Goal: Transaction & Acquisition: Book appointment/travel/reservation

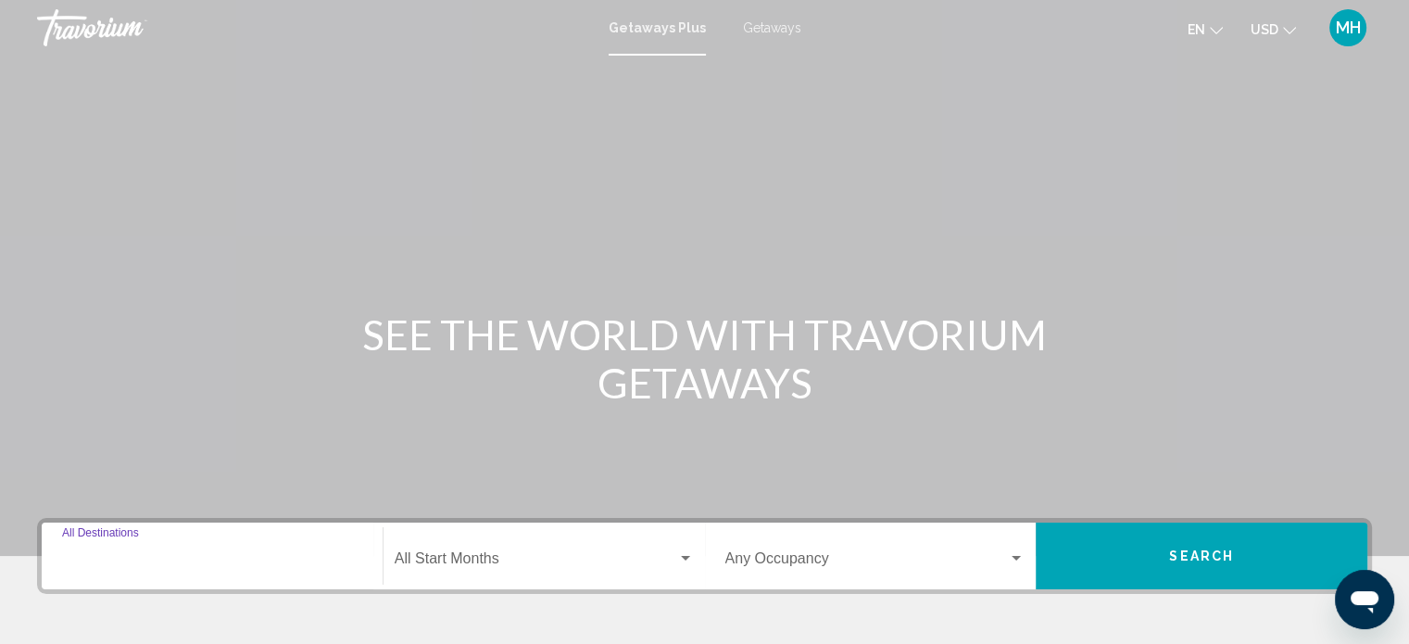
click at [123, 555] on input "Destination All Destinations" at bounding box center [212, 562] width 300 height 17
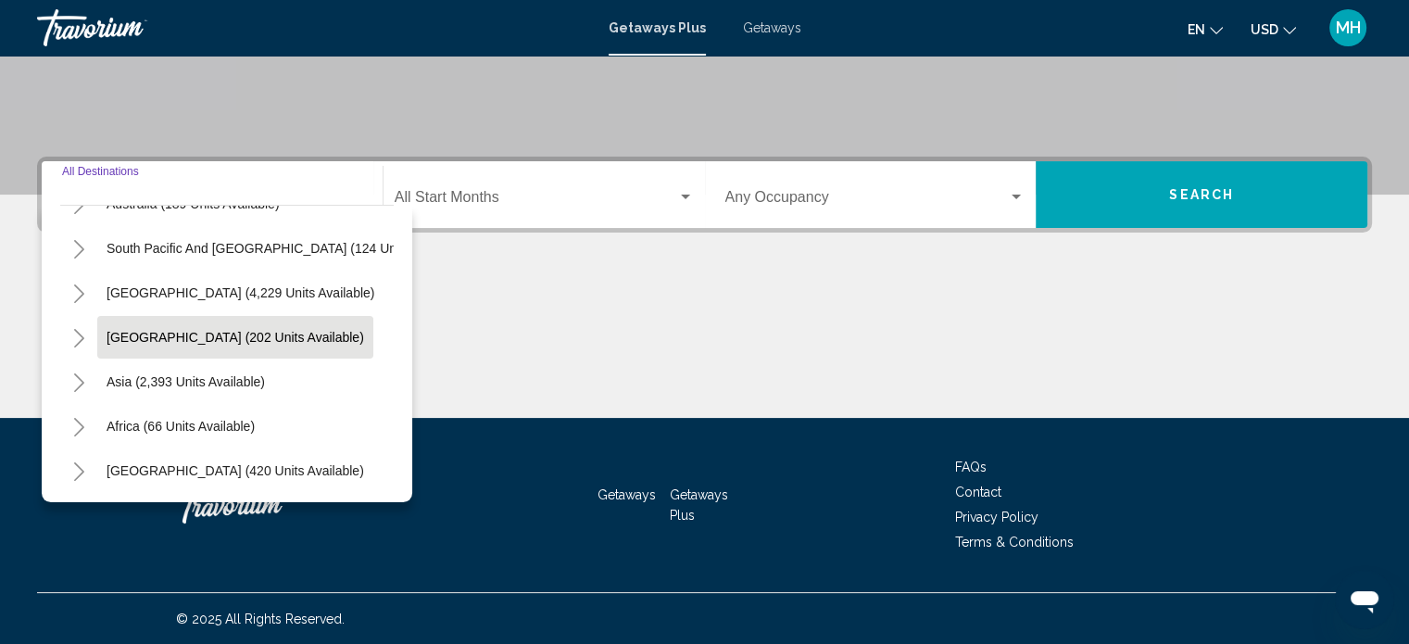
scroll to position [314, 0]
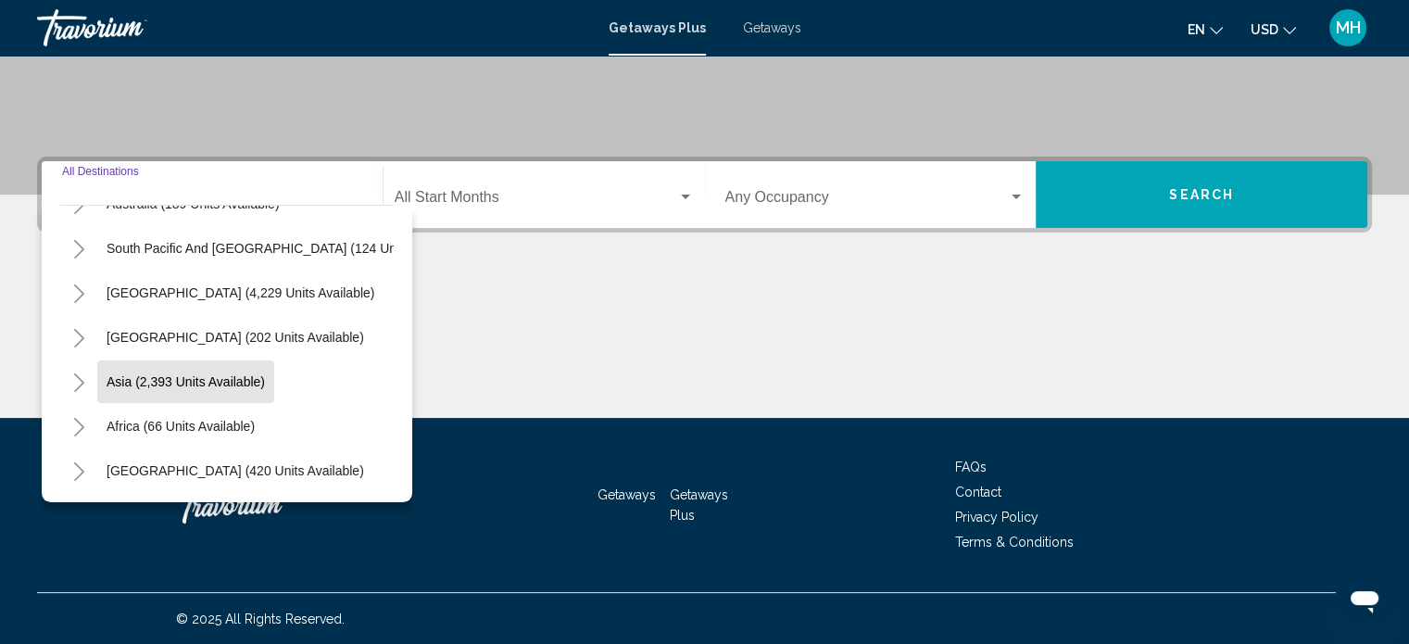
click at [218, 374] on span "Asia (2,393 units available)" at bounding box center [186, 381] width 158 height 15
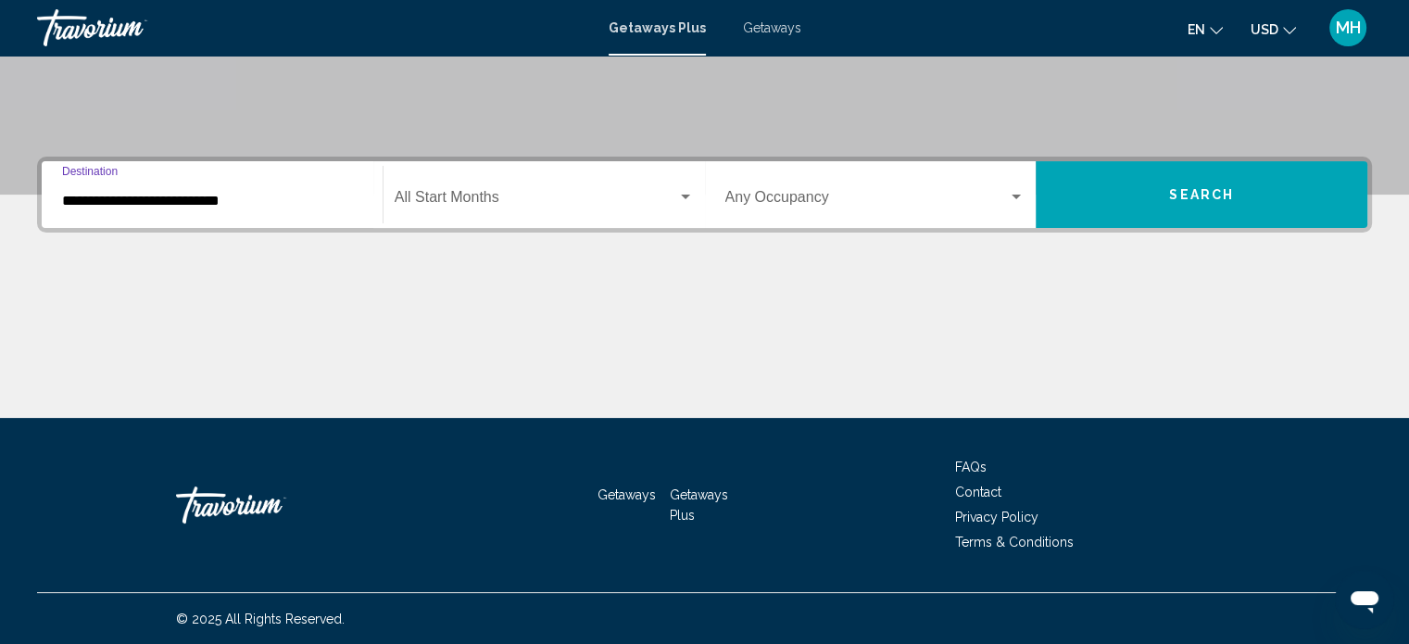
click at [82, 199] on input "**********" at bounding box center [212, 201] width 300 height 17
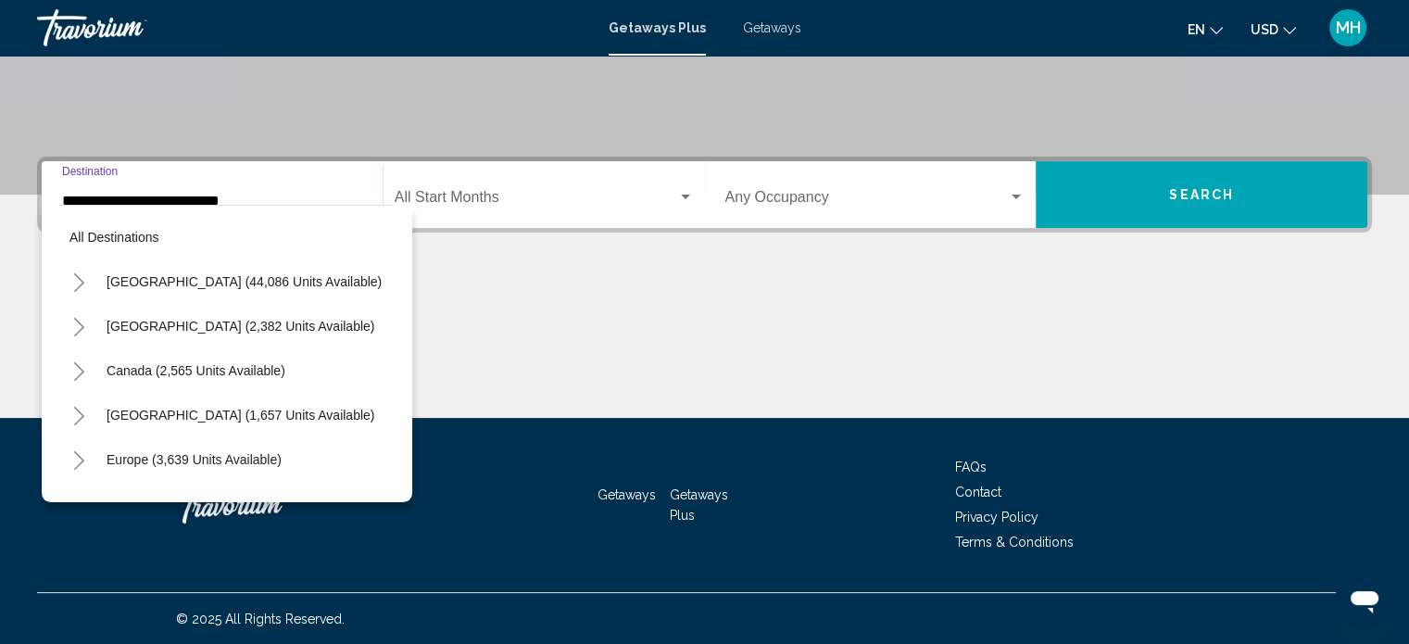
scroll to position [339, 0]
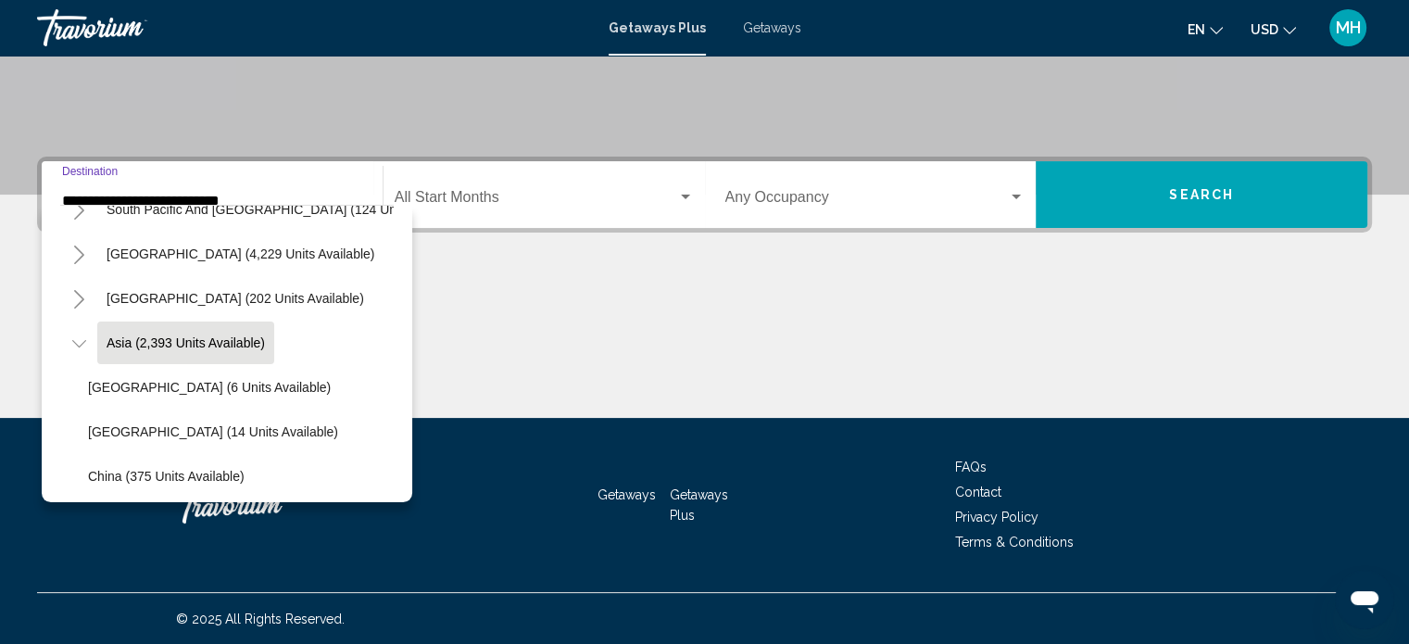
click at [78, 337] on icon "Toggle Asia (2,393 units available)" at bounding box center [79, 343] width 14 height 19
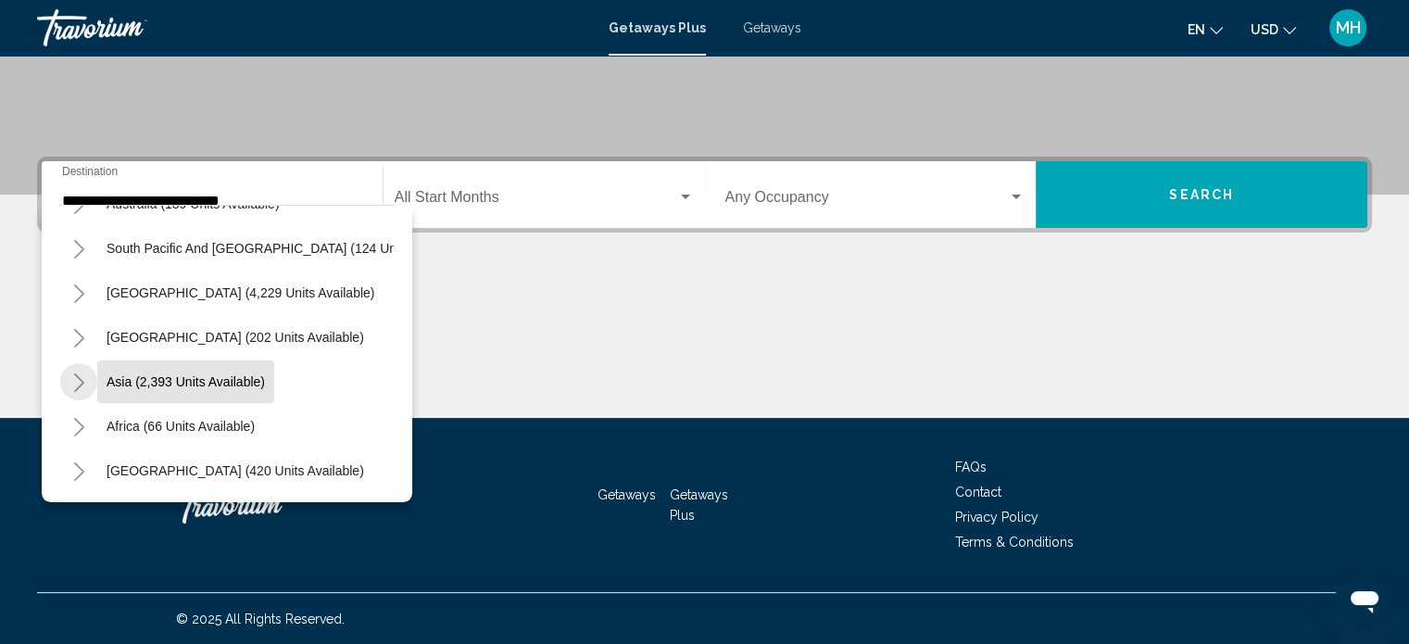
scroll to position [314, 0]
click at [80, 373] on icon "Toggle Asia (2,393 units available)" at bounding box center [79, 382] width 14 height 19
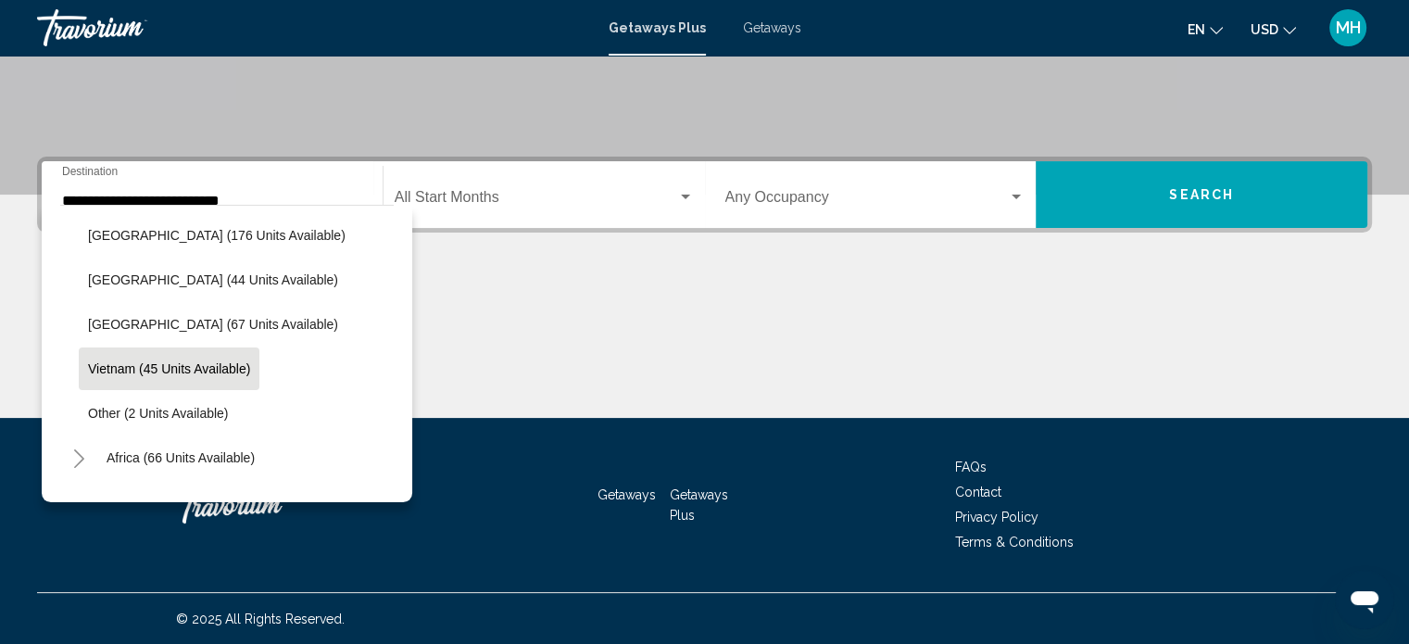
scroll to position [848, 0]
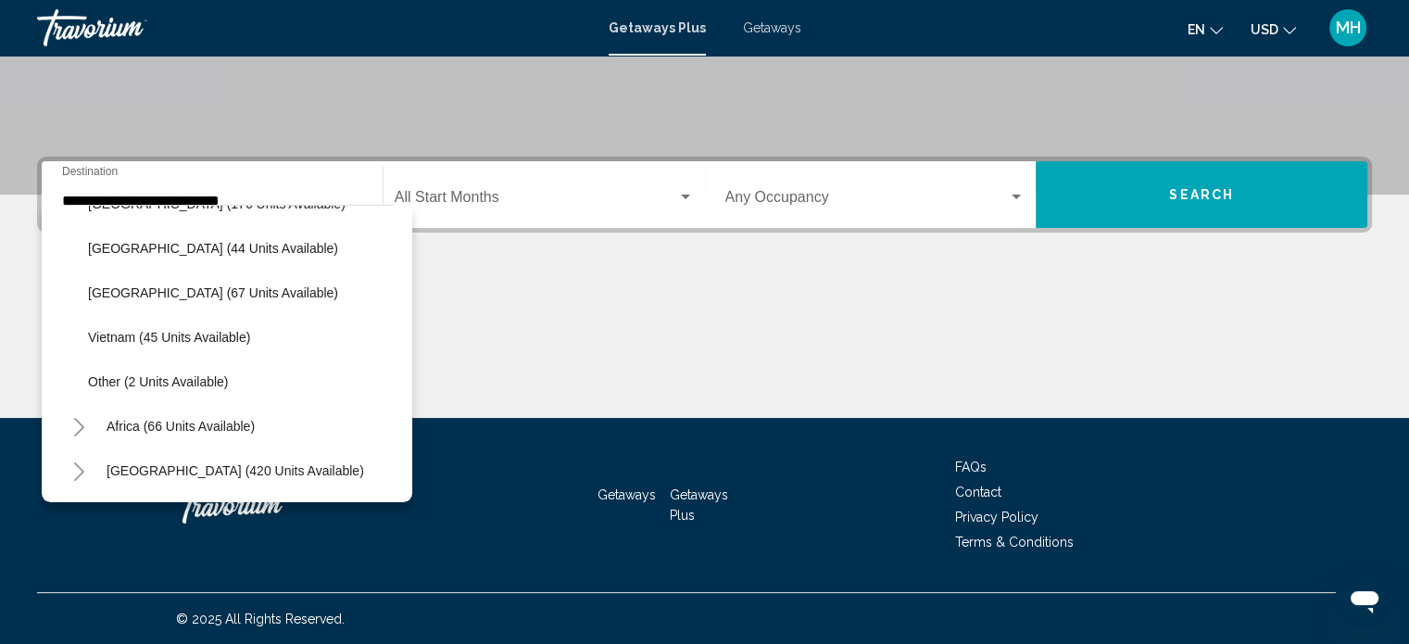
click at [78, 462] on icon "Toggle Middle East (420 units available)" at bounding box center [79, 471] width 14 height 19
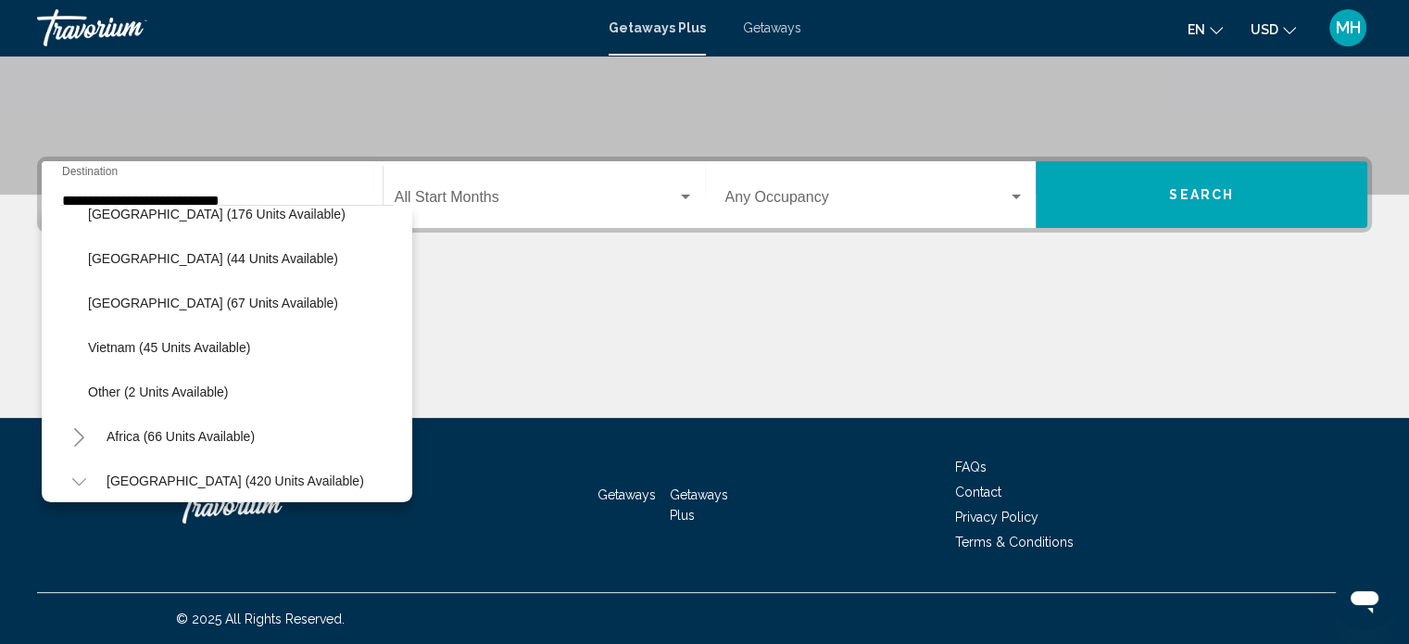
scroll to position [796, 0]
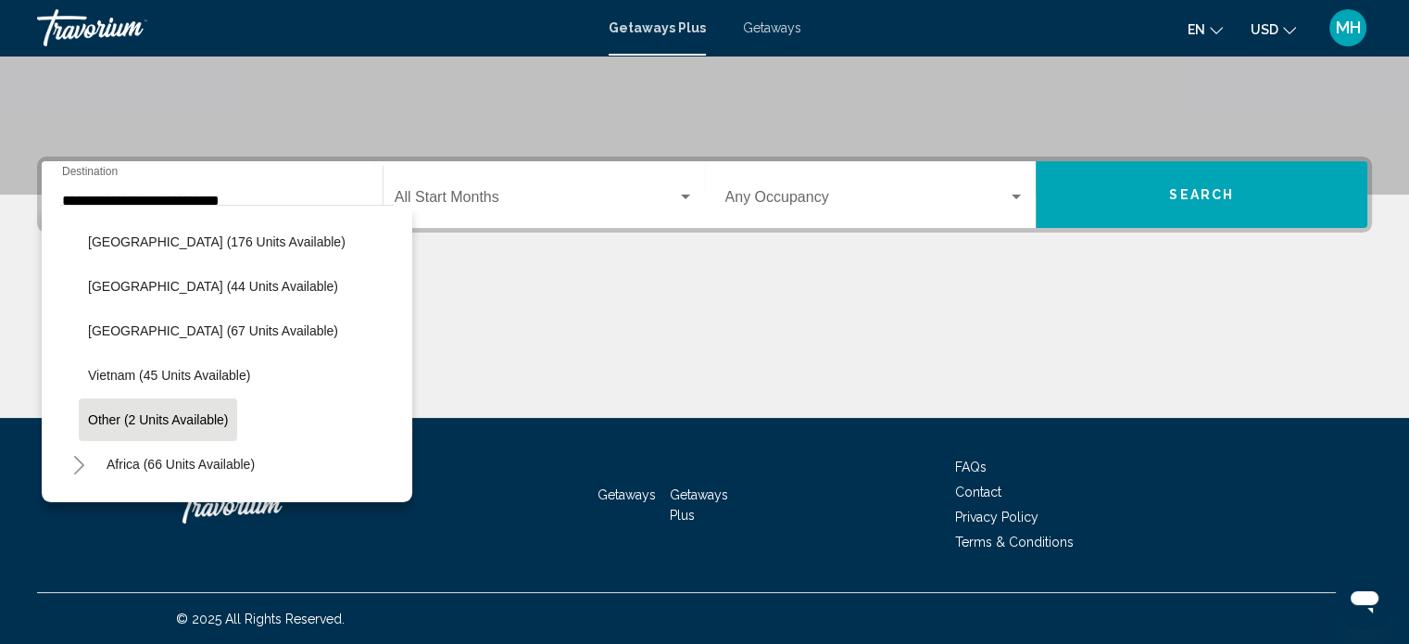
click at [193, 417] on span "Other (2 units available)" at bounding box center [158, 419] width 140 height 15
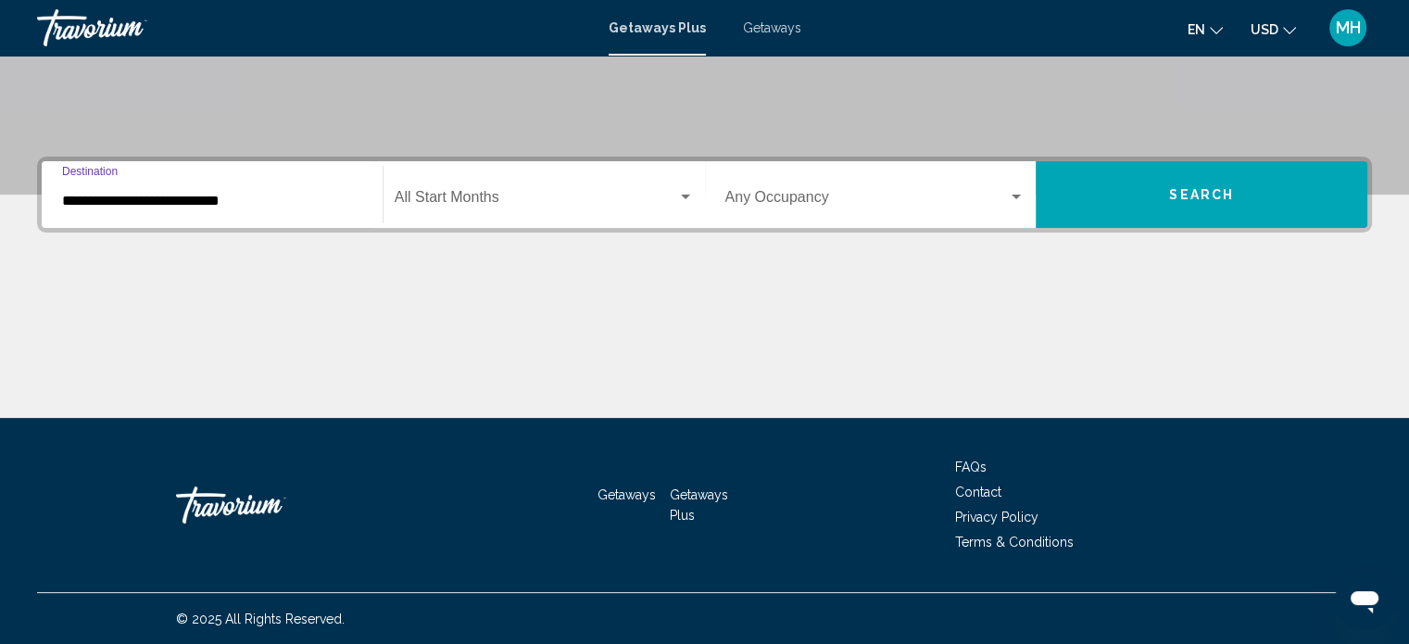
type input "**********"
click at [687, 193] on div "Search widget" at bounding box center [685, 197] width 17 height 15
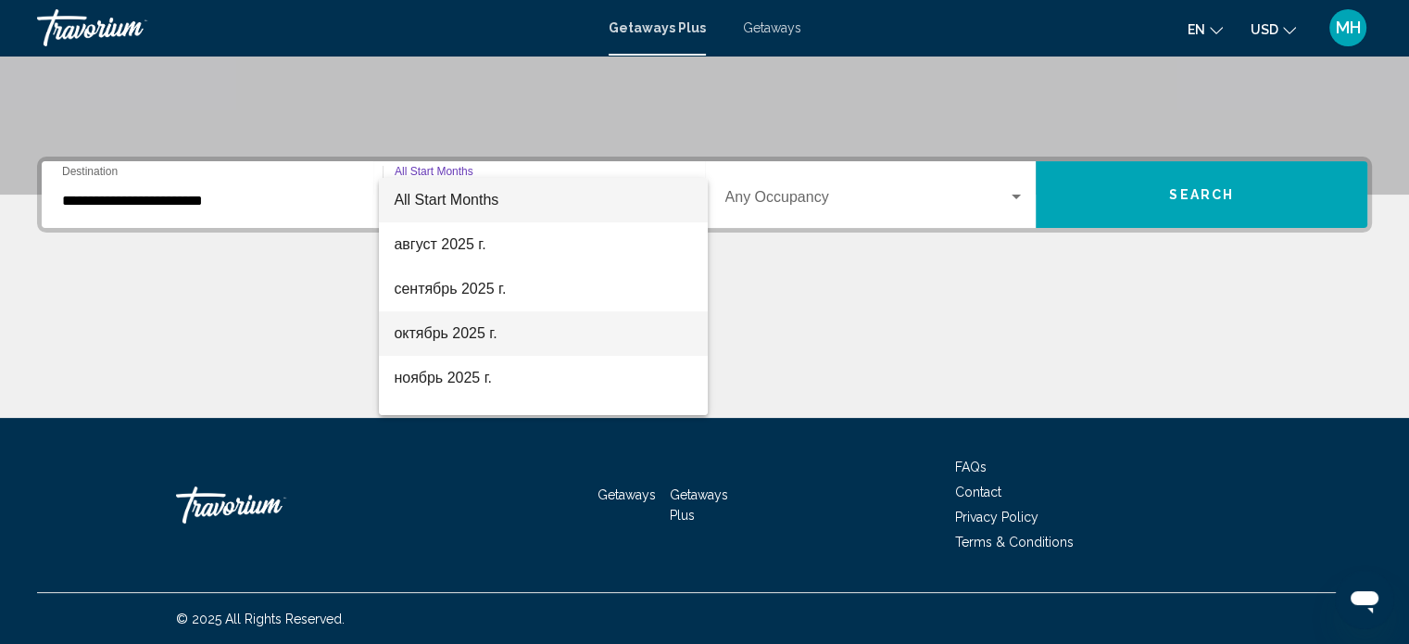
click at [445, 334] on span "октябрь 2025 г." at bounding box center [543, 333] width 299 height 44
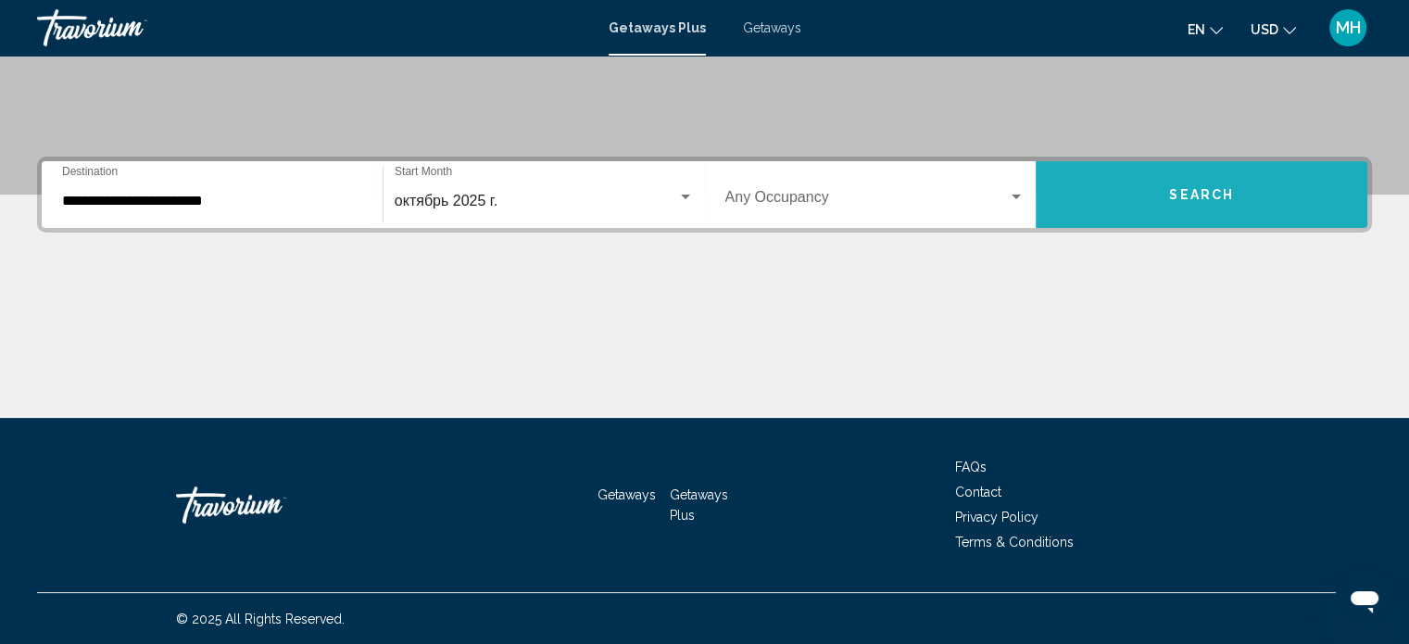
click at [1193, 189] on span "Search" at bounding box center [1201, 195] width 65 height 15
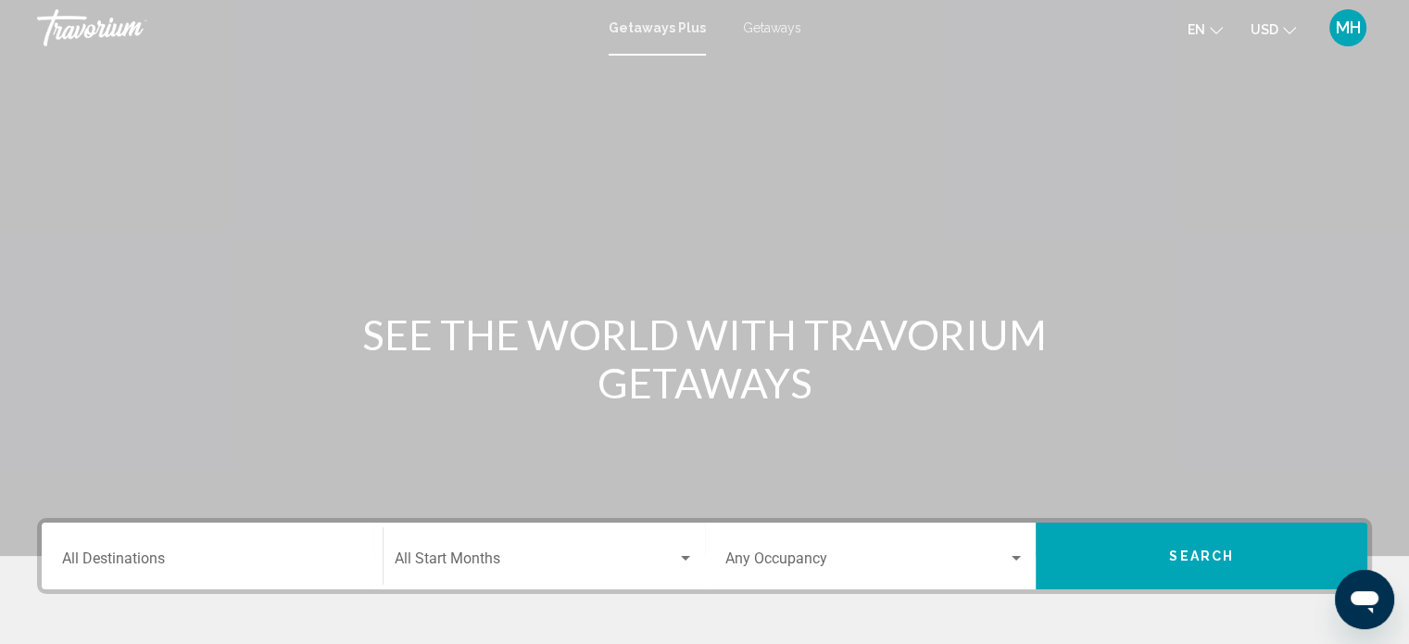
click at [486, 538] on div "Start Month All Start Months" at bounding box center [544, 556] width 299 height 58
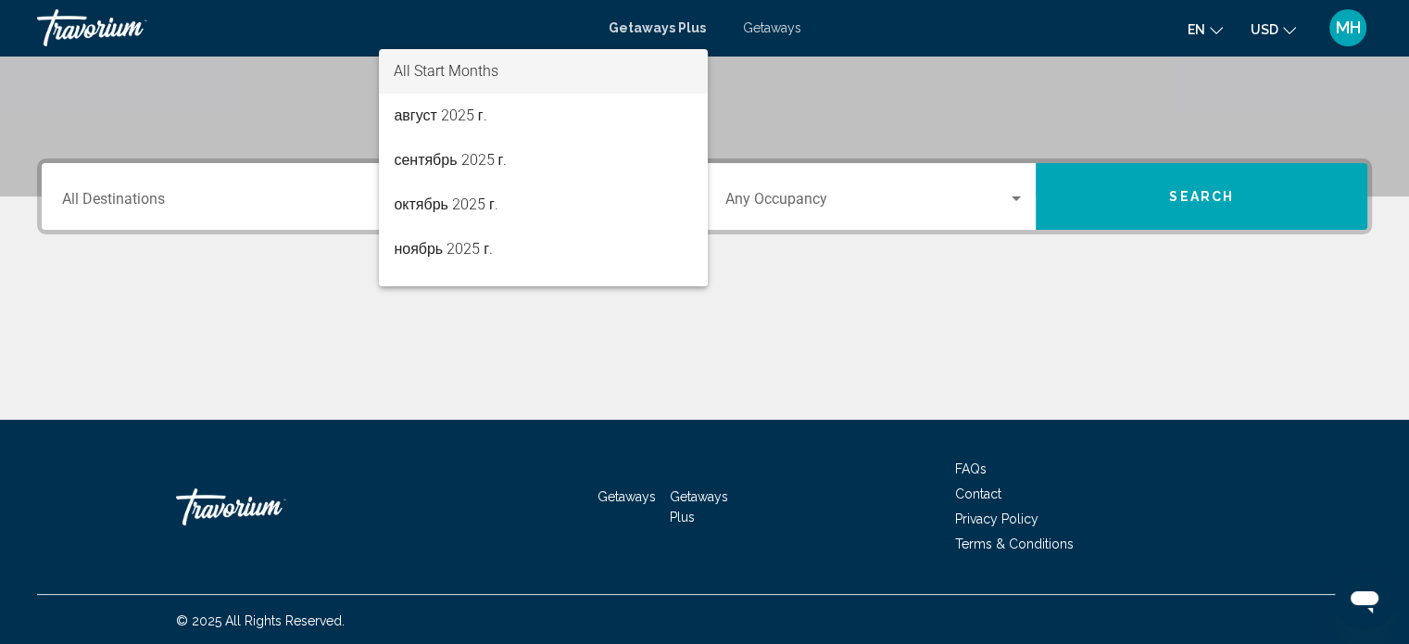
scroll to position [361, 0]
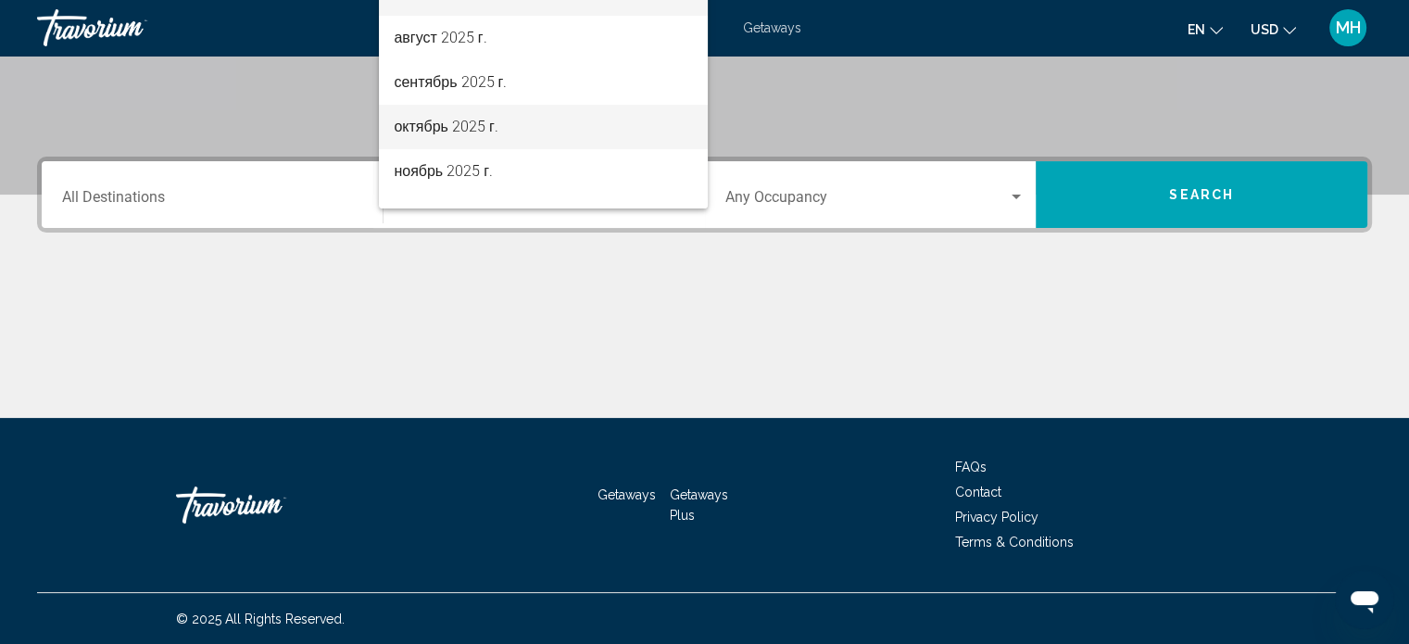
click at [455, 122] on span "октябрь 2025 г." at bounding box center [543, 127] width 299 height 44
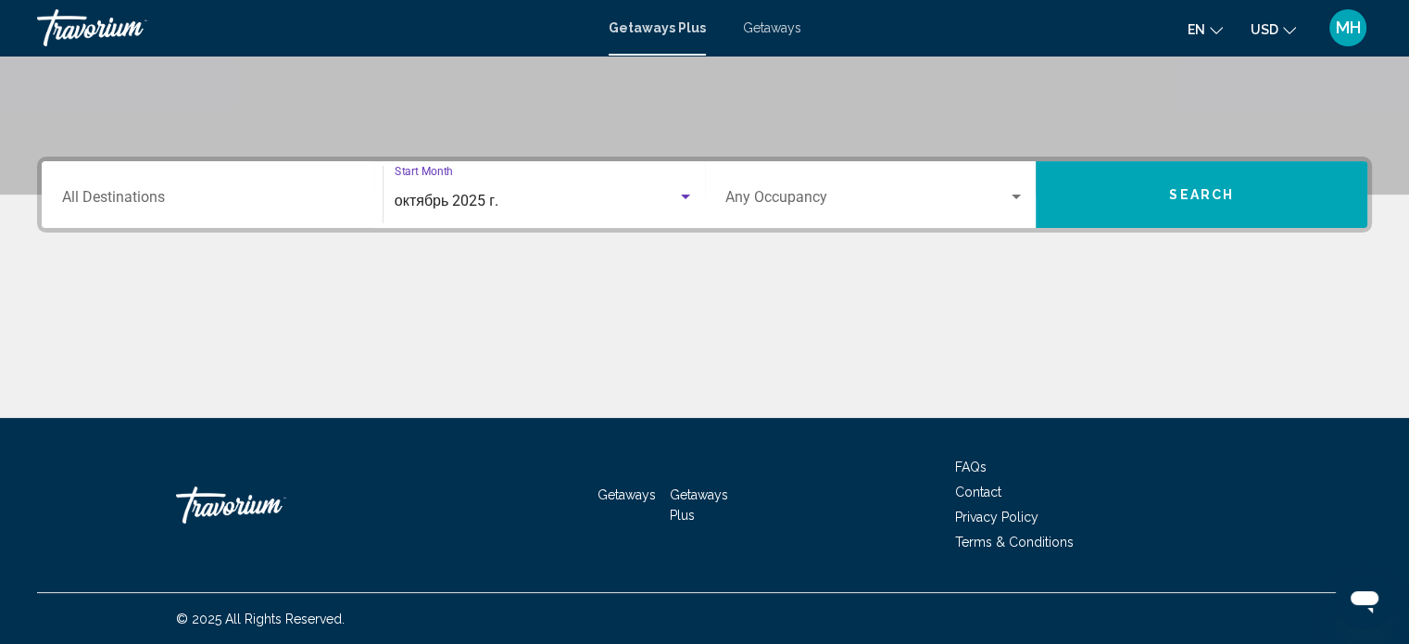
click at [1211, 197] on span "Search" at bounding box center [1201, 195] width 65 height 15
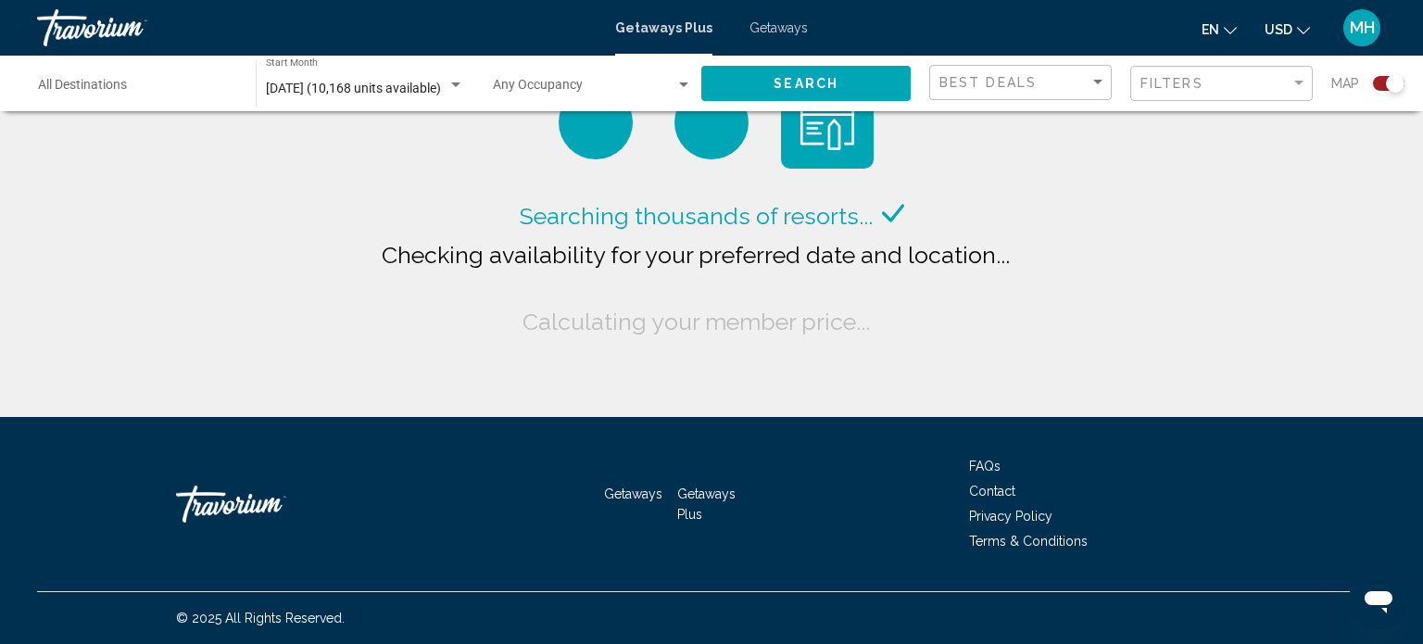
click at [1395, 88] on div "Search widget" at bounding box center [1395, 83] width 19 height 19
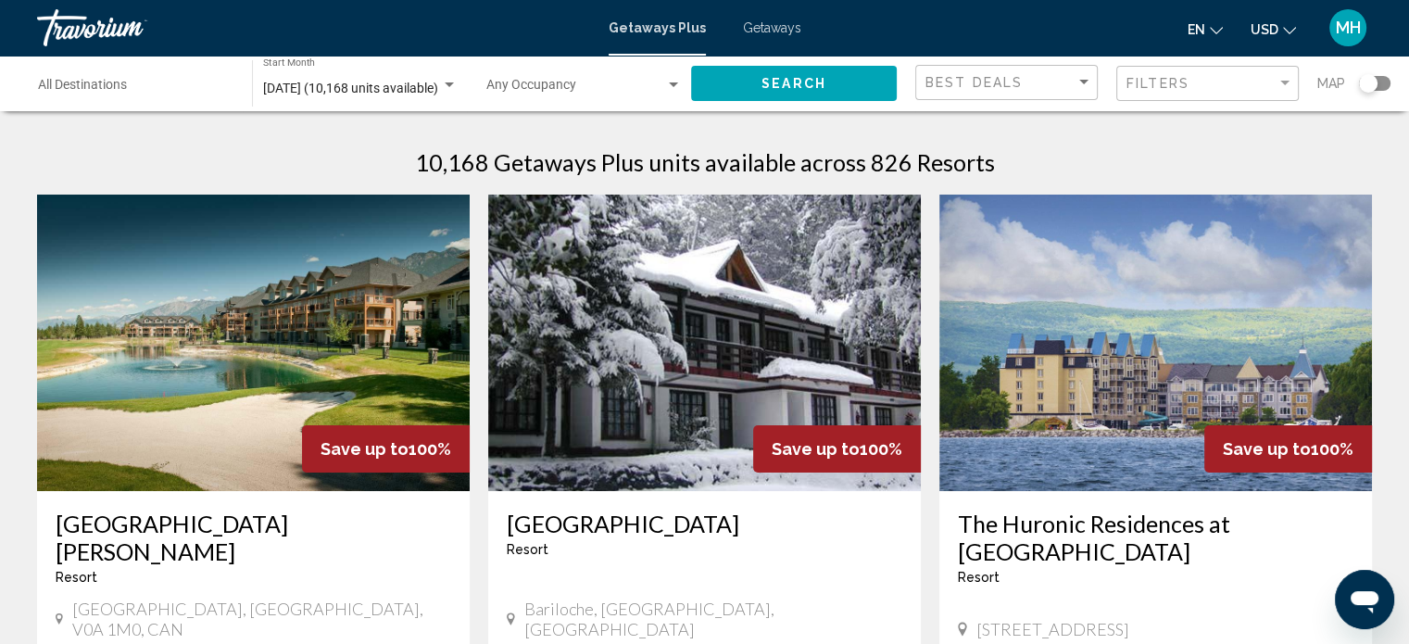
click at [1374, 86] on div "Search widget" at bounding box center [1368, 83] width 19 height 19
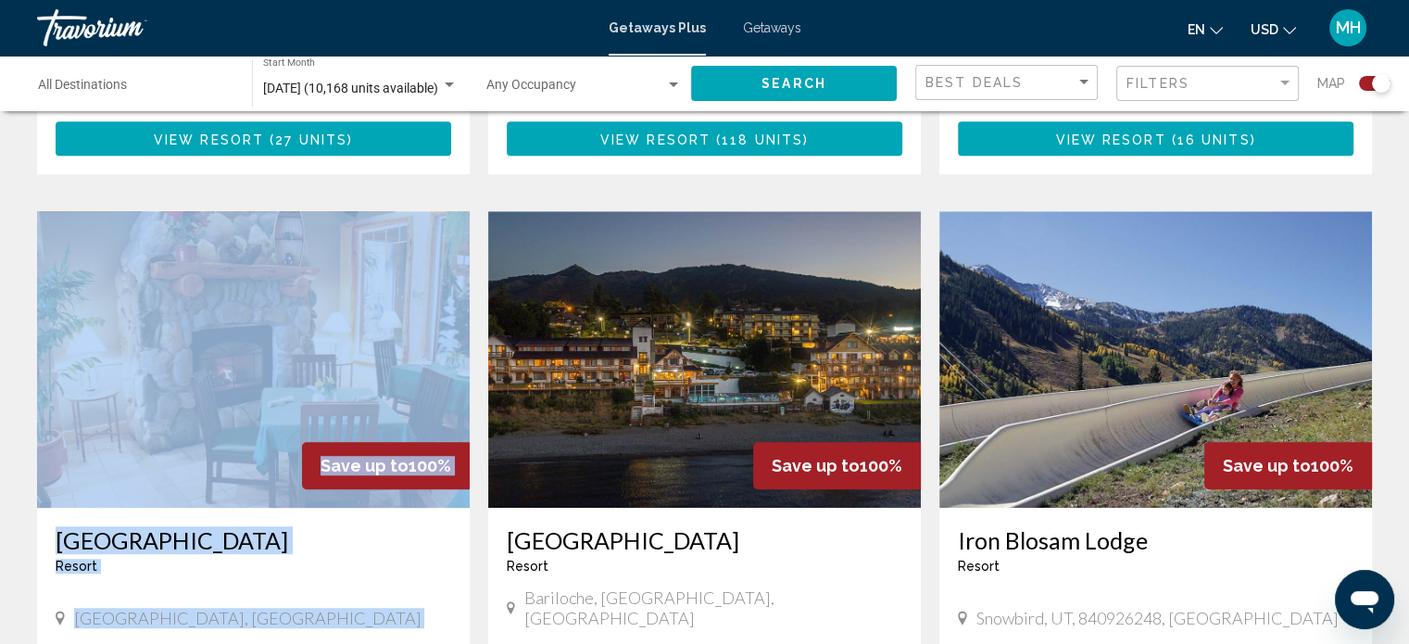
scroll to position [1279, 0]
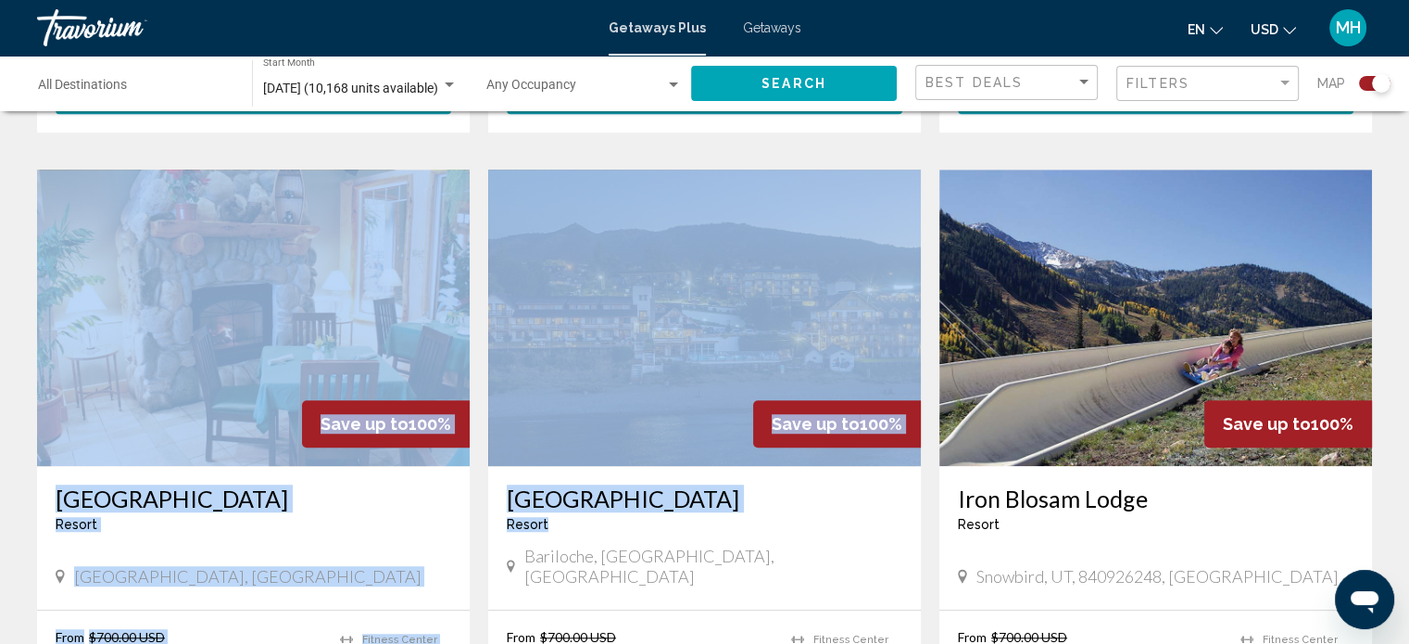
drag, startPoint x: 1071, startPoint y: 281, endPoint x: 606, endPoint y: 492, distance: 510.8
click at [606, 492] on div "← Move left → Move right ↑ Move up ↓ Move down + Zoom in - Zoom out Home Jump l…" at bounding box center [704, 500] width 1409 height 3298
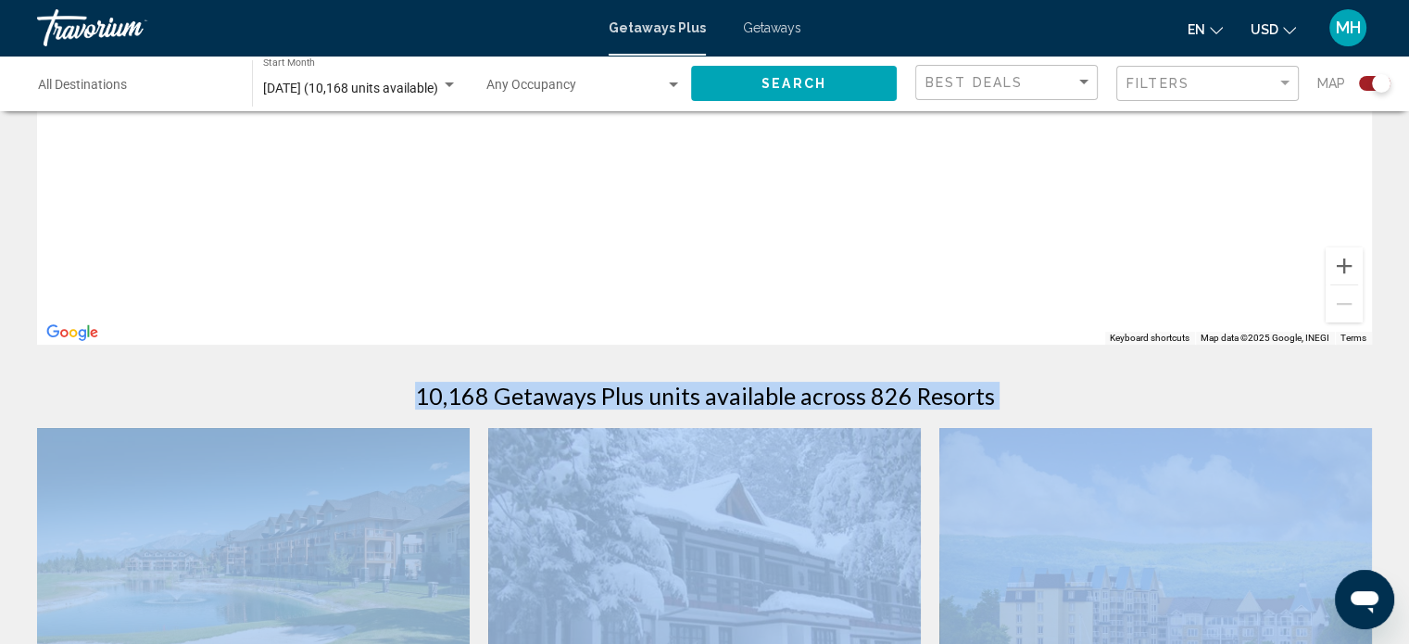
scroll to position [44, 0]
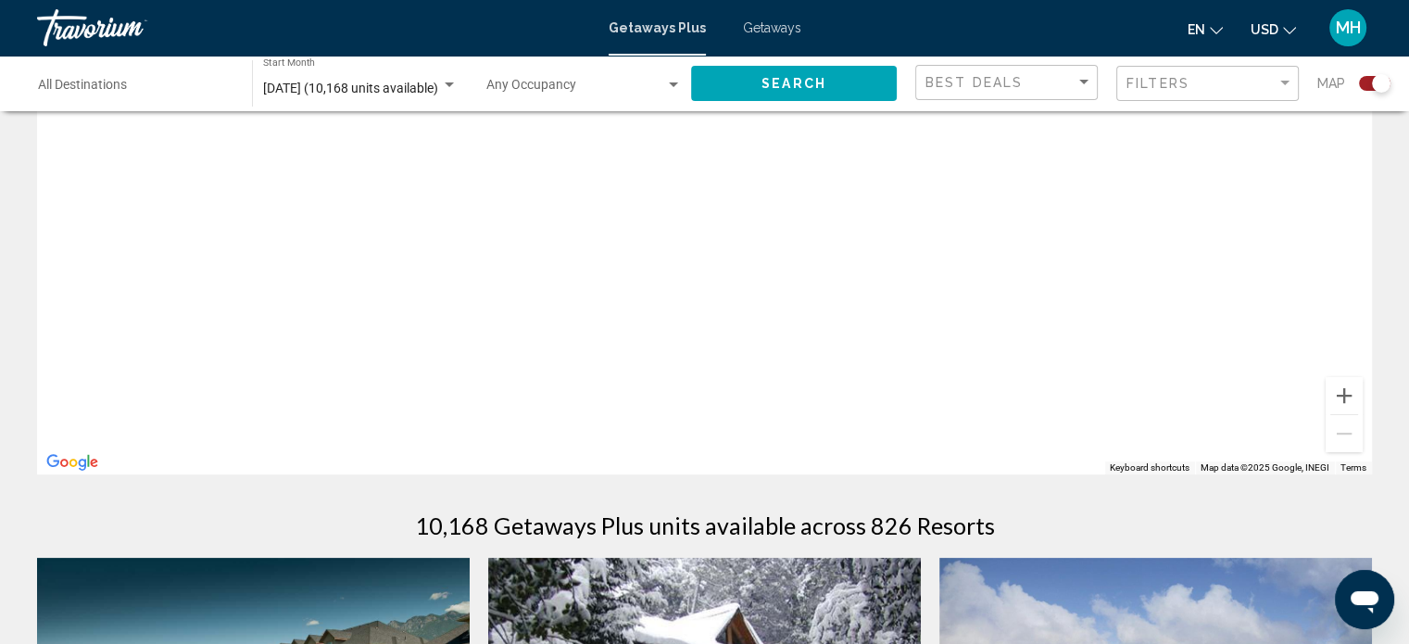
scroll to position [415, 0]
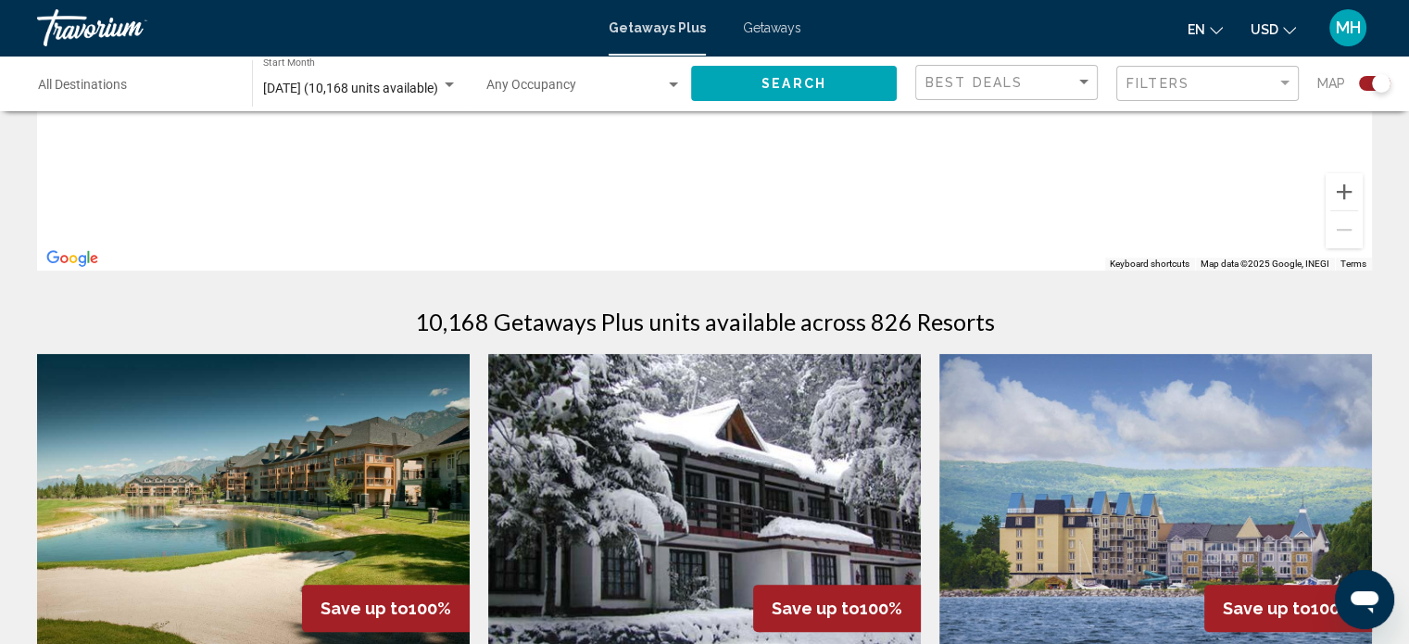
click at [1373, 84] on div "Search widget" at bounding box center [1381, 83] width 19 height 19
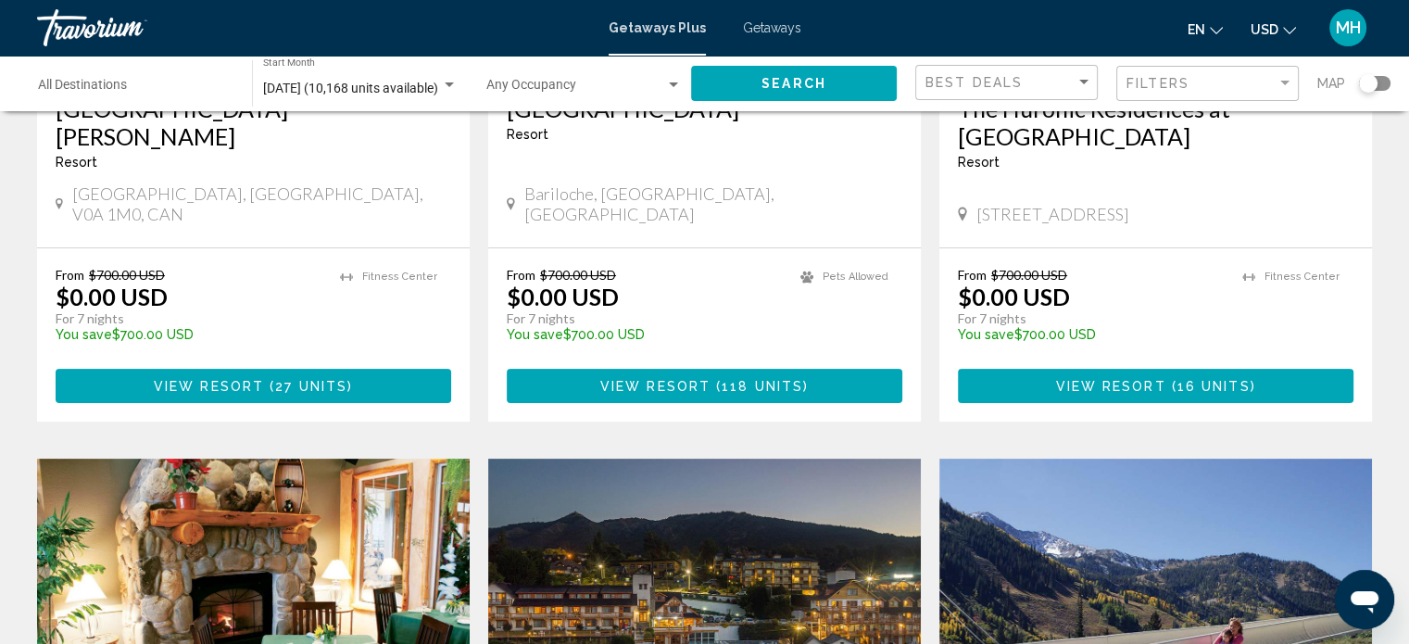
scroll to position [0, 0]
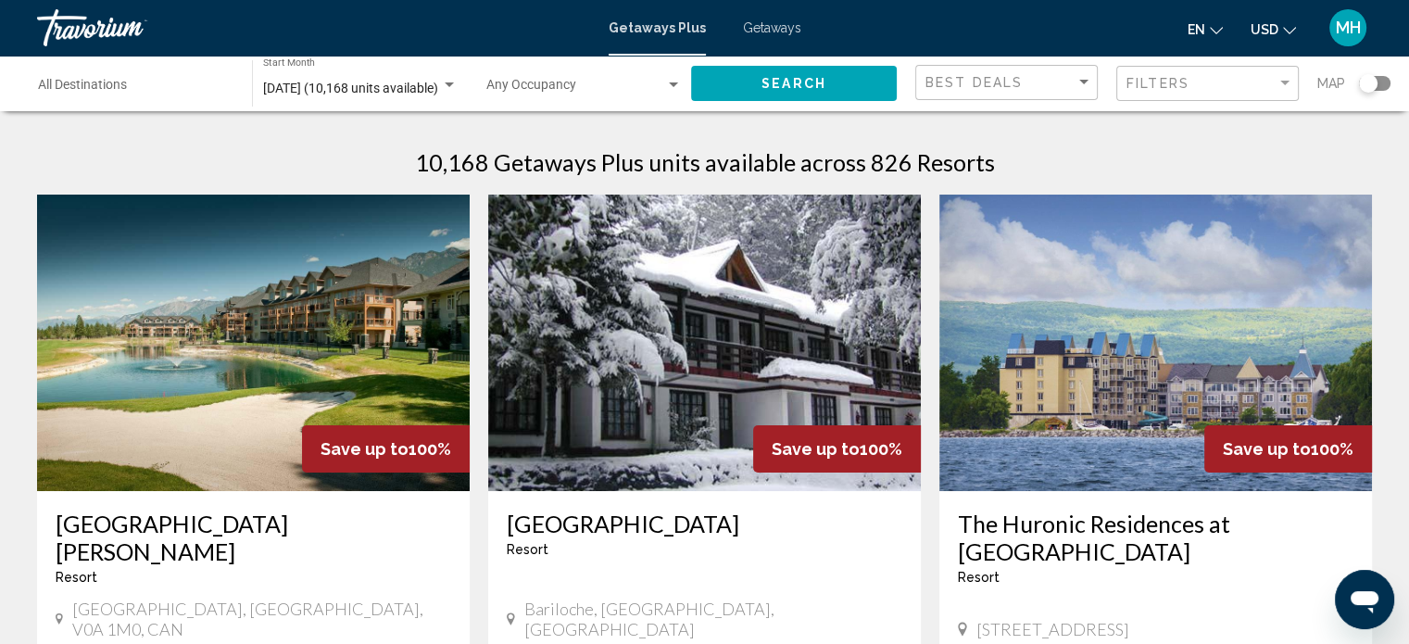
click at [1373, 85] on div "Search widget" at bounding box center [1368, 83] width 19 height 19
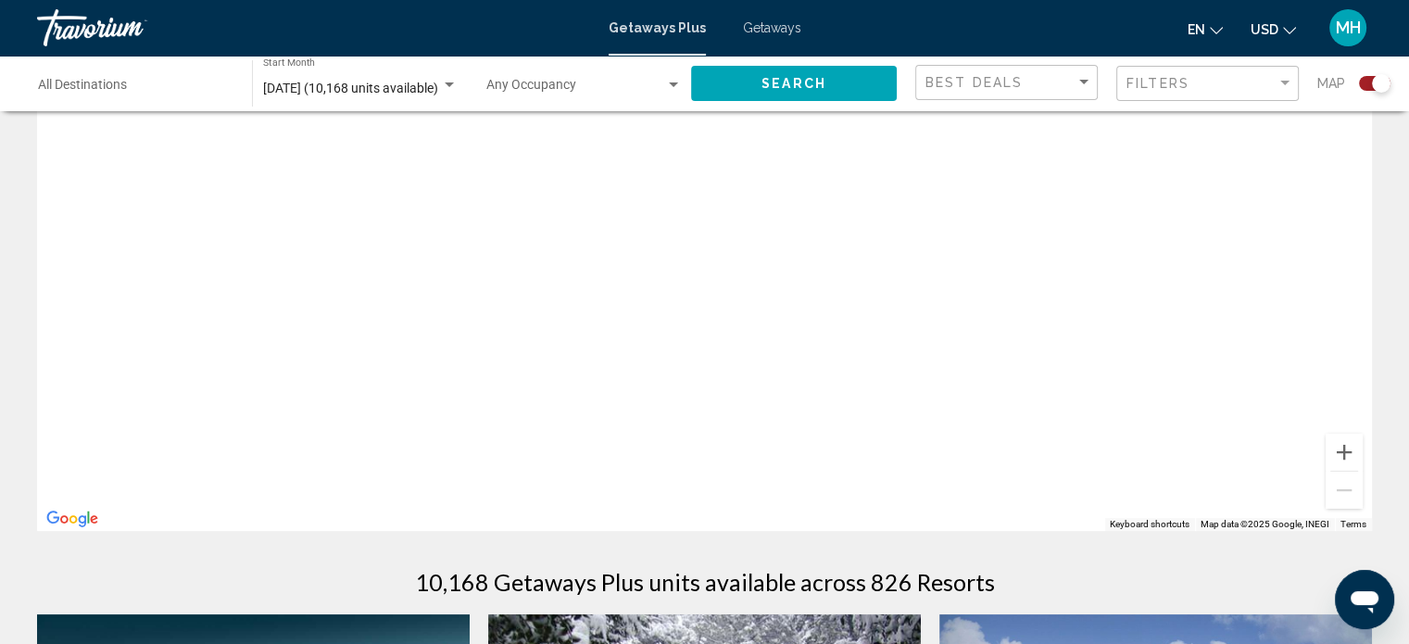
scroll to position [93, 0]
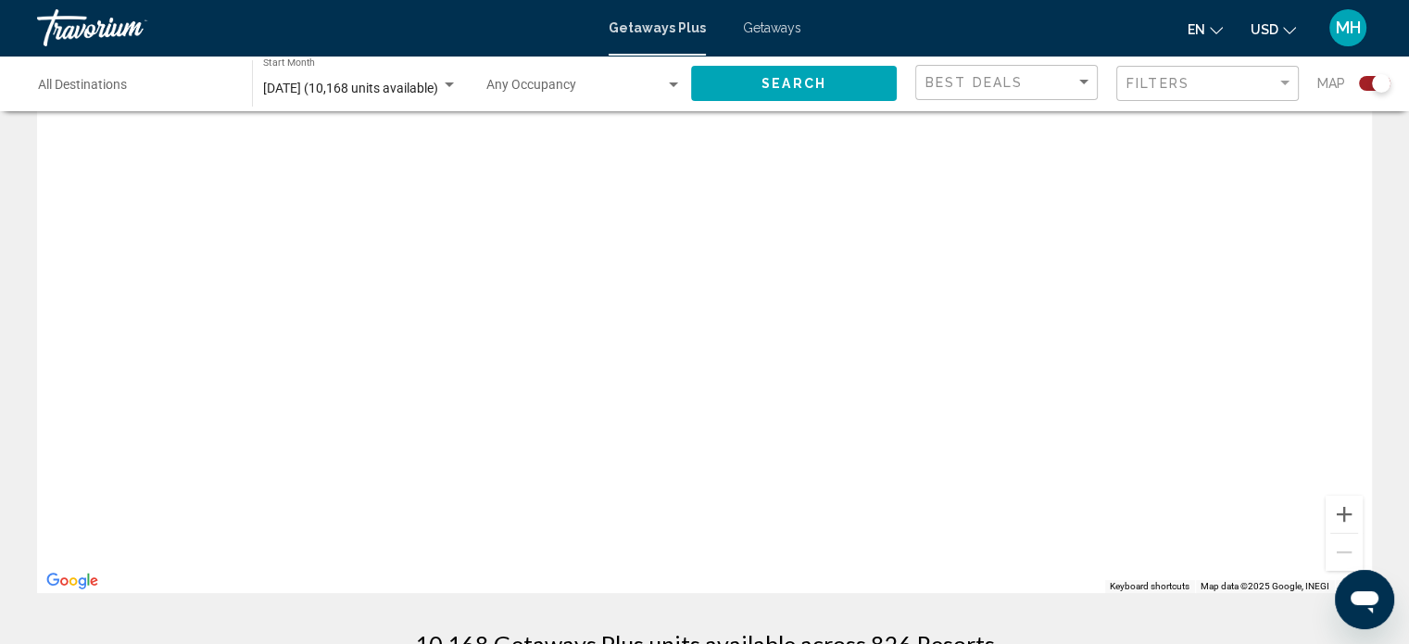
drag, startPoint x: 424, startPoint y: 325, endPoint x: 1066, endPoint y: 377, distance: 644.2
click at [873, 381] on div "Main content" at bounding box center [704, 315] width 1335 height 556
click at [1352, 514] on button "Zoom in" at bounding box center [1344, 514] width 37 height 37
click at [1350, 514] on button "Zoom in" at bounding box center [1344, 514] width 37 height 37
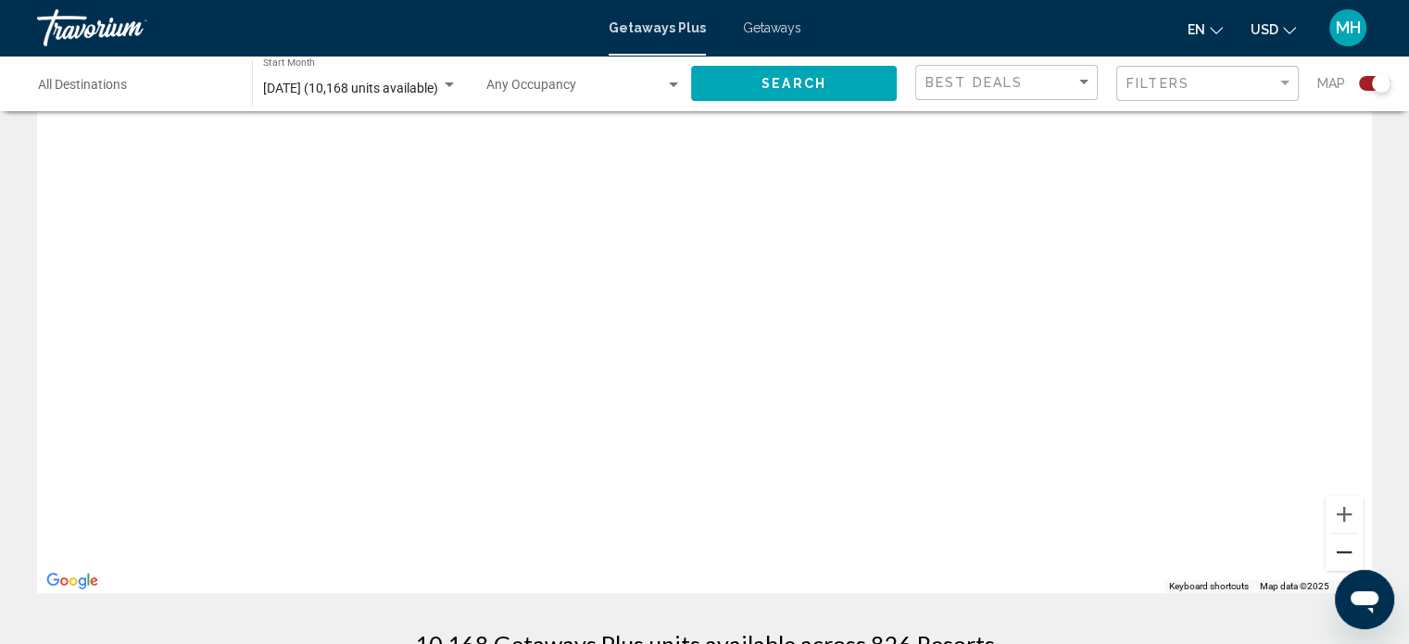
click at [1334, 561] on button "Zoom out" at bounding box center [1344, 552] width 37 height 37
click at [1344, 555] on button "Zoom out" at bounding box center [1344, 552] width 37 height 37
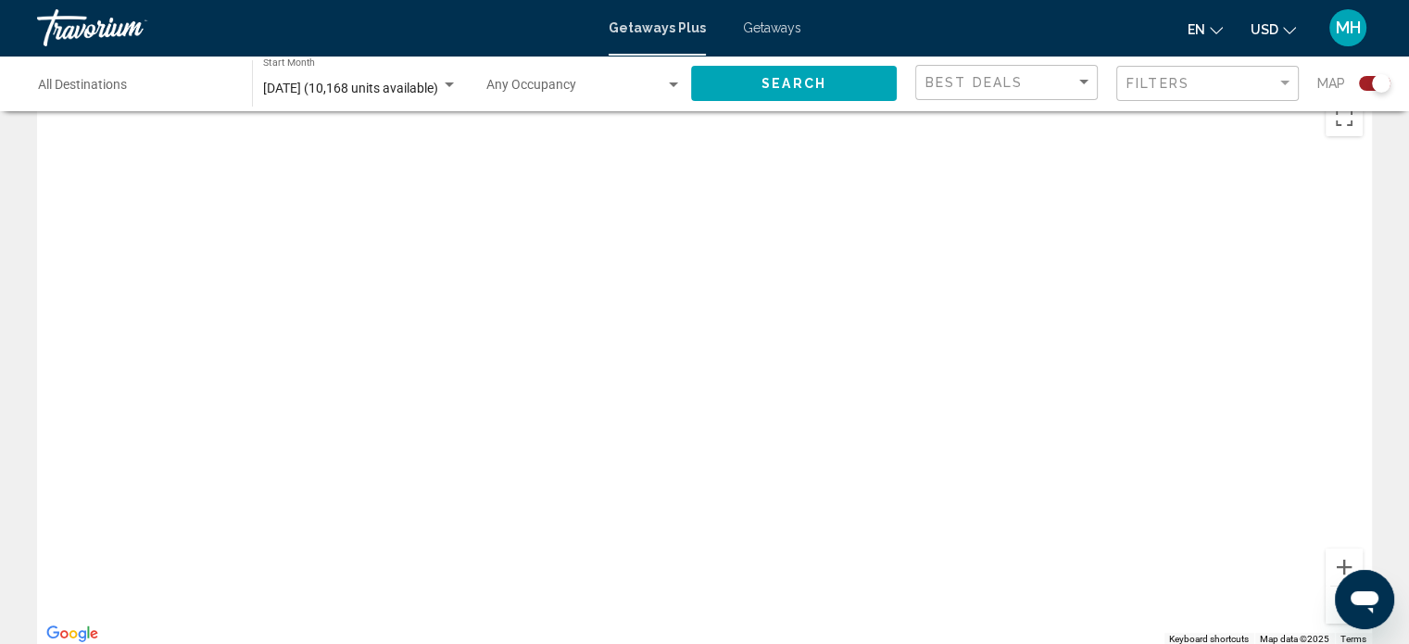
scroll to position [0, 0]
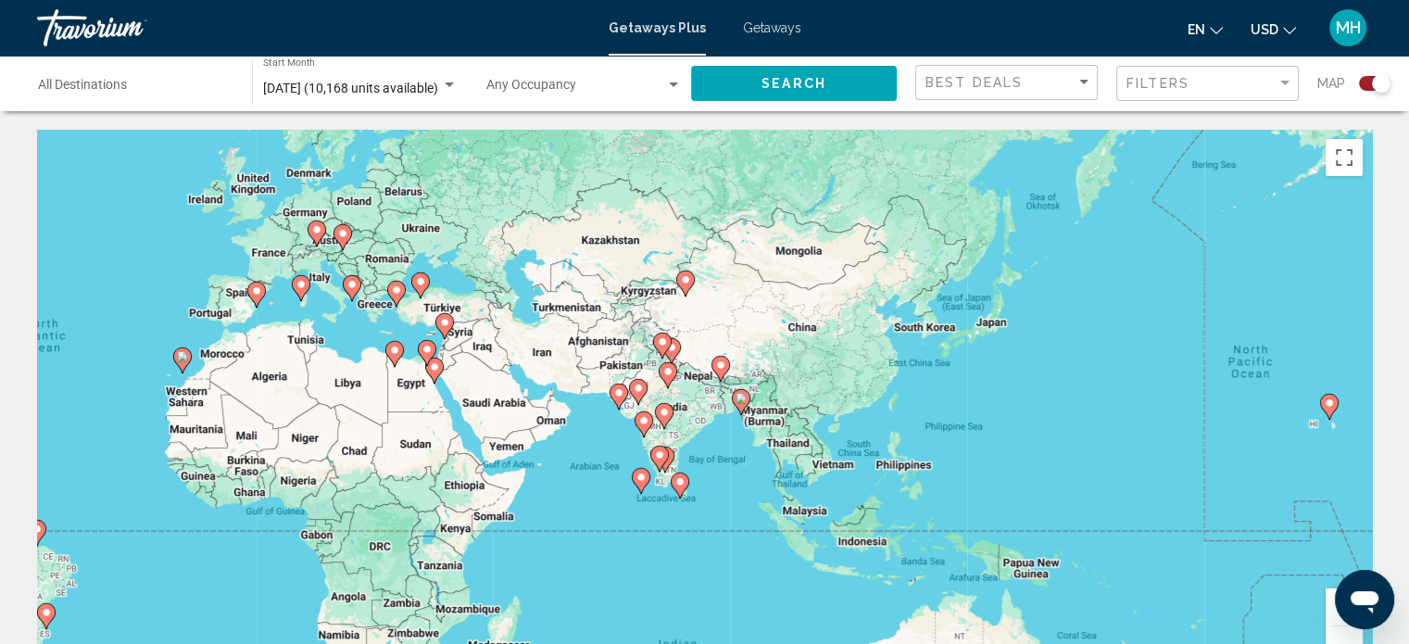
drag, startPoint x: 782, startPoint y: 184, endPoint x: 174, endPoint y: 140, distance: 609.4
click at [174, 140] on div "To activate drag with keyboard, press Alt + Enter. Once in keyboard drag state,…" at bounding box center [704, 408] width 1335 height 556
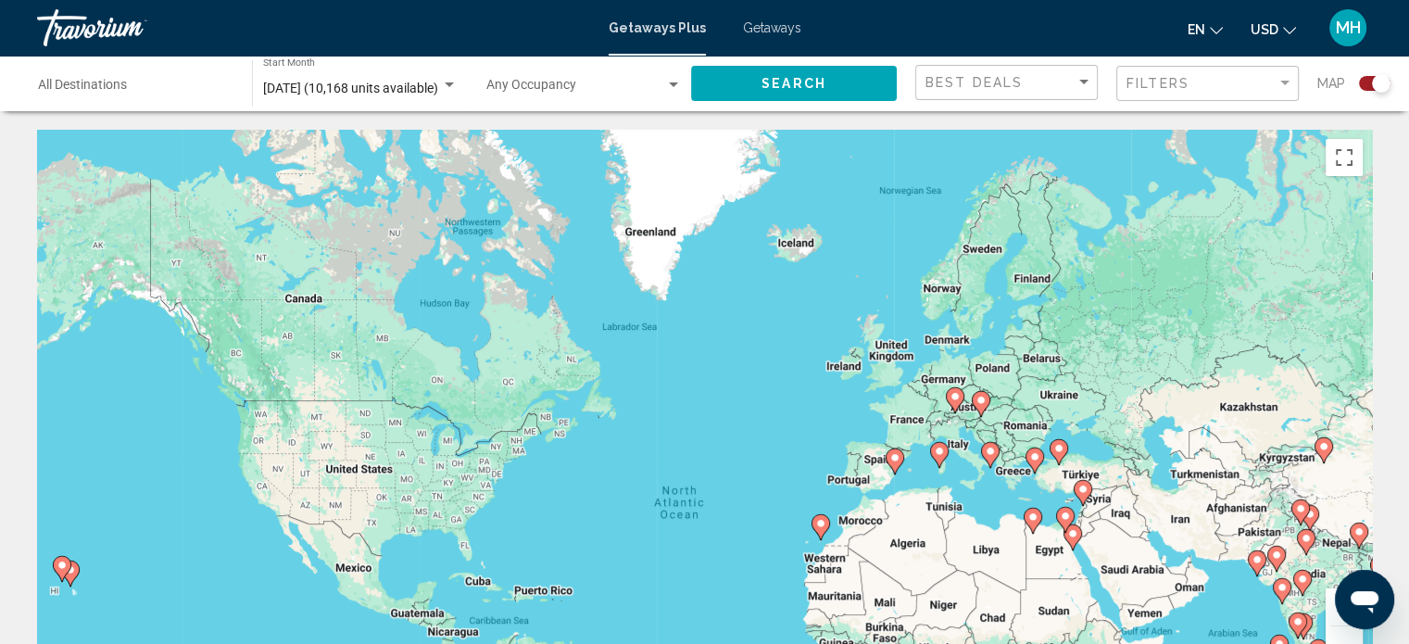
drag, startPoint x: 159, startPoint y: 253, endPoint x: 801, endPoint y: 488, distance: 683.9
click at [806, 488] on div "To activate drag with keyboard, press Alt + Enter. Once in keyboard drag state,…" at bounding box center [704, 408] width 1335 height 556
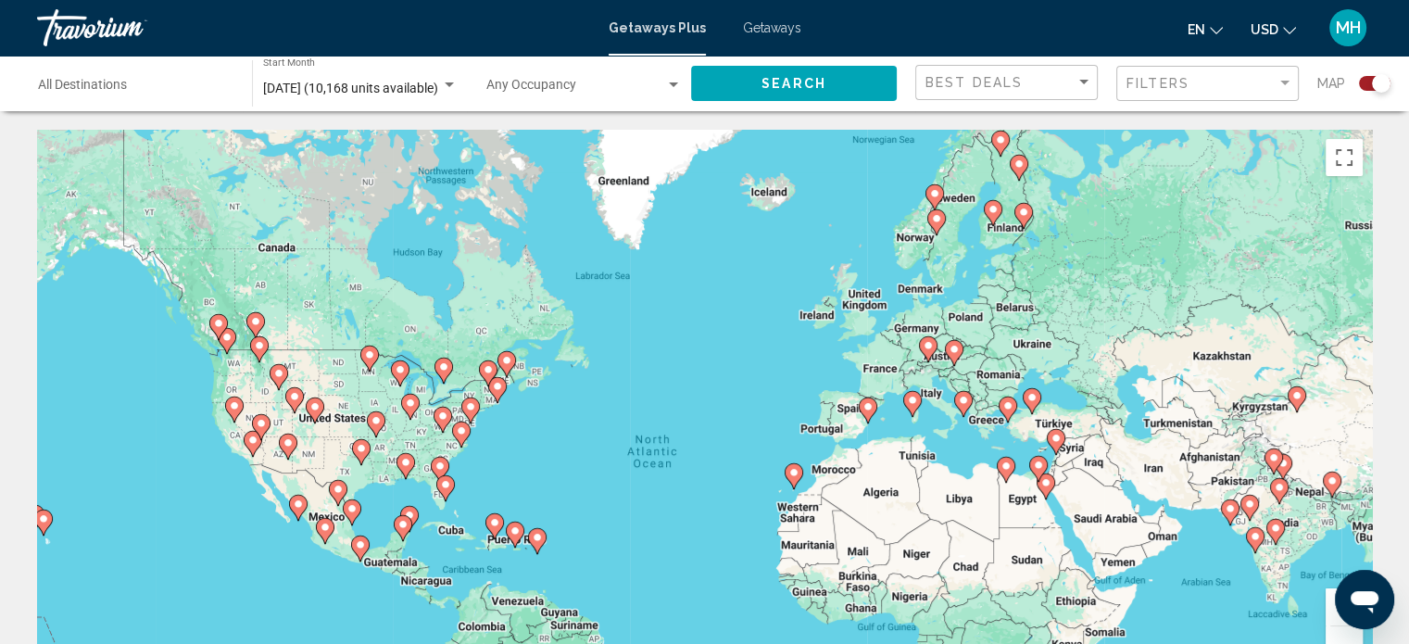
drag, startPoint x: 756, startPoint y: 457, endPoint x: 723, endPoint y: 333, distance: 128.6
click at [723, 333] on div "To activate drag with keyboard, press Alt + Enter. Once in keyboard drag state,…" at bounding box center [704, 408] width 1335 height 556
click at [119, 89] on input "Destination All Destinations" at bounding box center [135, 89] width 195 height 15
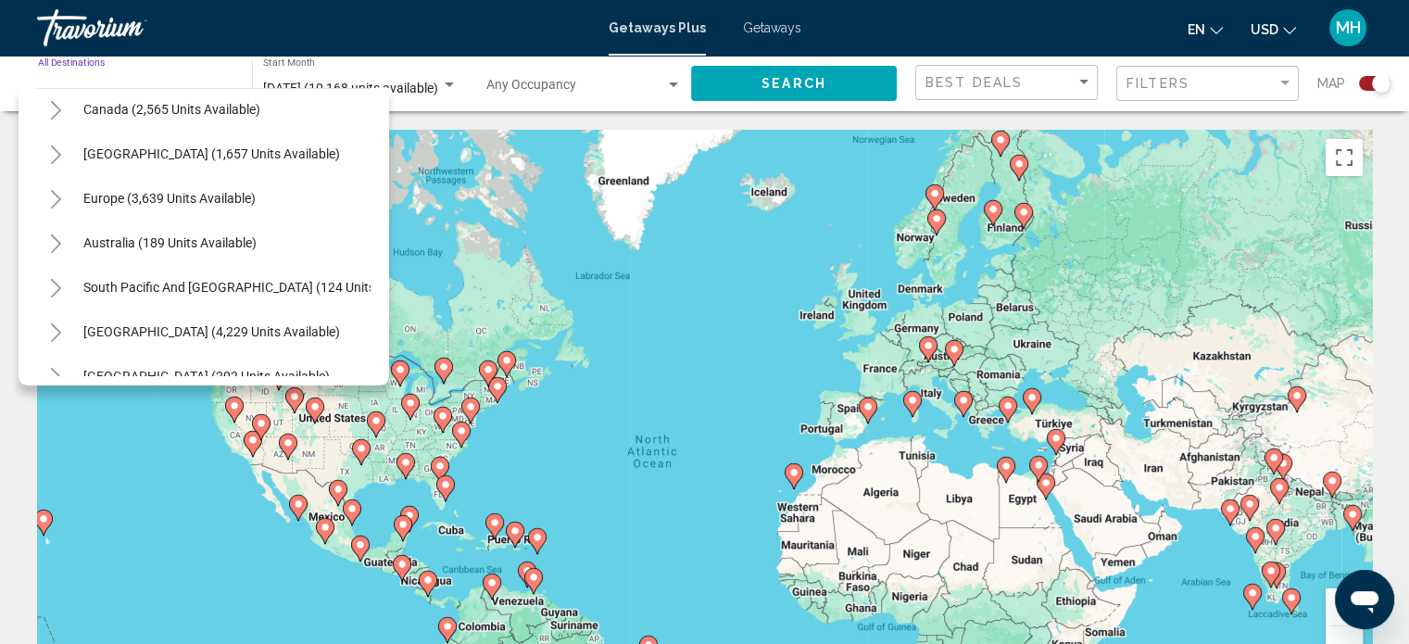
scroll to position [129, 0]
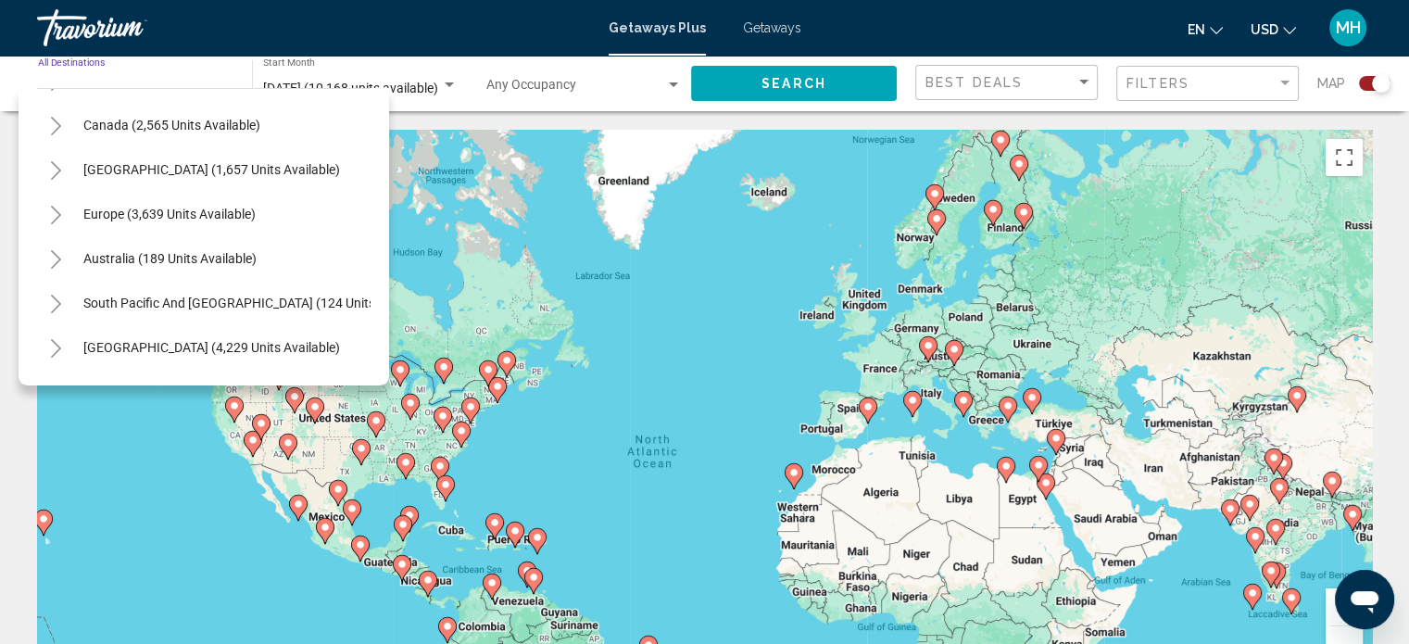
click at [55, 170] on icon "Toggle Caribbean & Atlantic Islands (1,657 units available)" at bounding box center [56, 170] width 14 height 19
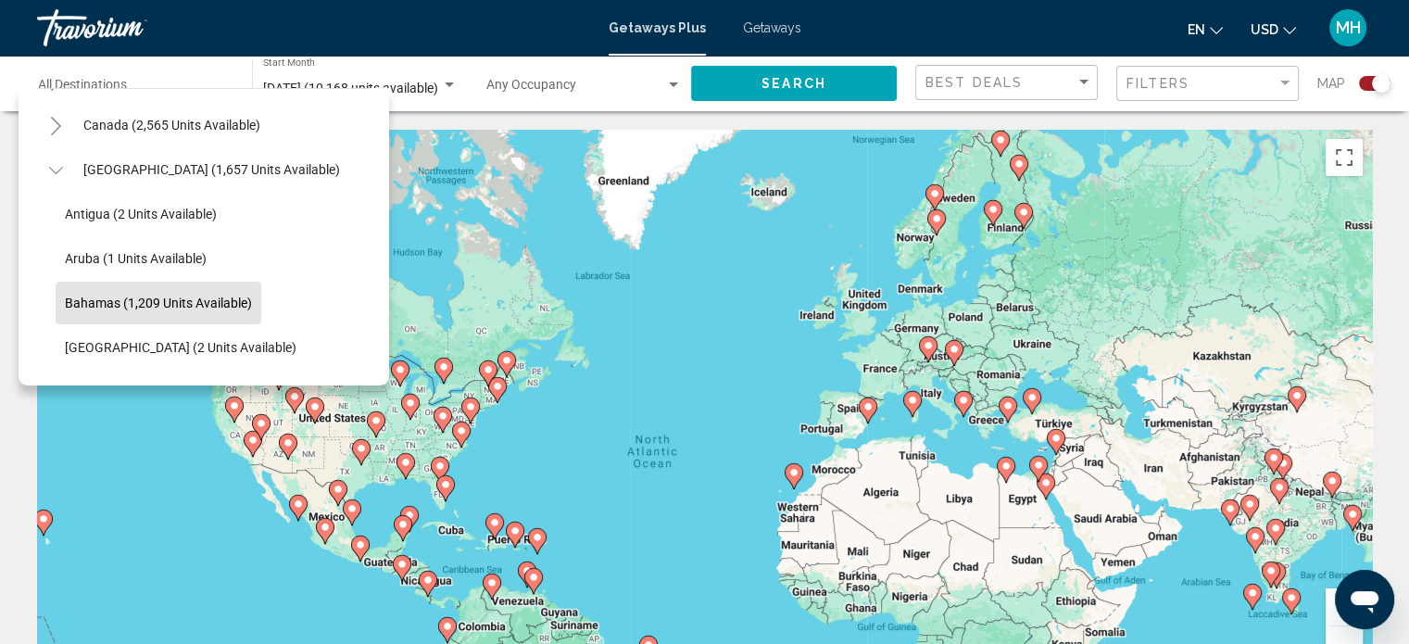
scroll to position [221, 0]
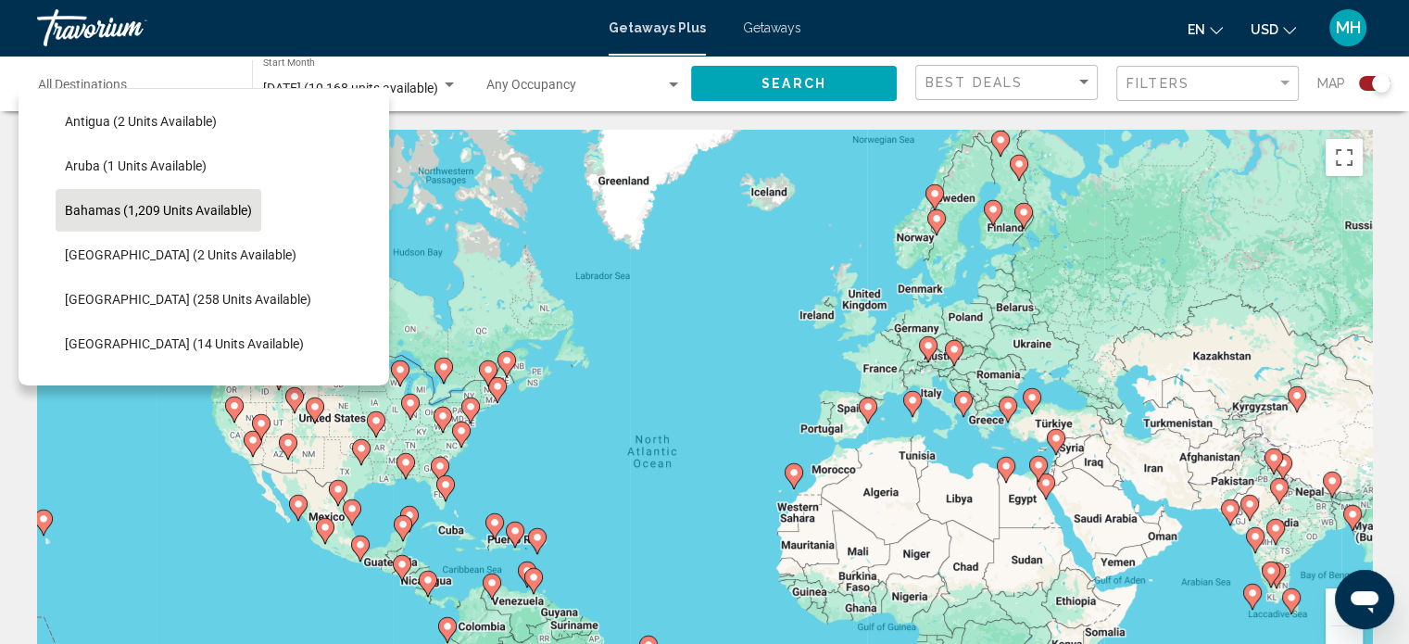
click at [182, 215] on span "Bahamas (1,209 units available)" at bounding box center [158, 210] width 187 height 15
type input "**********"
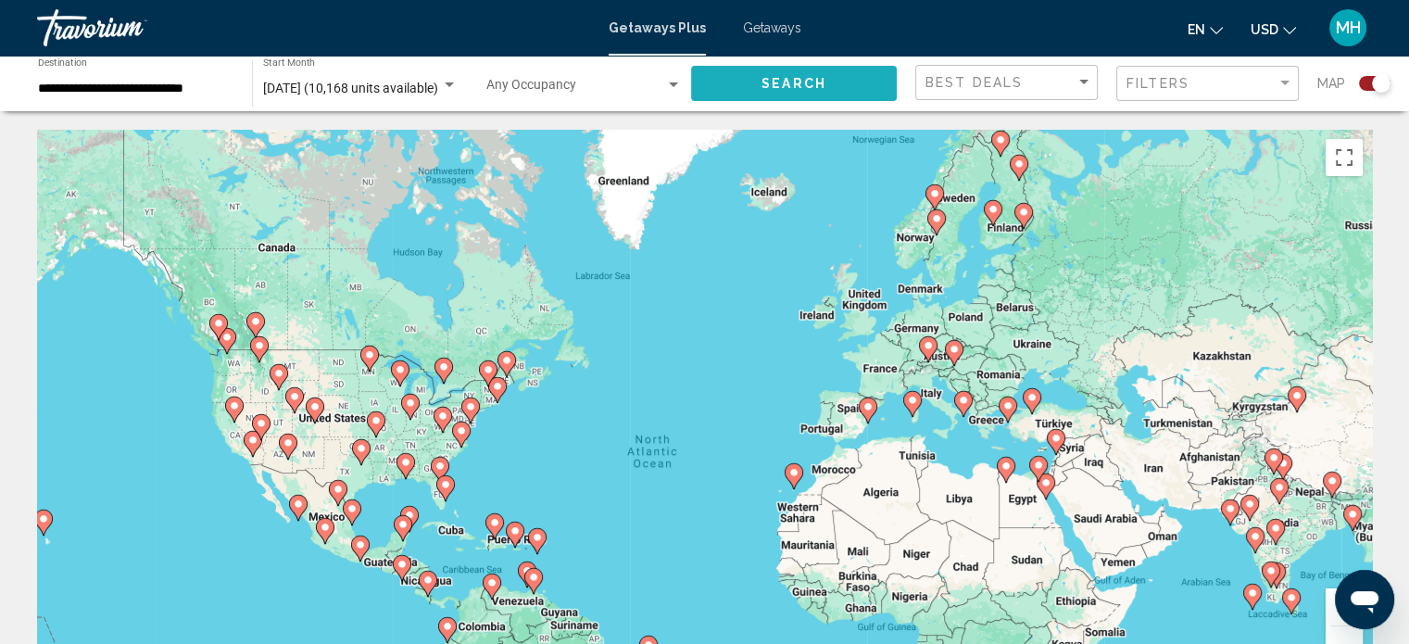
click at [819, 84] on span "Search" at bounding box center [794, 84] width 65 height 15
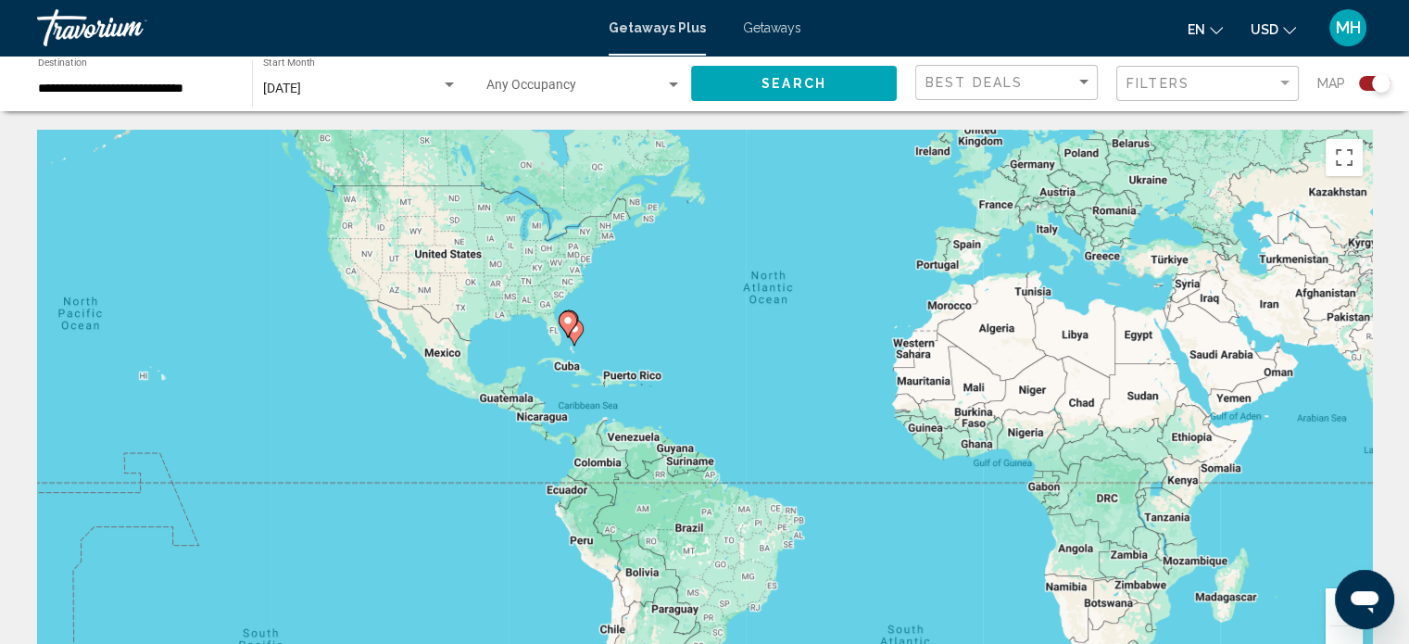
drag, startPoint x: 696, startPoint y: 287, endPoint x: 839, endPoint y: 80, distance: 252.4
click at [865, 40] on div "**********" at bounding box center [704, 322] width 1409 height 644
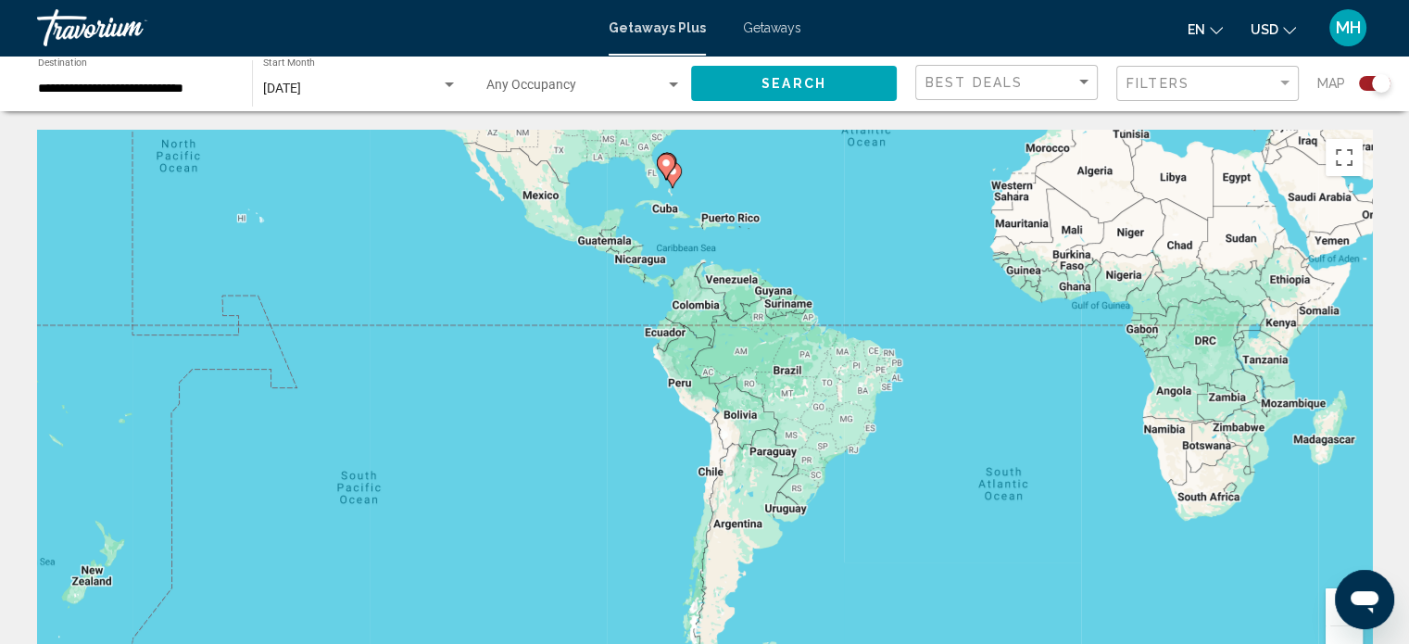
click at [669, 159] on image "Main content" at bounding box center [666, 163] width 11 height 11
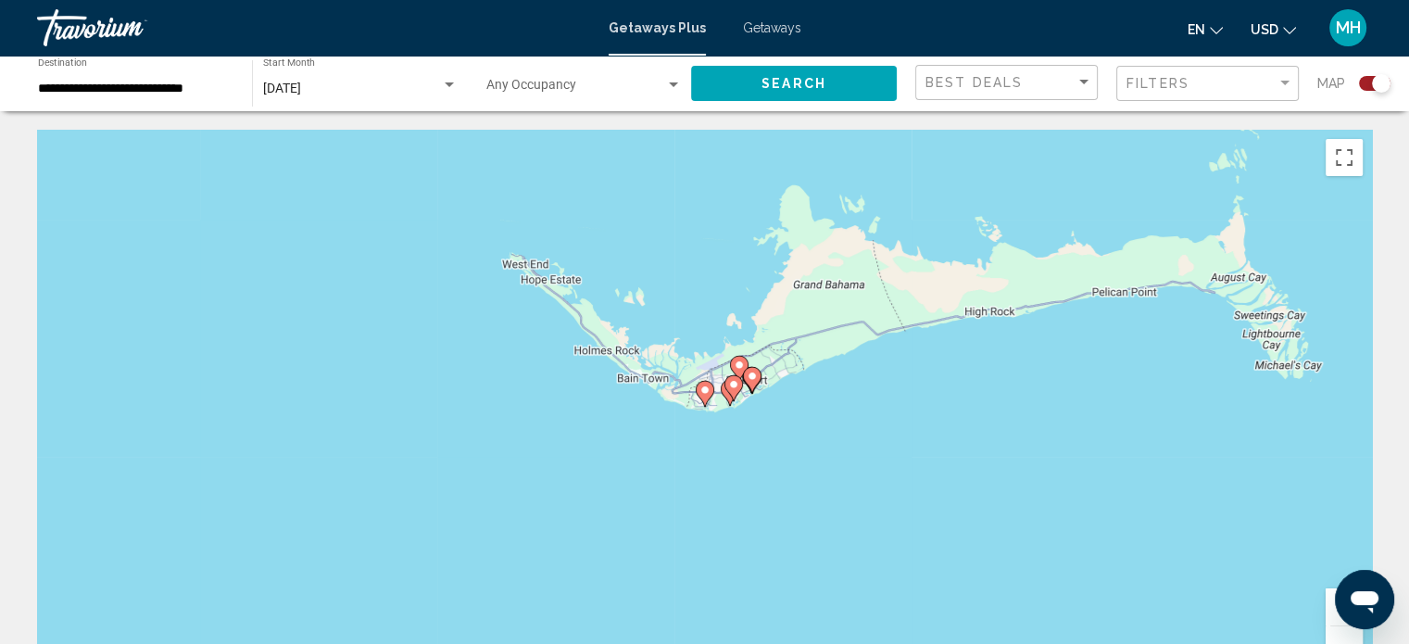
click at [738, 362] on image "Main content" at bounding box center [739, 364] width 11 height 11
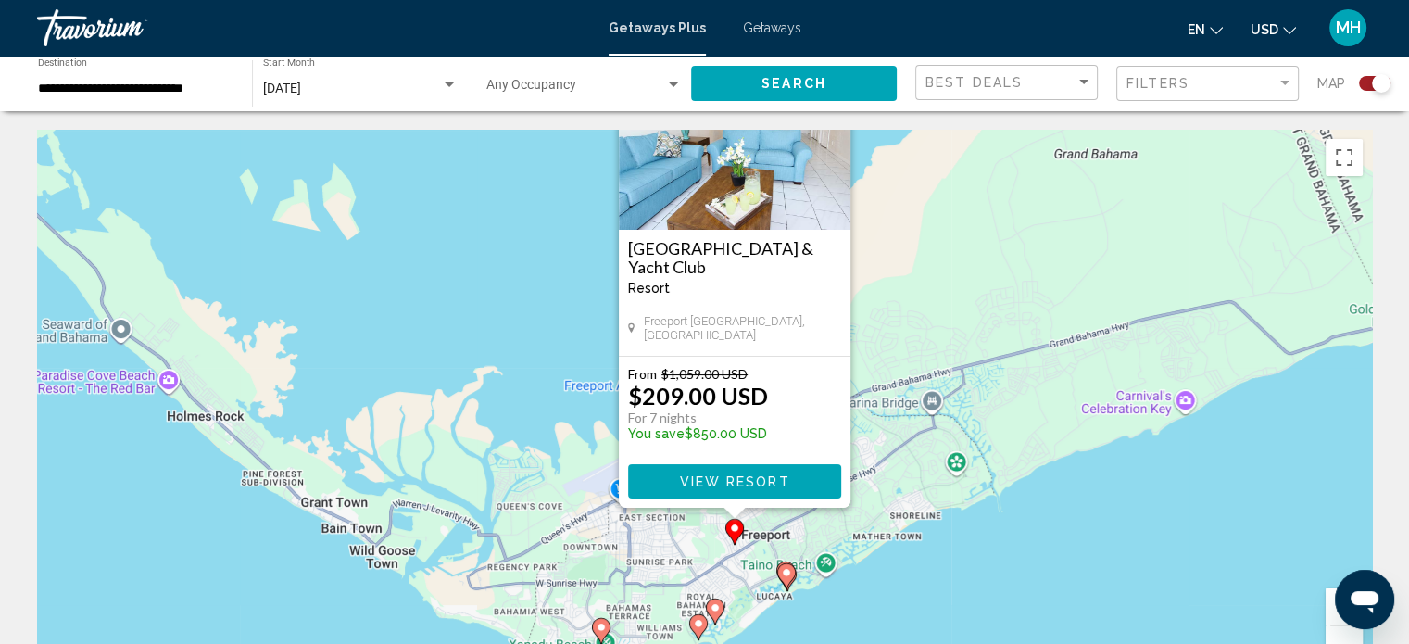
drag, startPoint x: 929, startPoint y: 381, endPoint x: 959, endPoint y: 266, distance: 118.7
click at [959, 266] on div "To activate drag with keyboard, press Alt + Enter. Once in keyboard drag state,…" at bounding box center [704, 408] width 1335 height 556
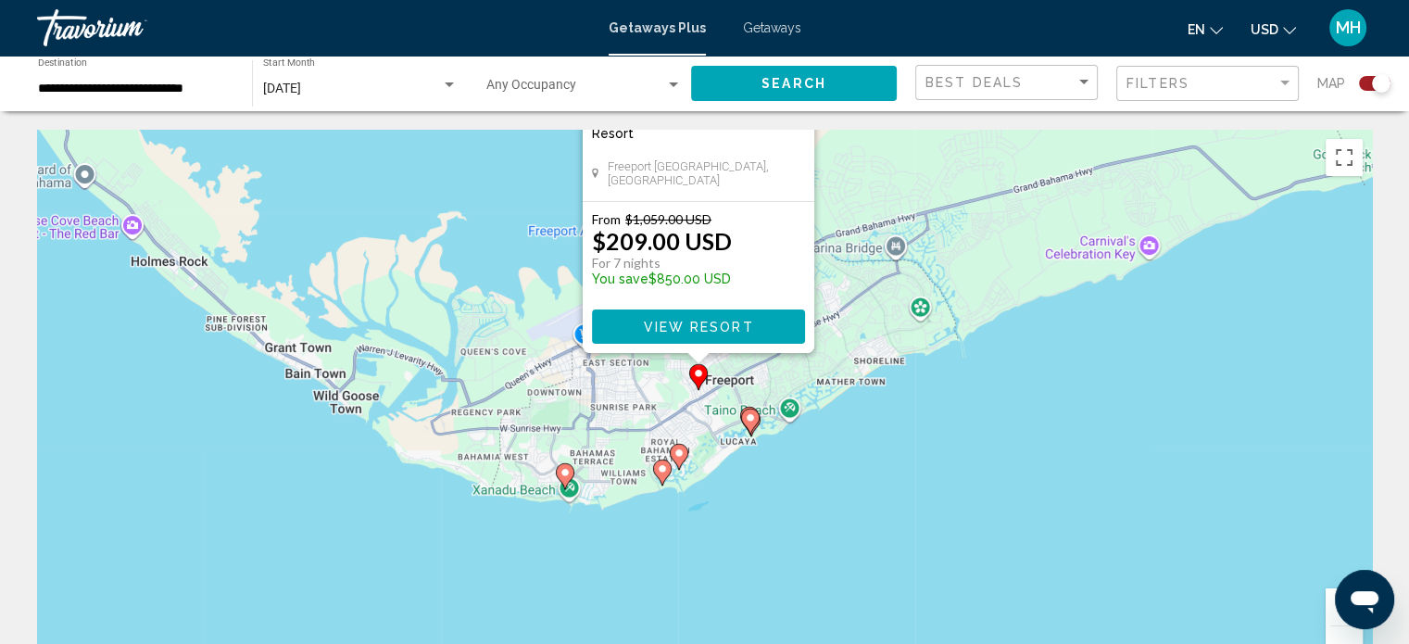
drag, startPoint x: 574, startPoint y: 518, endPoint x: 536, endPoint y: 347, distance: 174.9
click at [536, 347] on div "To activate drag with keyboard, press Alt + Enter. Once in keyboard drag state,…" at bounding box center [704, 408] width 1335 height 556
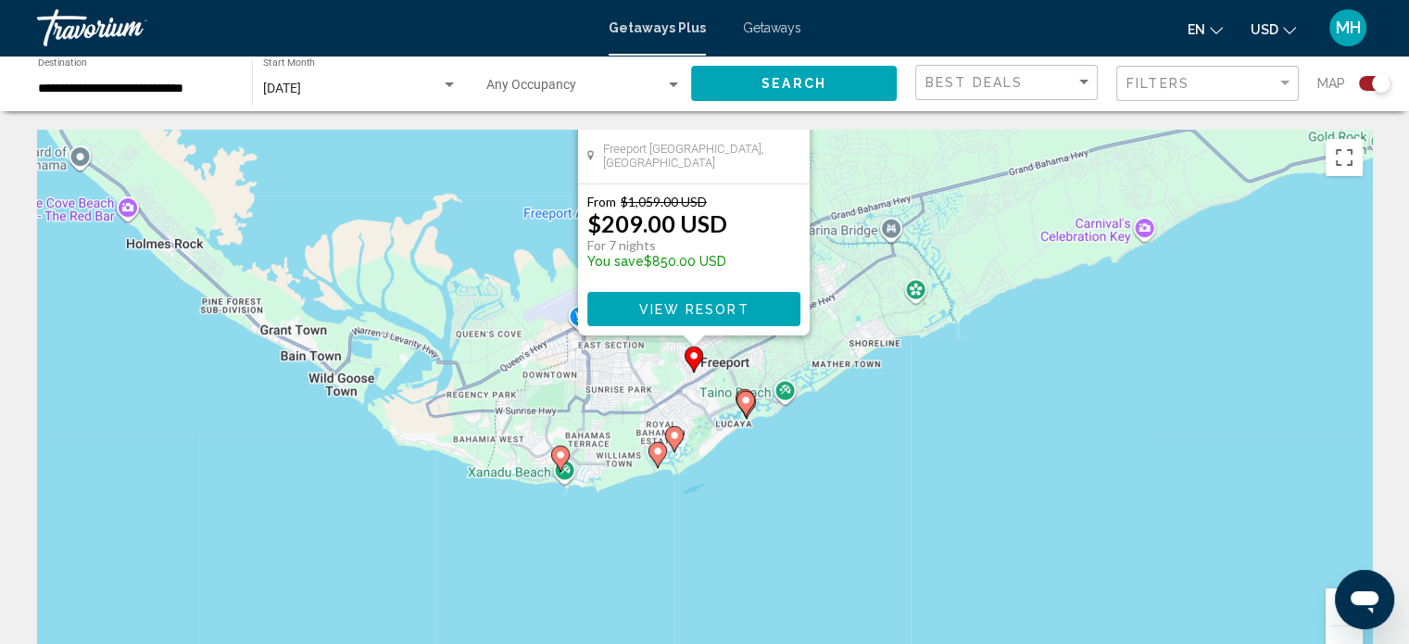
click at [746, 407] on icon "Main content" at bounding box center [745, 404] width 17 height 24
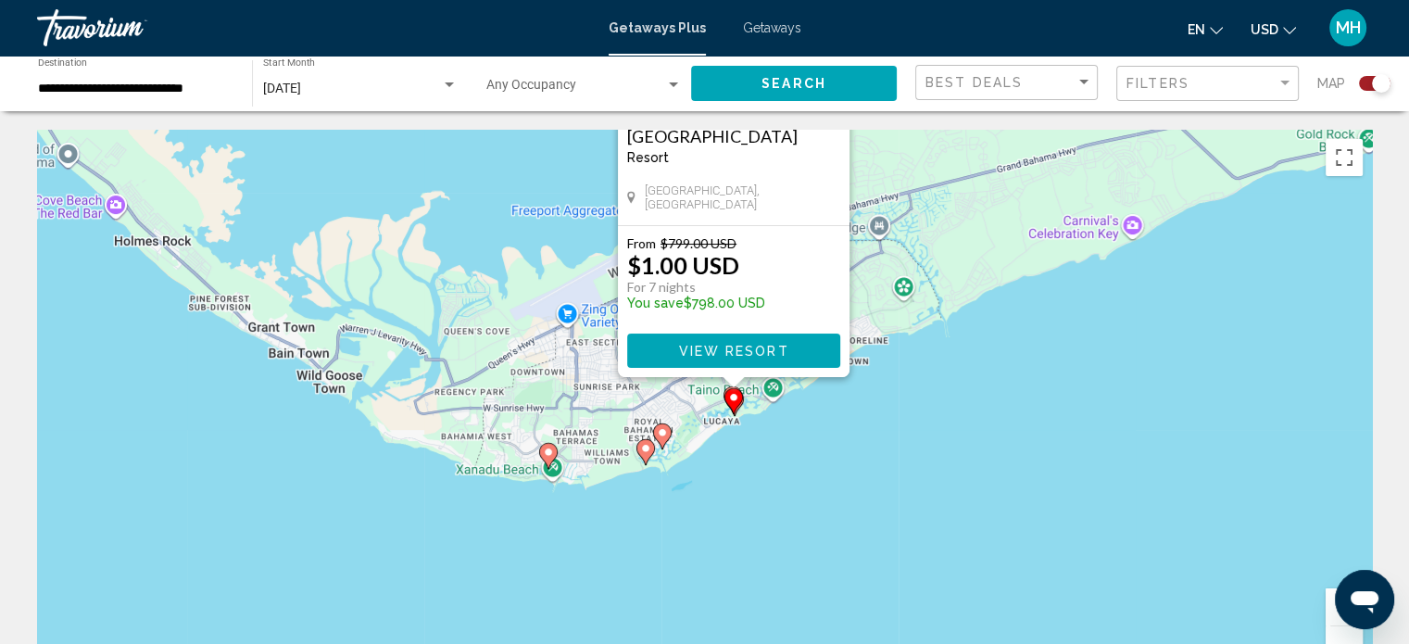
drag, startPoint x: 949, startPoint y: 404, endPoint x: 978, endPoint y: 153, distance: 252.8
click at [978, 153] on div "To activate drag with keyboard, press Alt + Enter. Once in keyboard drag state,…" at bounding box center [704, 408] width 1335 height 556
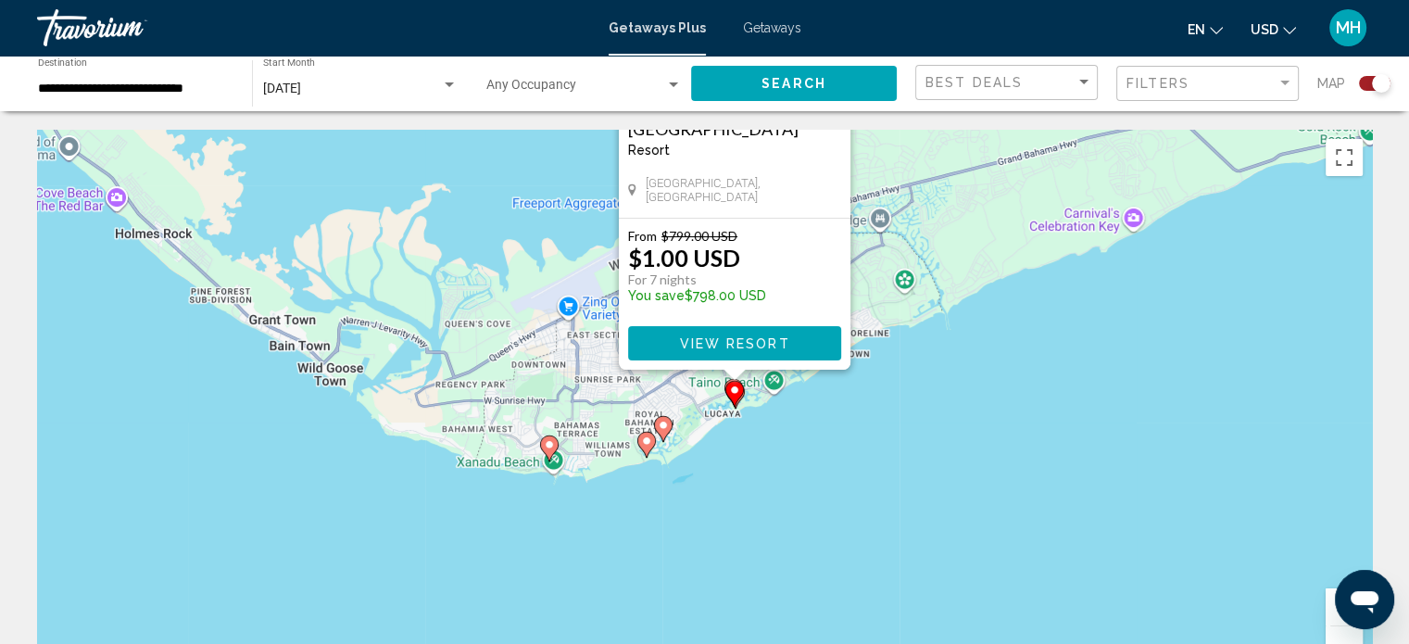
click at [756, 334] on button "View Resort" at bounding box center [734, 343] width 213 height 34
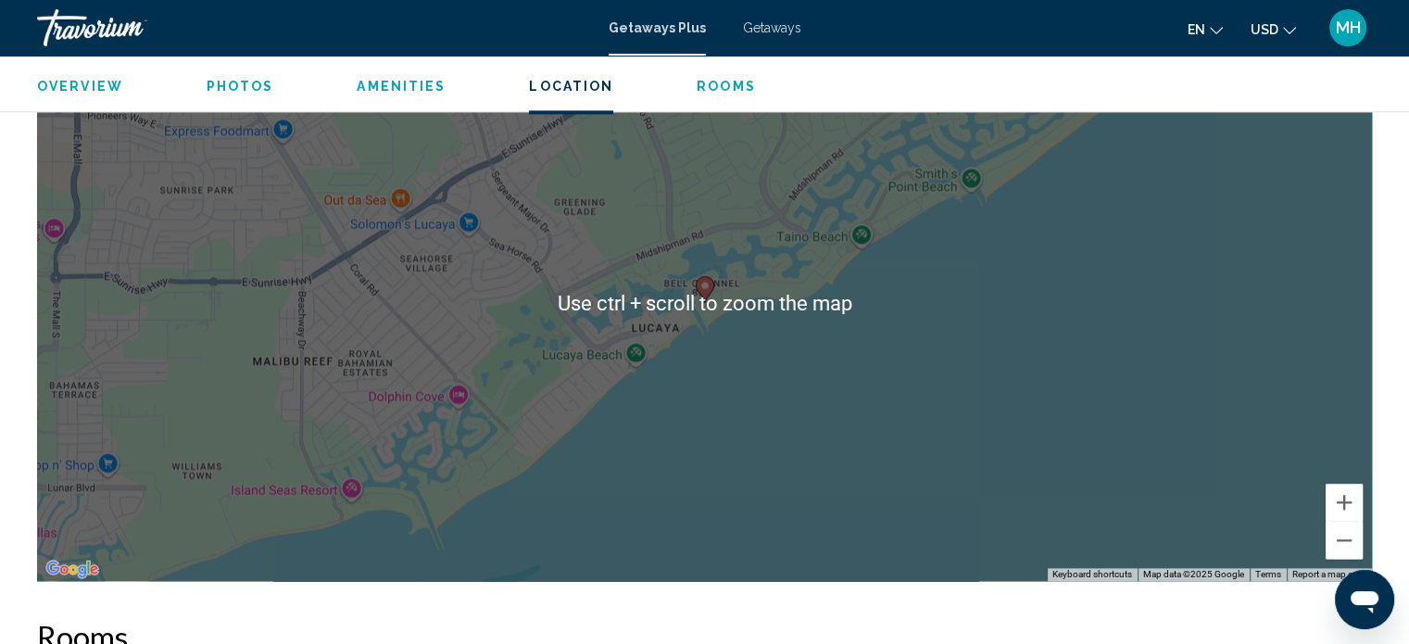
scroll to position [2469, 0]
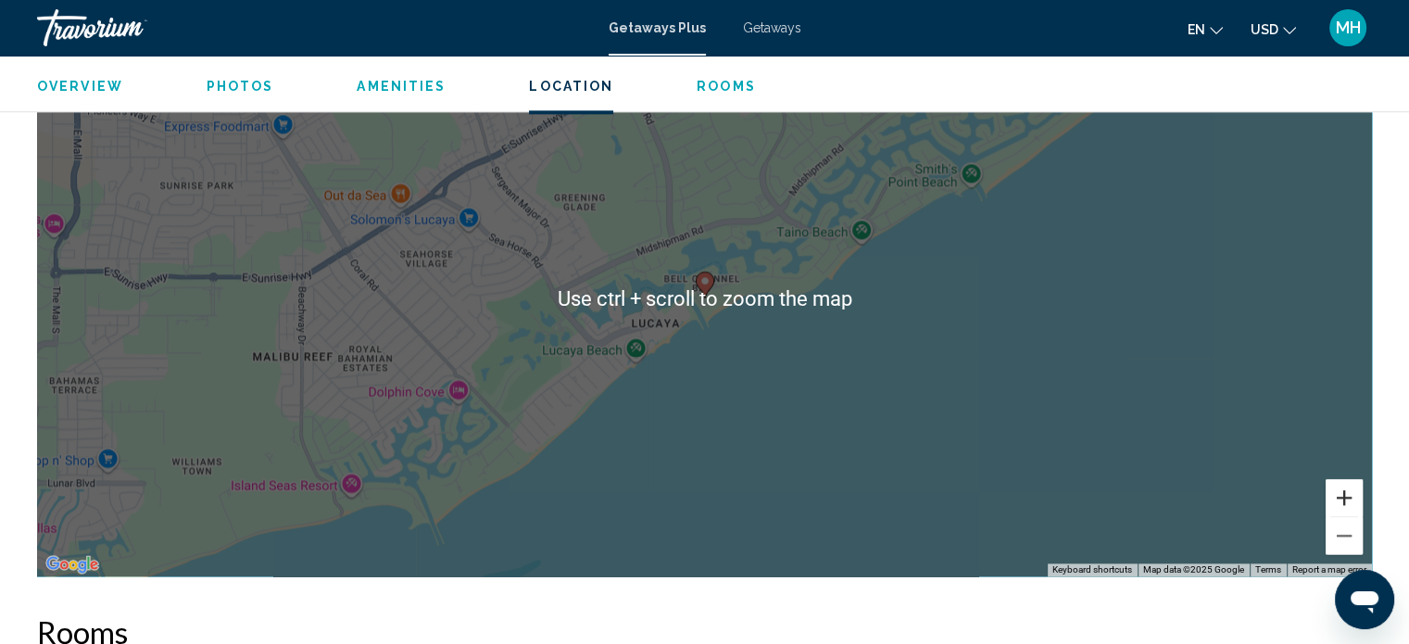
click at [1356, 485] on button "Zoom in" at bounding box center [1344, 497] width 37 height 37
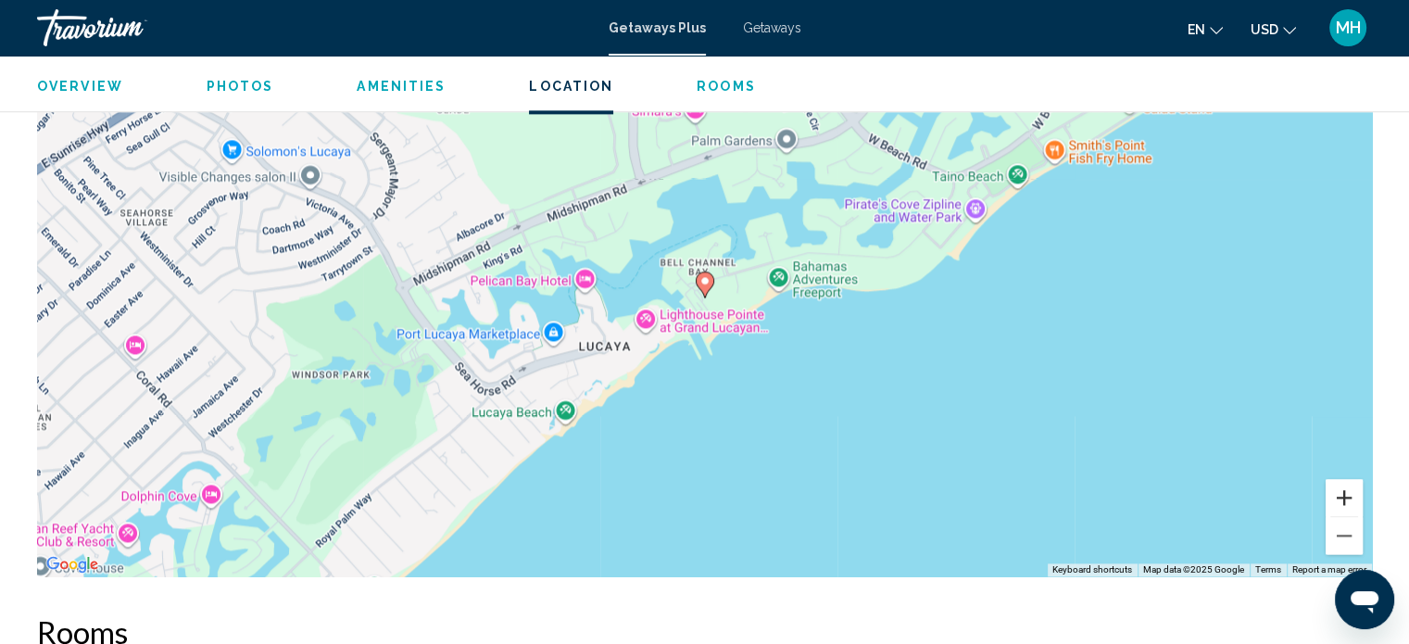
click at [1353, 492] on button "Zoom in" at bounding box center [1344, 497] width 37 height 37
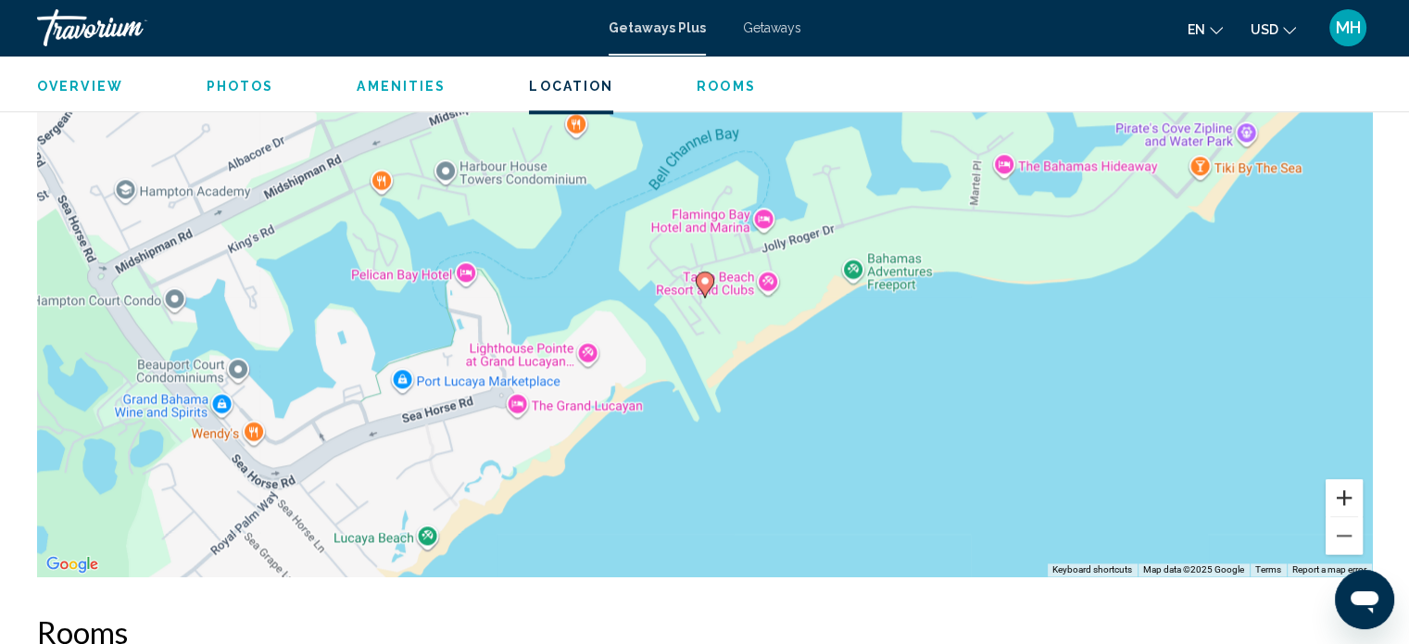
click at [1353, 492] on button "Zoom in" at bounding box center [1344, 497] width 37 height 37
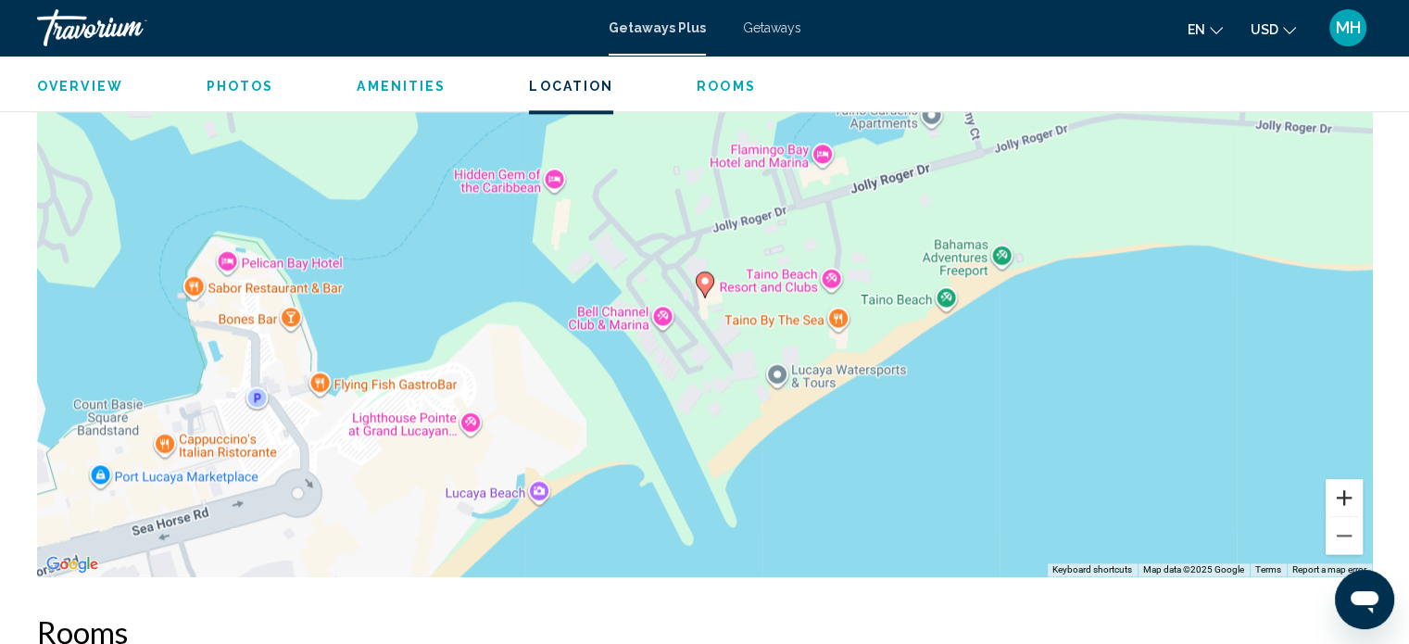
click at [1352, 494] on button "Zoom in" at bounding box center [1344, 497] width 37 height 37
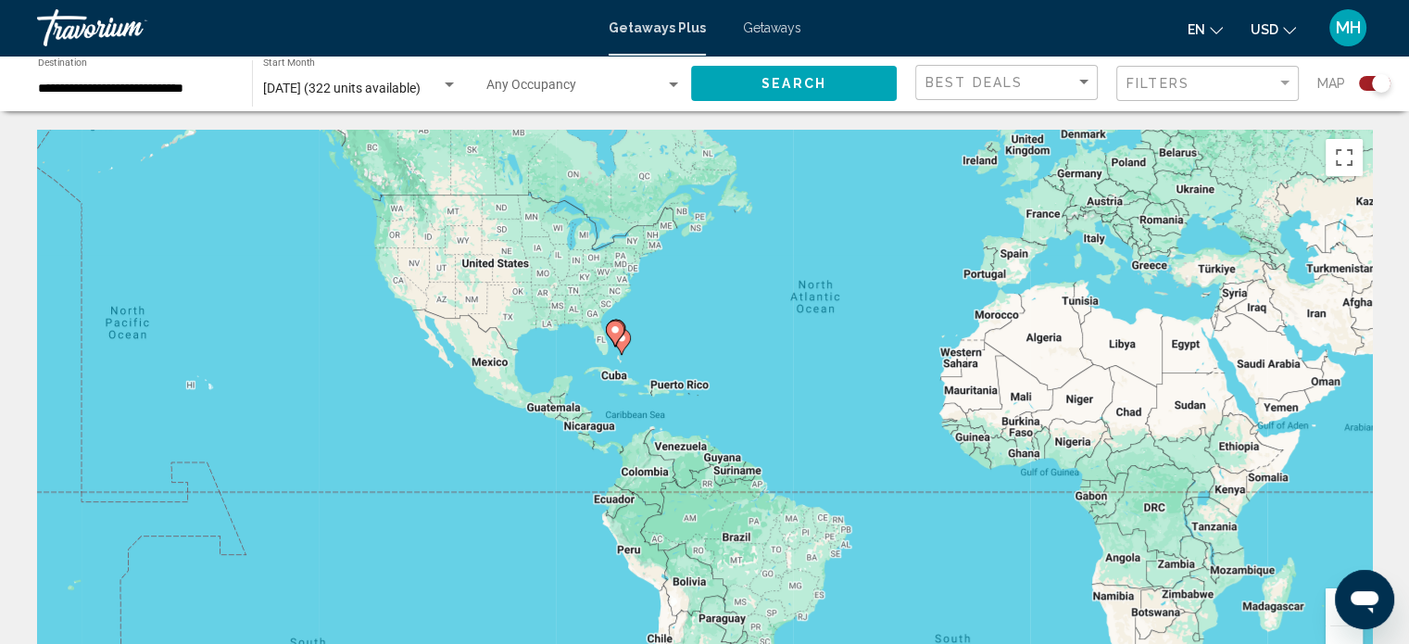
drag, startPoint x: 671, startPoint y: 337, endPoint x: 715, endPoint y: 314, distance: 50.1
click at [715, 314] on div "To activate drag with keyboard, press Alt + Enter. Once in keyboard drag state,…" at bounding box center [704, 408] width 1335 height 556
click at [615, 333] on image "Main content" at bounding box center [615, 329] width 11 height 11
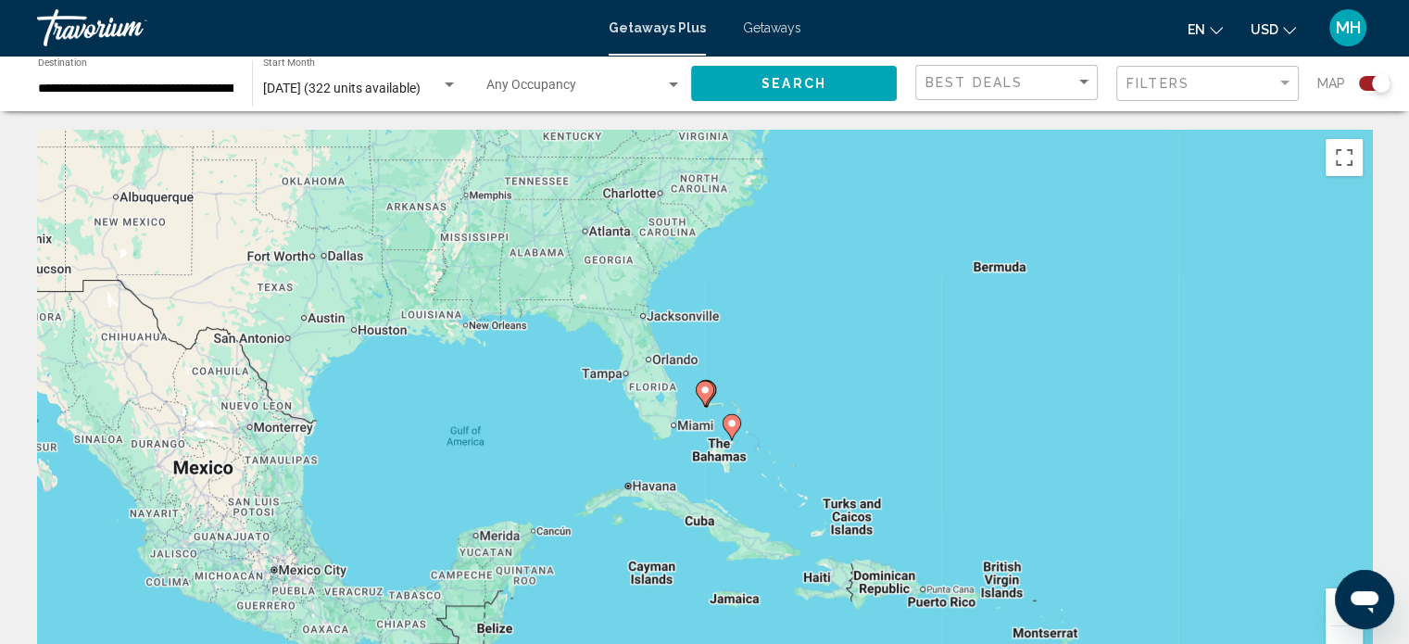
click at [735, 437] on gmp-advanced-marker "Main content" at bounding box center [732, 427] width 19 height 28
type input "**********"
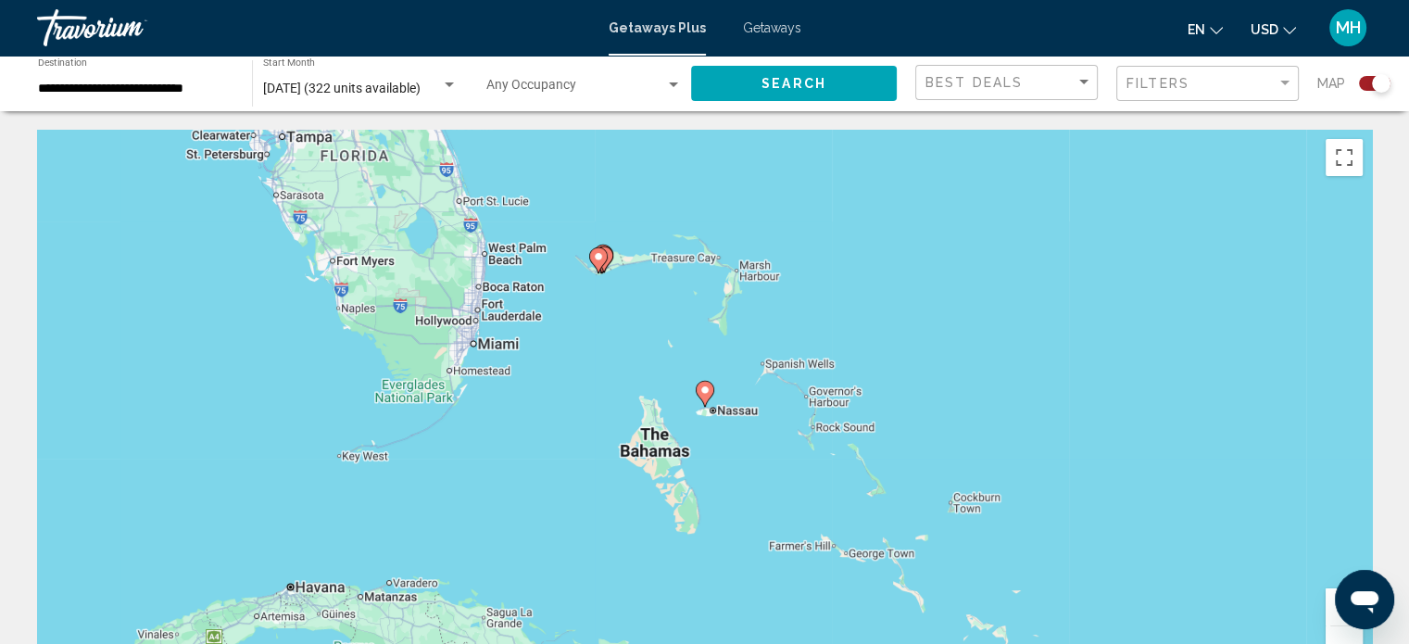
click at [711, 393] on g "Main content" at bounding box center [705, 394] width 19 height 26
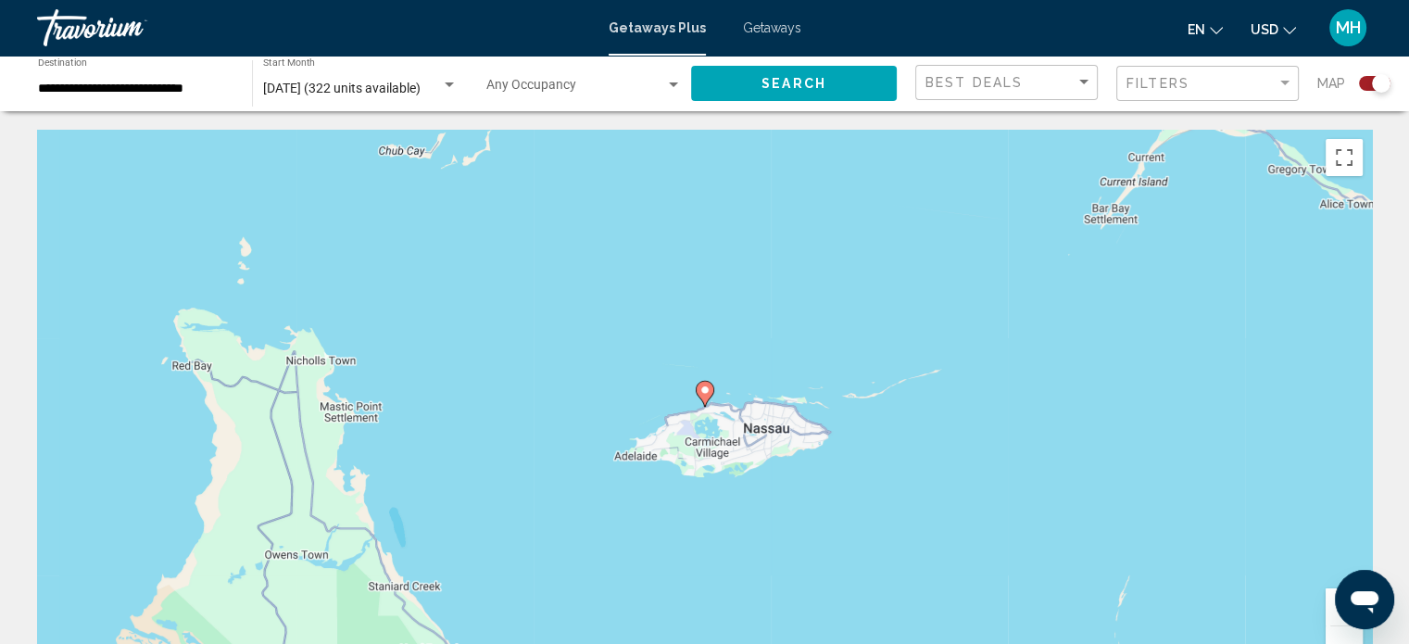
click at [703, 392] on image "Main content" at bounding box center [705, 390] width 11 height 11
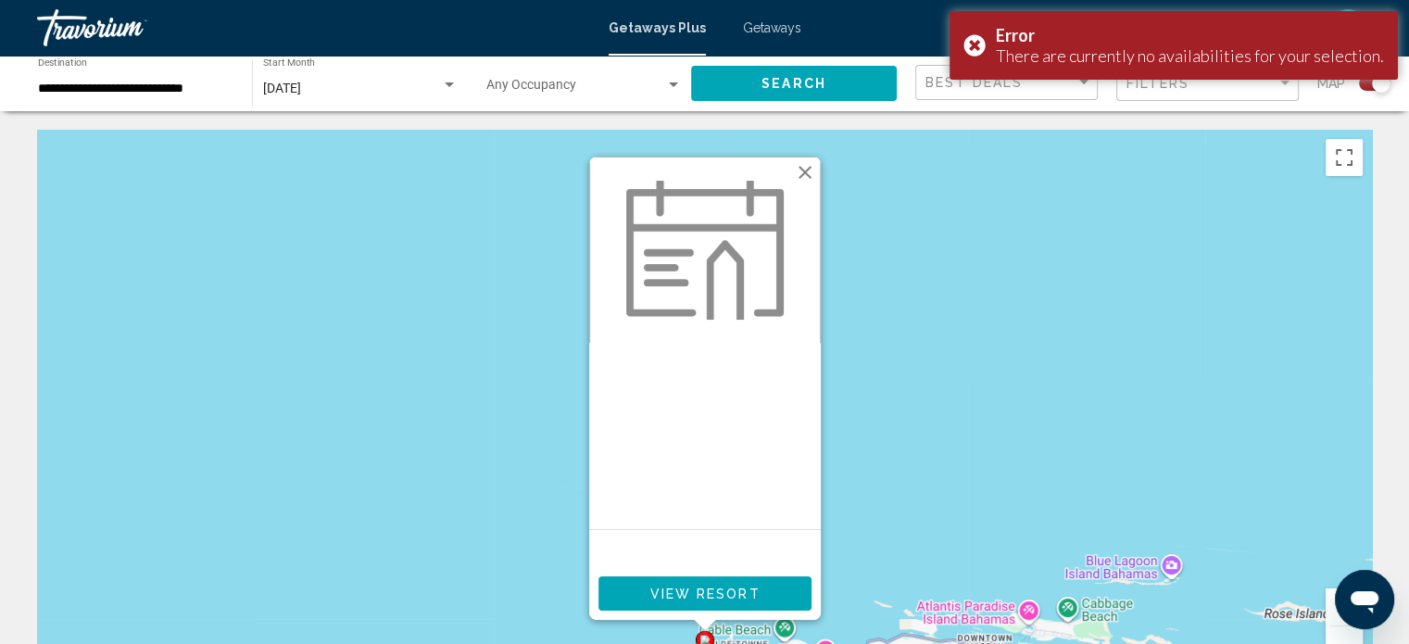
click at [1006, 311] on div "To activate drag with keyboard, press Alt + Enter. Once in keyboard drag state,…" at bounding box center [704, 408] width 1335 height 556
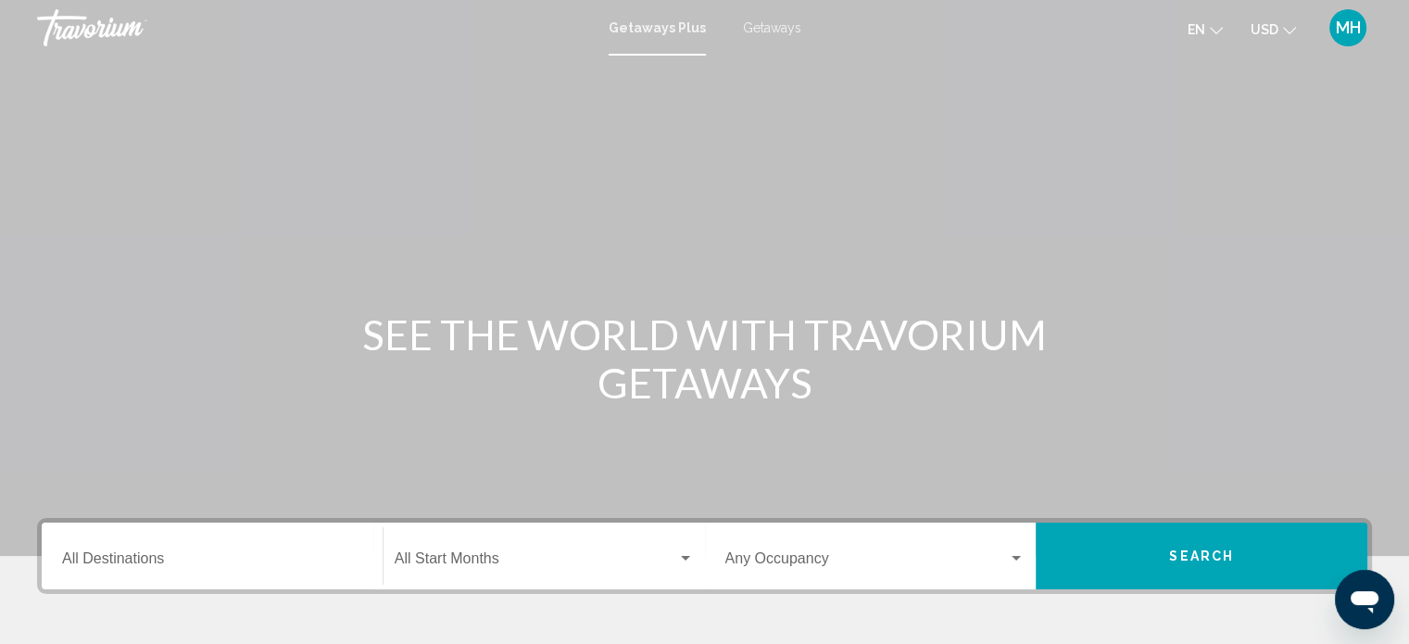
click at [100, 548] on div "Destination All Destinations" at bounding box center [212, 556] width 300 height 58
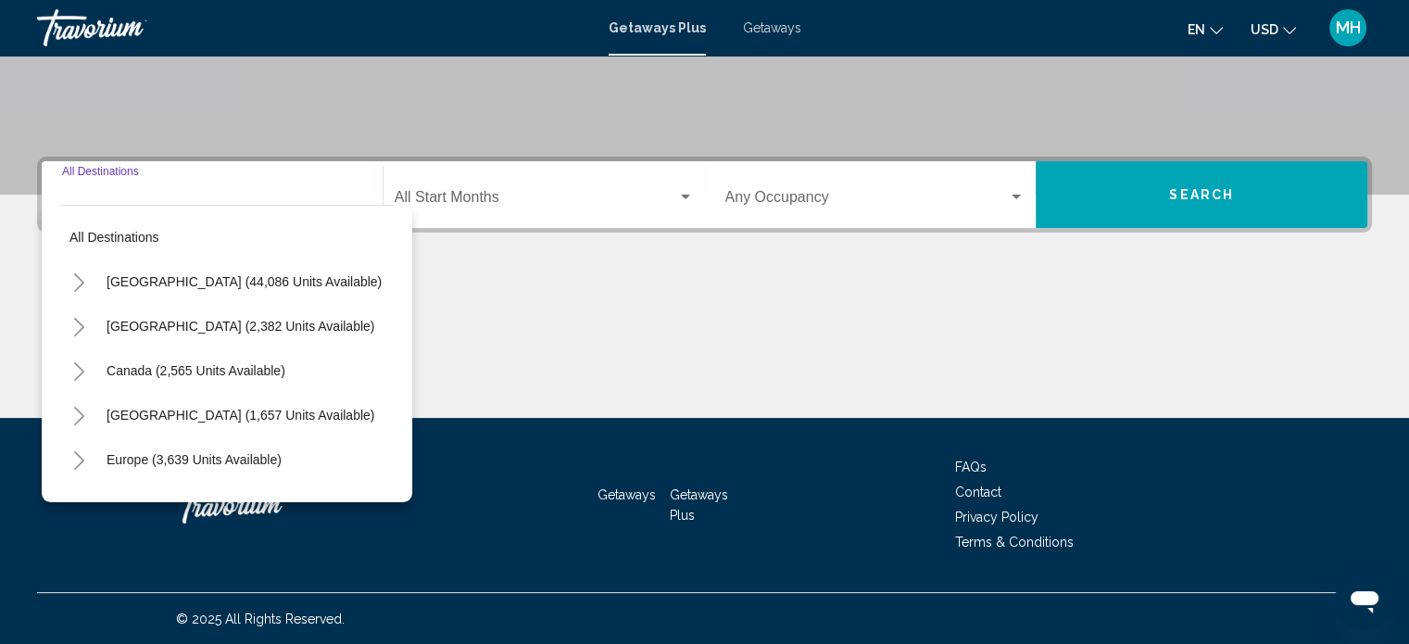
click at [76, 413] on icon "Toggle Caribbean & Atlantic Islands (1,657 units available)" at bounding box center [79, 416] width 14 height 19
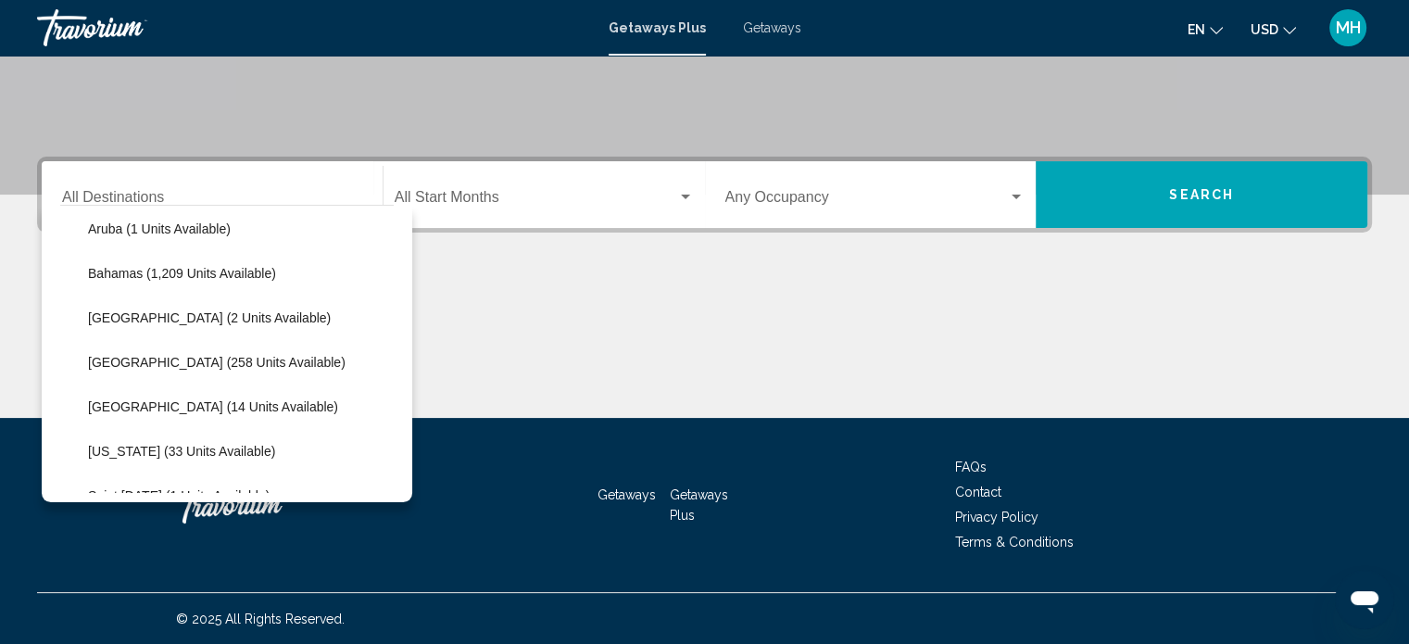
scroll to position [278, 0]
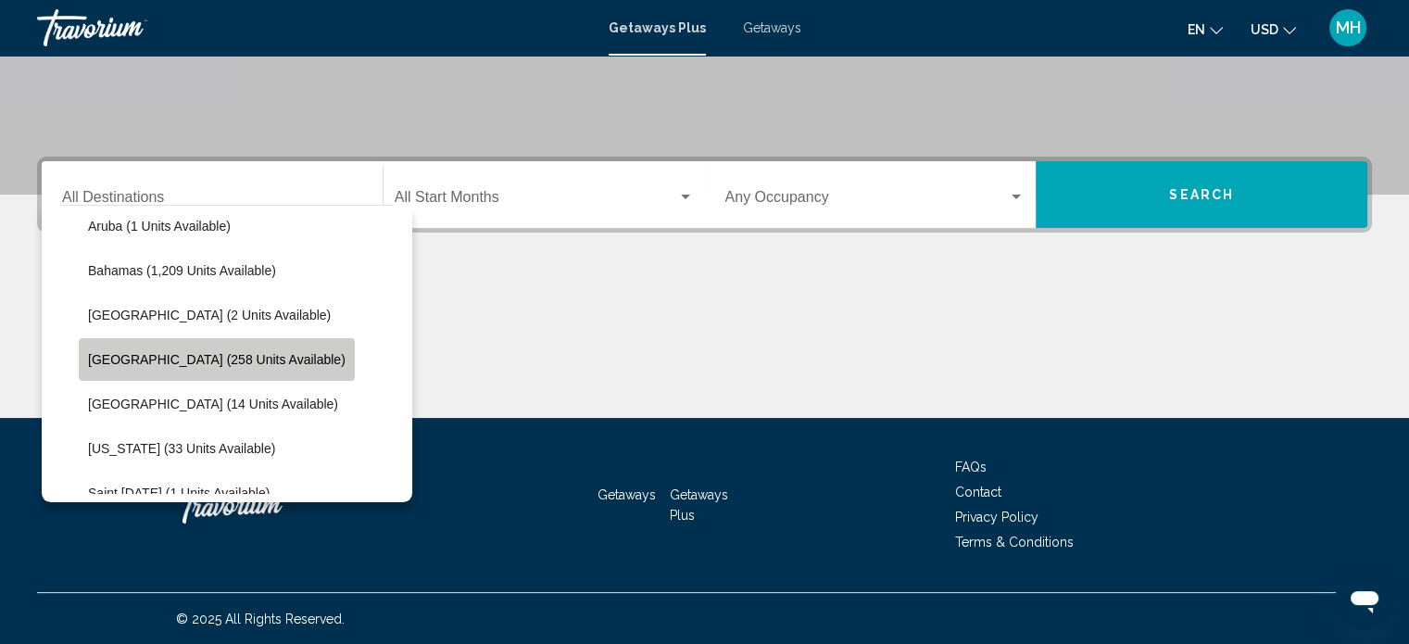
click at [227, 356] on span "[GEOGRAPHIC_DATA] (258 units available)" at bounding box center [217, 359] width 258 height 15
type input "**********"
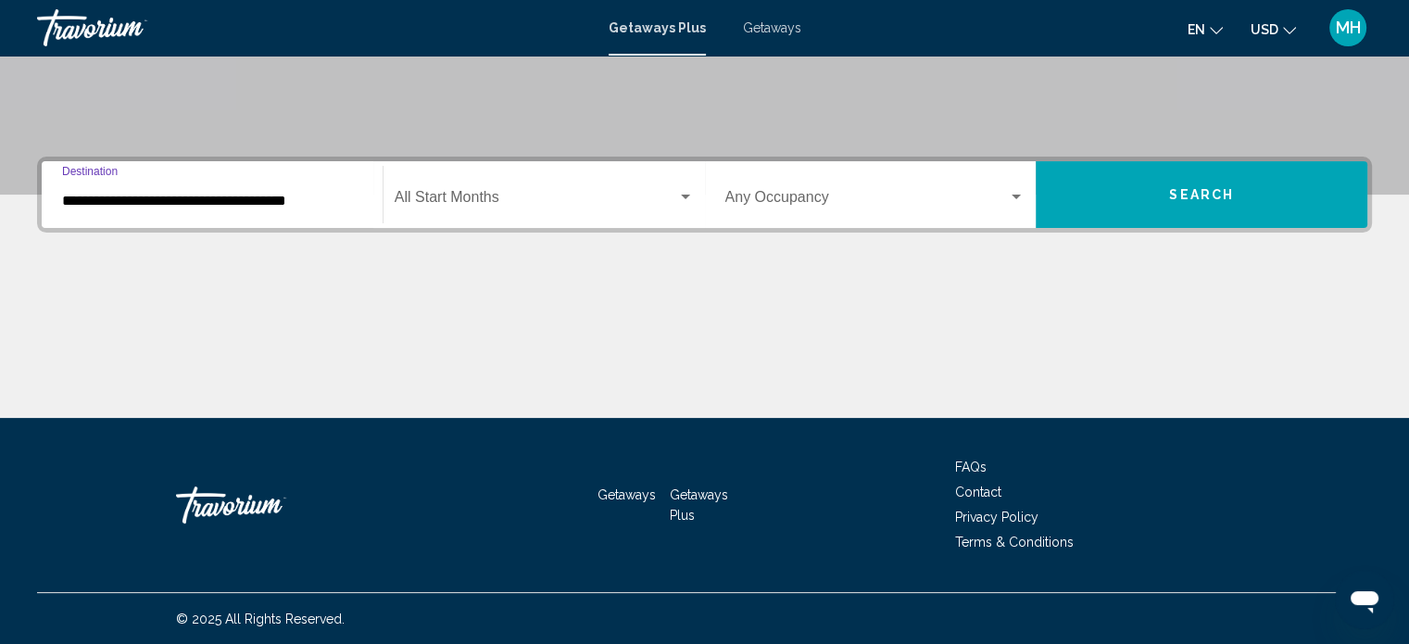
click at [549, 203] on span "Search widget" at bounding box center [536, 201] width 283 height 17
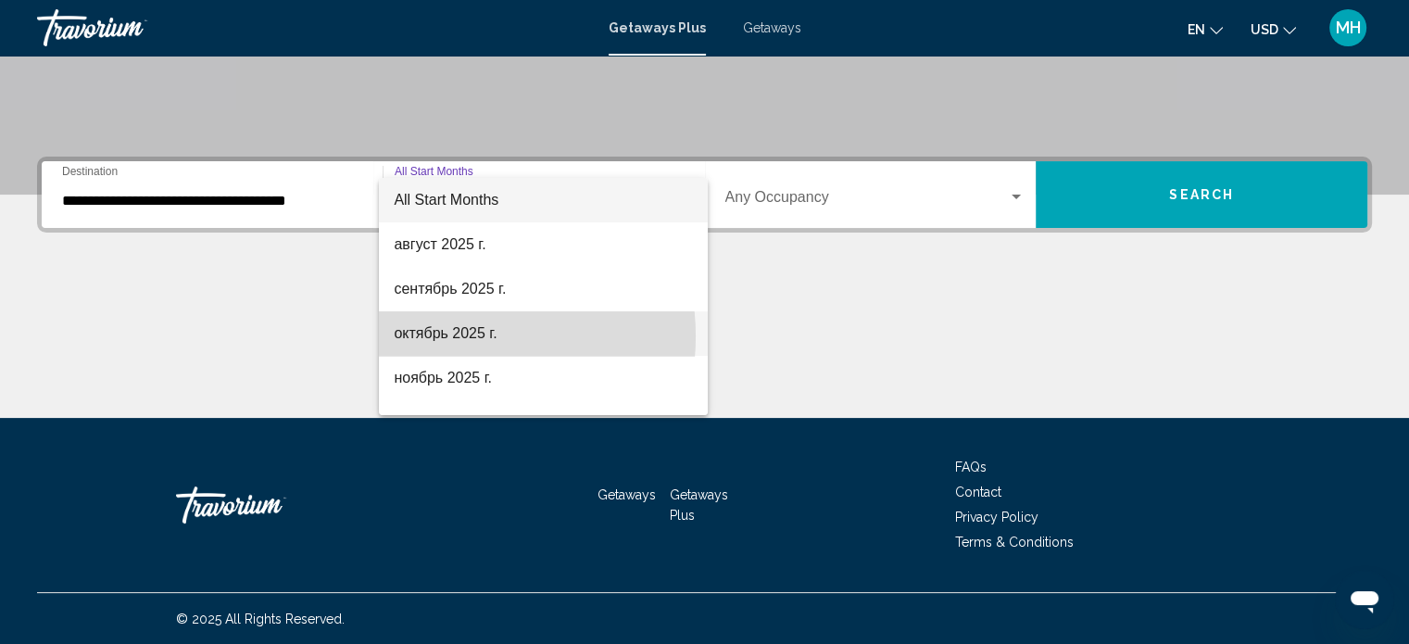
click at [460, 336] on span "октябрь 2025 г." at bounding box center [543, 333] width 299 height 44
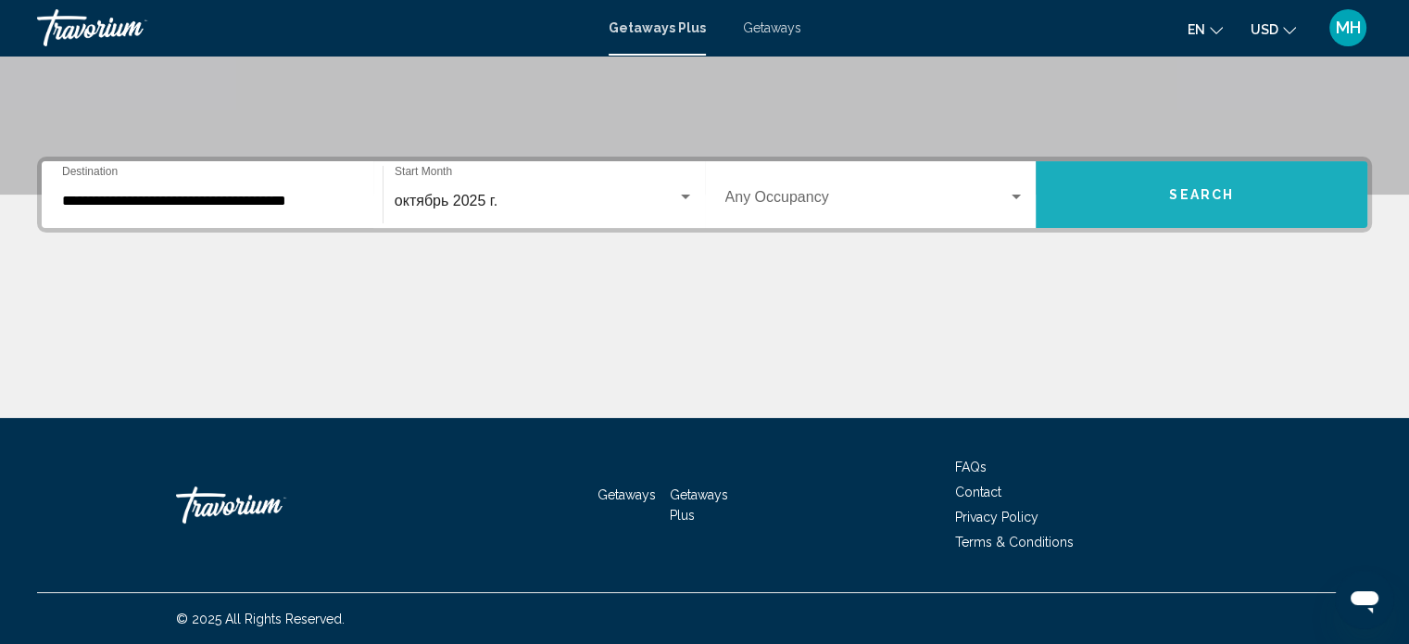
click at [1182, 201] on button "Search" at bounding box center [1202, 194] width 332 height 67
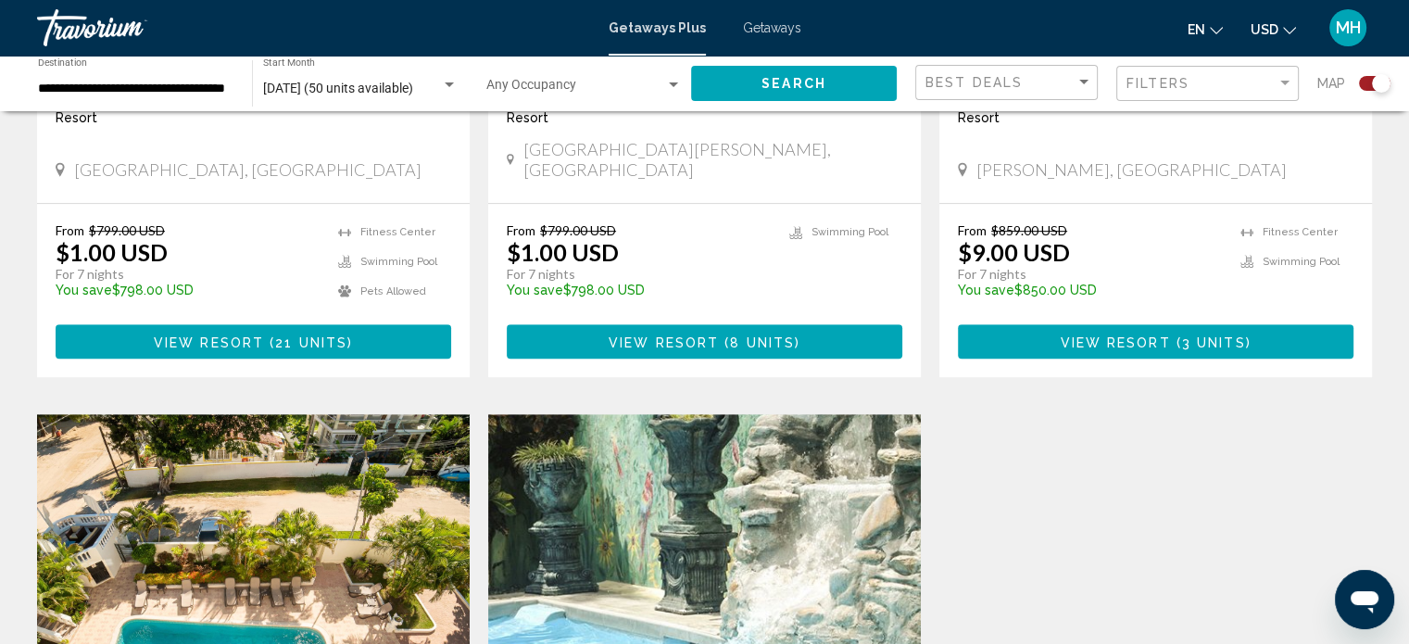
scroll to position [1019, 0]
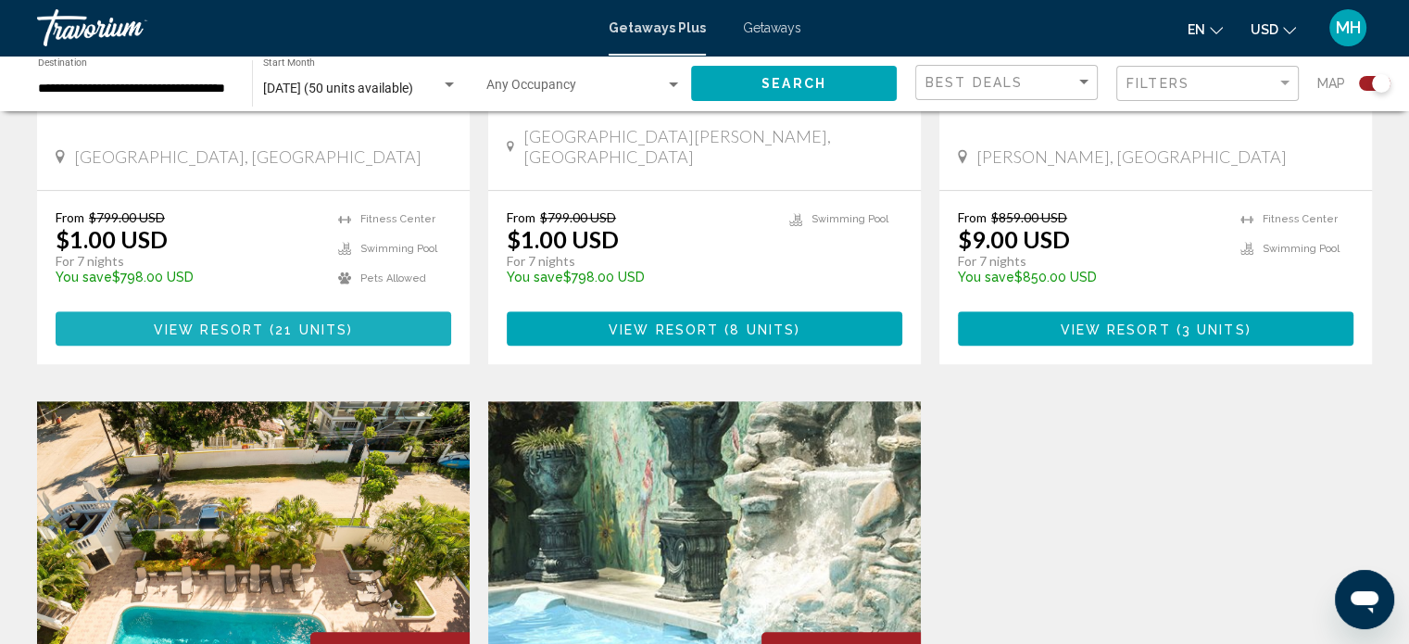
click at [230, 322] on span "View Resort" at bounding box center [209, 329] width 110 height 15
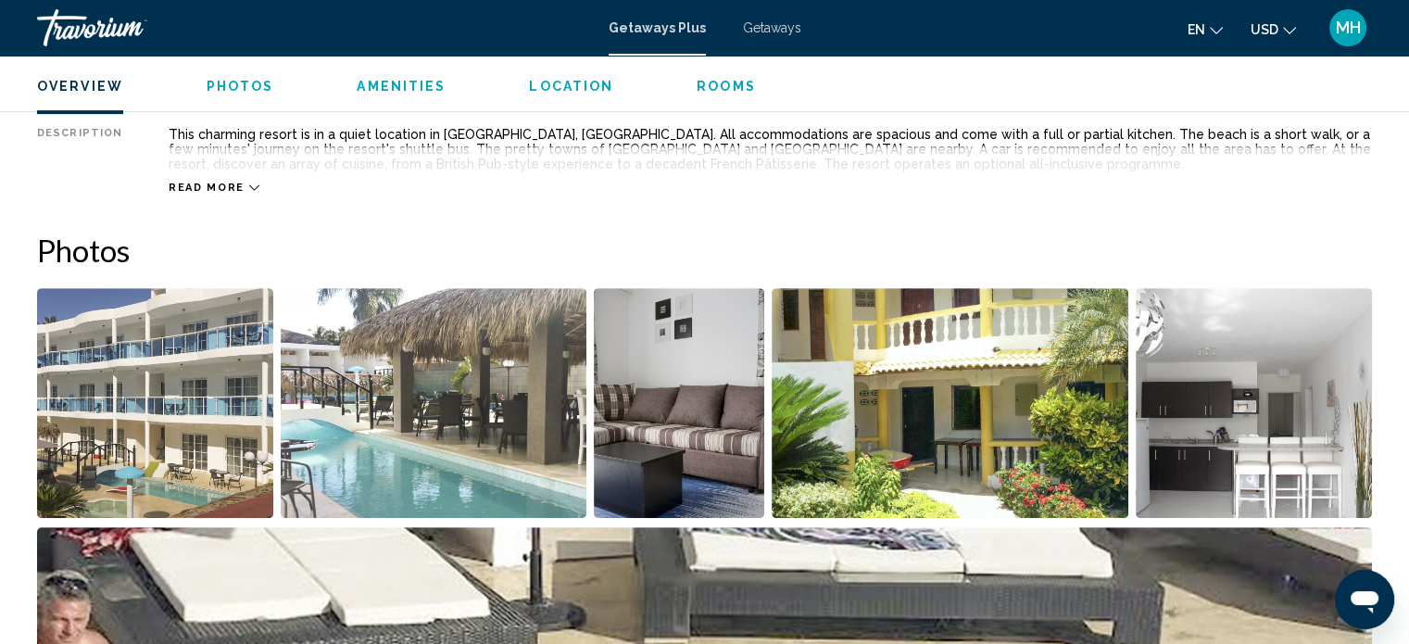
scroll to position [752, 0]
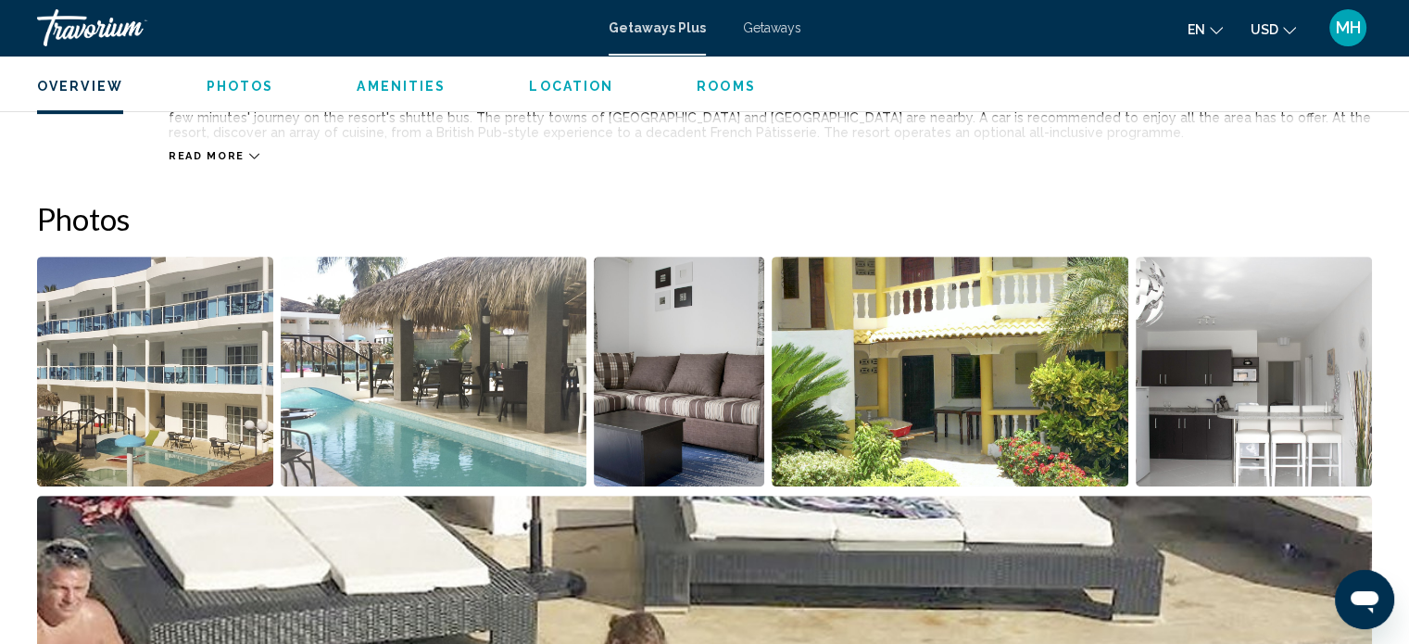
click at [249, 151] on icon "Main content" at bounding box center [254, 156] width 10 height 10
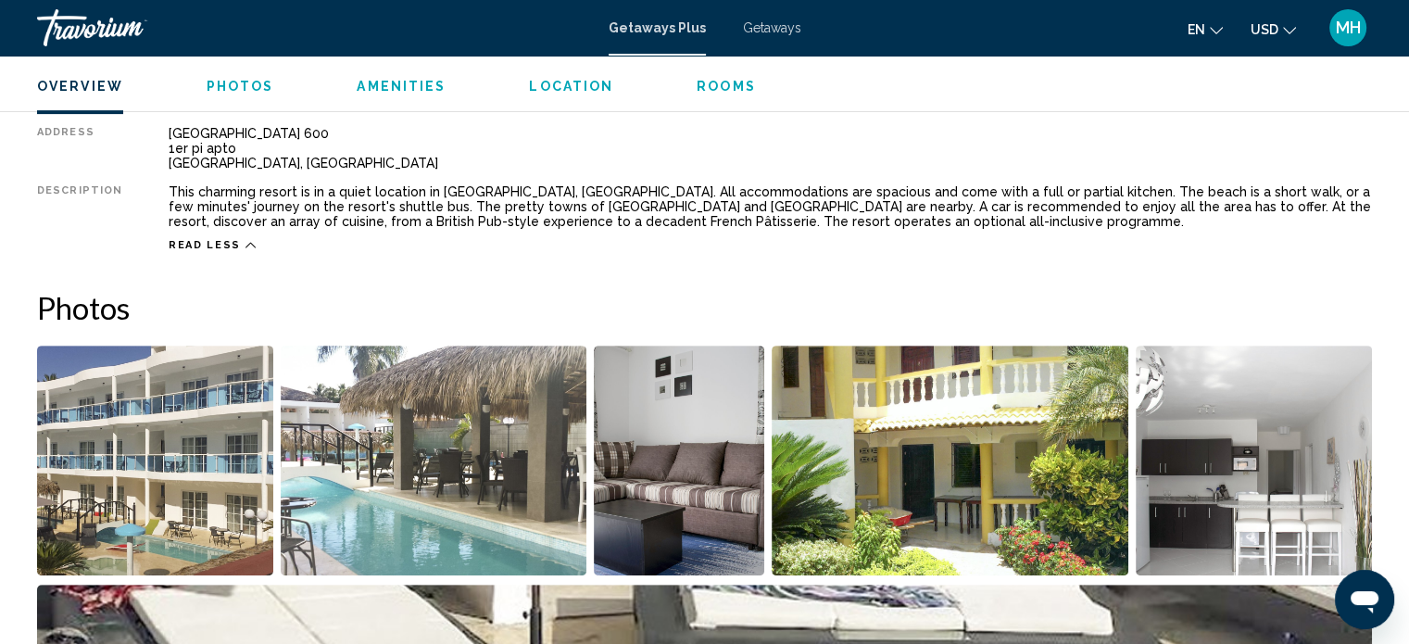
scroll to position [567, 0]
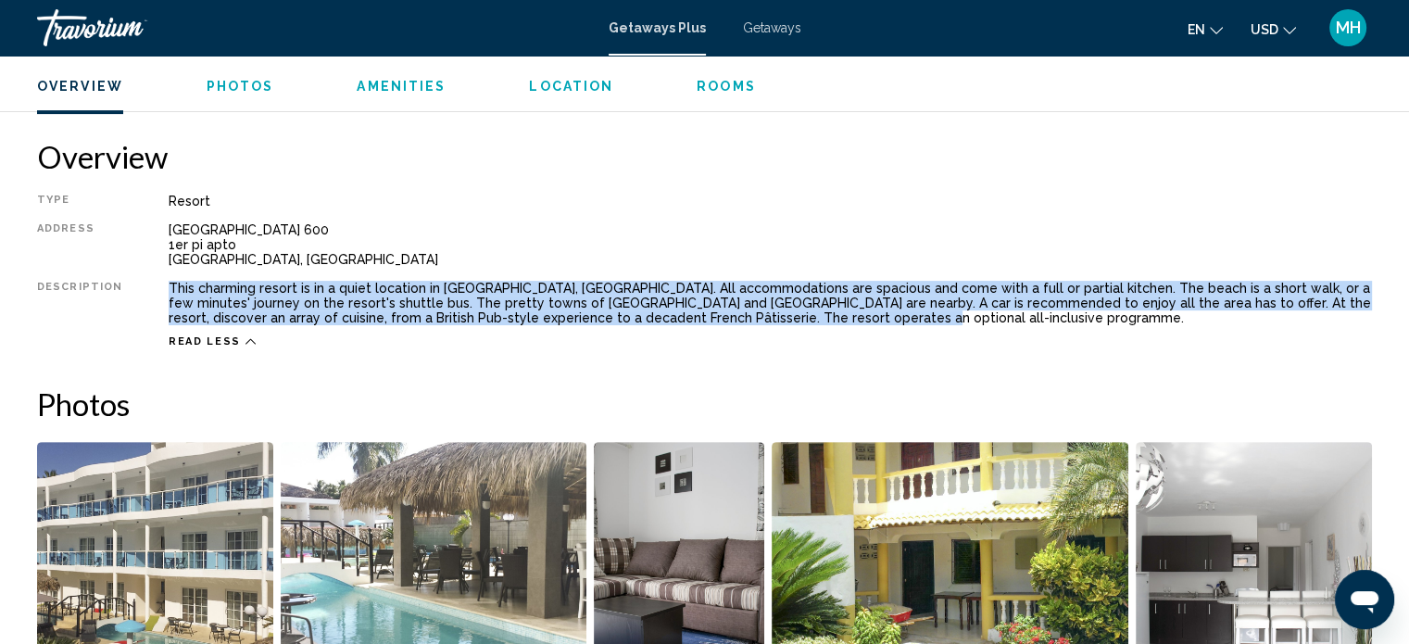
drag, startPoint x: 788, startPoint y: 311, endPoint x: 163, endPoint y: 279, distance: 625.3
click at [169, 281] on div "This charming resort is in a quiet location in Cabarete, Puerto Plata. All acco…" at bounding box center [771, 303] width 1204 height 44
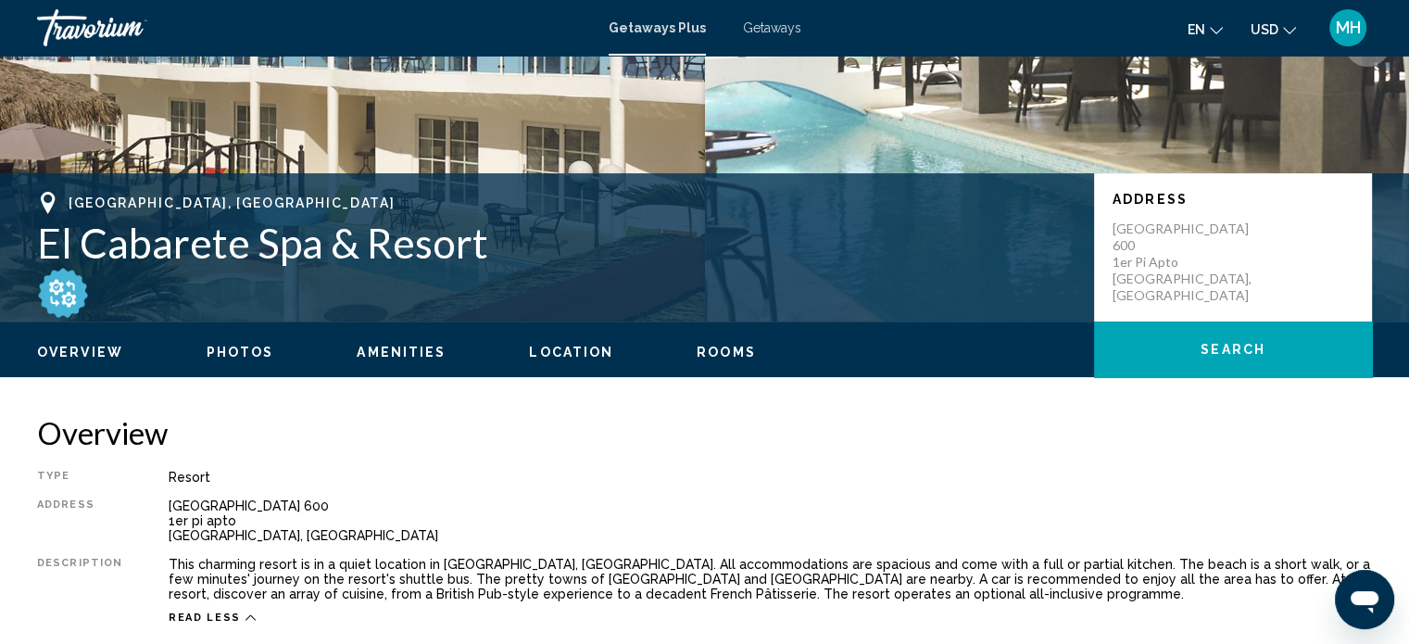
scroll to position [0, 0]
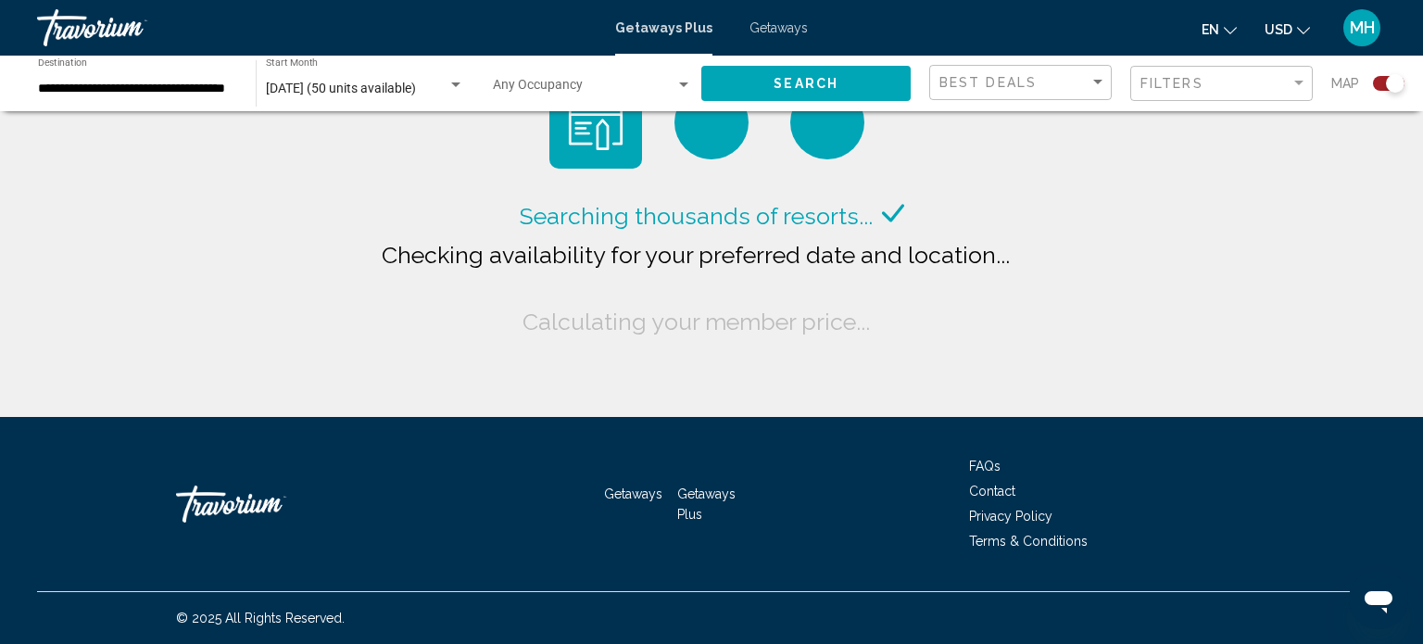
click at [1393, 81] on div "Search widget" at bounding box center [1395, 83] width 19 height 19
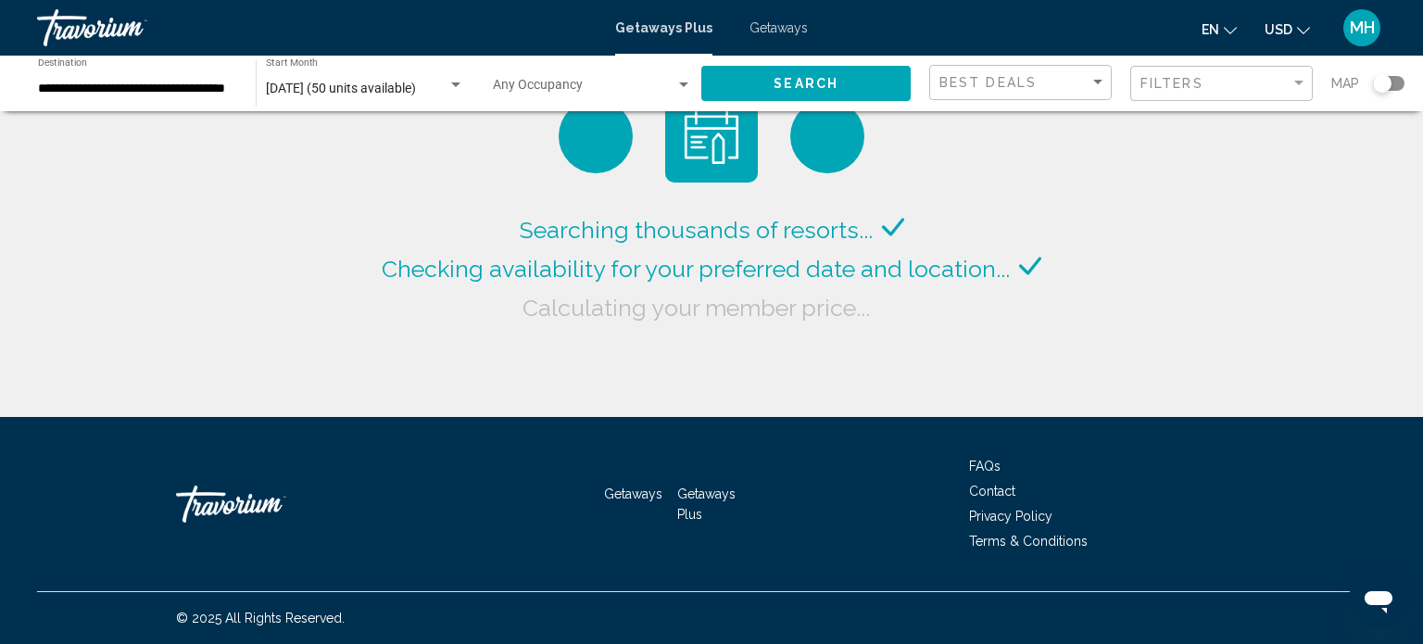
click at [1384, 75] on div "Search widget" at bounding box center [1382, 83] width 19 height 19
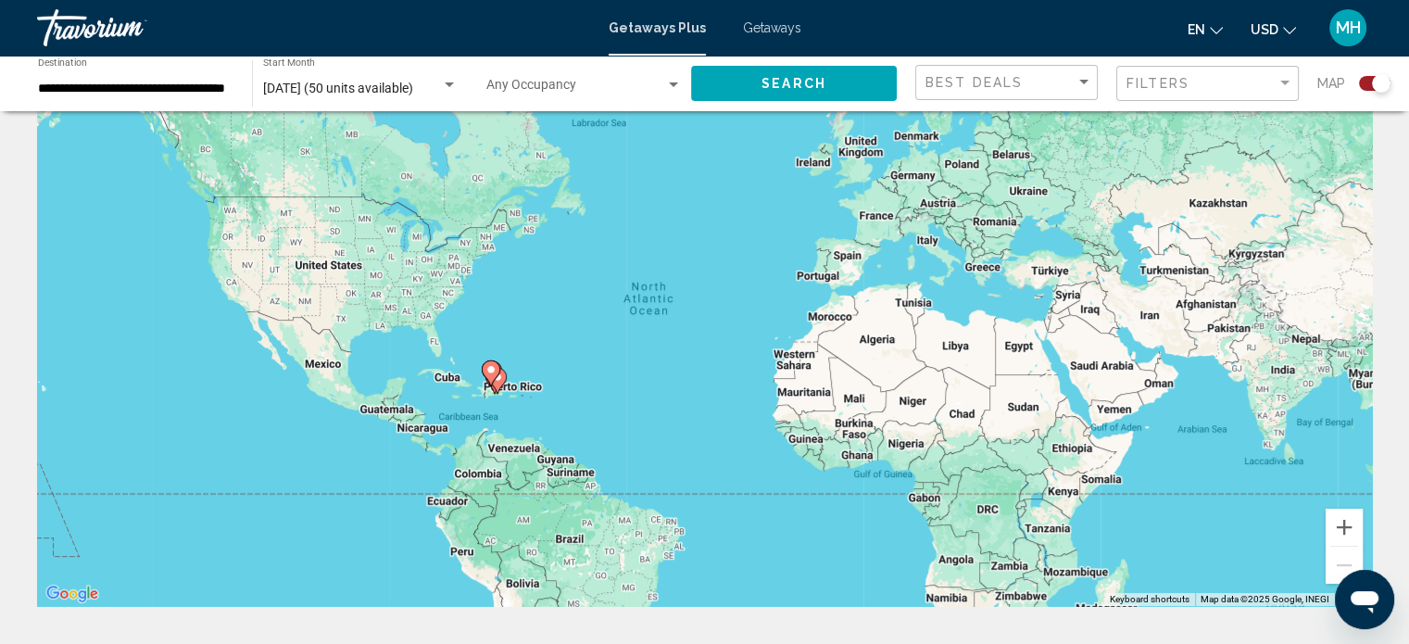
scroll to position [185, 0]
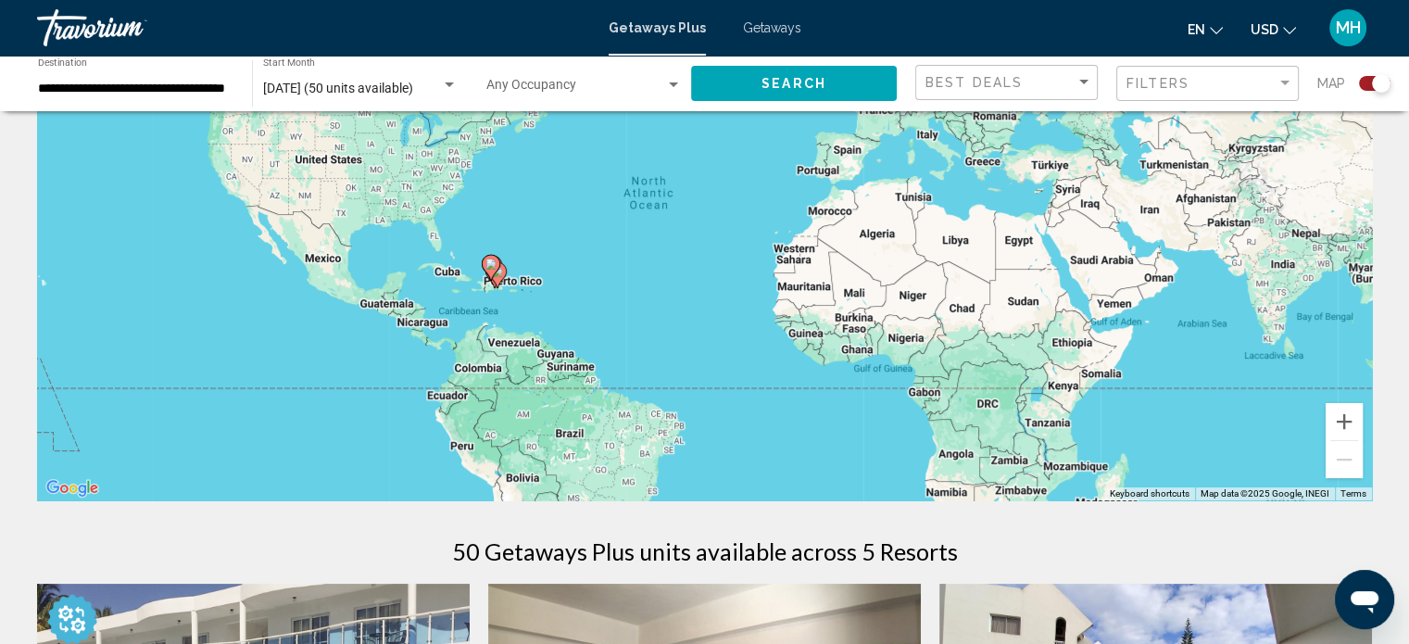
click at [488, 267] on image "Main content" at bounding box center [491, 264] width 11 height 11
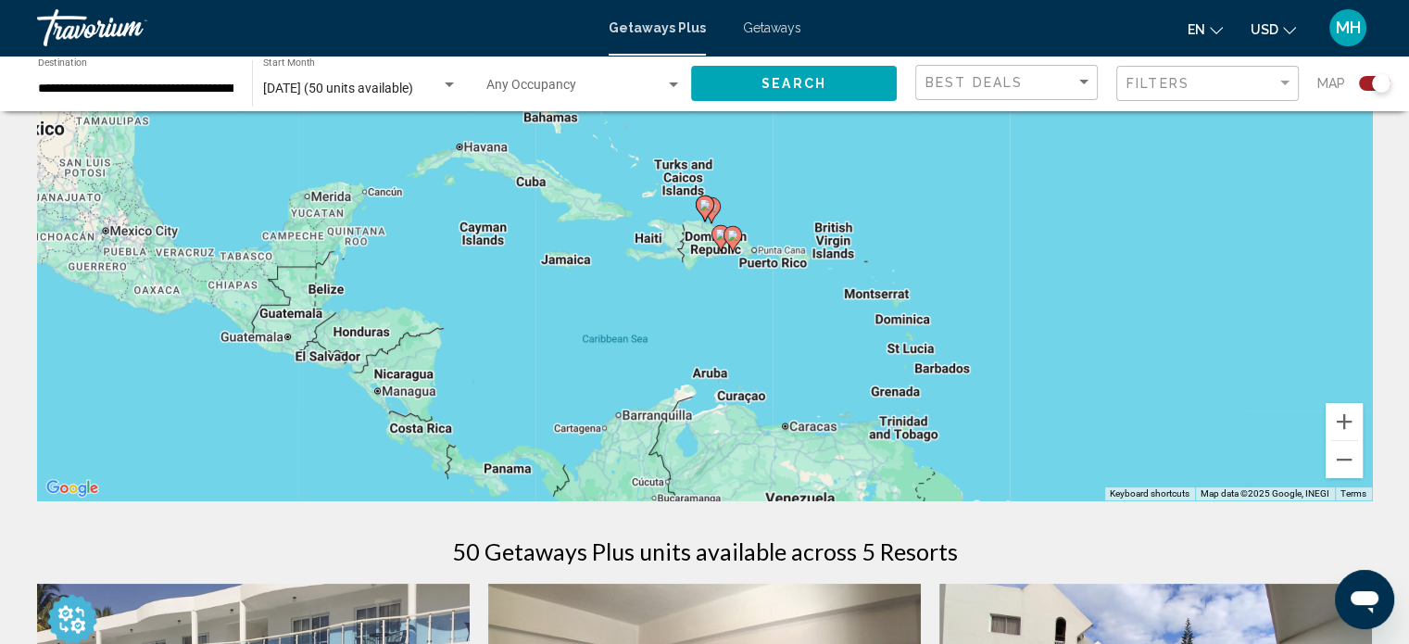
click at [711, 204] on icon "Main content" at bounding box center [704, 208] width 17 height 24
type input "**********"
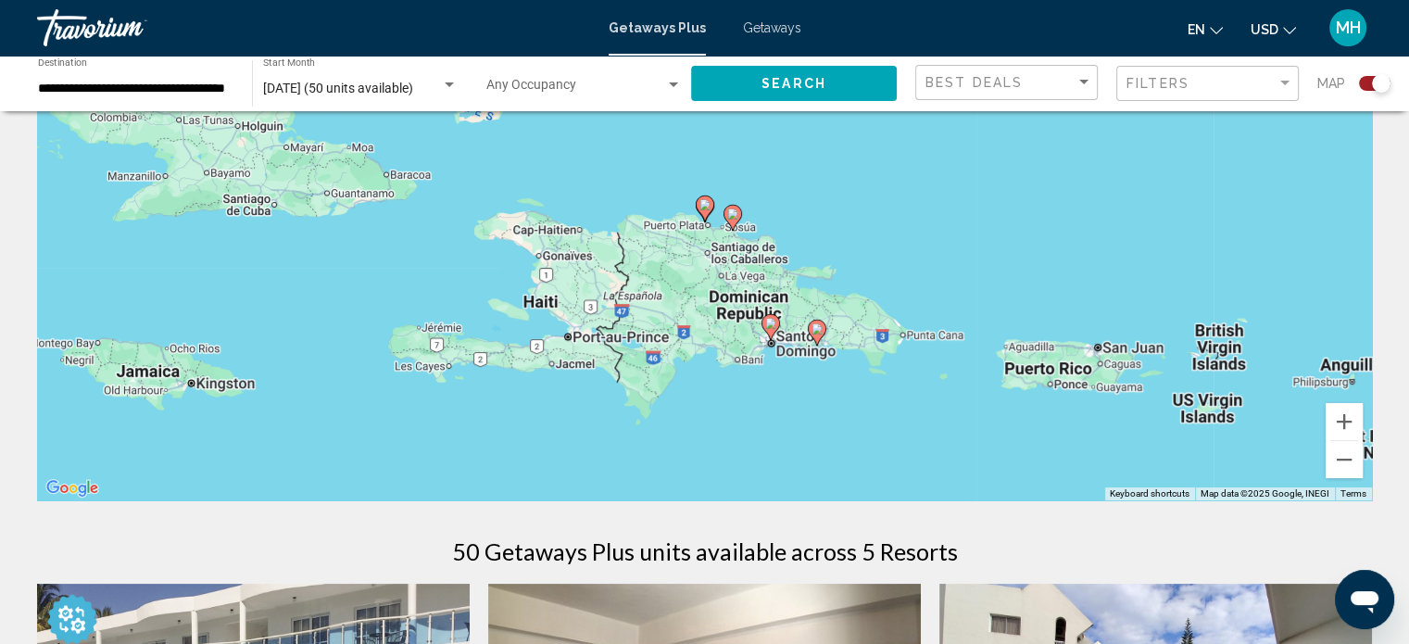
click at [734, 224] on g "Main content" at bounding box center [733, 218] width 19 height 26
click at [739, 214] on icon "Main content" at bounding box center [732, 218] width 17 height 24
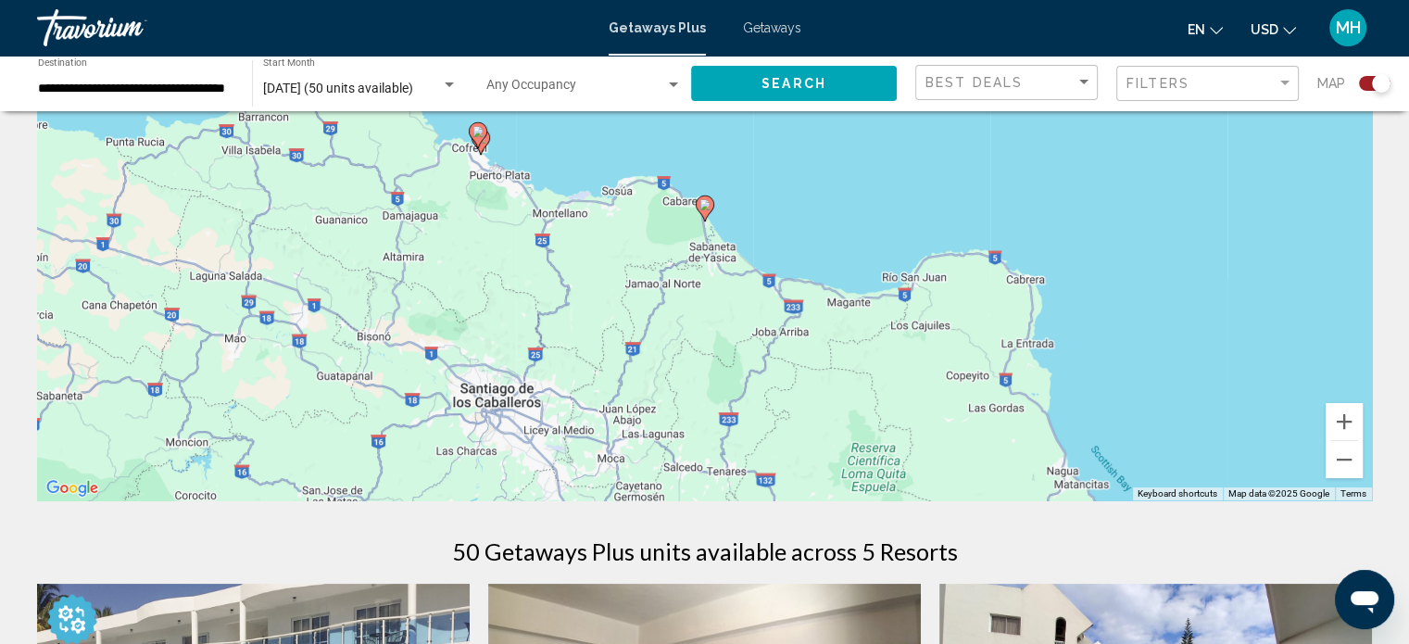
click at [700, 204] on image "Main content" at bounding box center [705, 204] width 11 height 11
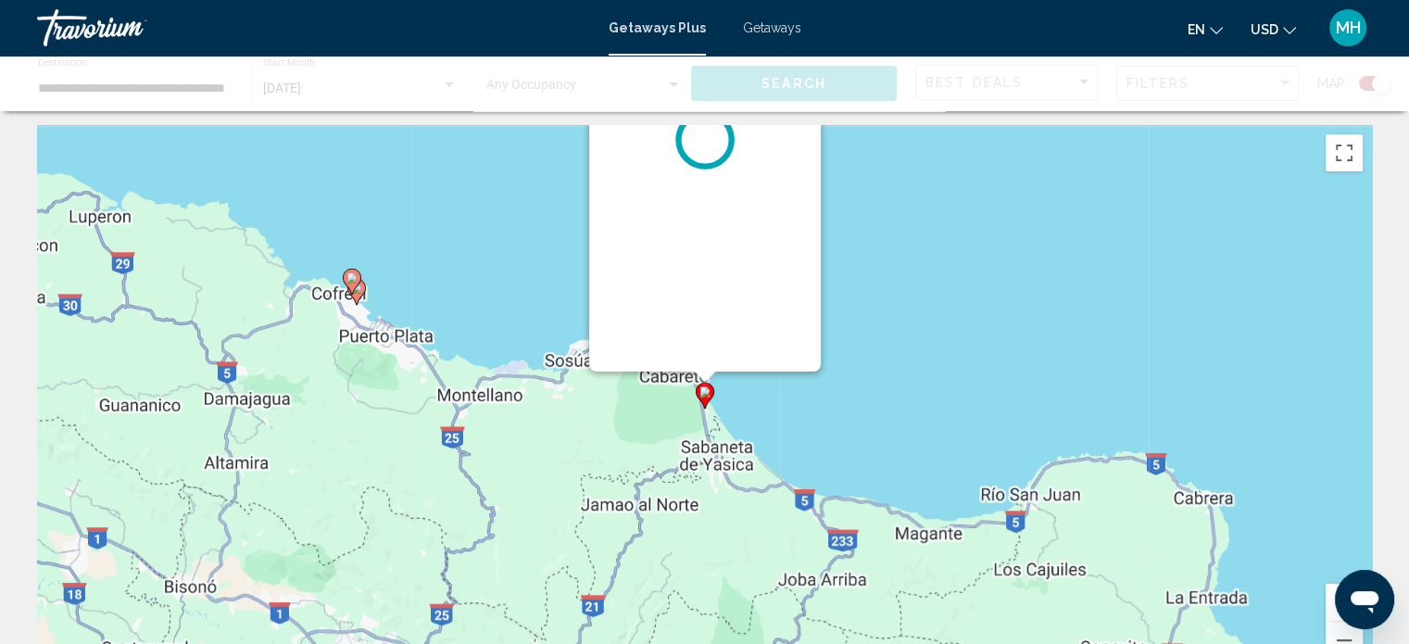
scroll to position [0, 0]
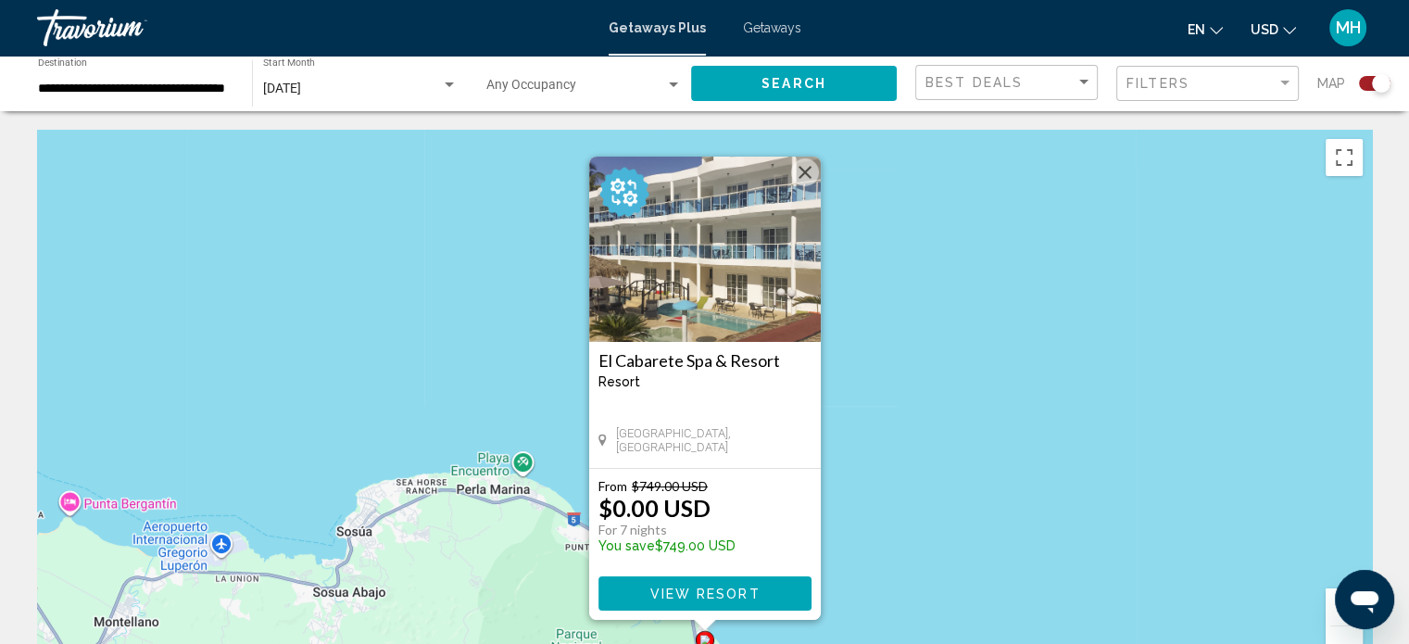
click at [809, 168] on button "Close" at bounding box center [805, 172] width 28 height 28
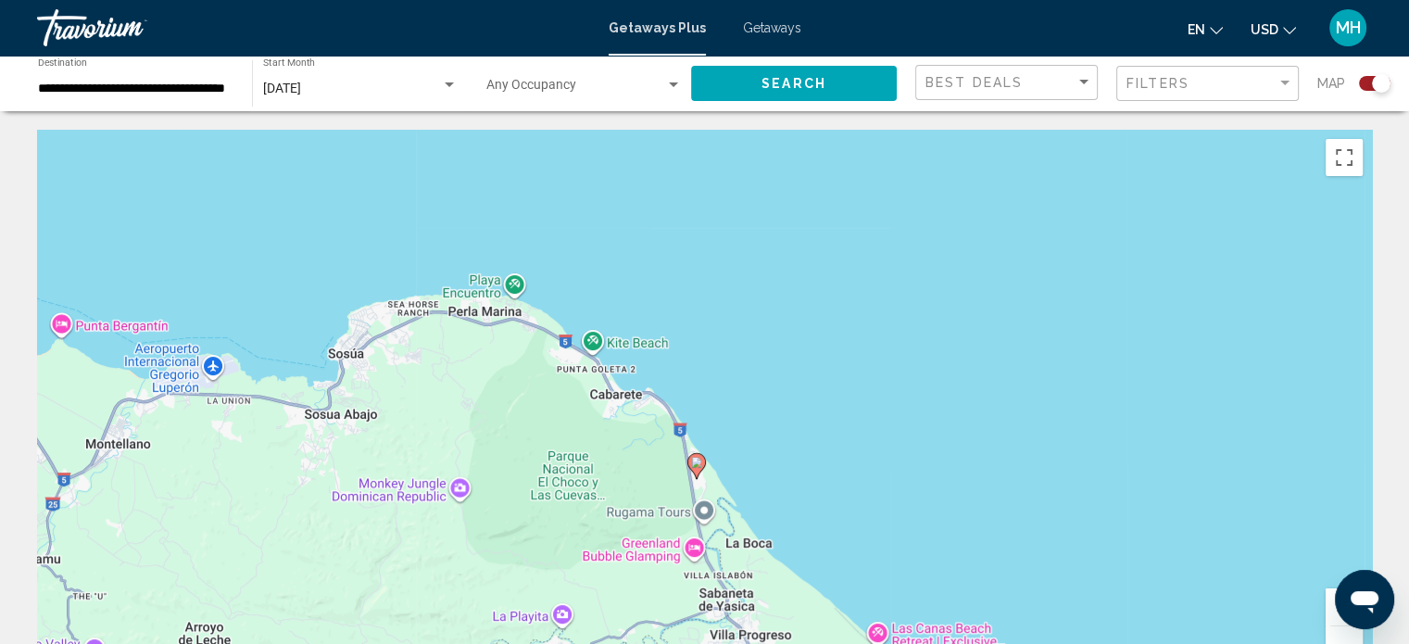
drag, startPoint x: 850, startPoint y: 390, endPoint x: 827, endPoint y: 151, distance: 240.1
click at [829, 147] on div "To activate drag with keyboard, press Alt + Enter. Once in keyboard drag state,…" at bounding box center [704, 408] width 1335 height 556
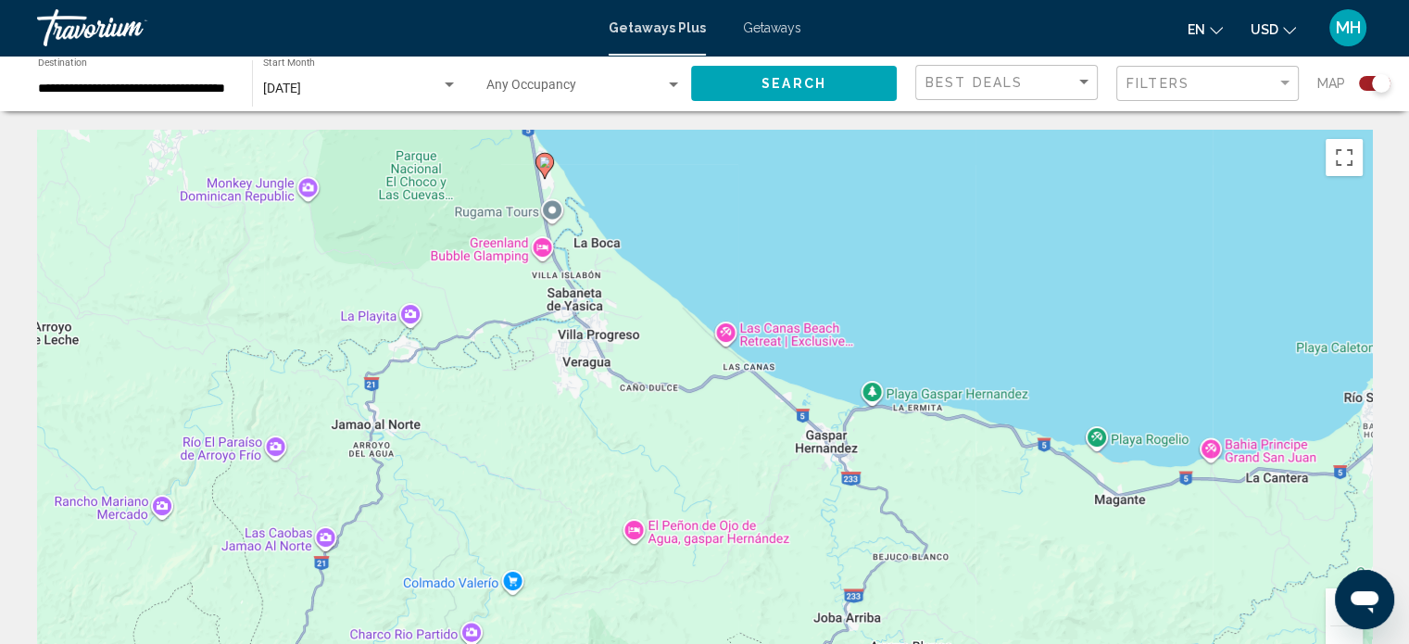
drag, startPoint x: 775, startPoint y: 365, endPoint x: 664, endPoint y: 277, distance: 141.1
click at [659, 270] on div "To activate drag with keyboard, press Alt + Enter. Once in keyboard drag state,…" at bounding box center [704, 408] width 1335 height 556
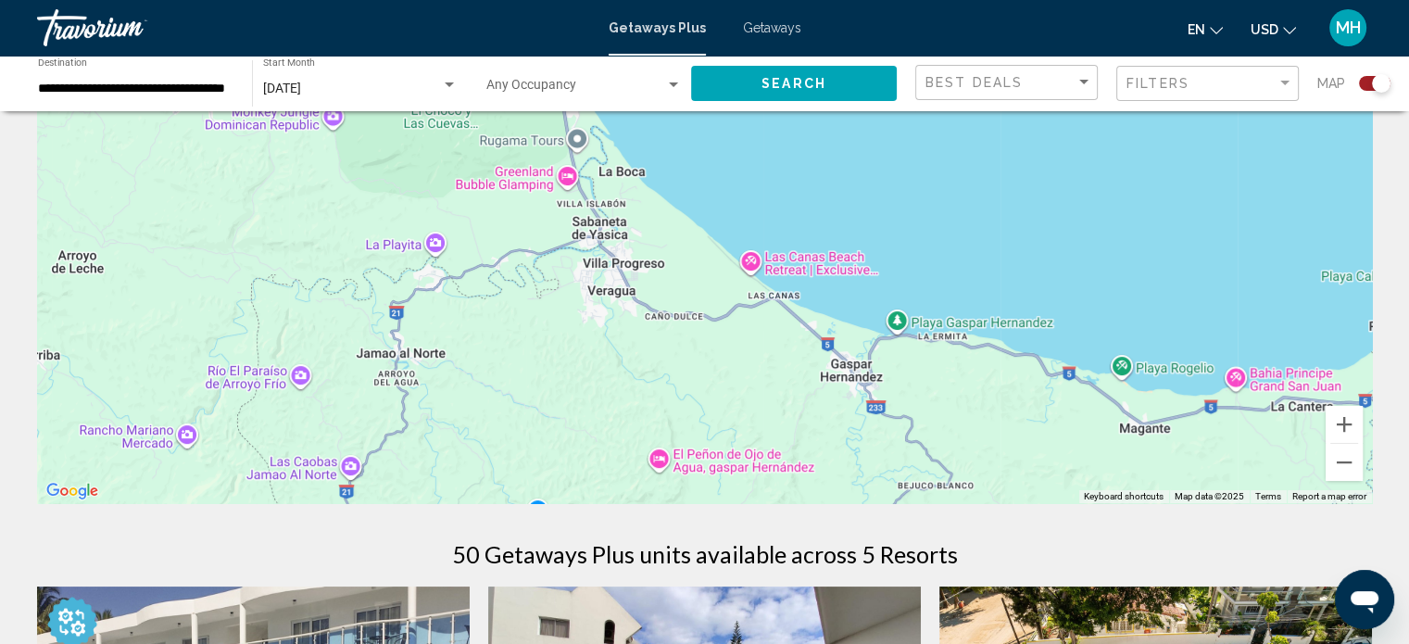
scroll to position [185, 0]
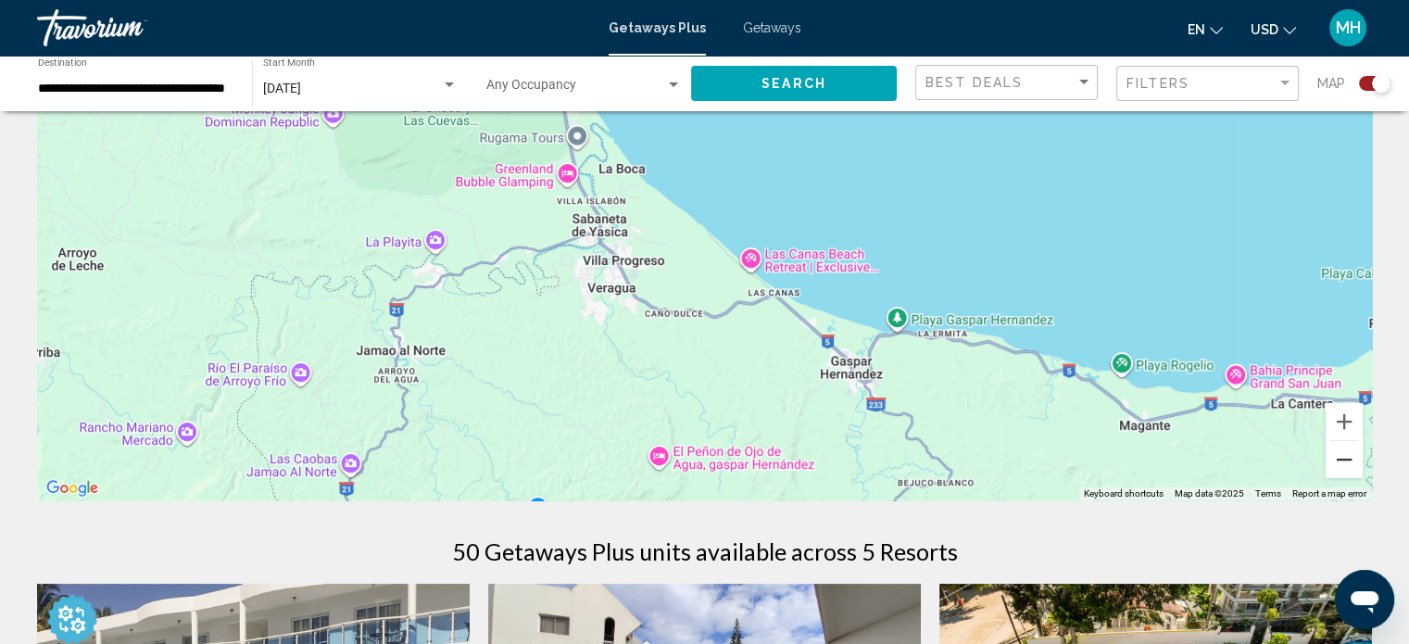
click at [1343, 462] on button "Zoom out" at bounding box center [1344, 459] width 37 height 37
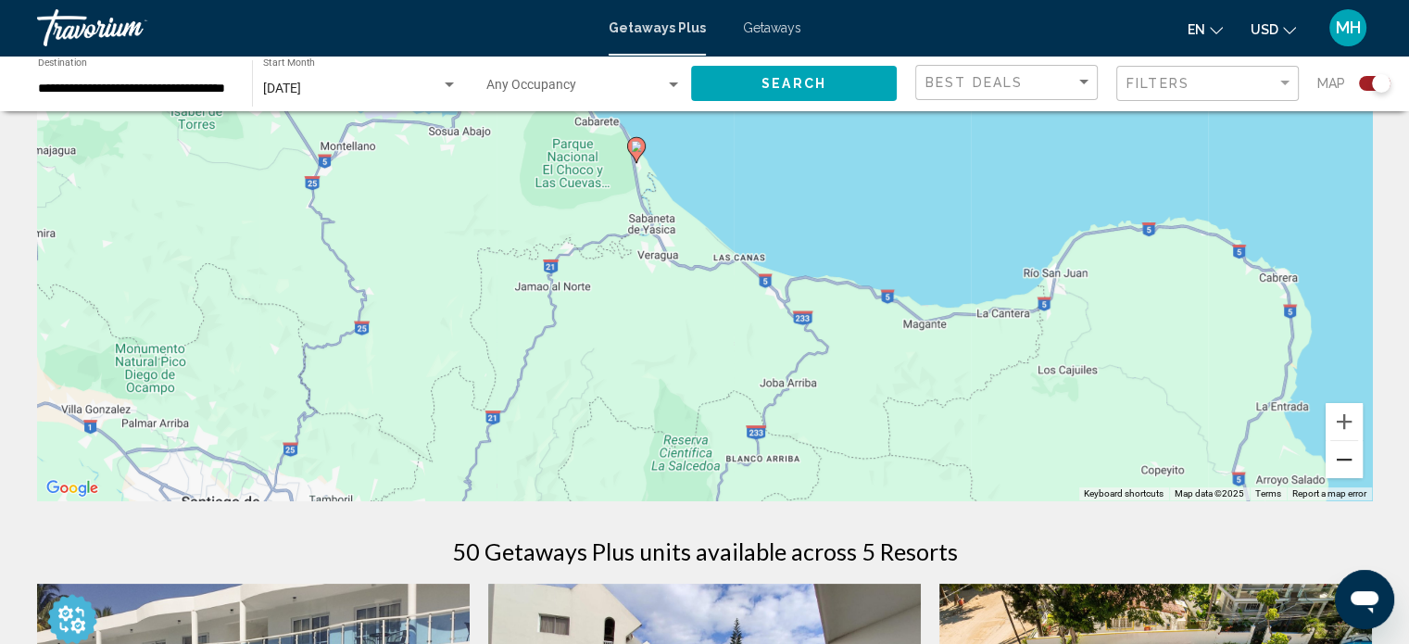
click at [1343, 461] on button "Zoom out" at bounding box center [1344, 459] width 37 height 37
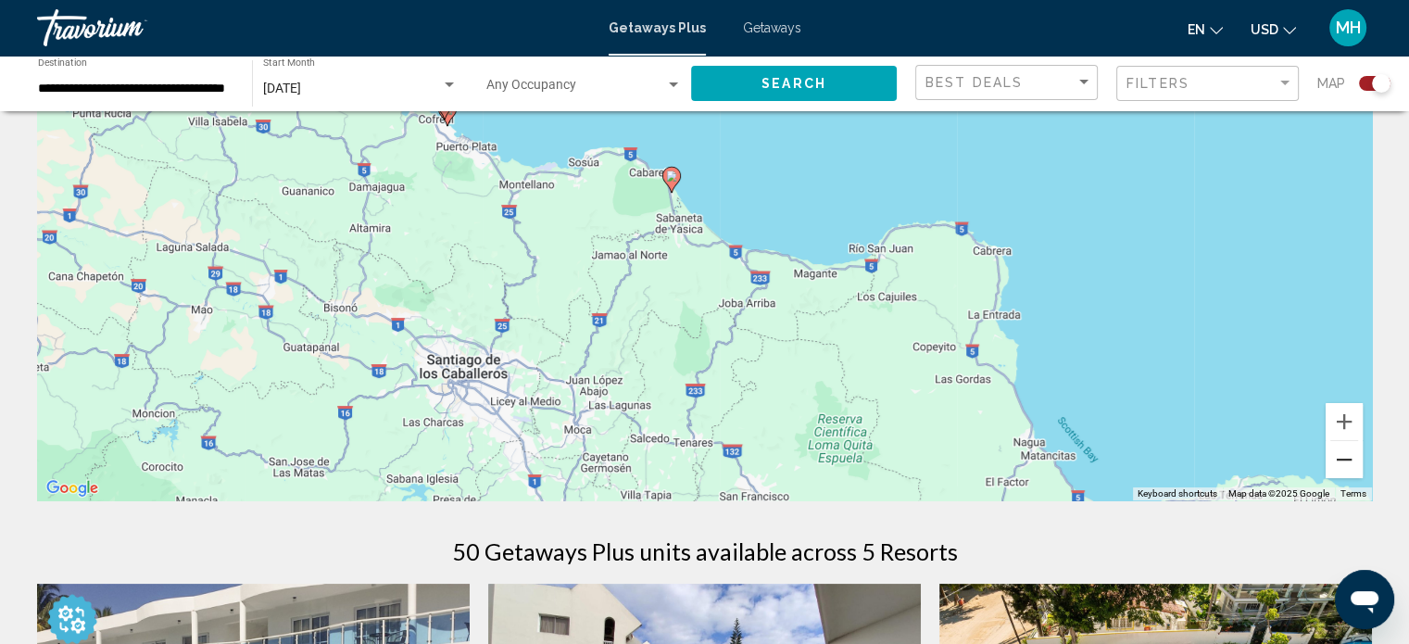
click at [1343, 461] on button "Zoom out" at bounding box center [1344, 459] width 37 height 37
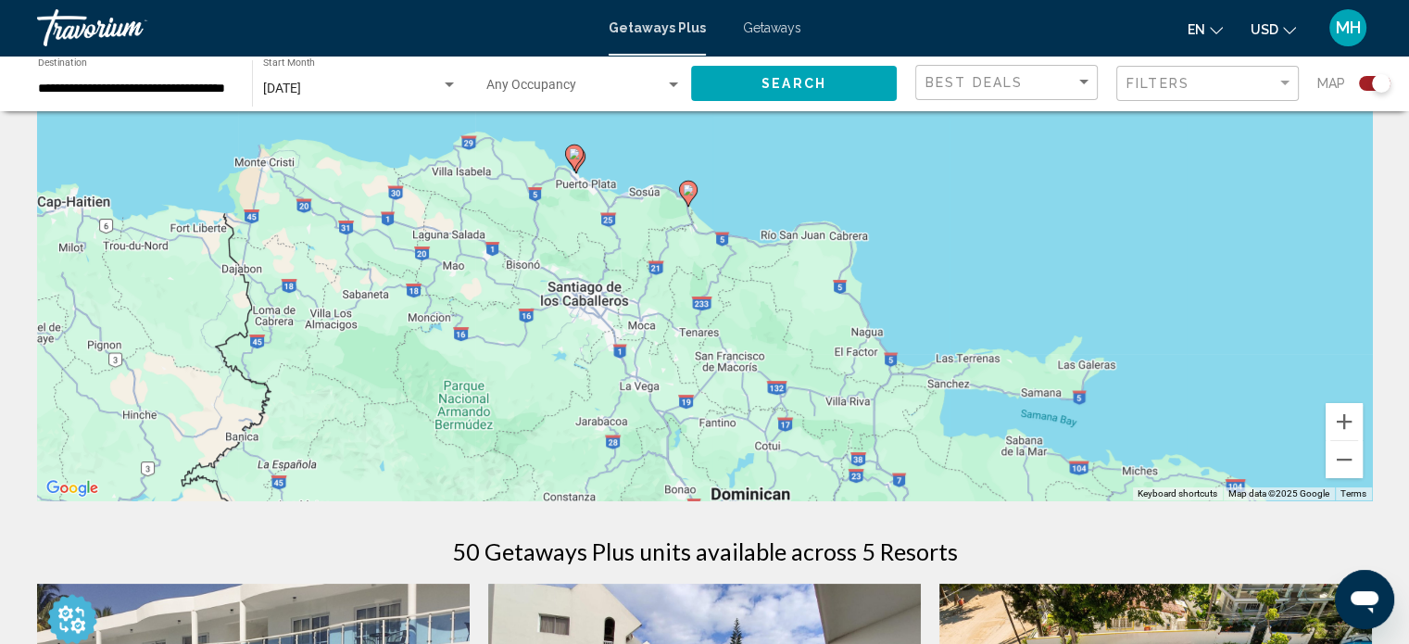
click at [572, 147] on icon "Main content" at bounding box center [573, 157] width 17 height 24
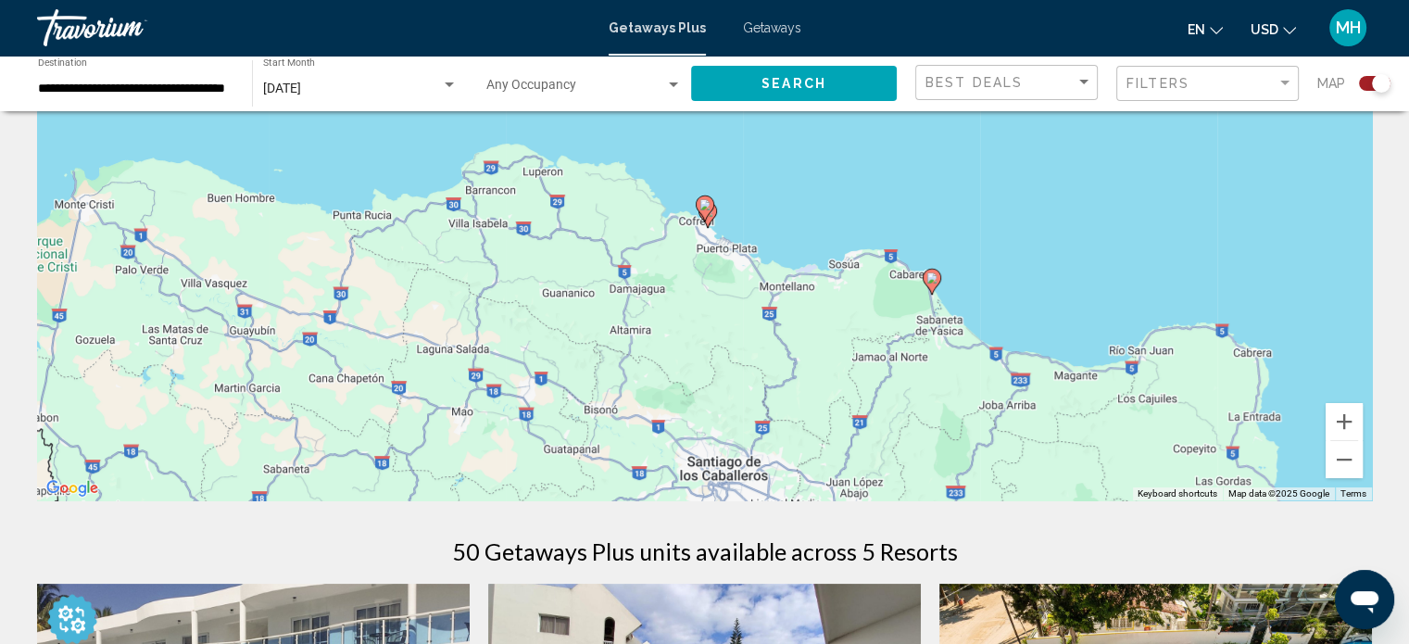
click at [707, 208] on image "Main content" at bounding box center [705, 204] width 11 height 11
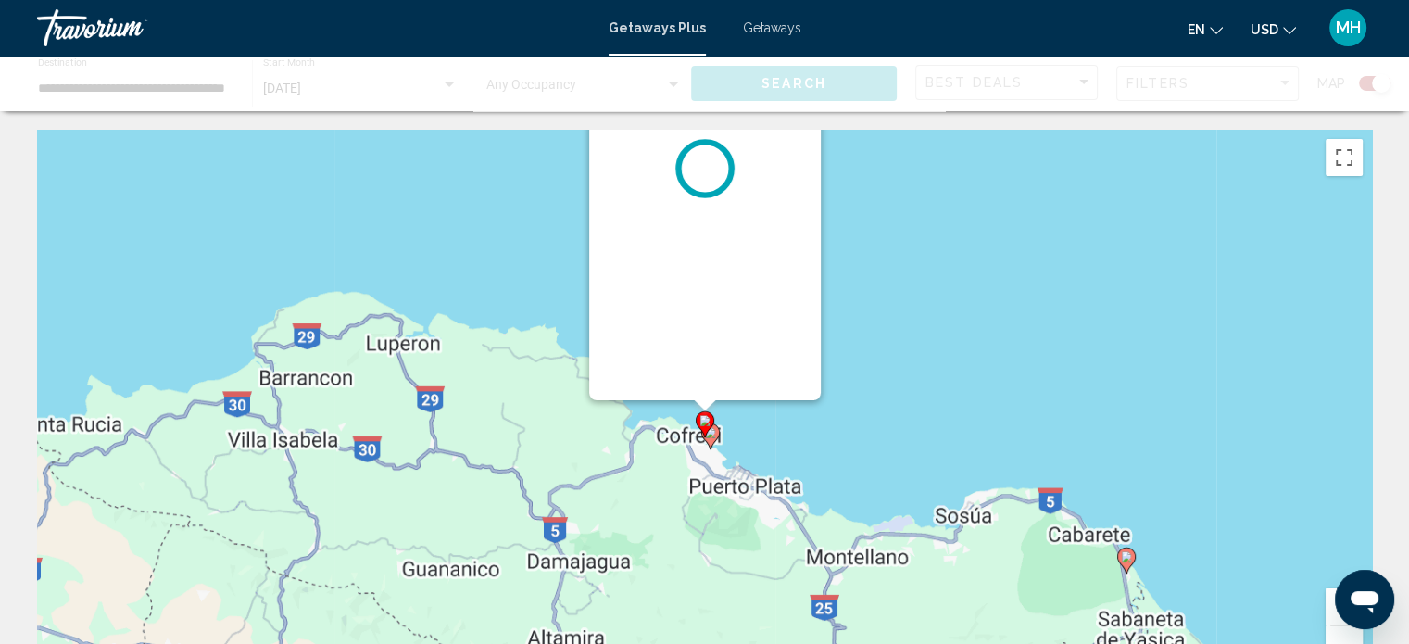
scroll to position [0, 0]
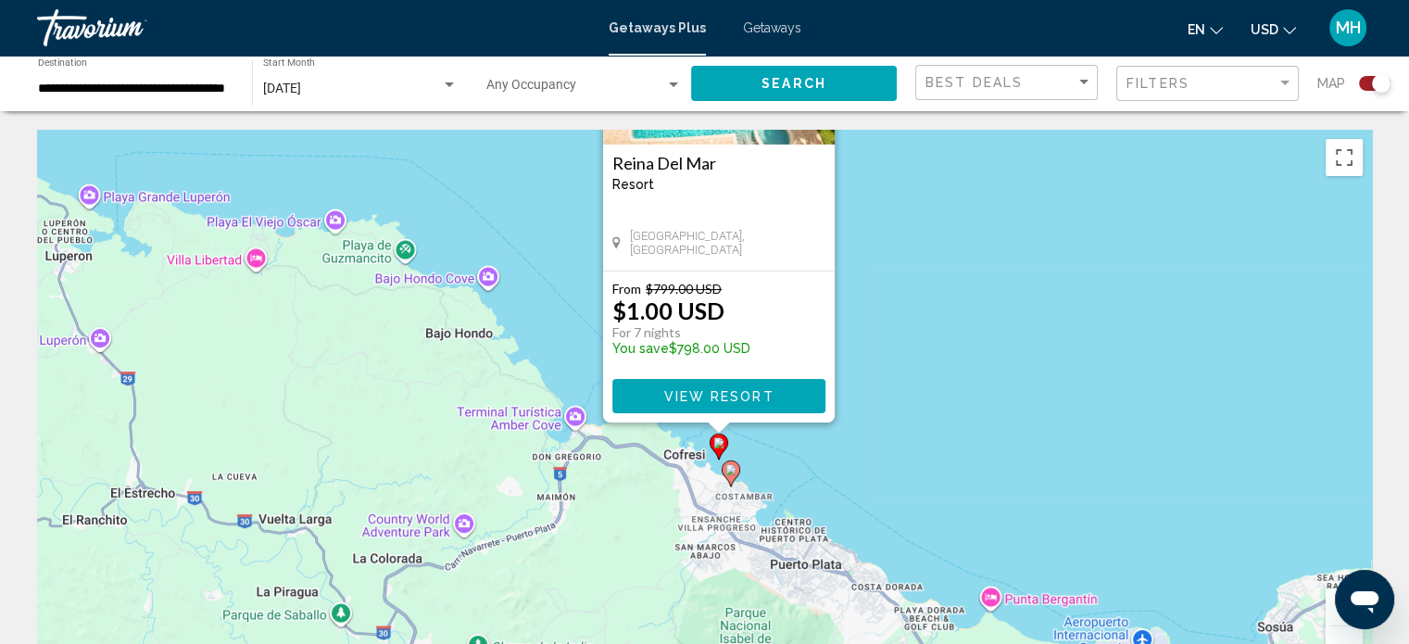
drag, startPoint x: 864, startPoint y: 351, endPoint x: 877, endPoint y: 183, distance: 169.2
click at [877, 183] on div "To activate drag with keyboard, press Alt + Enter. Once in keyboard drag state,…" at bounding box center [704, 408] width 1335 height 556
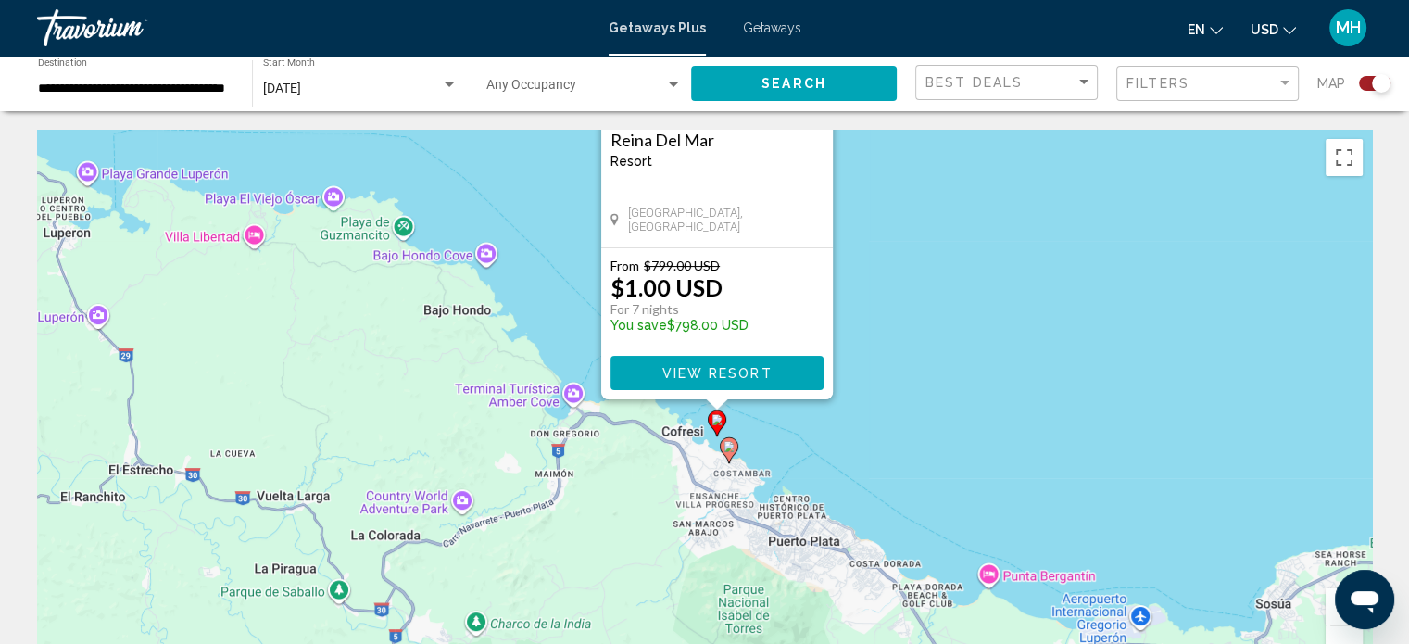
click at [734, 450] on image "Main content" at bounding box center [729, 446] width 11 height 11
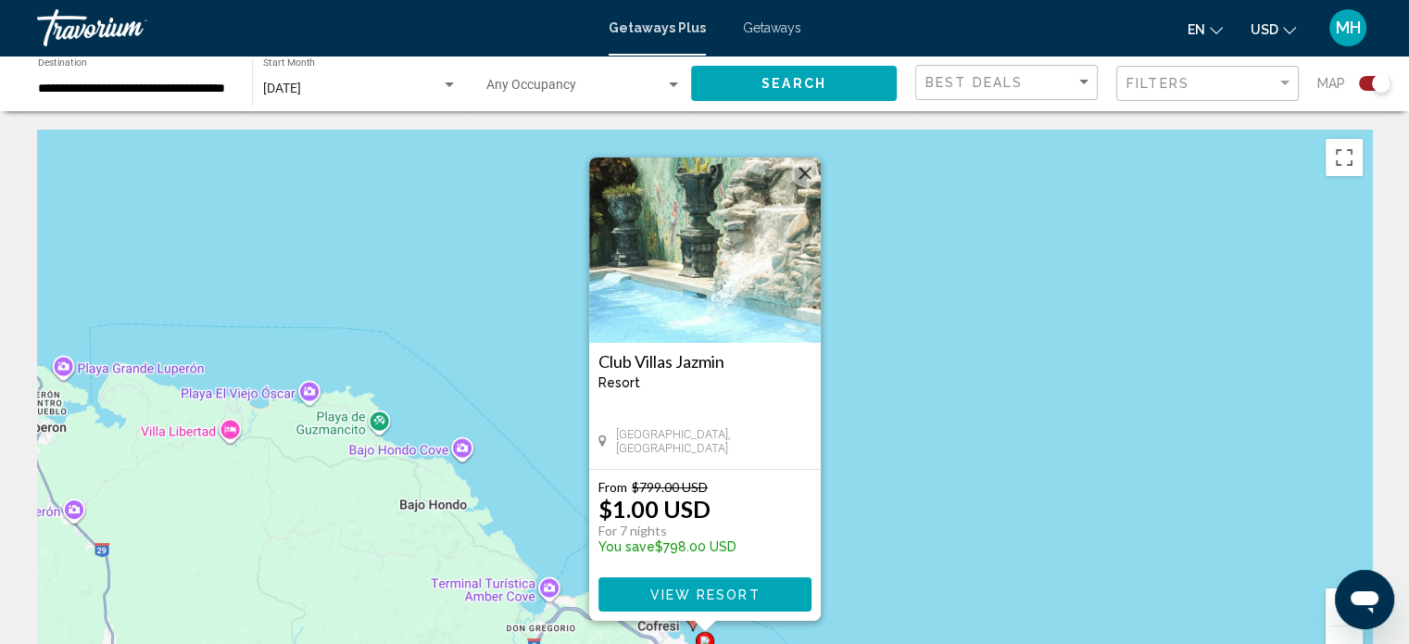
scroll to position [185, 0]
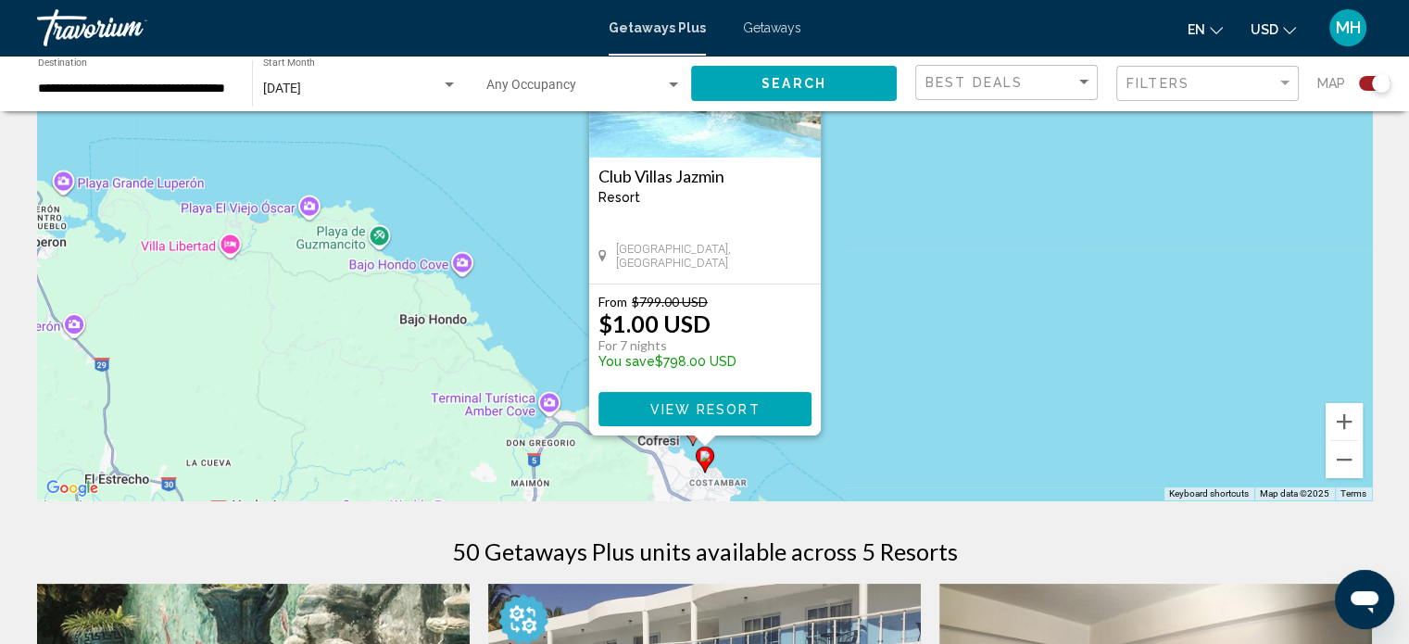
click at [712, 409] on span "View Resort" at bounding box center [704, 409] width 110 height 15
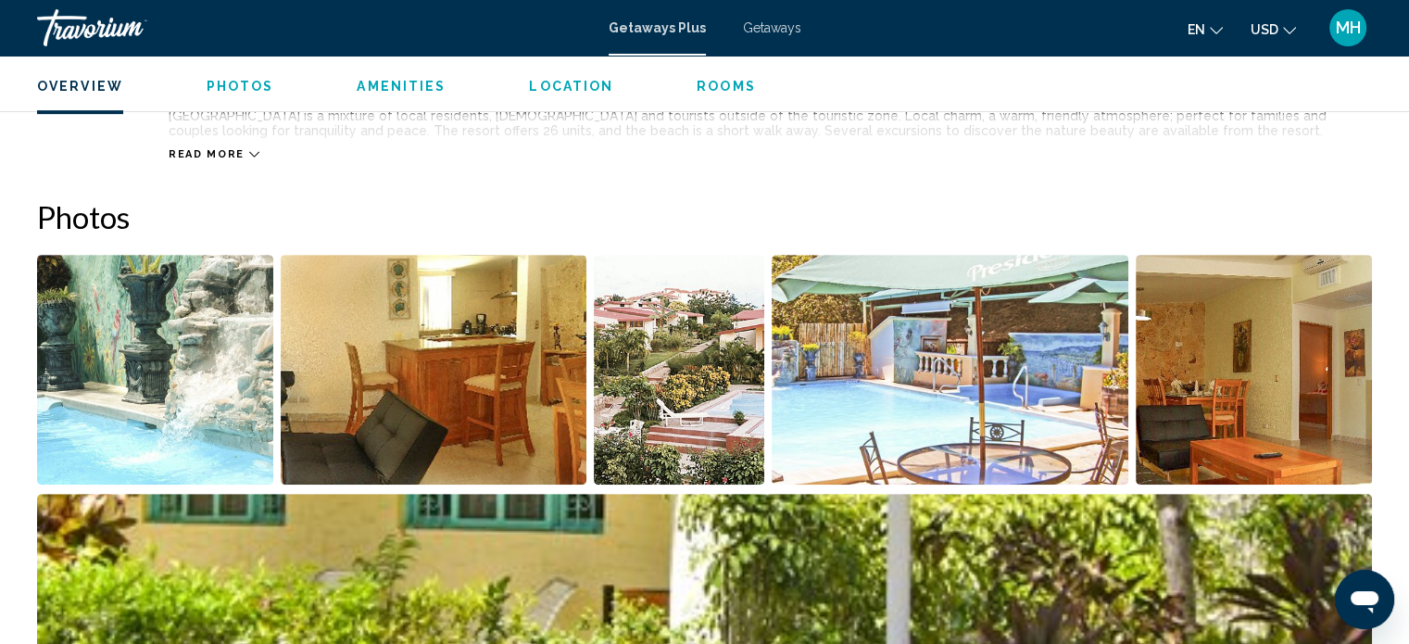
scroll to position [752, 0]
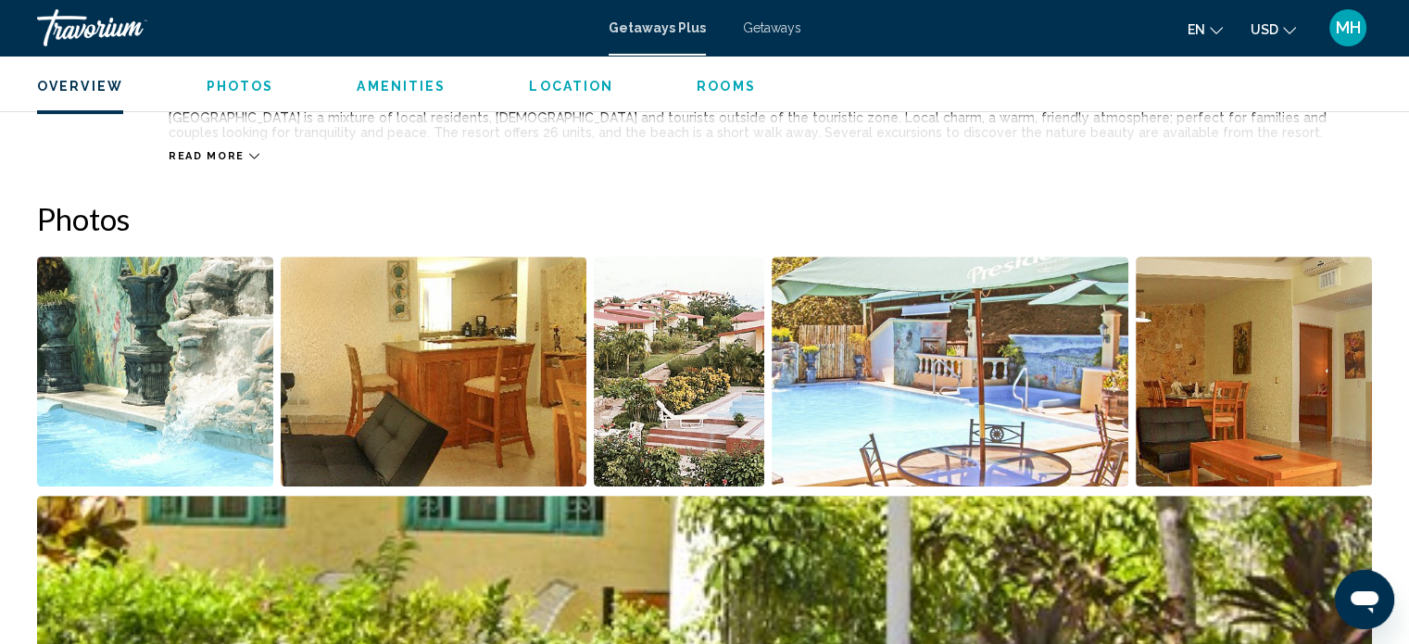
click at [1290, 383] on img "Open full-screen image slider" at bounding box center [1254, 372] width 236 height 230
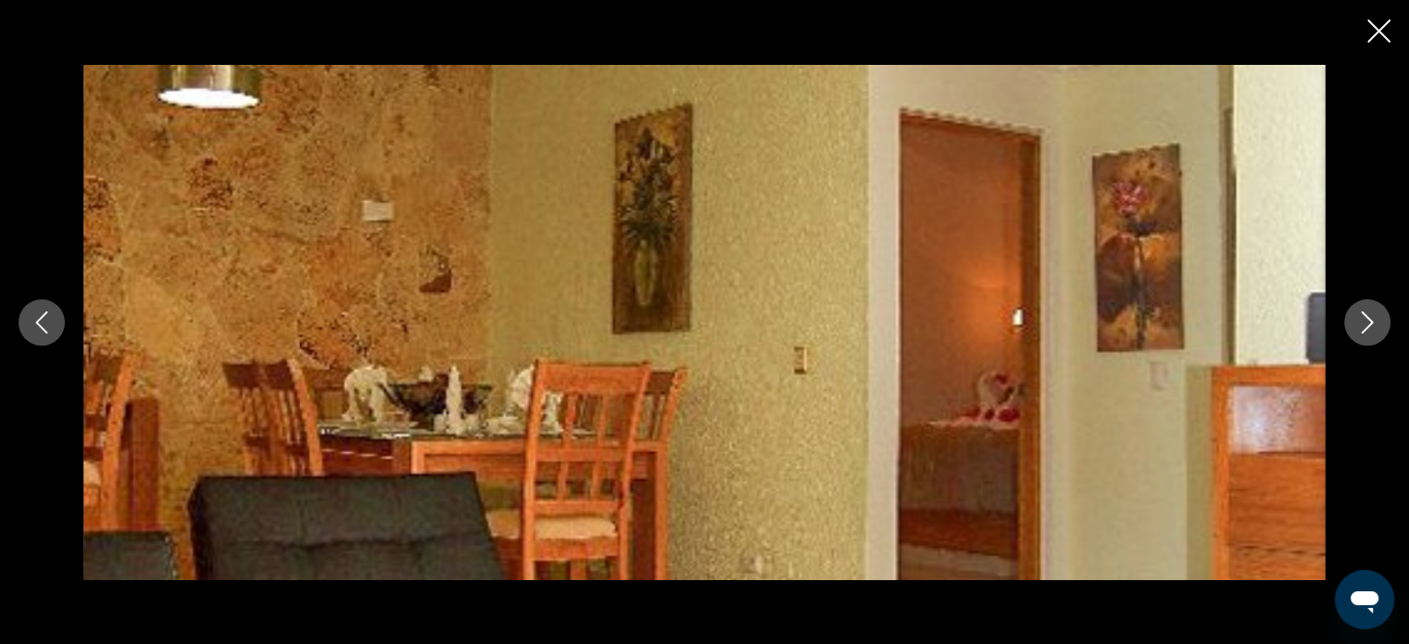
scroll to position [938, 0]
click at [1372, 314] on icon "Next image" at bounding box center [1367, 322] width 22 height 22
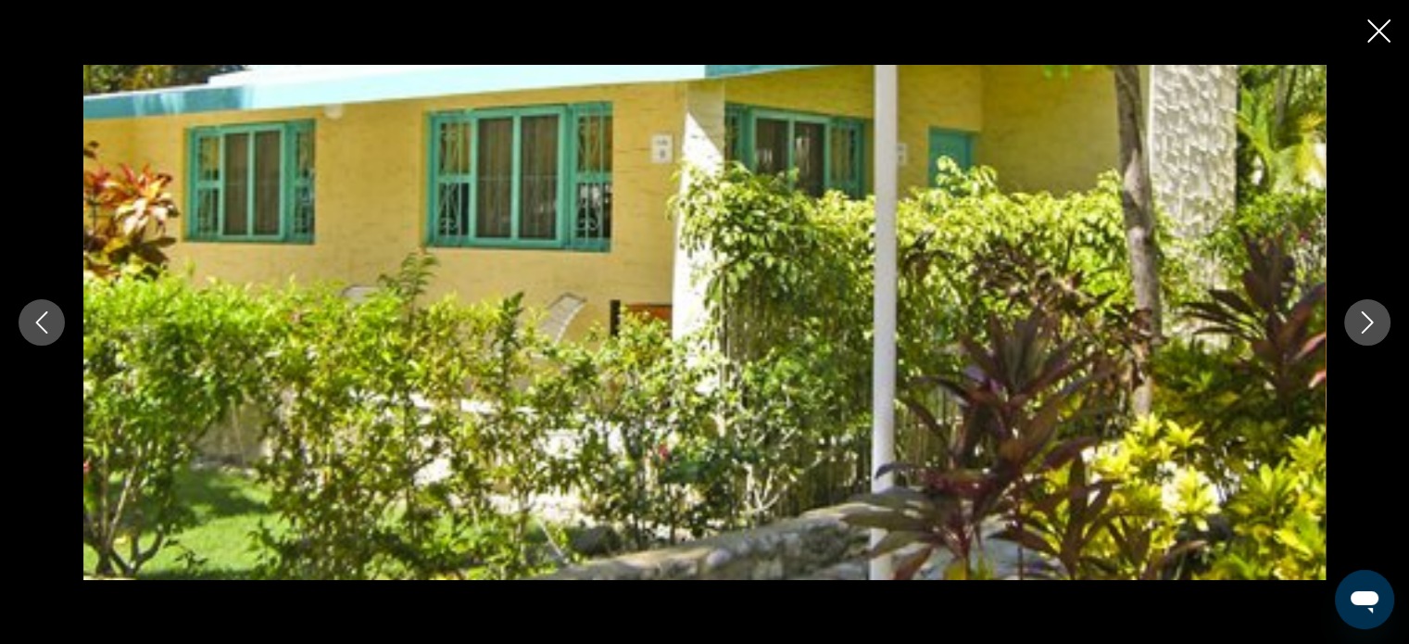
click at [1372, 315] on icon "Next image" at bounding box center [1367, 322] width 22 height 22
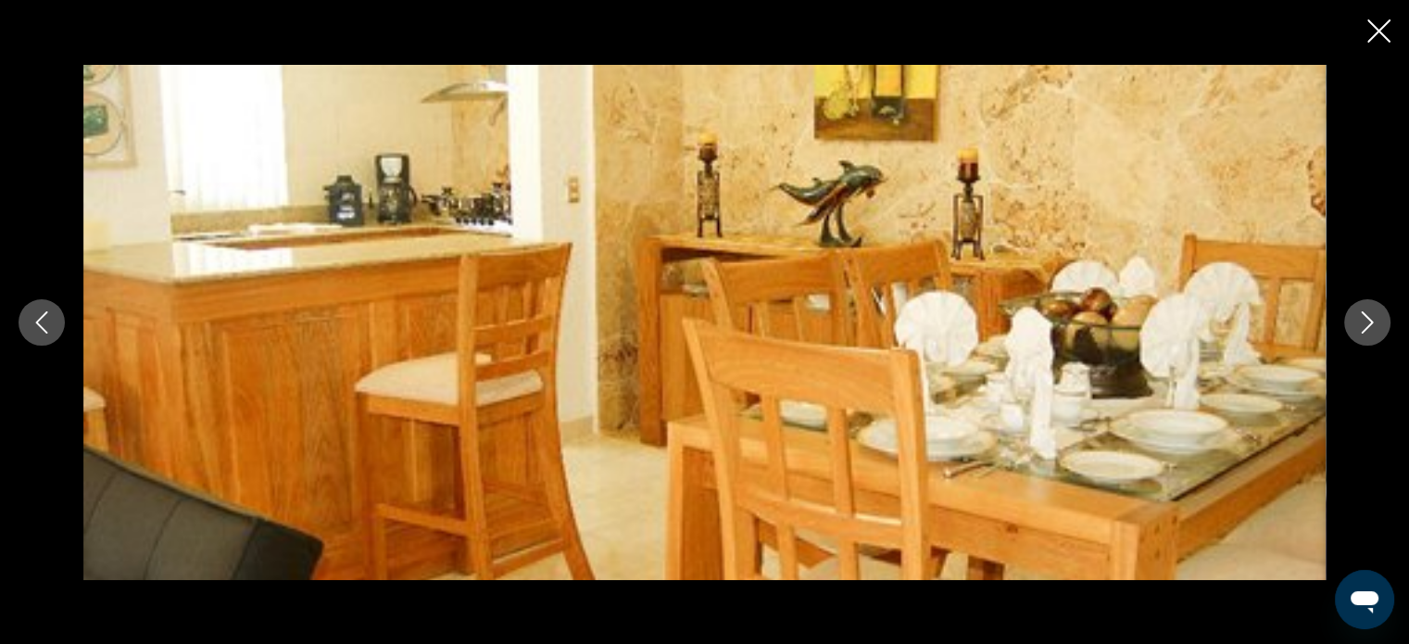
click at [1372, 315] on icon "Next image" at bounding box center [1367, 322] width 22 height 22
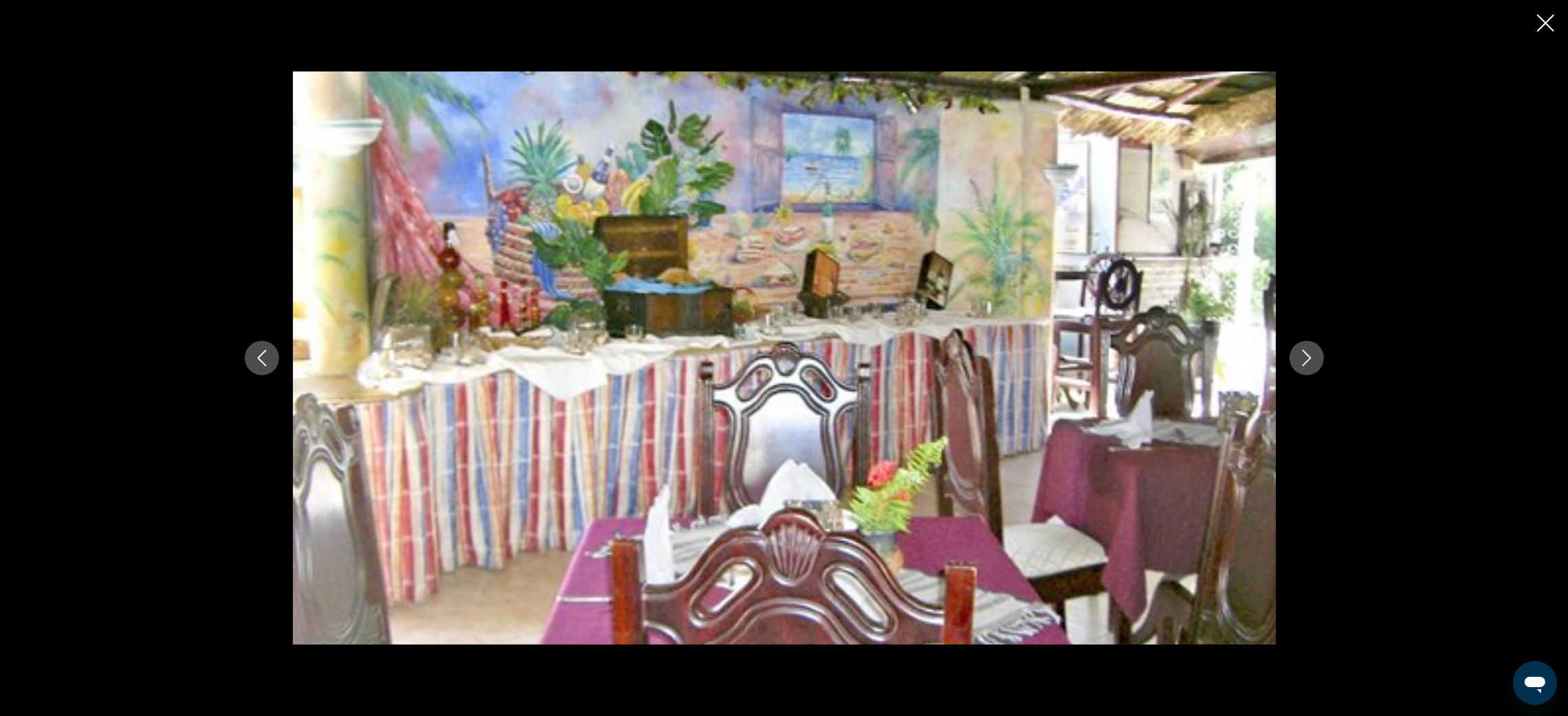
drag, startPoint x: 1026, startPoint y: 3, endPoint x: 126, endPoint y: 354, distance: 966.0
click at [76, 333] on div "Main content" at bounding box center [784, 358] width 1568 height 716
click at [1055, 351] on icon "Next image" at bounding box center [1307, 358] width 16 height 16
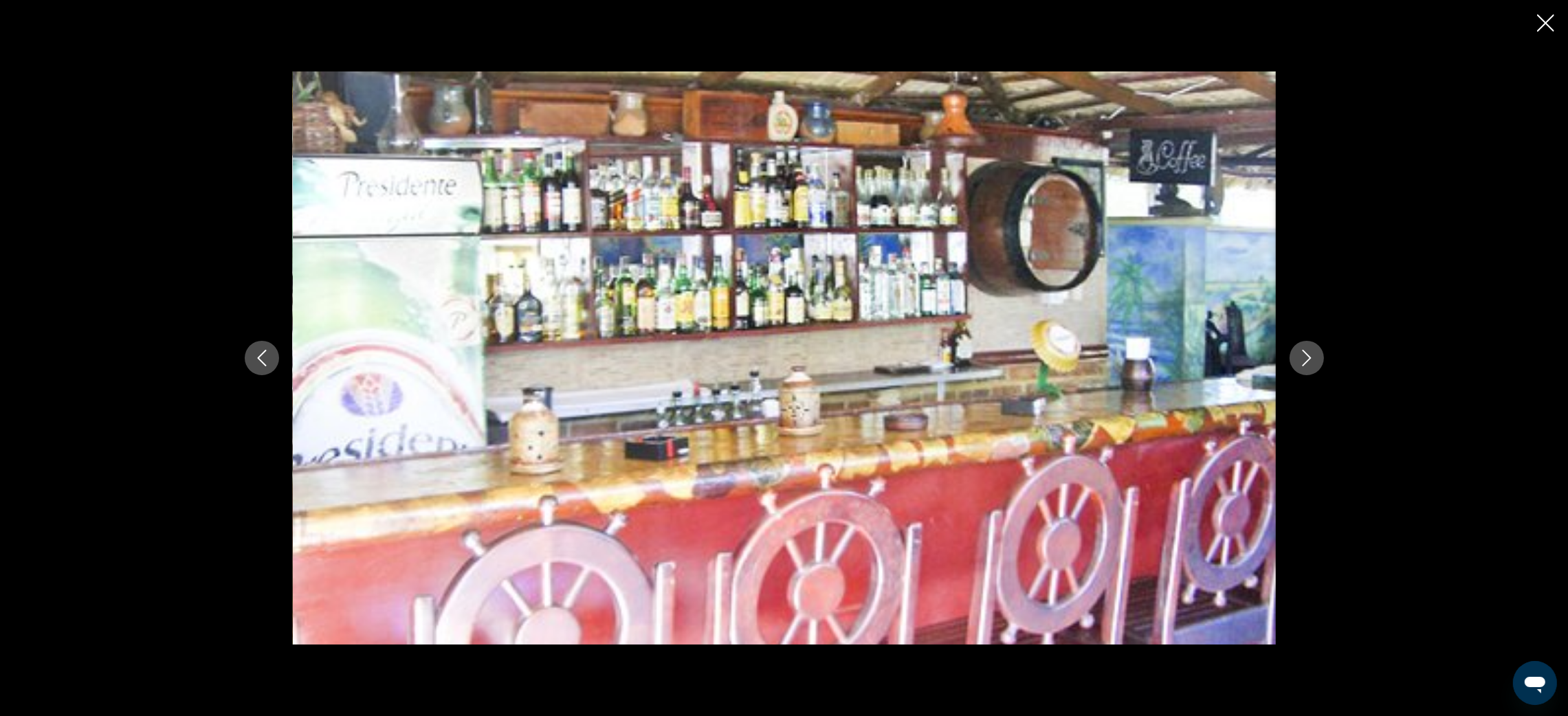
click at [1055, 351] on icon "Next image" at bounding box center [1307, 358] width 16 height 16
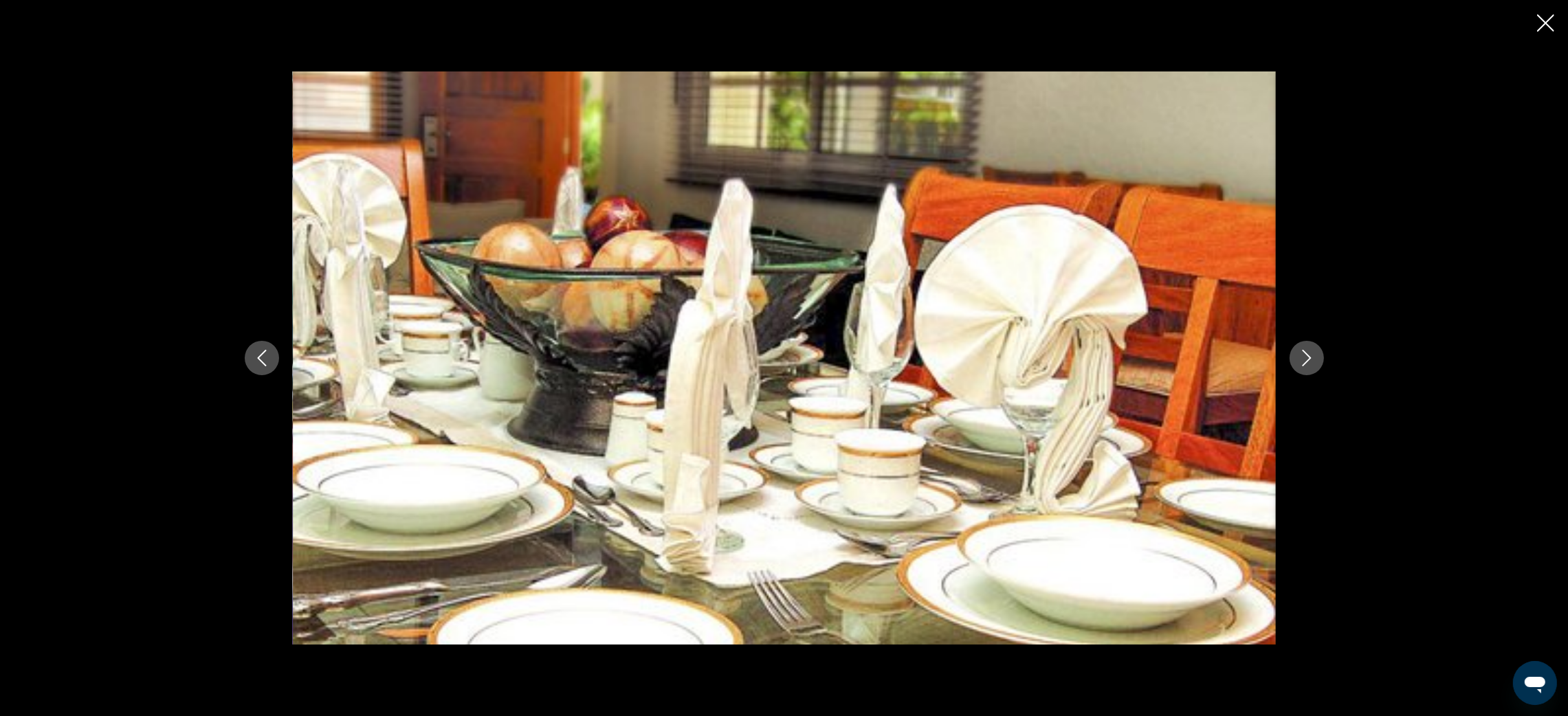
click at [1055, 351] on icon "Next image" at bounding box center [1307, 358] width 16 height 16
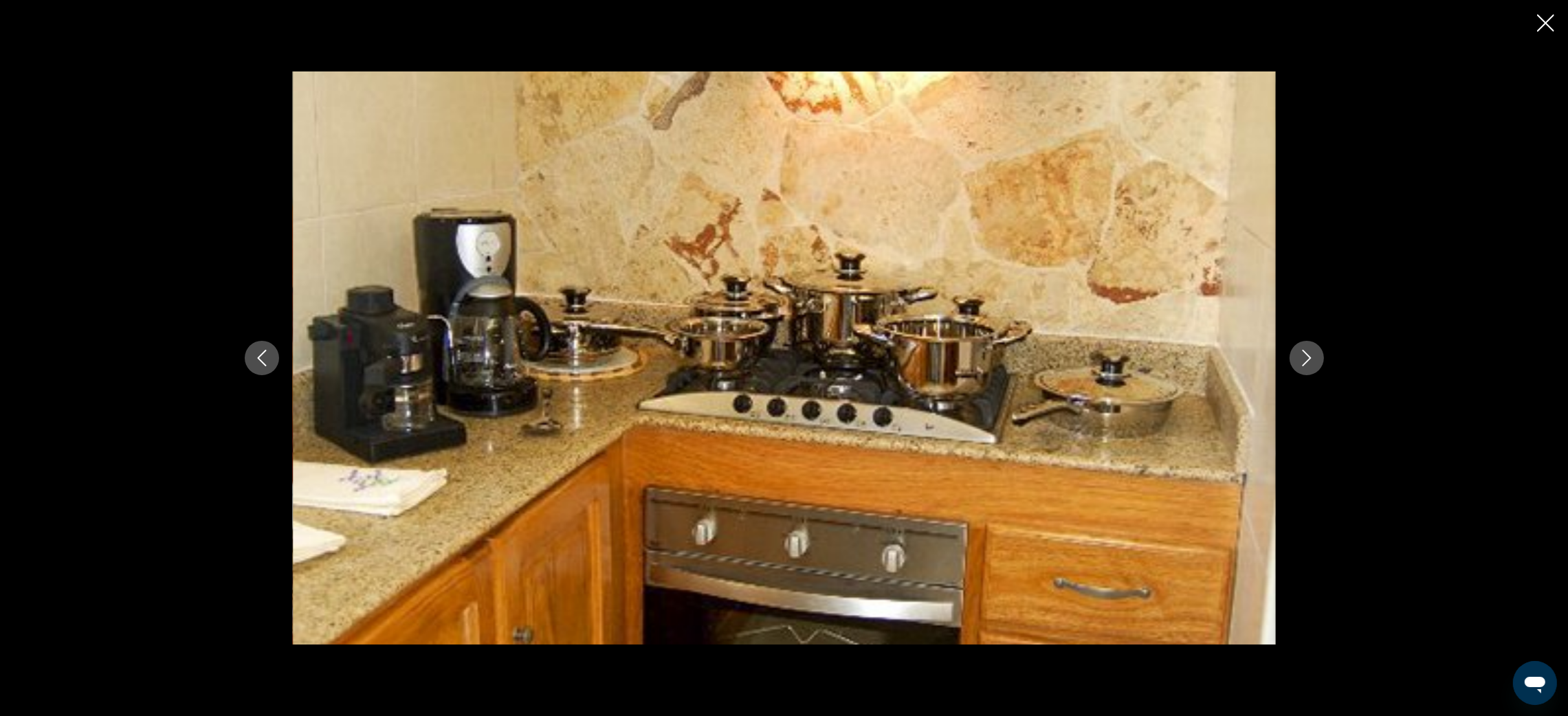
click at [1055, 19] on icon "Close slideshow" at bounding box center [1546, 22] width 17 height 17
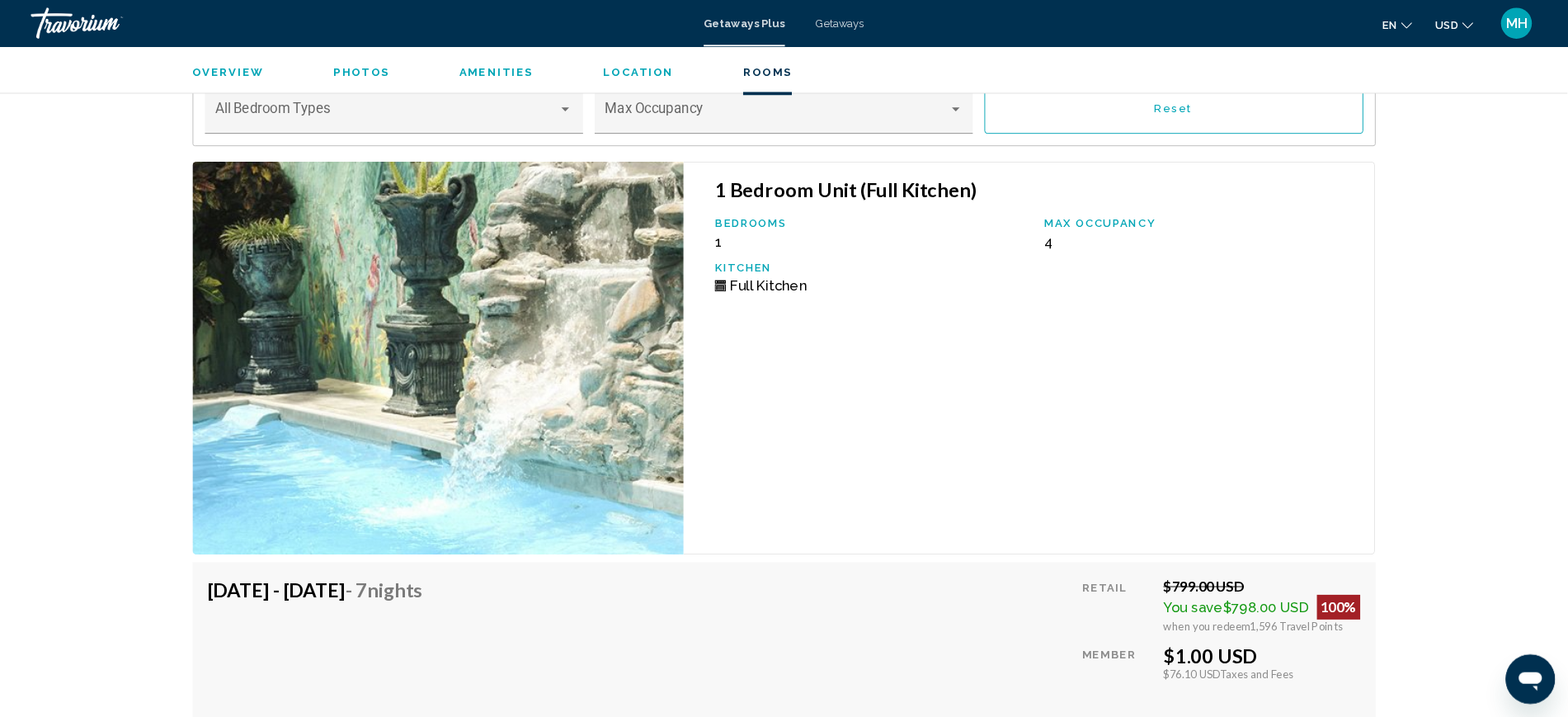
scroll to position [3064, 0]
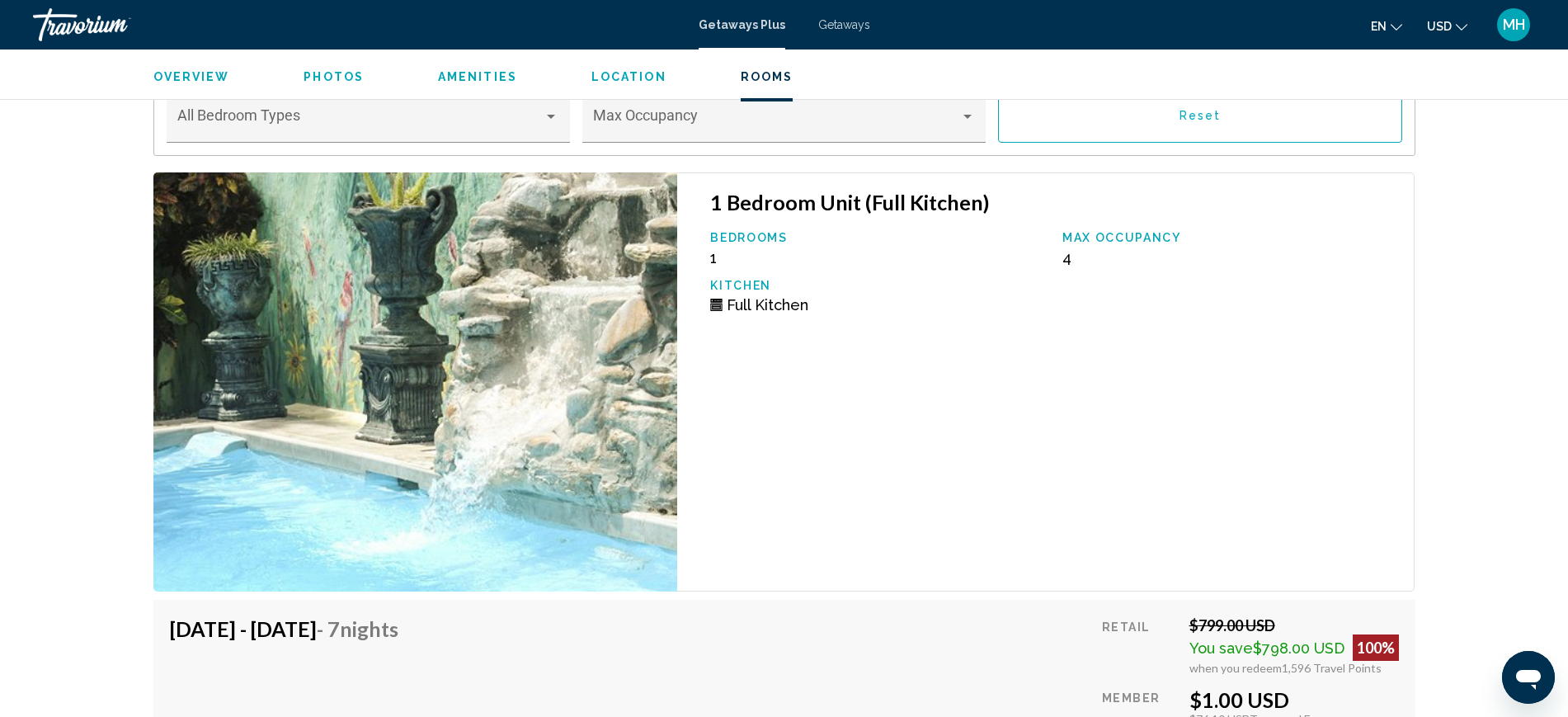
drag, startPoint x: 1870, startPoint y: 2, endPoint x: 92, endPoint y: 213, distance: 1790.5
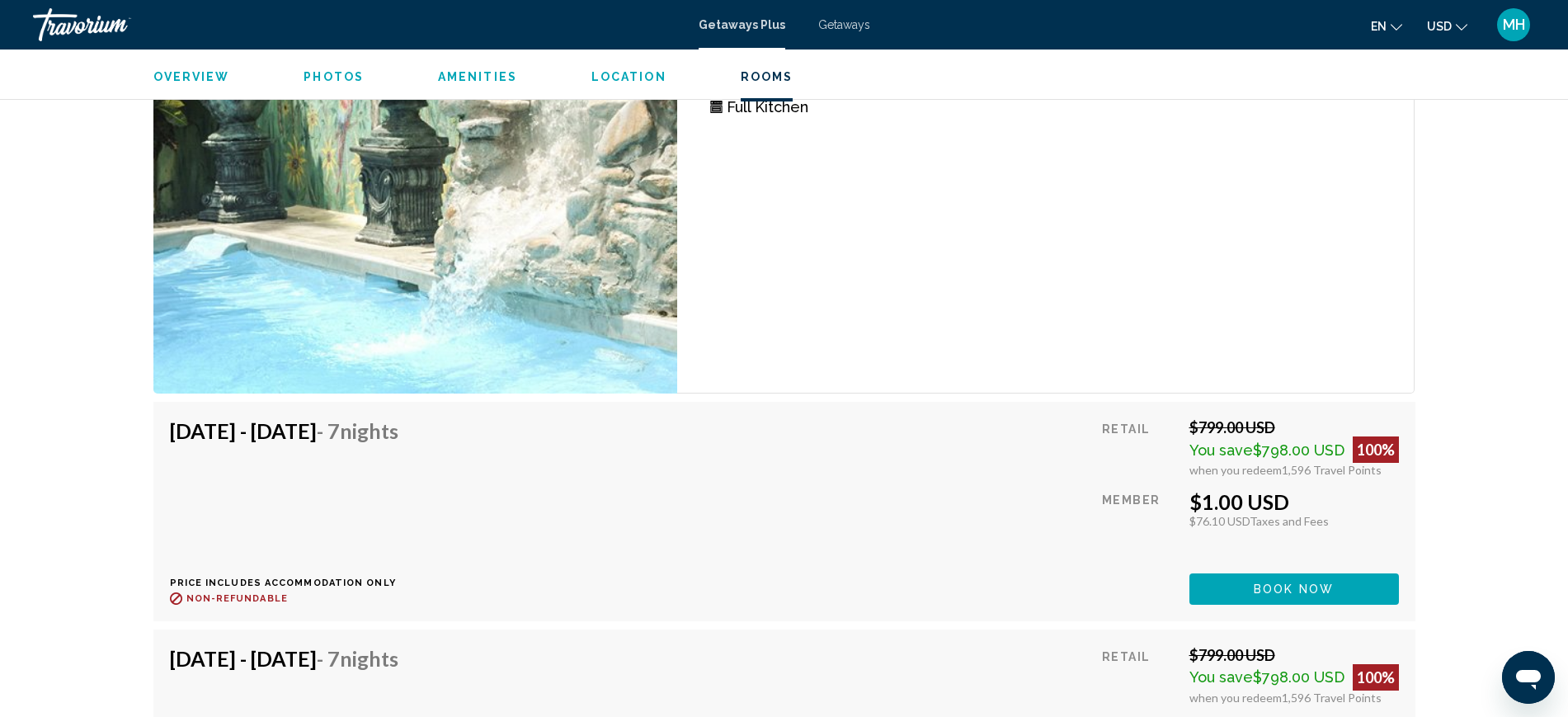
scroll to position [3296, 0]
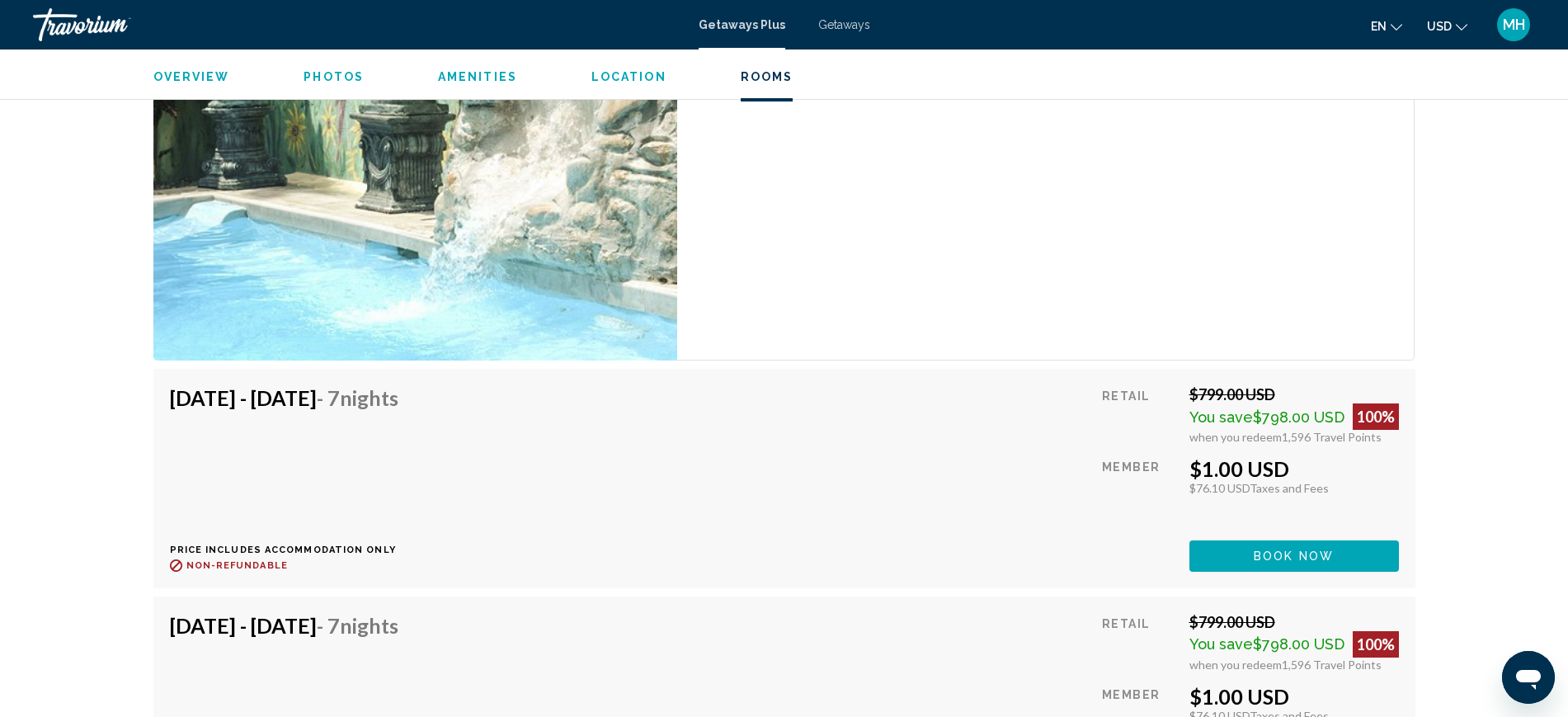
click at [1266, 555] on button "Book now" at bounding box center [1294, 556] width 209 height 30
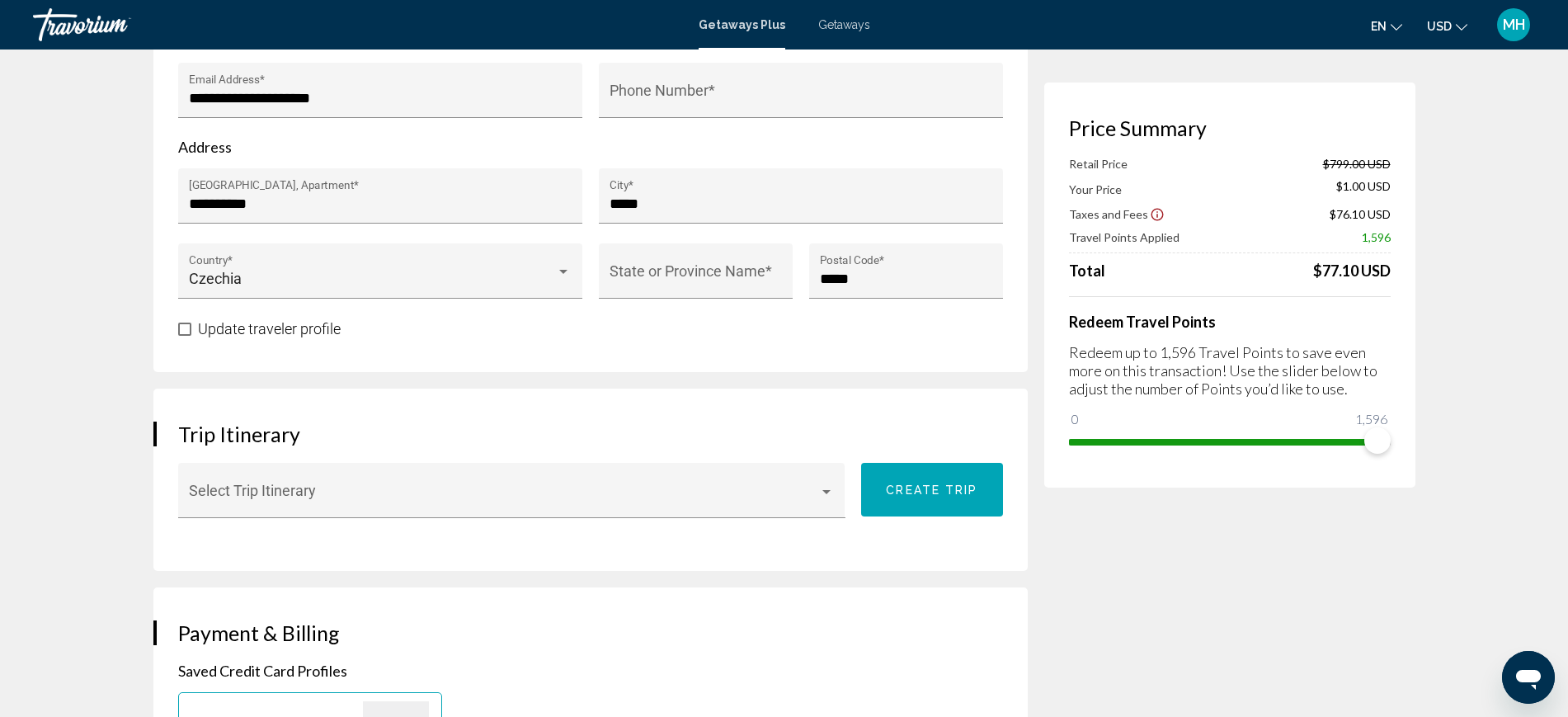
scroll to position [103, 0]
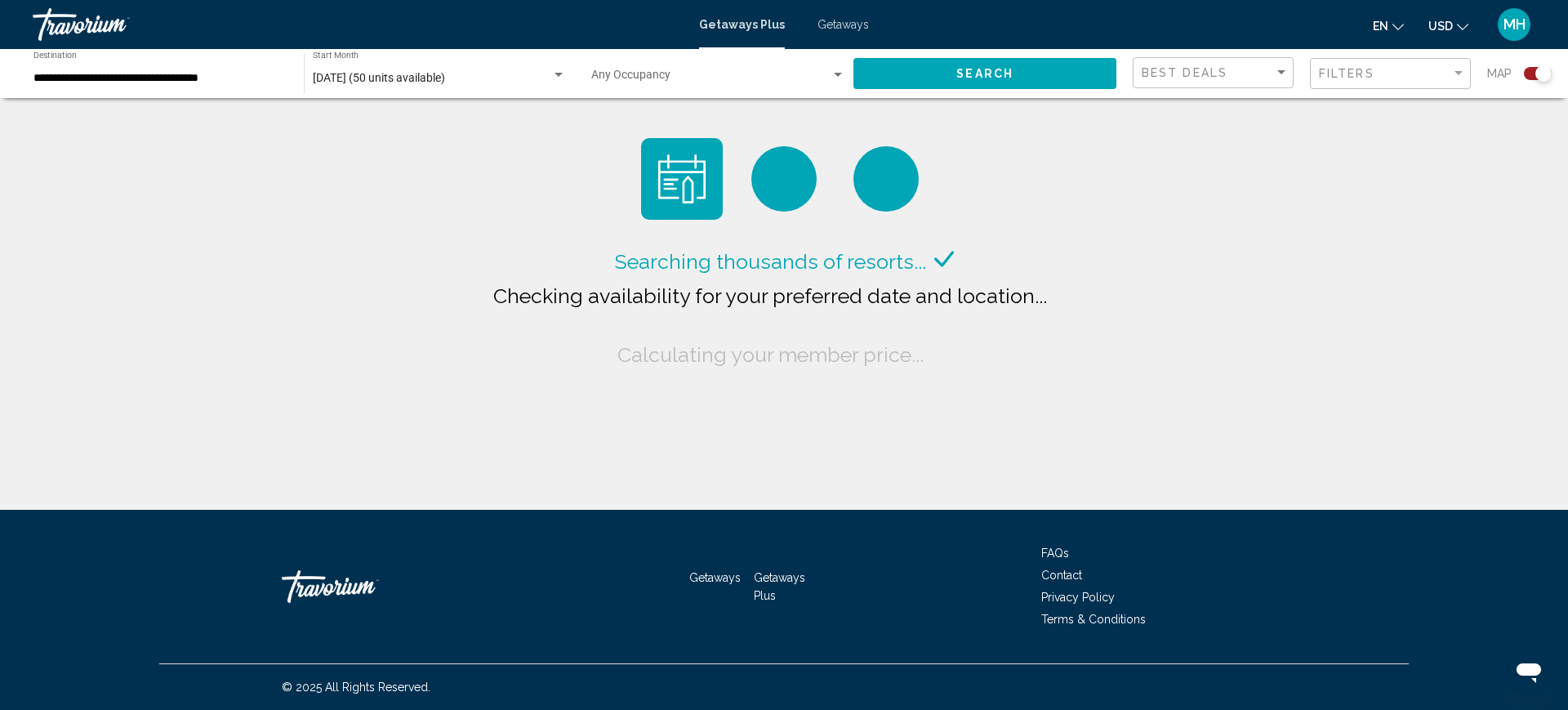
click at [160, 84] on div "**********" at bounding box center [160, 73] width 254 height 45
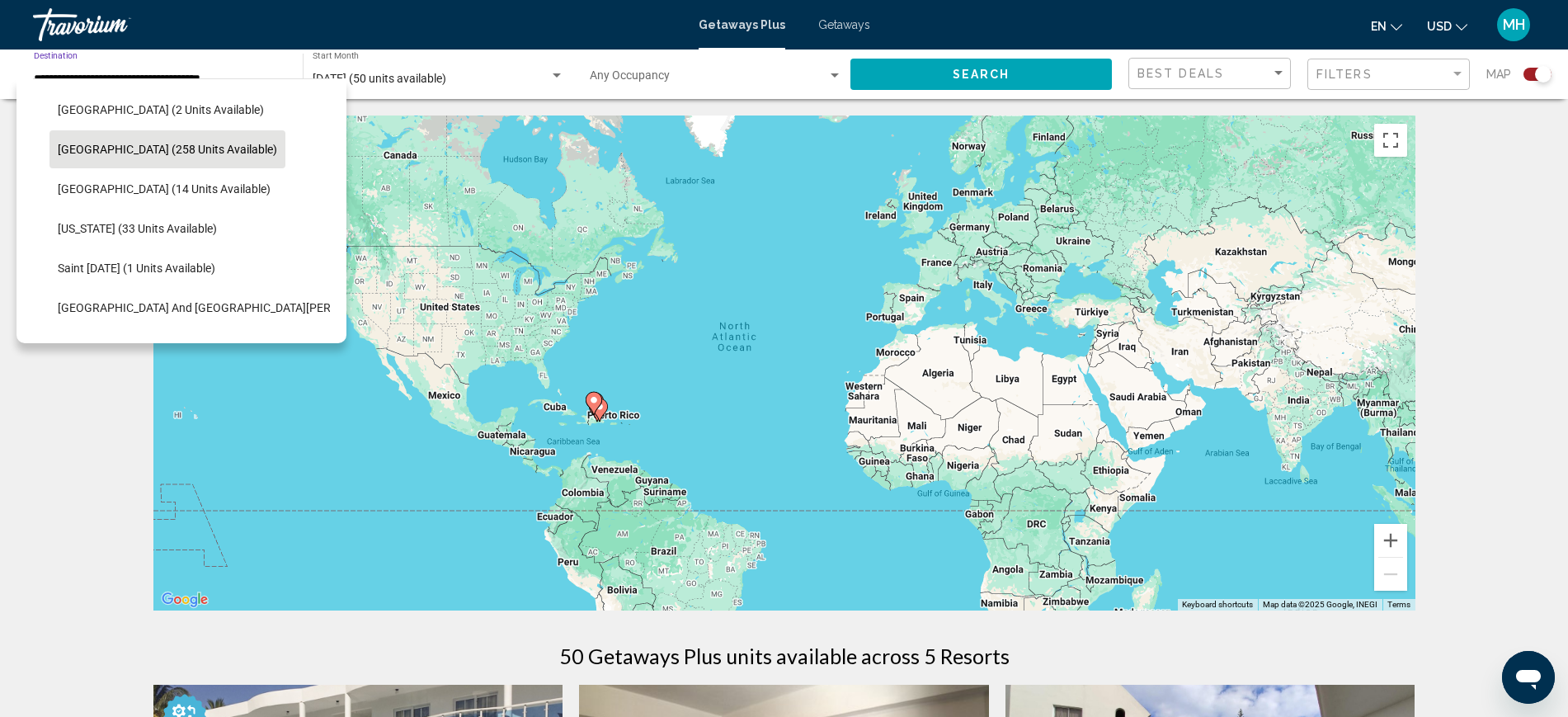
scroll to position [103, 0]
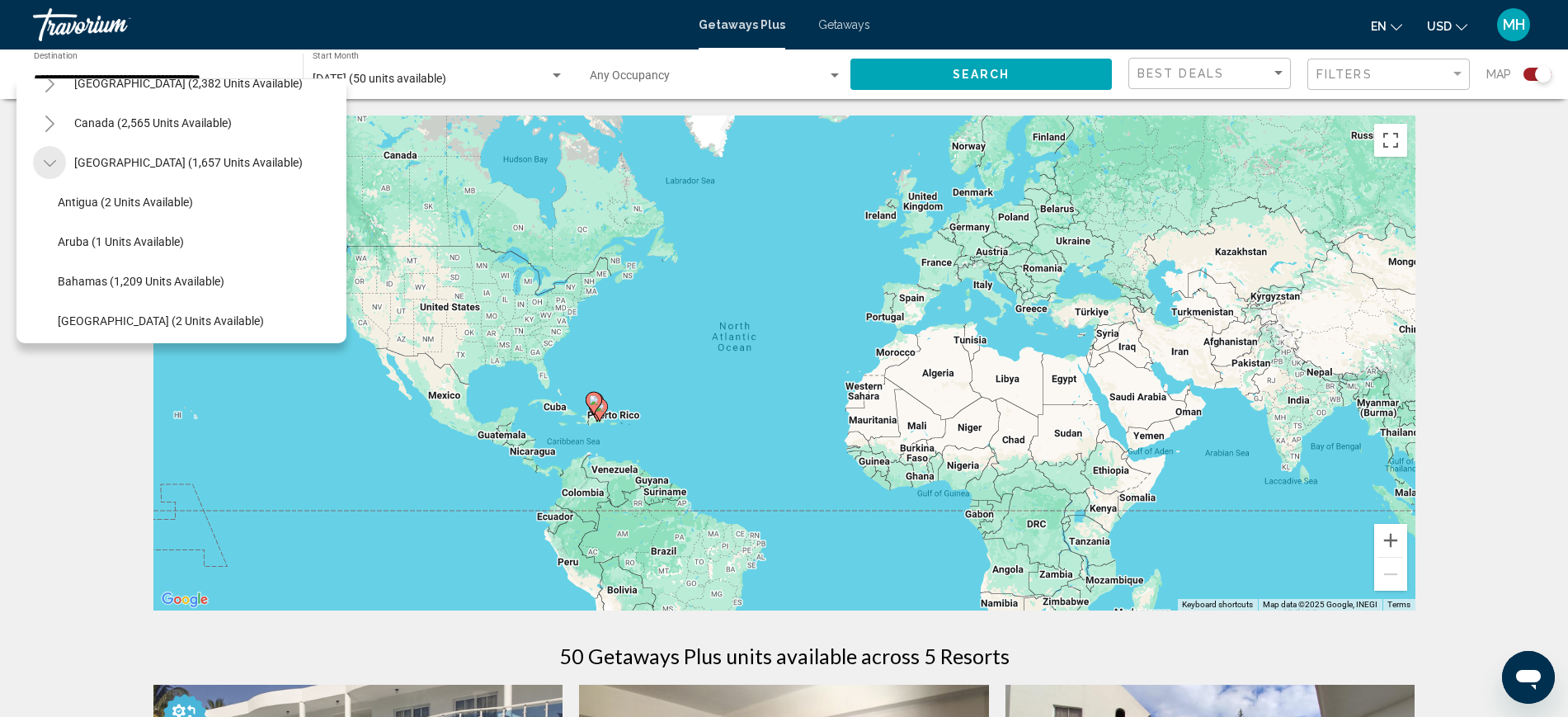
click at [59, 155] on button "Toggle Caribbean & Atlantic Islands (1,657 units available)" at bounding box center [49, 162] width 33 height 33
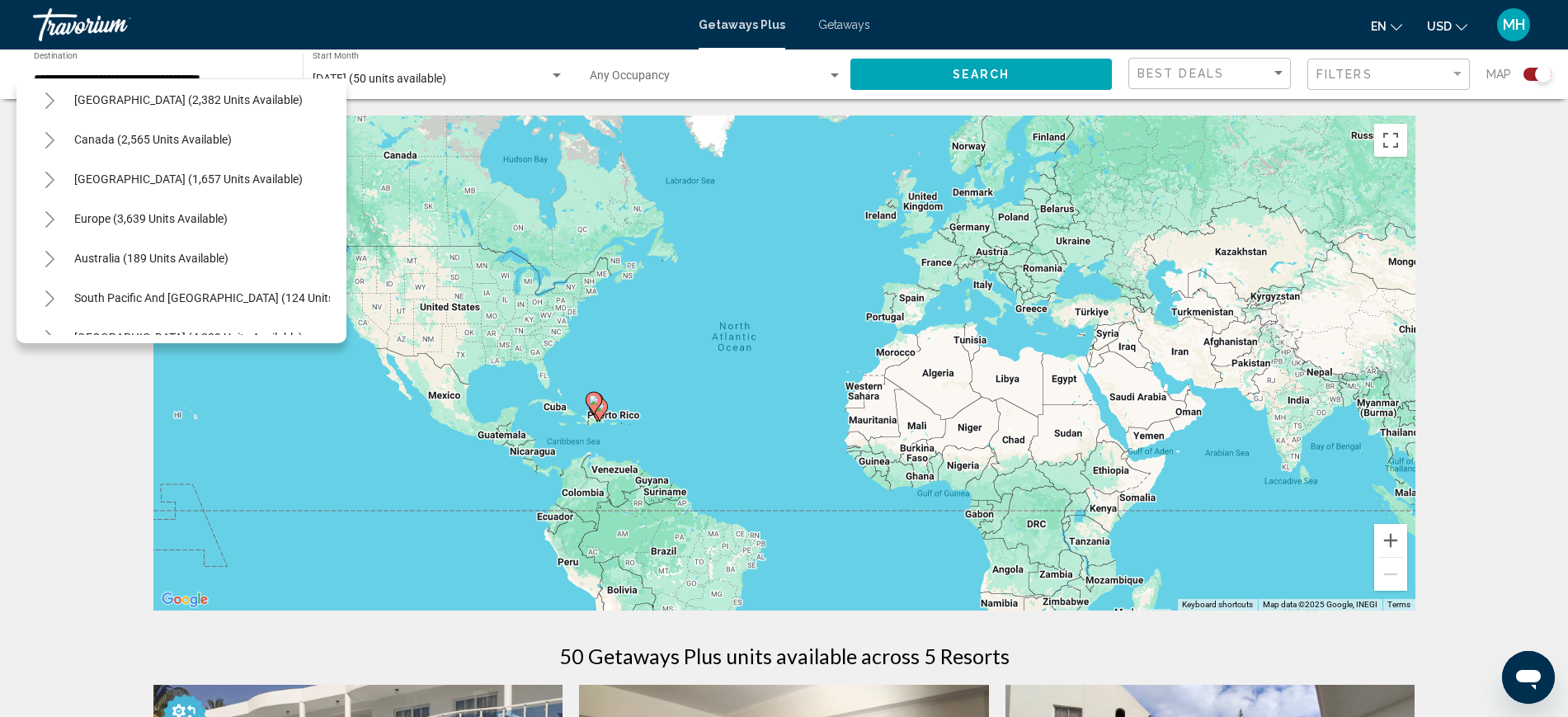
scroll to position [0, 0]
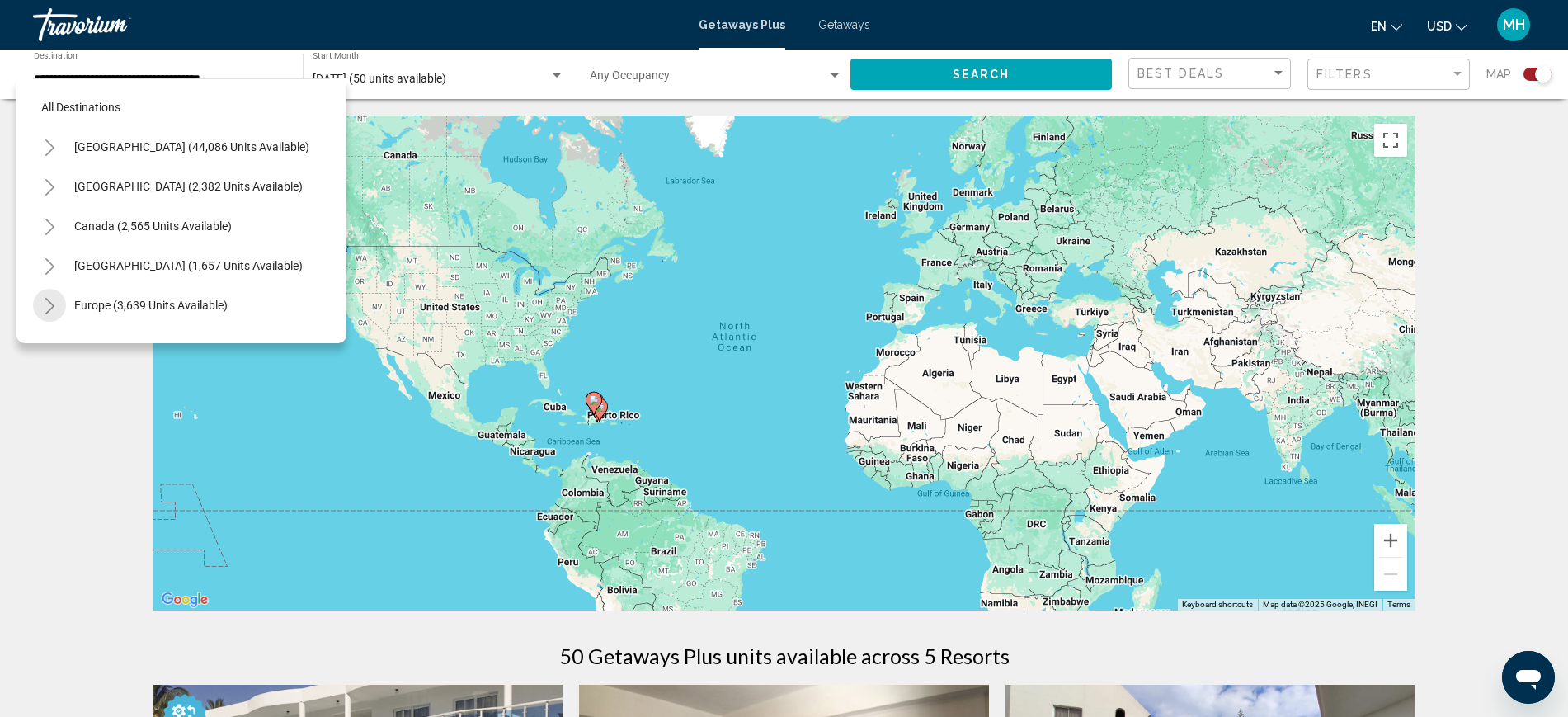
click at [47, 300] on icon "Toggle Europe (3,639 units available)" at bounding box center [50, 306] width 12 height 17
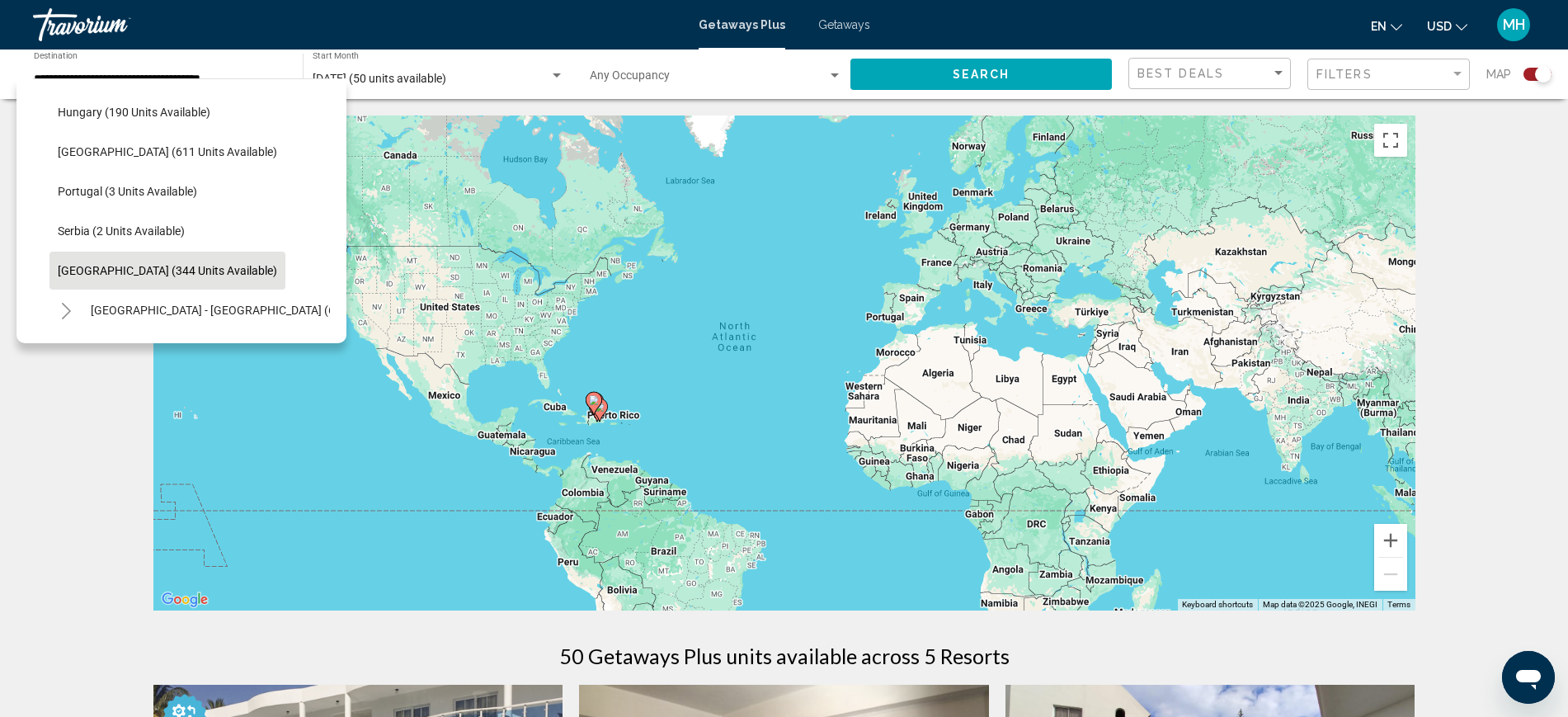
scroll to position [516, 0]
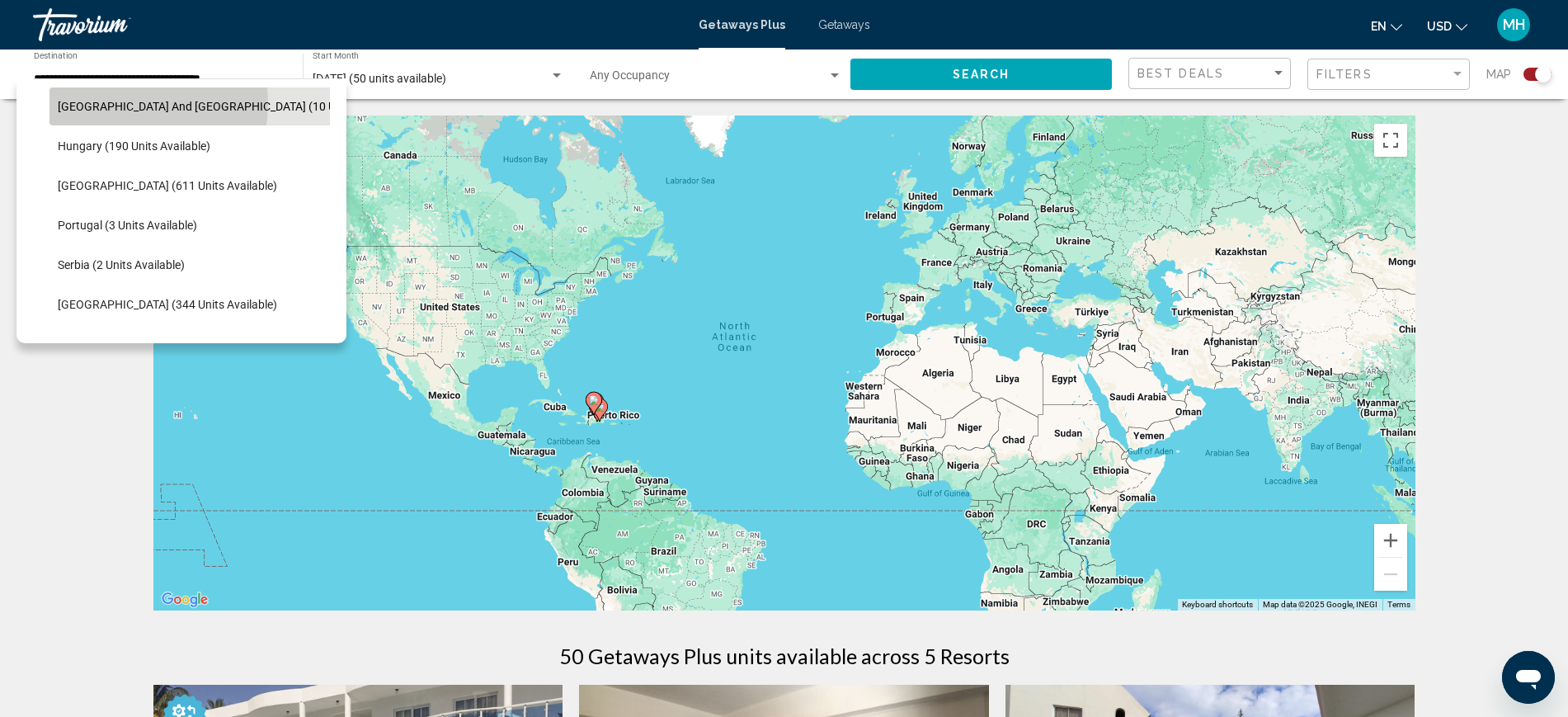
click at [116, 103] on span "Greece and Cyprus (10 units available)" at bounding box center [232, 106] width 350 height 13
type input "**********"
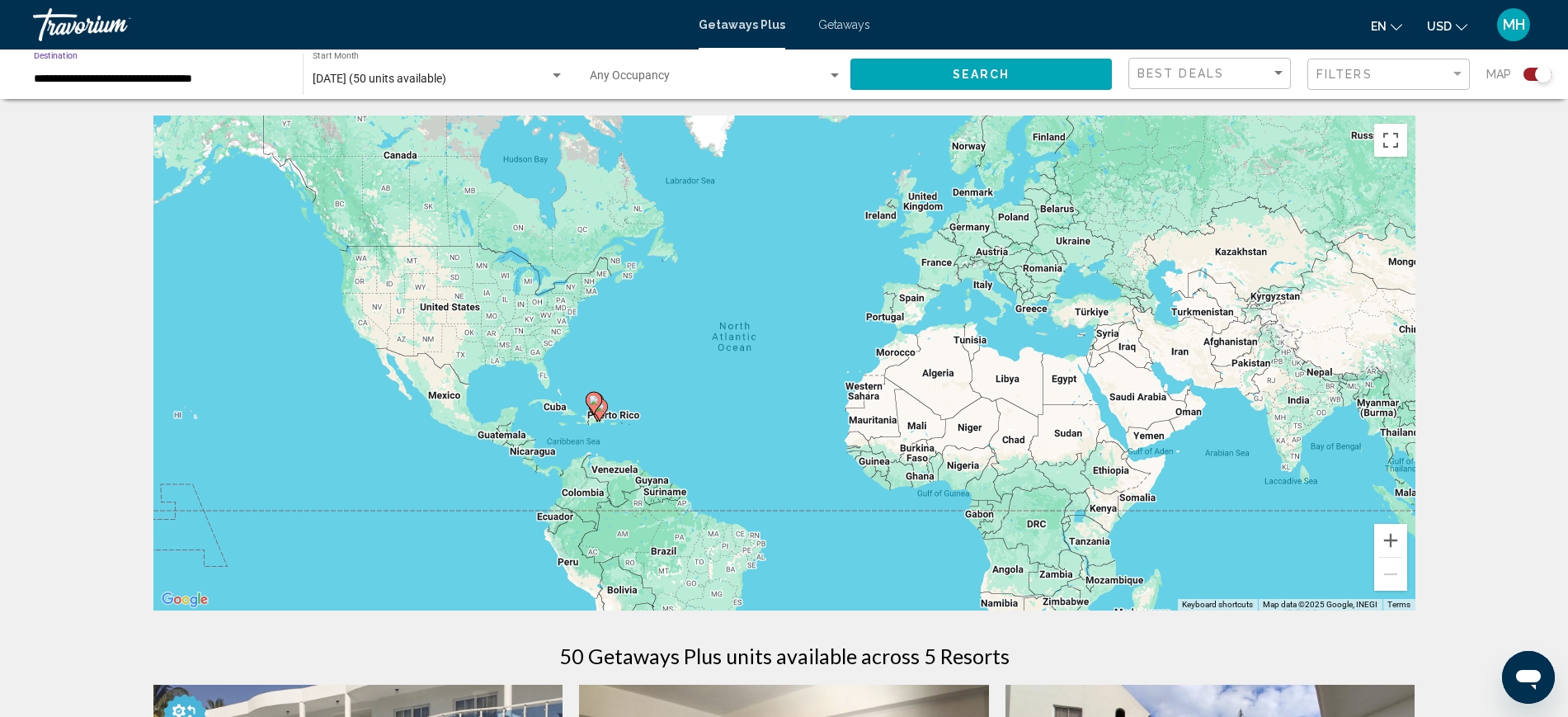
click at [1022, 64] on button "Search" at bounding box center [981, 74] width 262 height 30
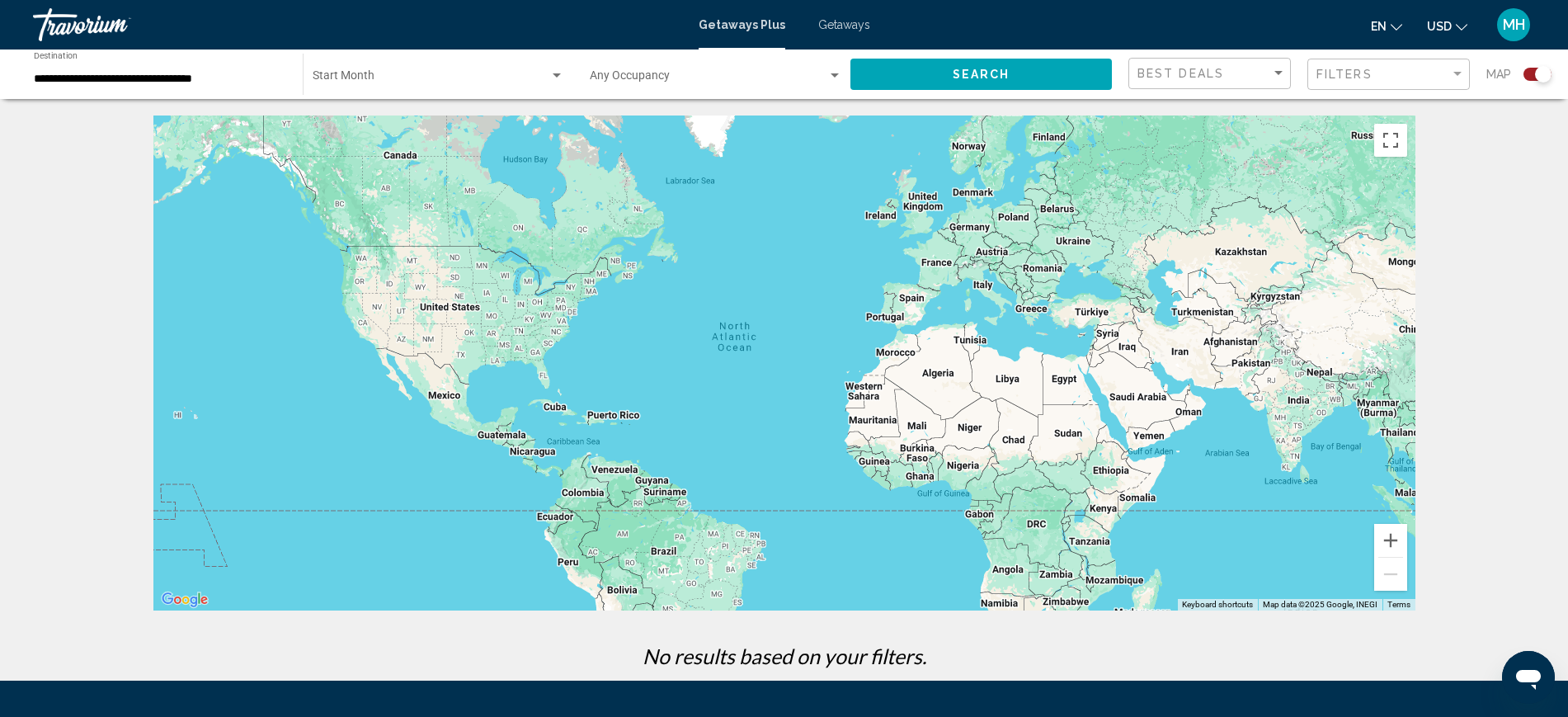
click at [552, 70] on div "Search widget" at bounding box center [557, 76] width 15 height 13
click at [1534, 68] on div at bounding box center [784, 358] width 1568 height 717
click at [1545, 66] on div "Search widget" at bounding box center [1543, 74] width 17 height 17
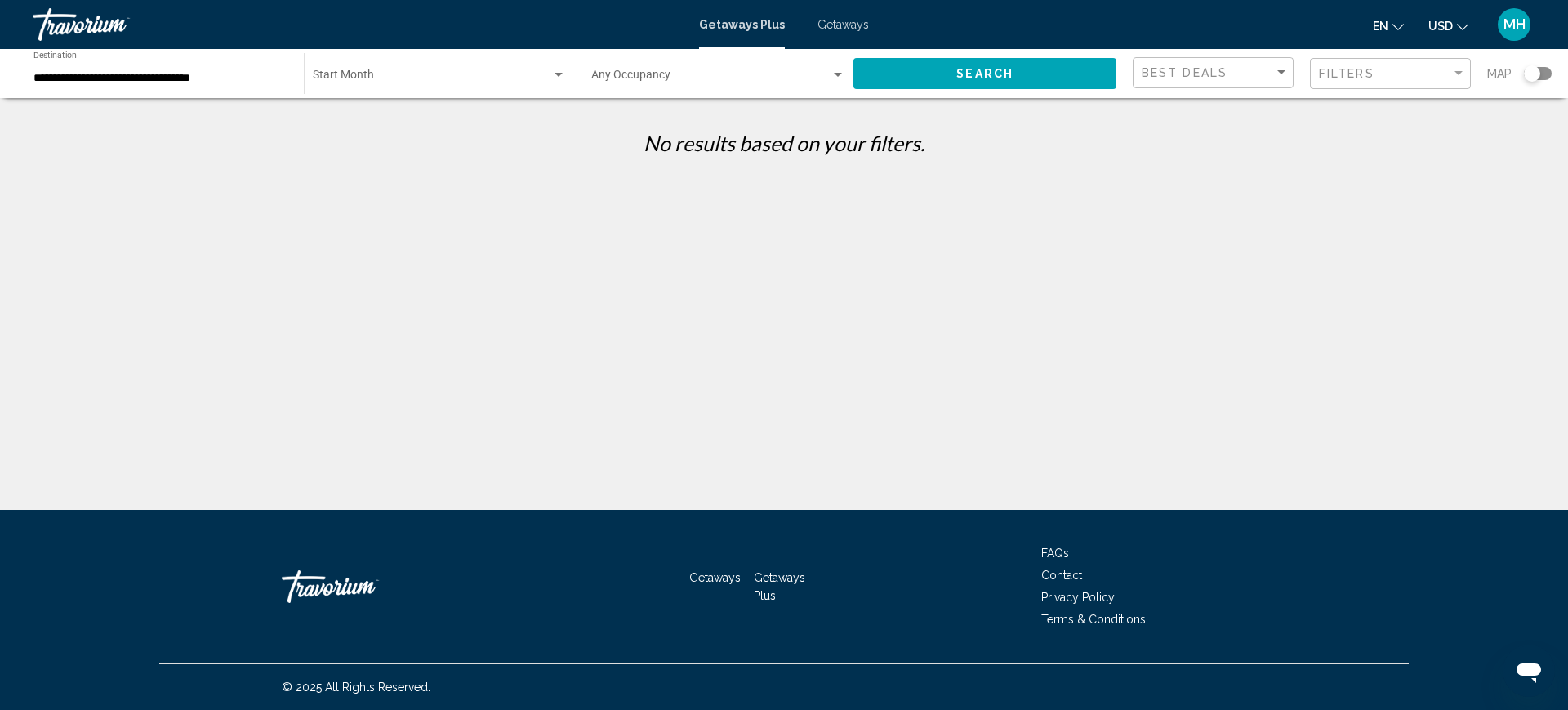
click at [1539, 72] on div "Search widget" at bounding box center [1532, 73] width 17 height 17
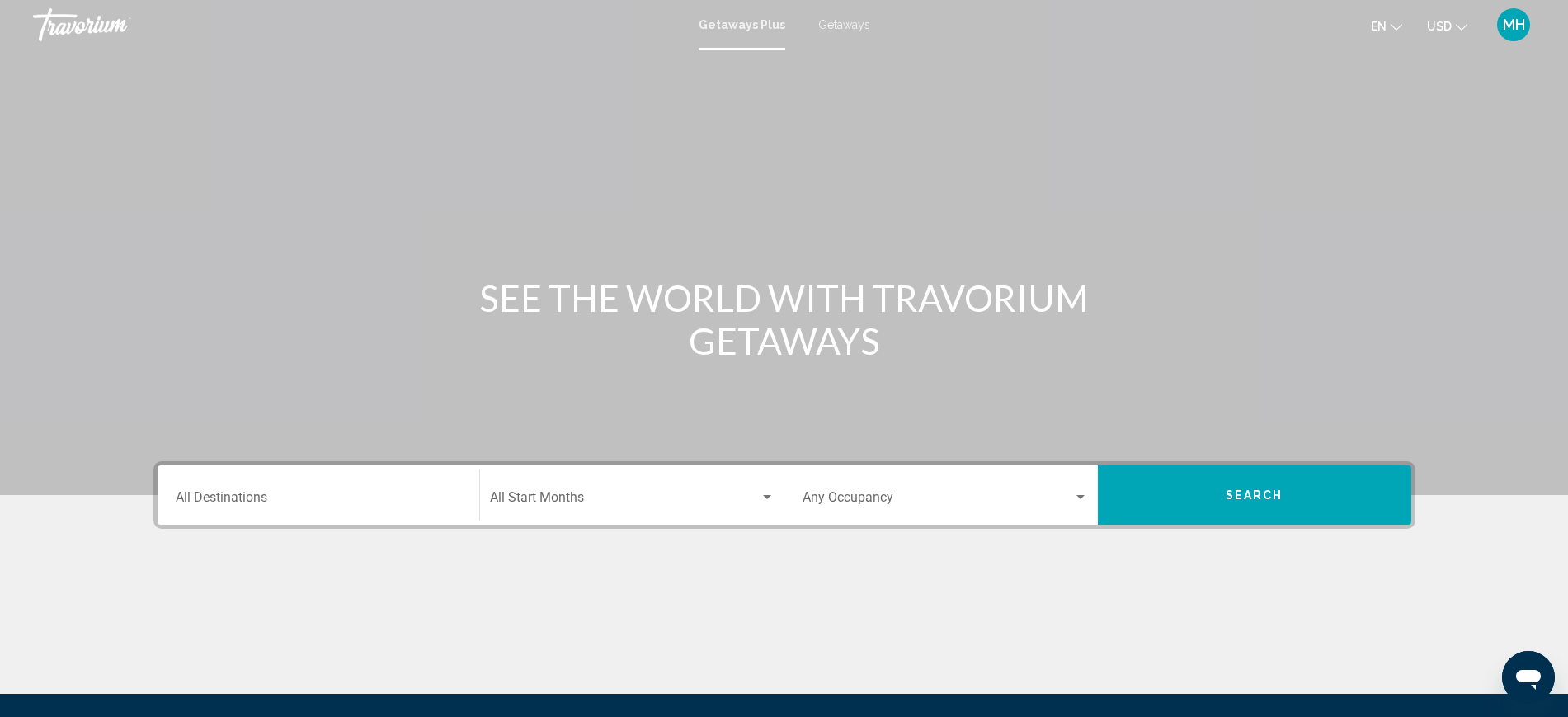
click at [238, 497] on input "Destination All Destinations" at bounding box center [318, 501] width 286 height 15
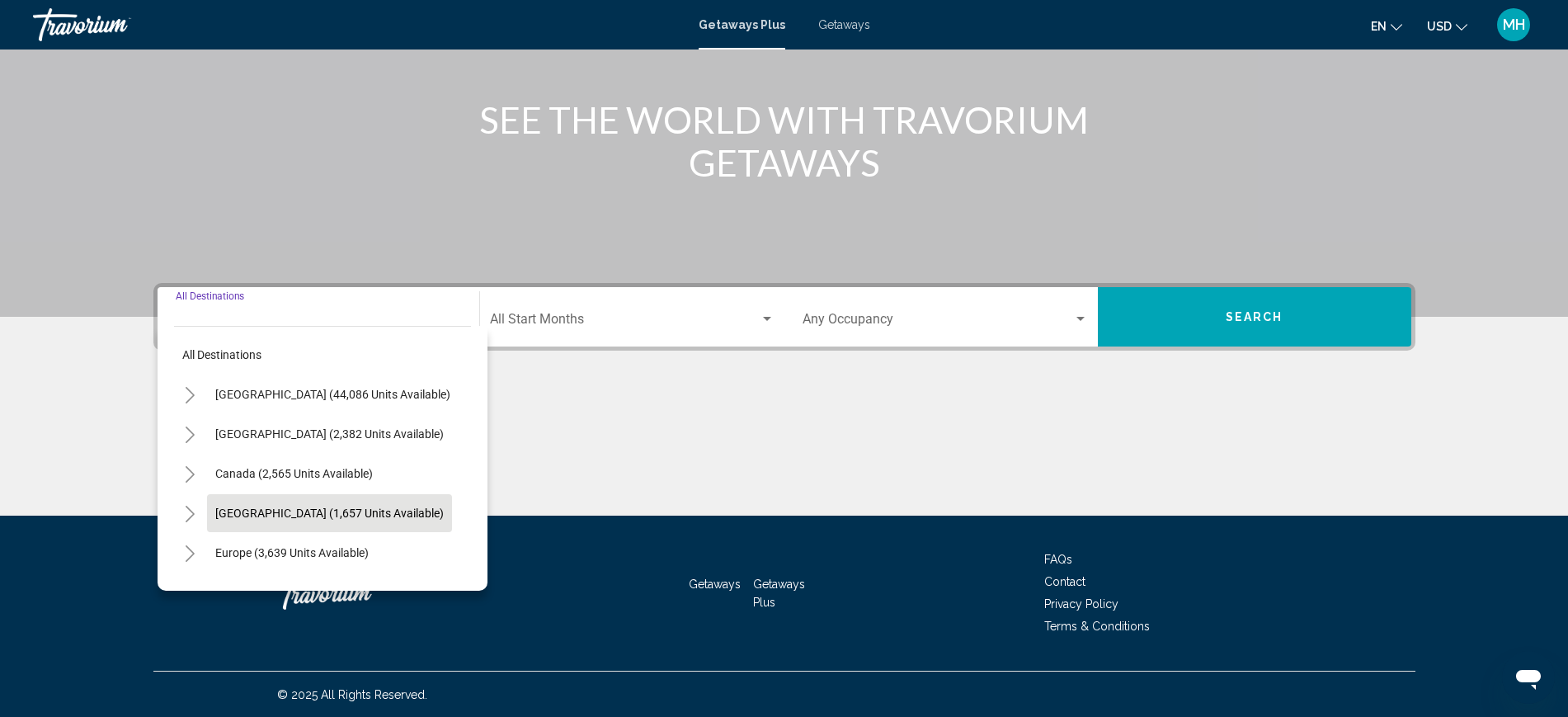
scroll to position [179, 0]
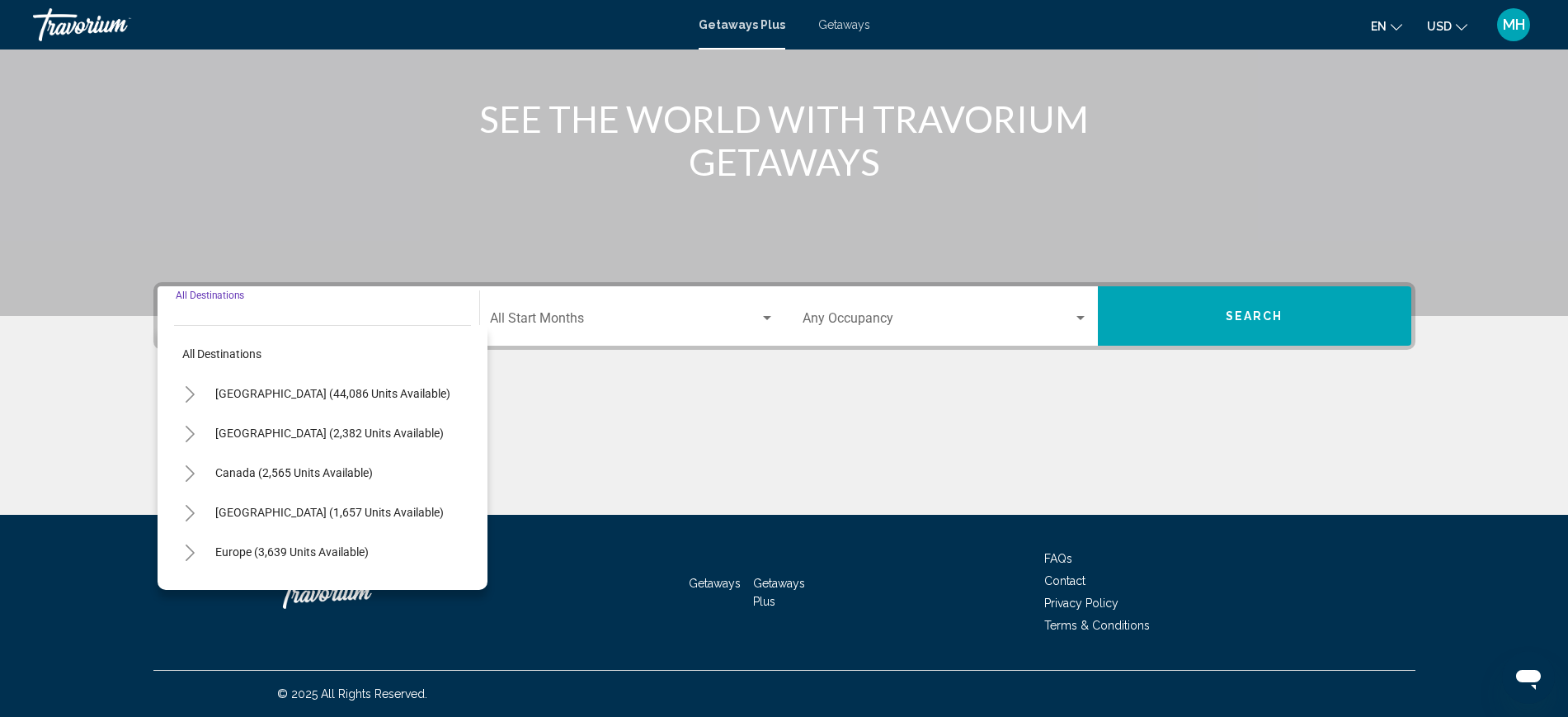
click at [185, 546] on icon "Toggle Europe (3,639 units available)" at bounding box center [191, 553] width 12 height 17
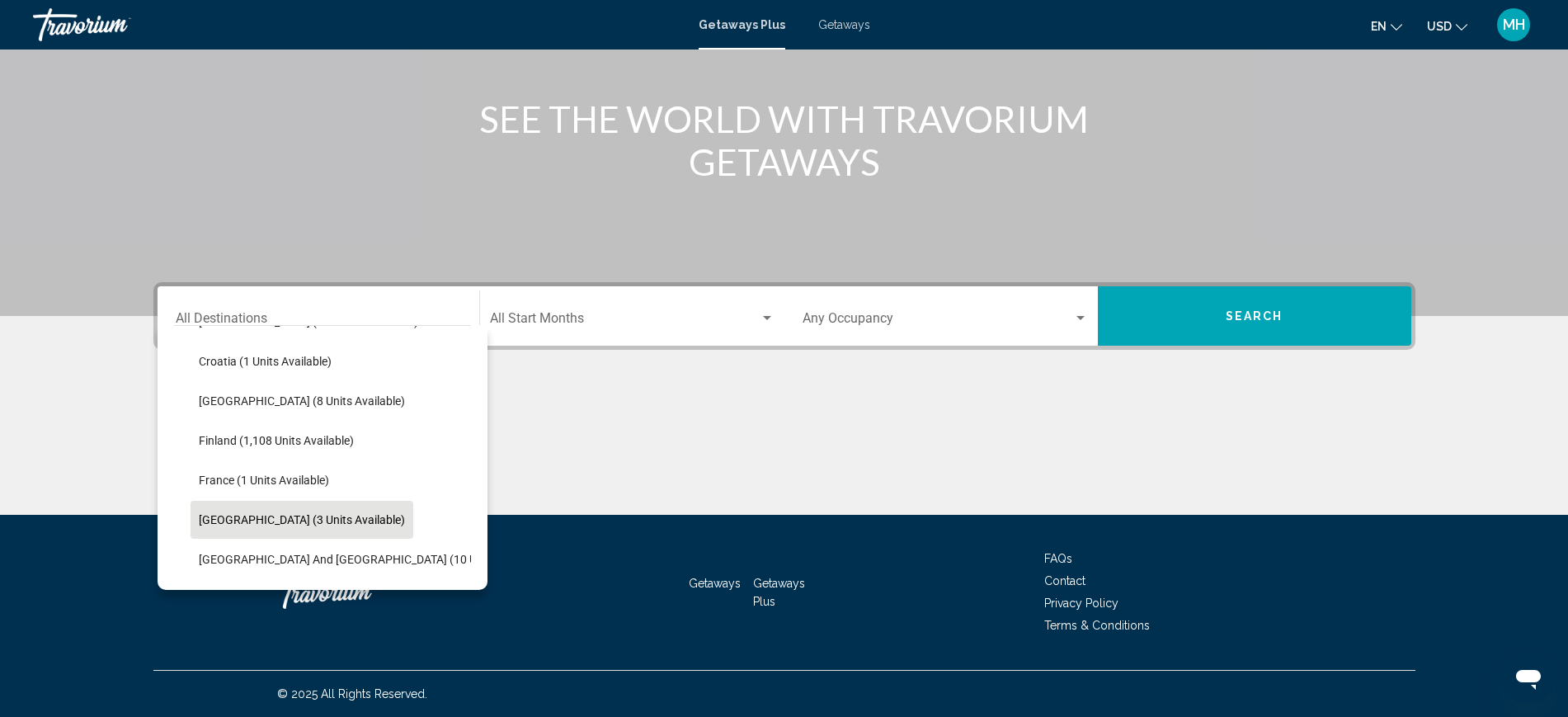
scroll to position [412, 0]
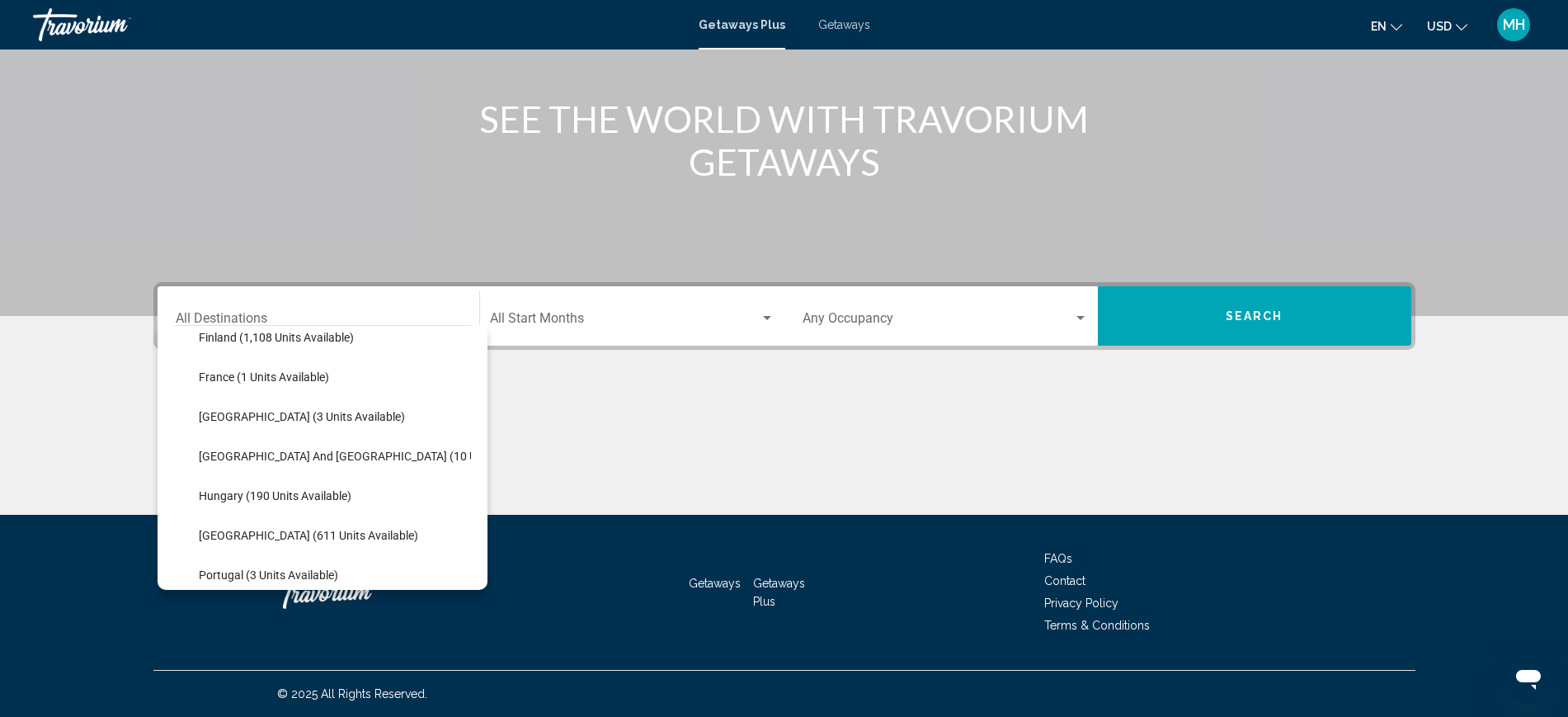
click at [183, 456] on ul "Andorra (6 units available) Austria (514 units available) Croatia (1 units avai…" at bounding box center [322, 535] width 297 height 753
click at [226, 455] on span "[GEOGRAPHIC_DATA] and [GEOGRAPHIC_DATA] (10 units available)" at bounding box center [373, 456] width 350 height 13
type input "**********"
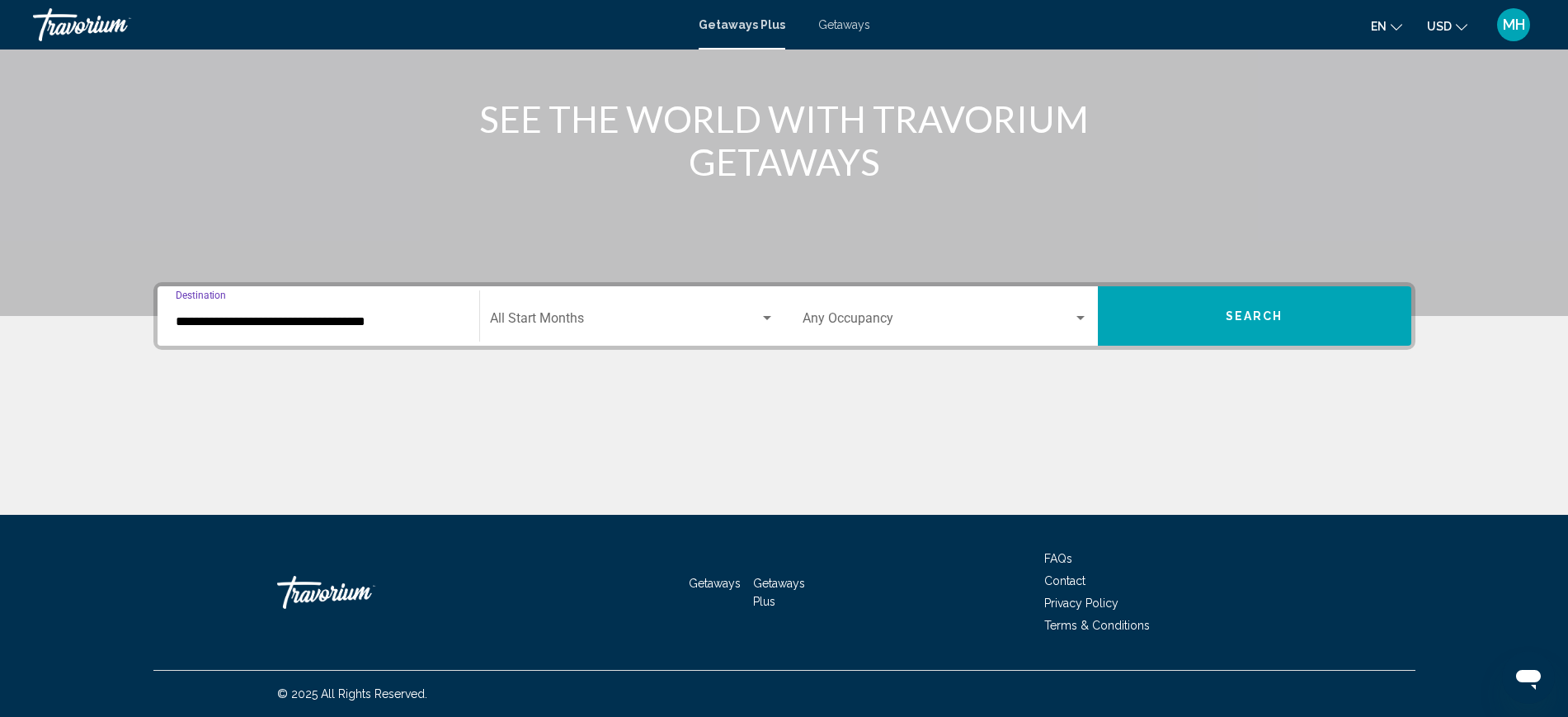
click at [646, 303] on div "Start Month All Start Months" at bounding box center [632, 316] width 285 height 52
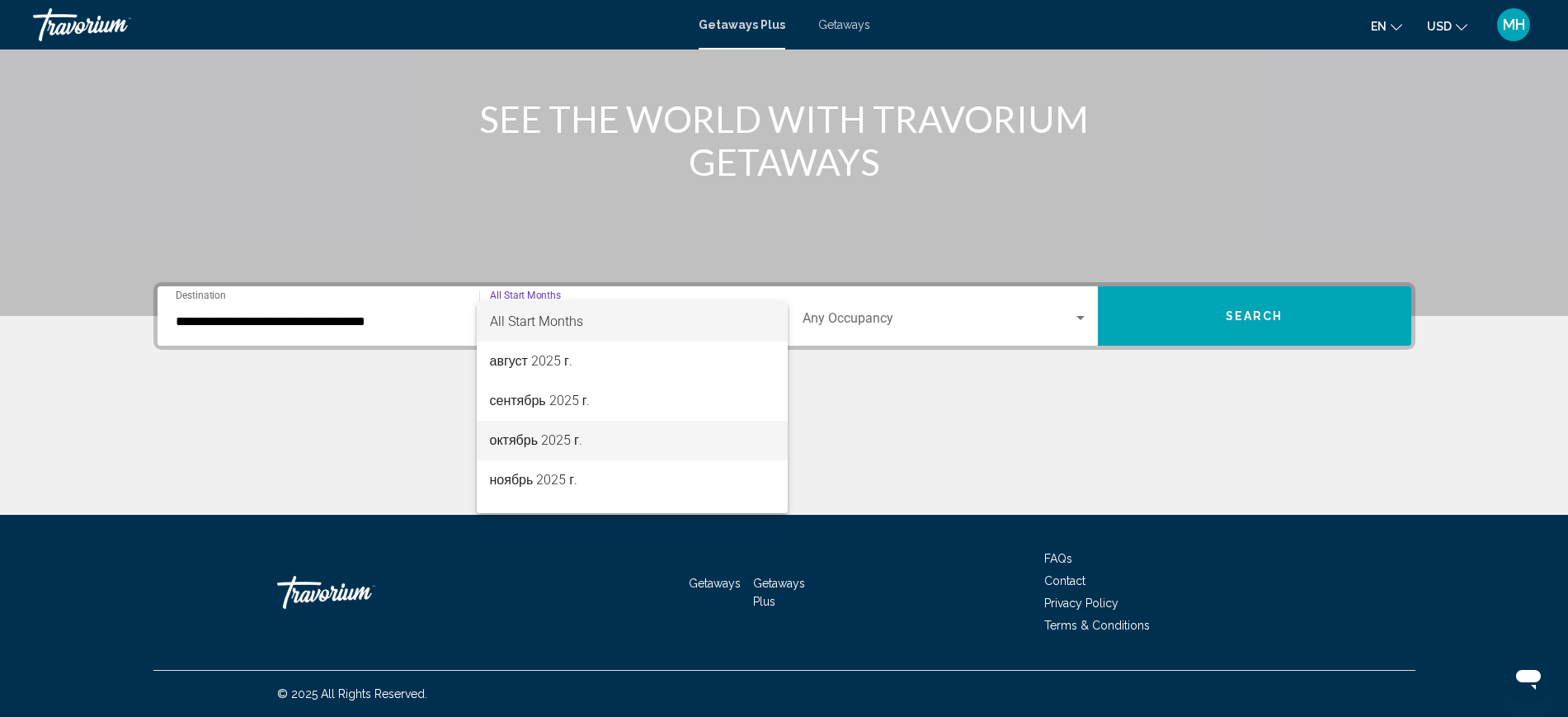
click at [560, 440] on span "октябрь 2025 г." at bounding box center [632, 441] width 285 height 39
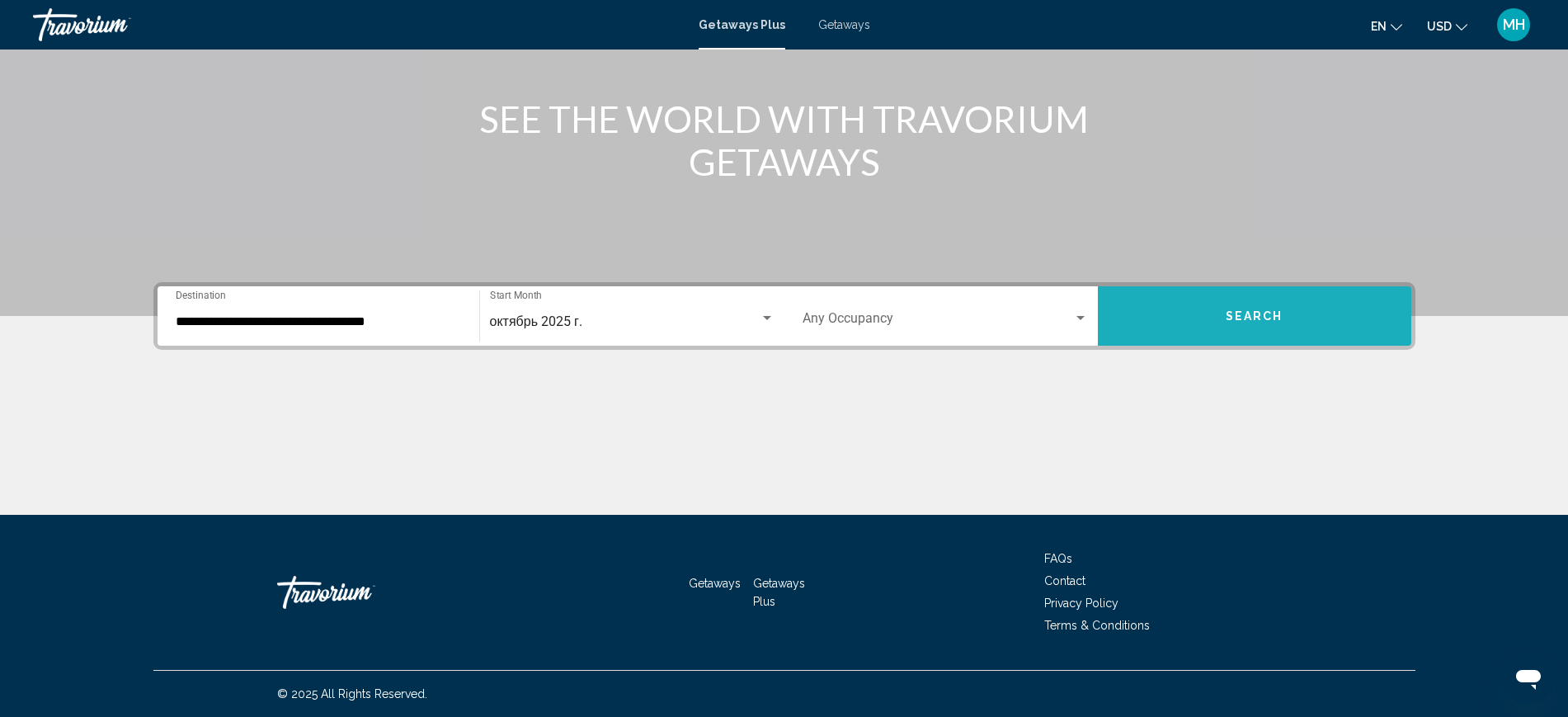
click at [1300, 293] on button "Search" at bounding box center [1255, 316] width 313 height 60
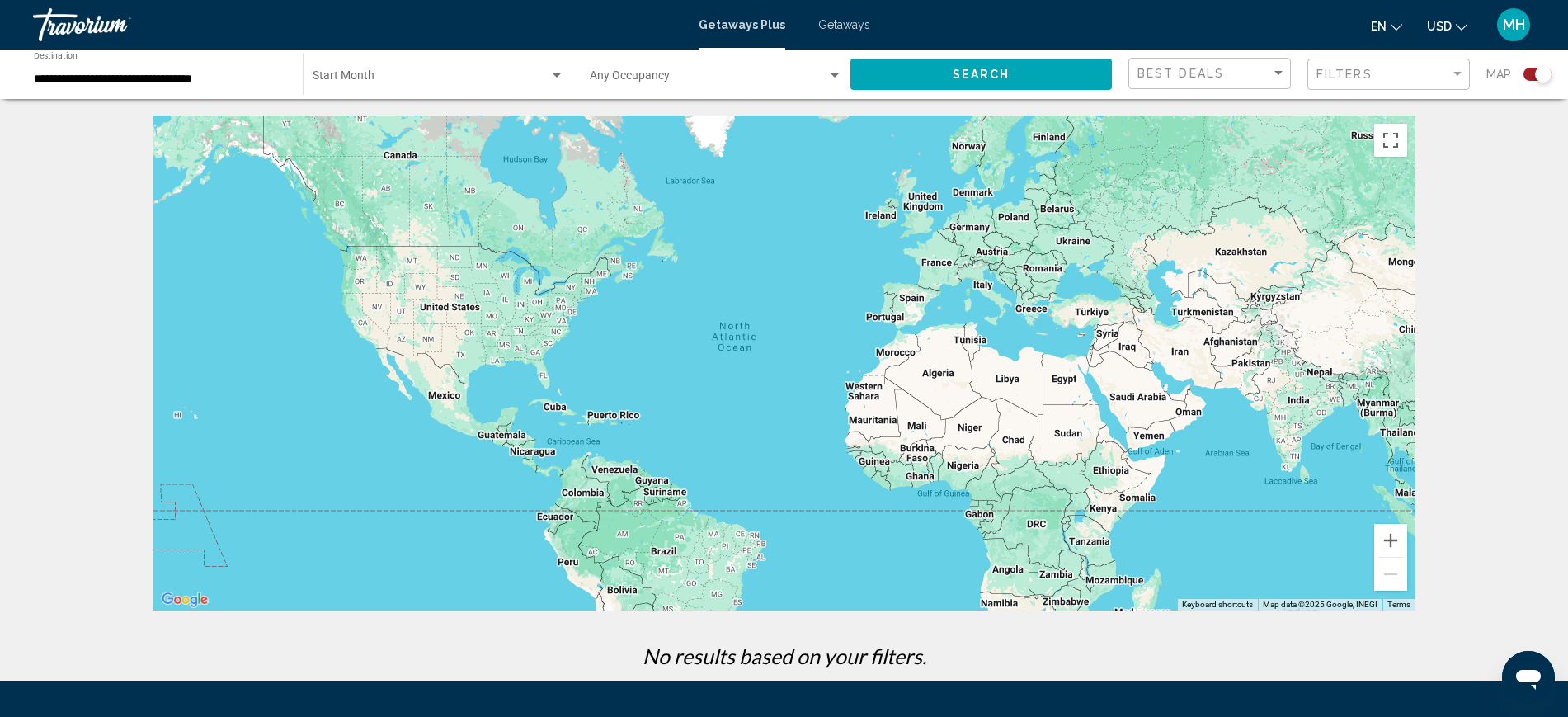
click at [833, 24] on span "Getaways" at bounding box center [844, 24] width 52 height 13
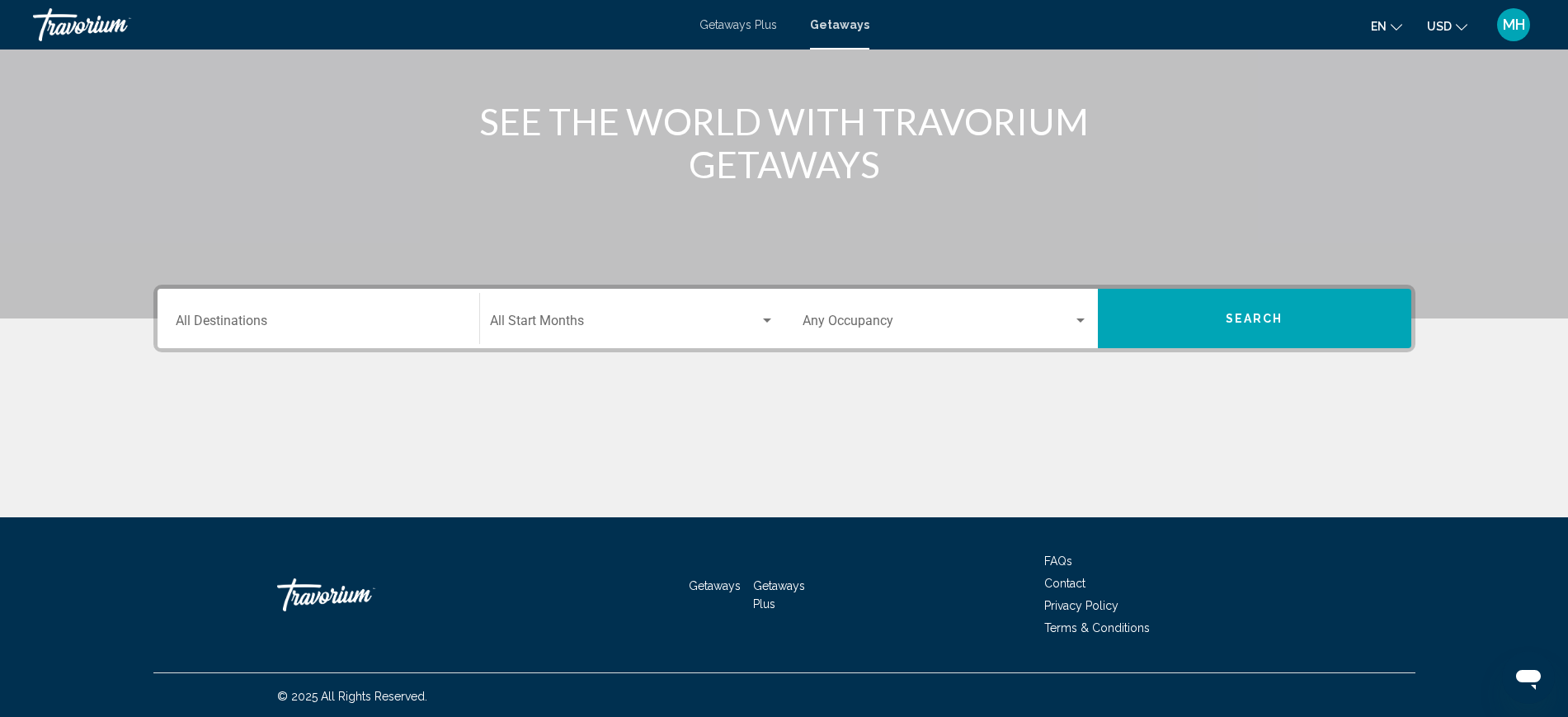
scroll to position [179, 0]
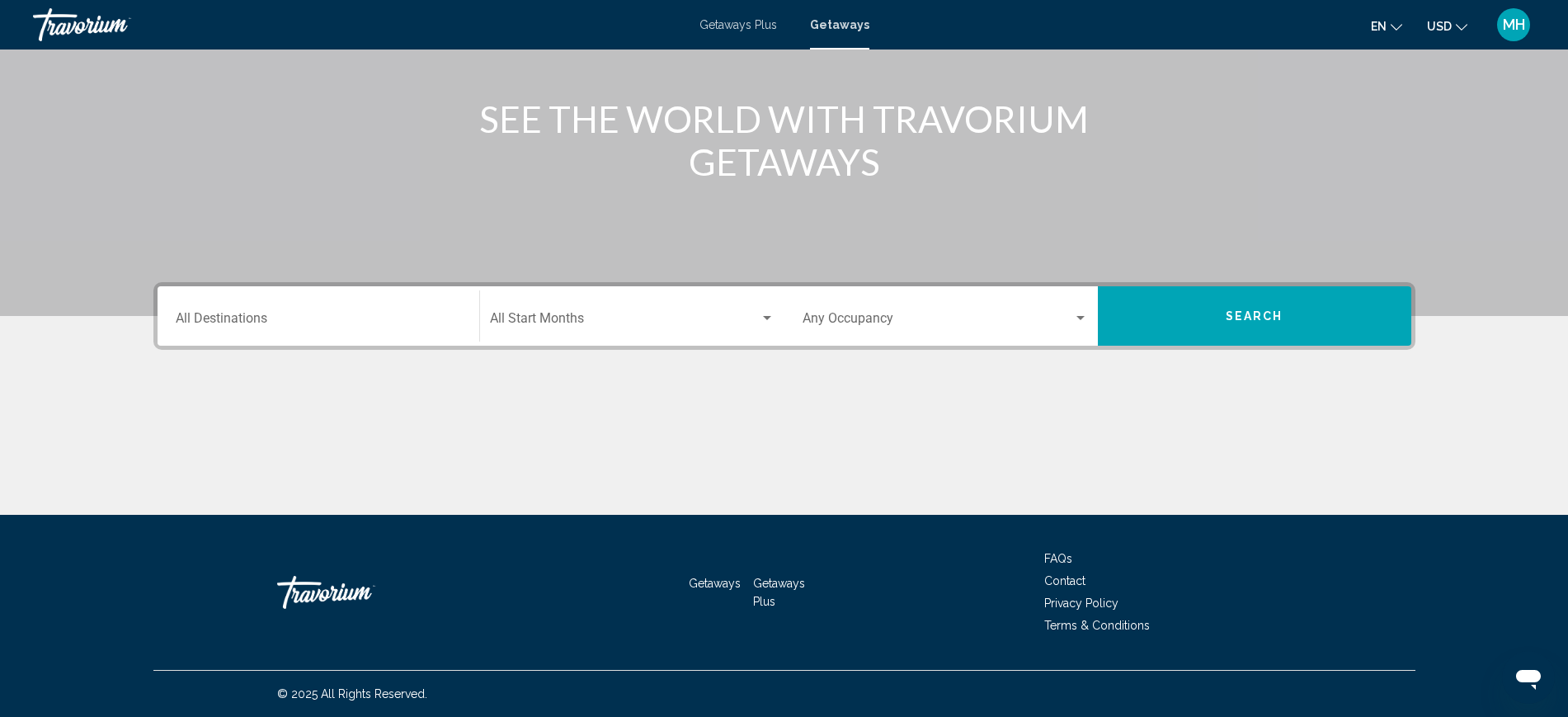
click at [205, 306] on div "Destination All Destinations" at bounding box center [318, 316] width 286 height 52
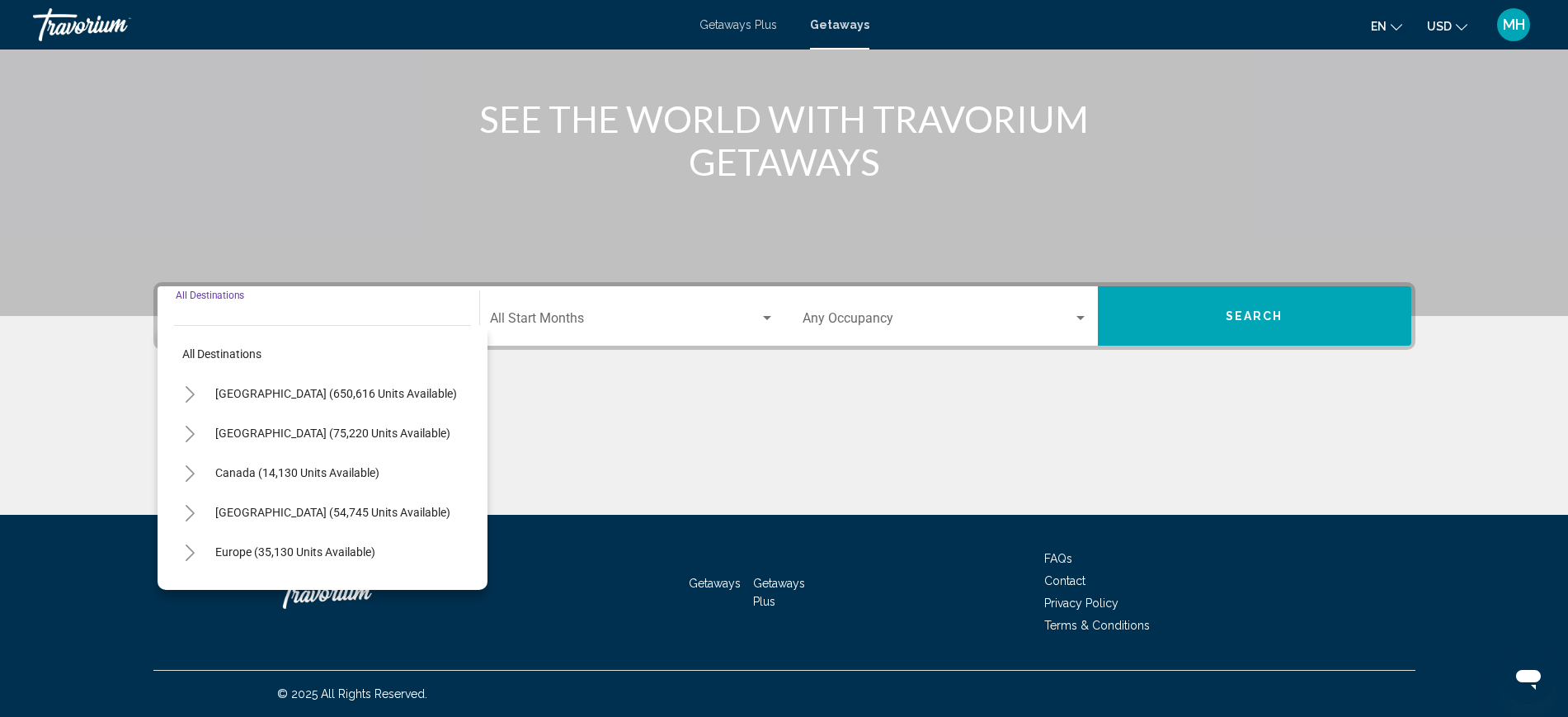
scroll to position [103, 0]
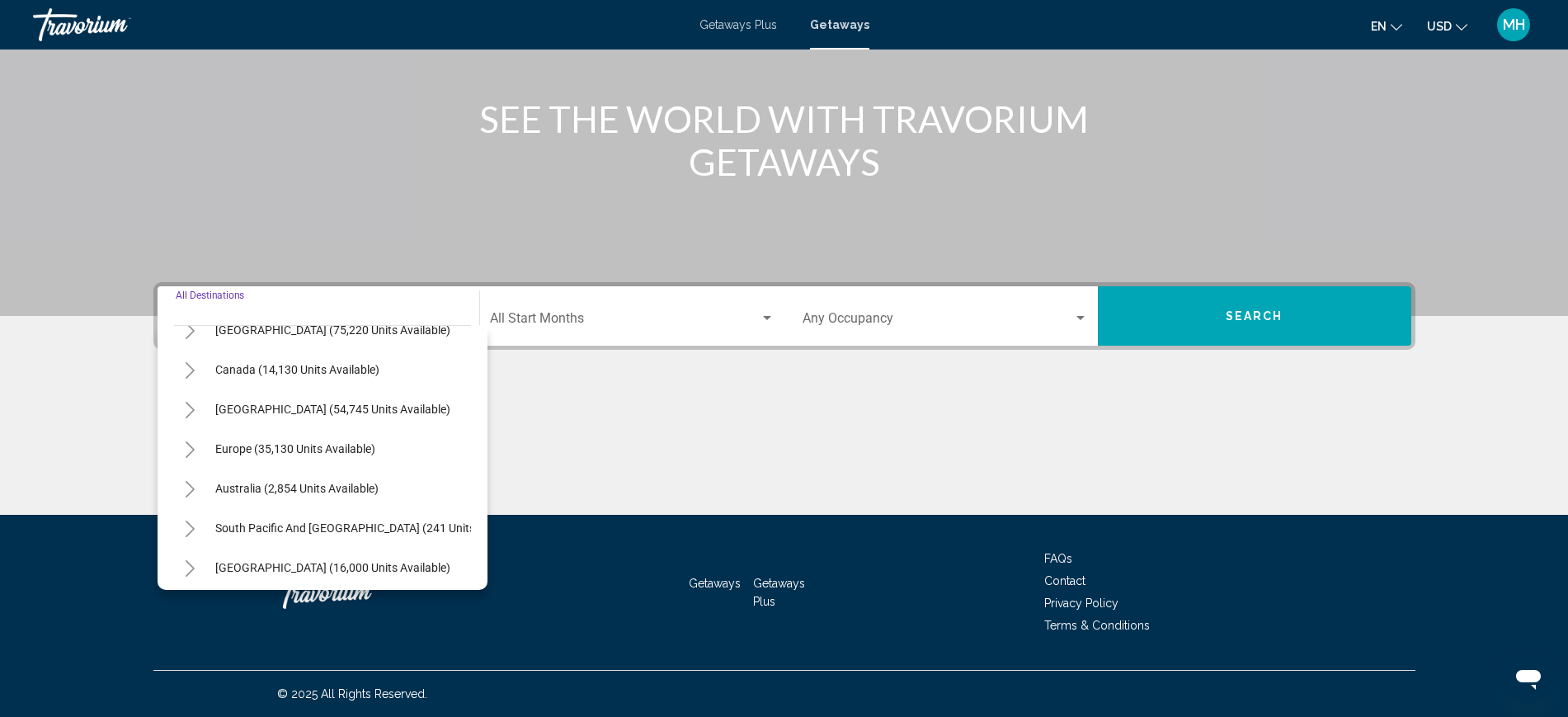
click at [194, 449] on icon "Toggle Europe (35,130 units available)" at bounding box center [190, 450] width 9 height 17
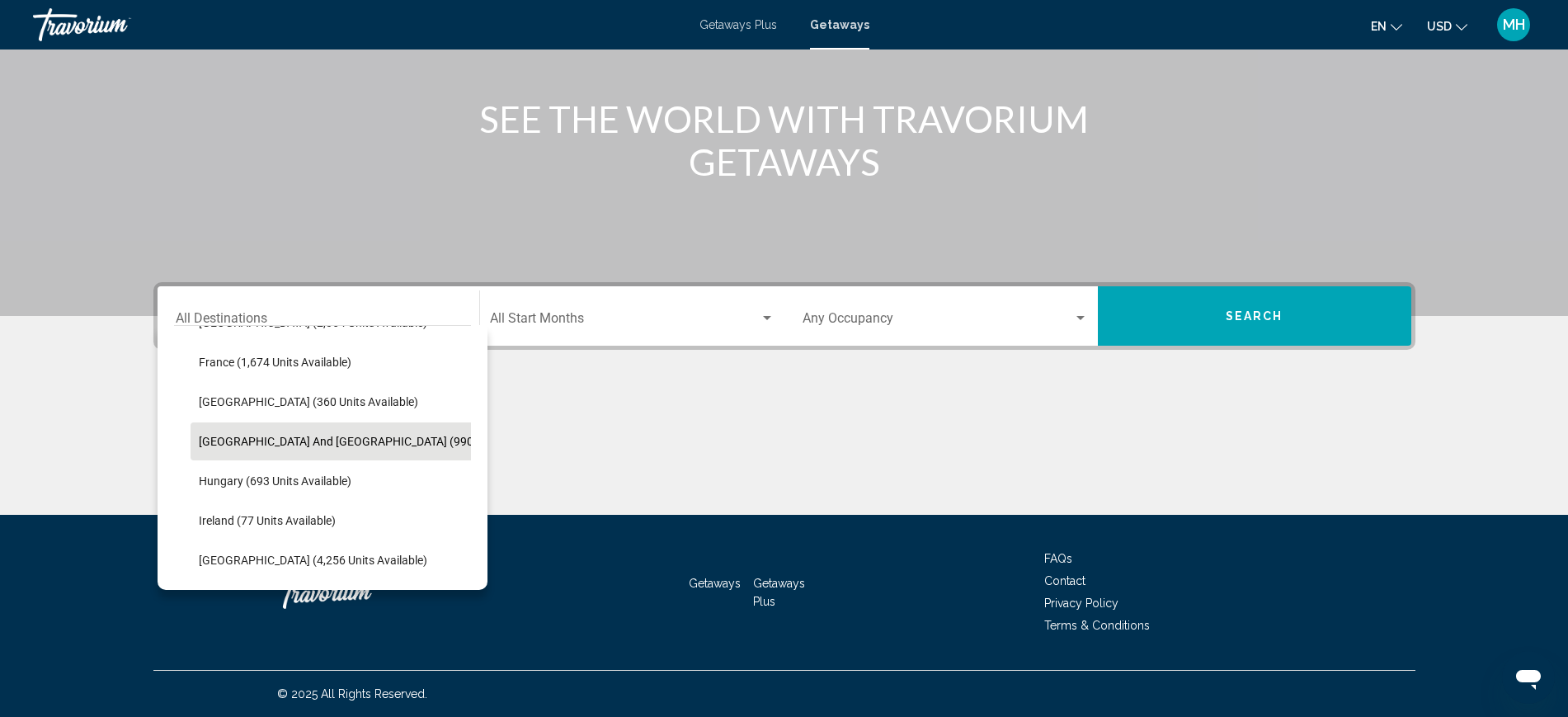
scroll to position [516, 0]
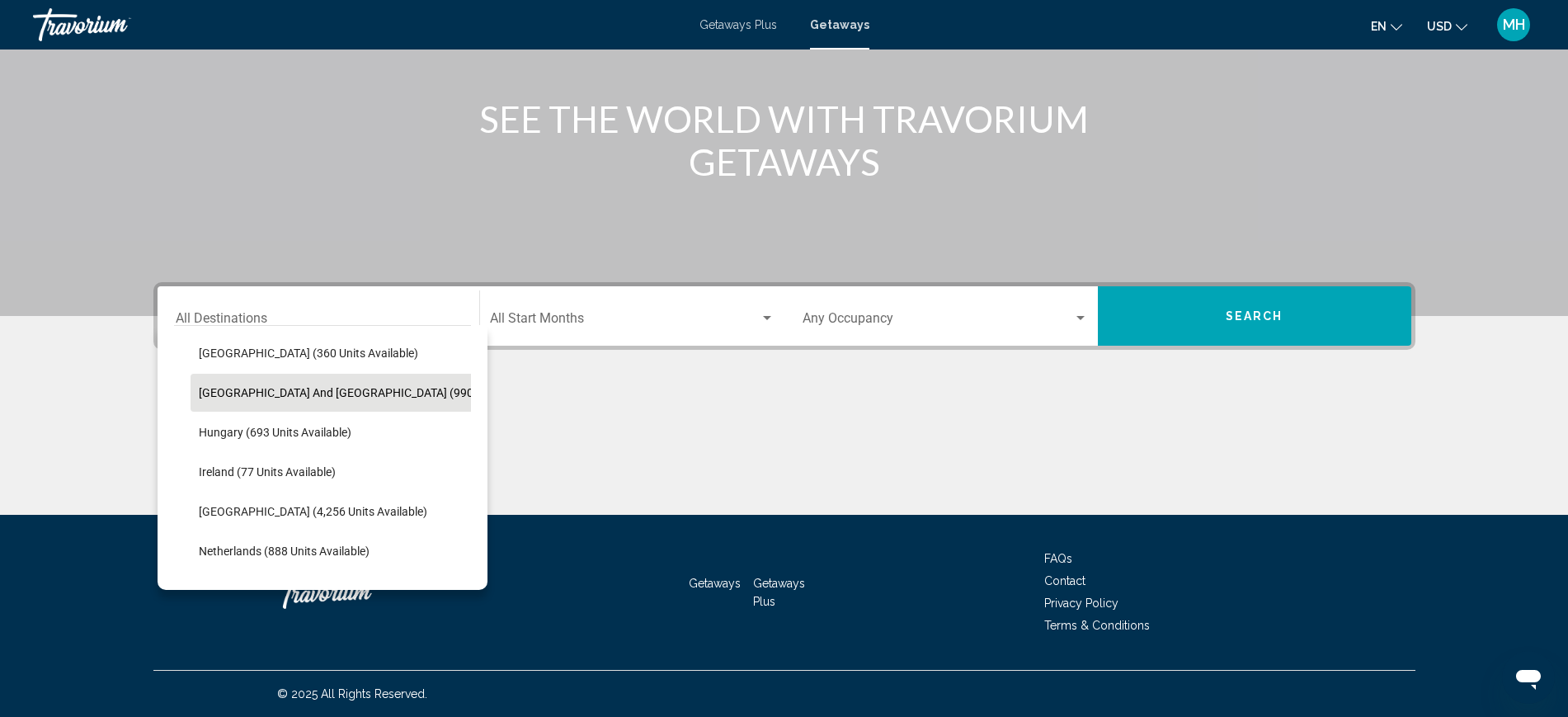
click at [259, 395] on span "Greece and Cyprus (990 units available)" at bounding box center [377, 393] width 356 height 13
type input "**********"
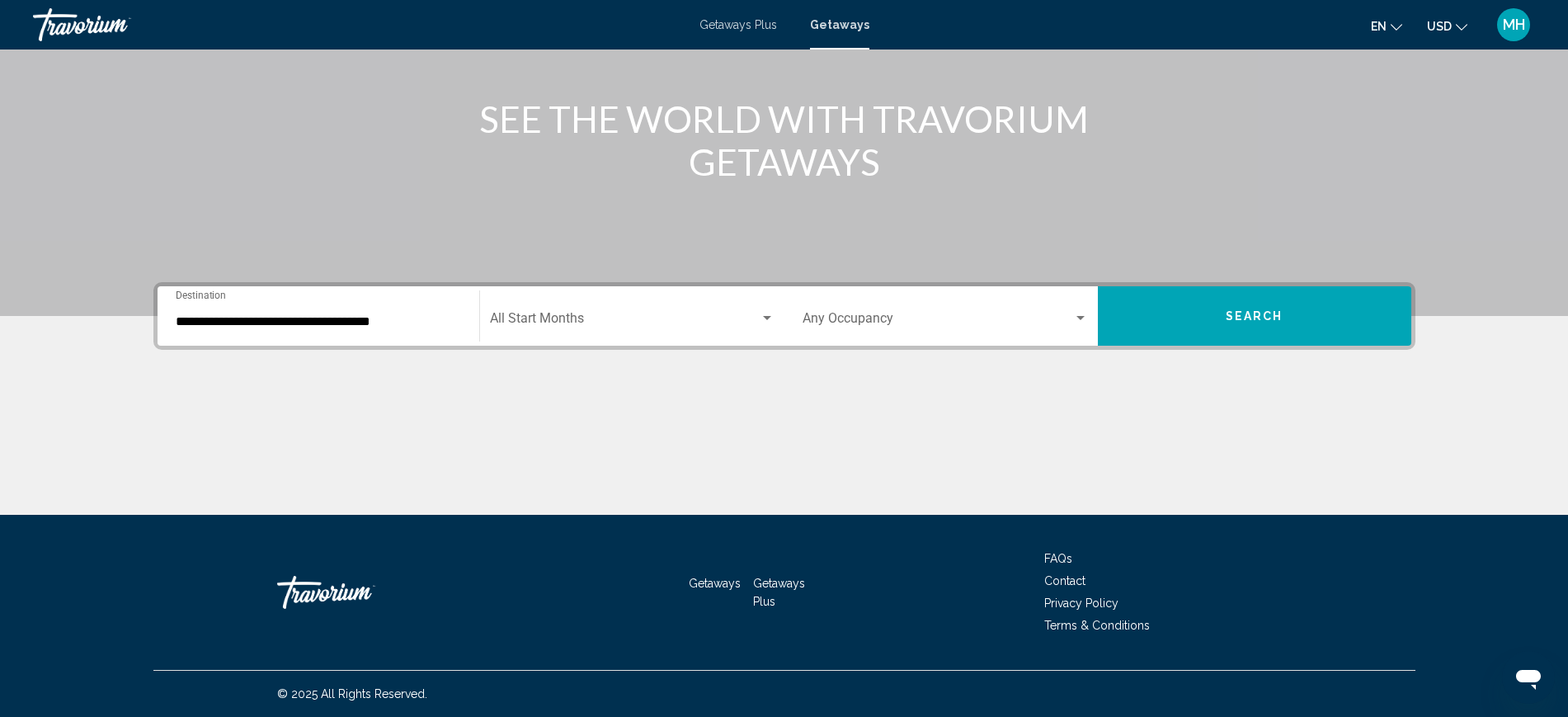
click at [583, 306] on div "Start Month All Start Months" at bounding box center [632, 316] width 285 height 52
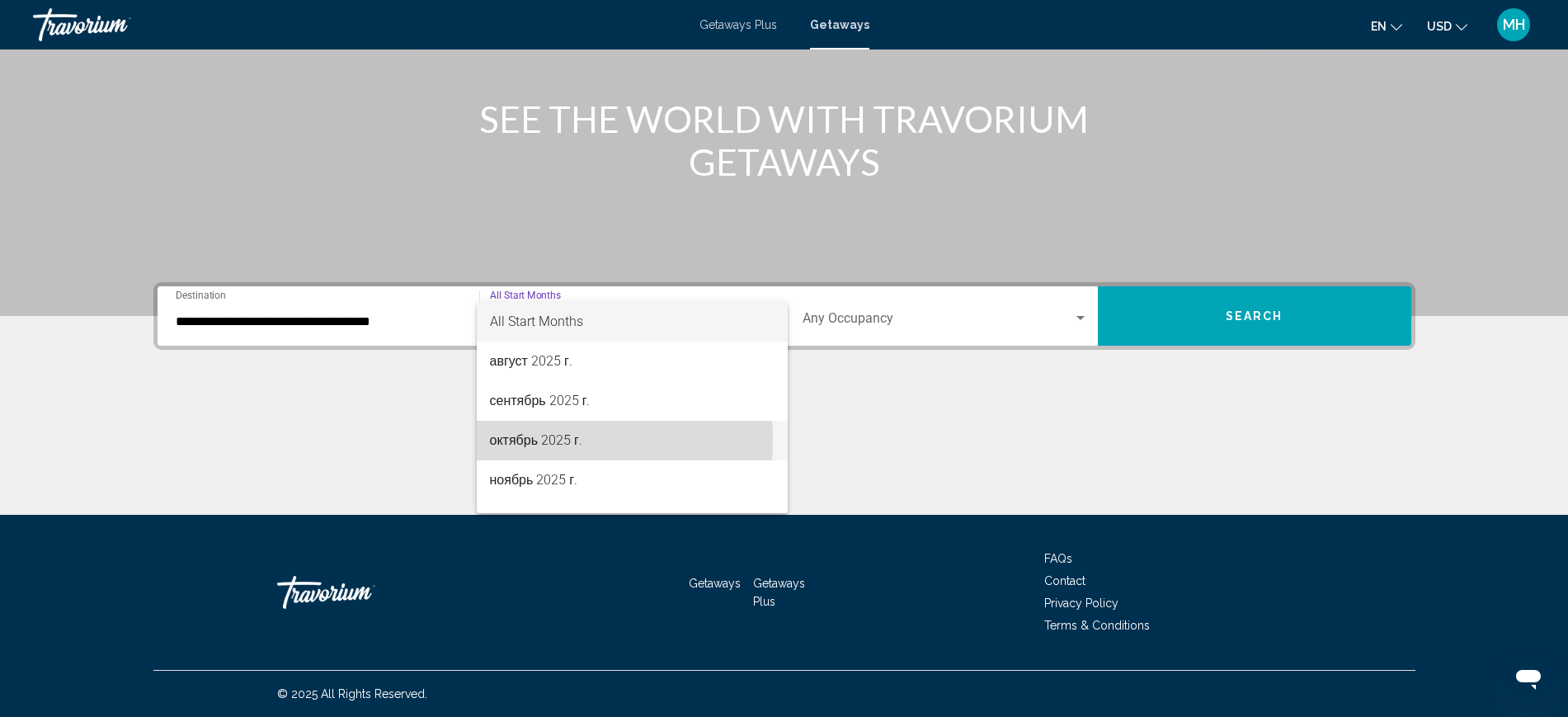
click at [567, 440] on span "октябрь 2025 г." at bounding box center [632, 441] width 285 height 39
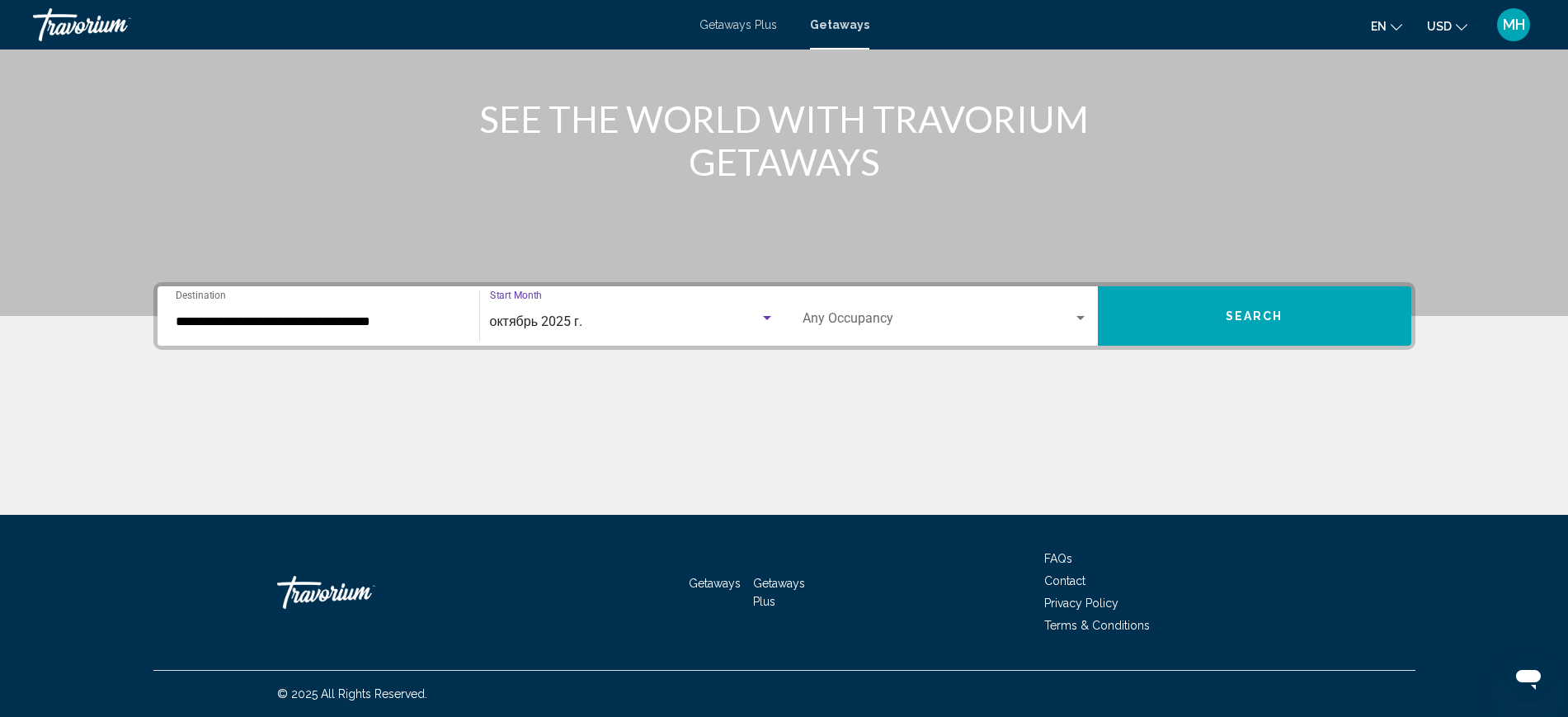
click at [1237, 321] on span "Search" at bounding box center [1255, 316] width 58 height 13
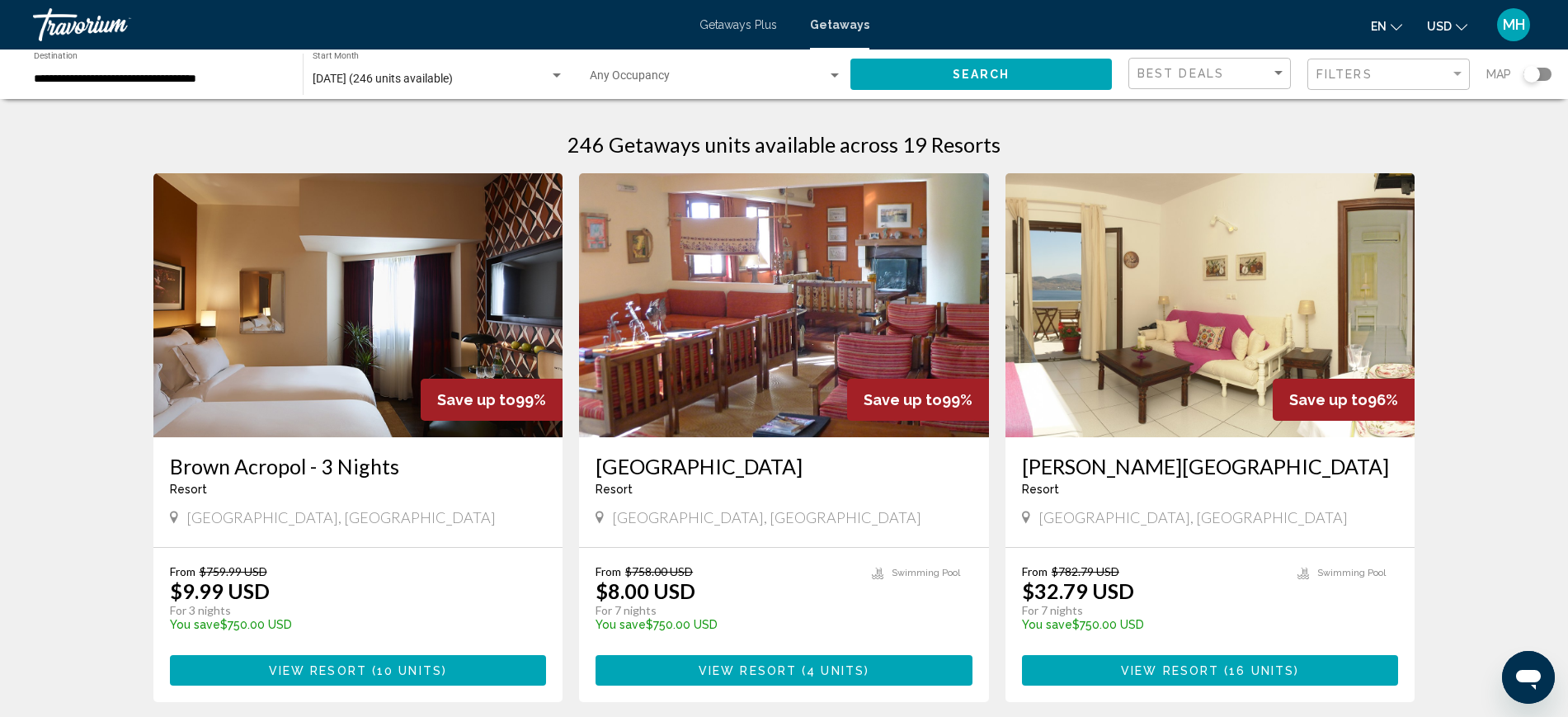
click at [1541, 76] on div "Search widget" at bounding box center [1538, 74] width 28 height 13
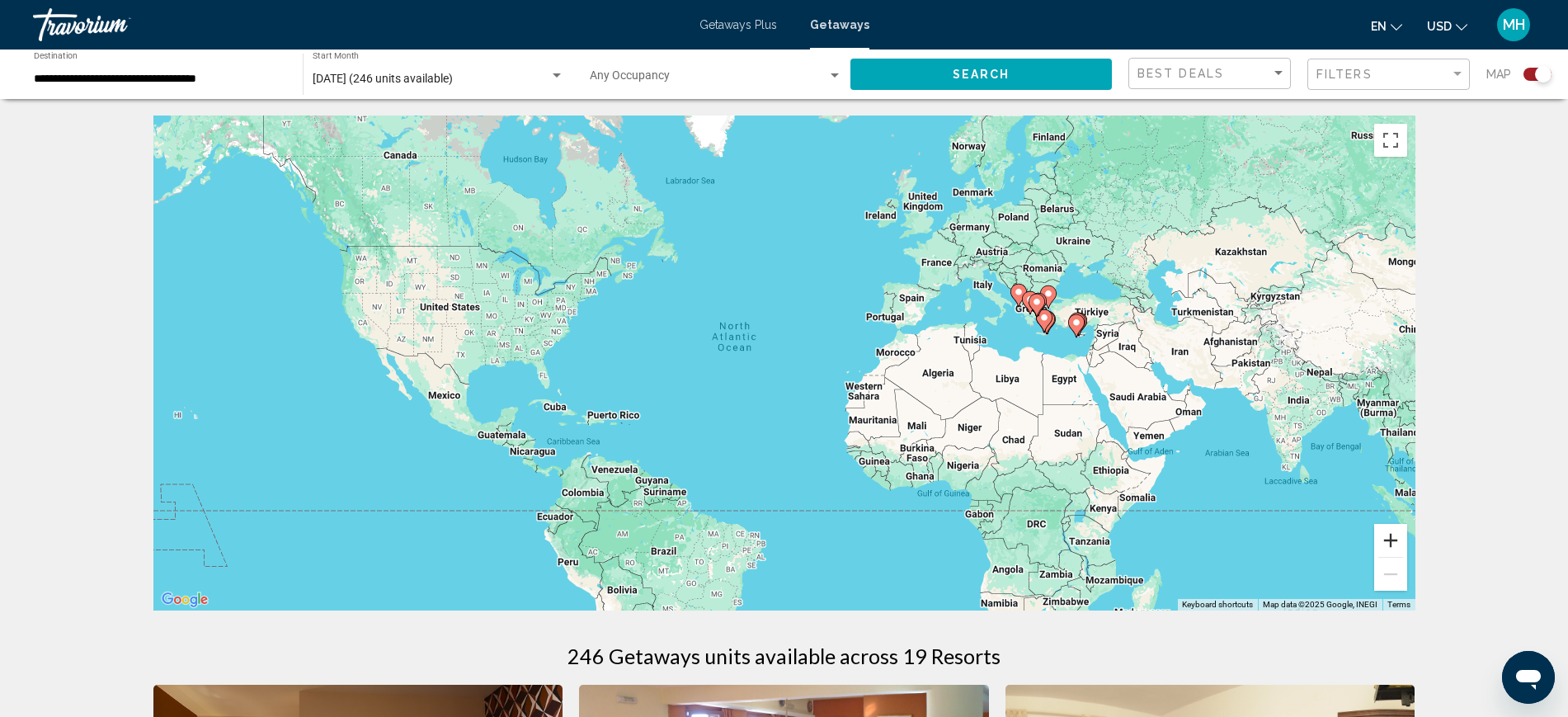
click at [1402, 542] on button "Zoom in" at bounding box center [1391, 540] width 33 height 33
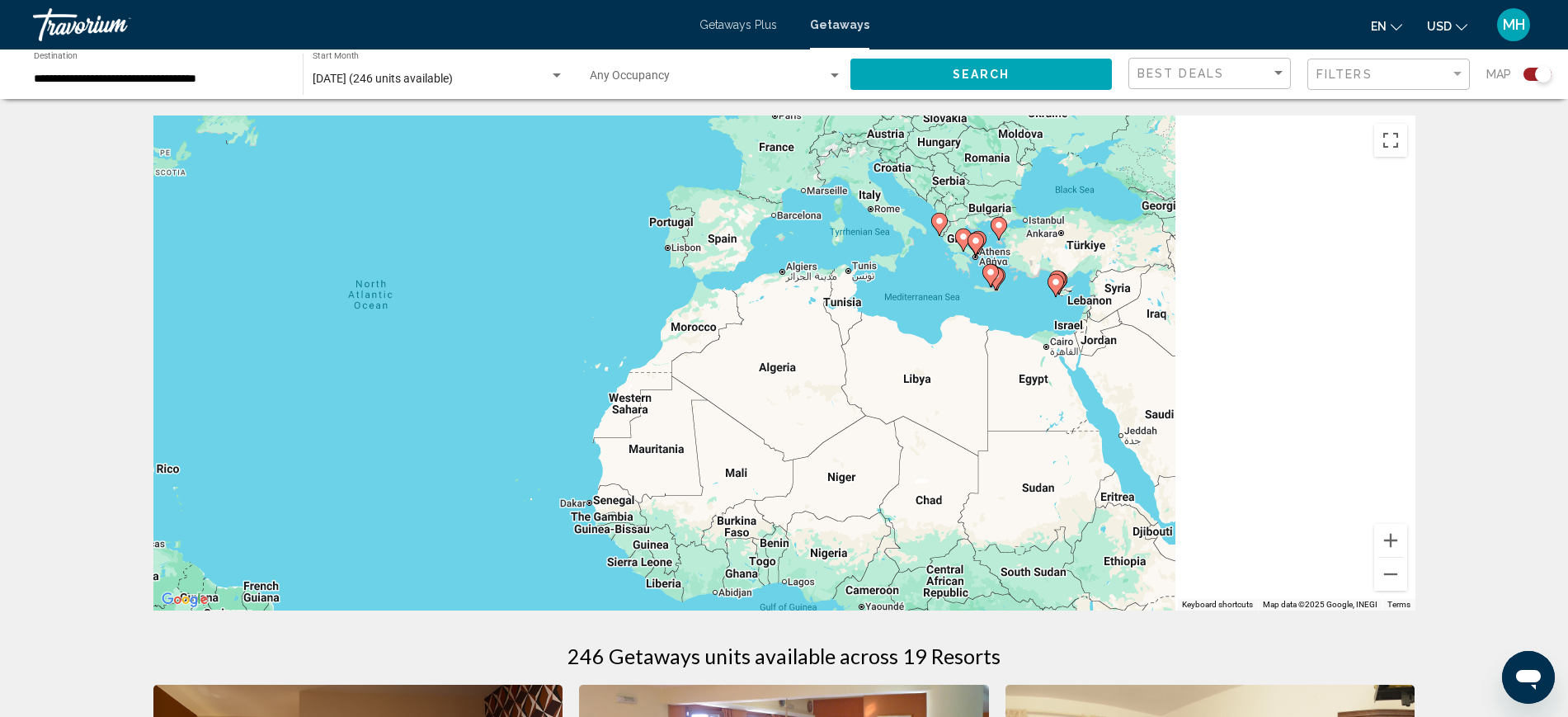
drag, startPoint x: 1273, startPoint y: 449, endPoint x: 831, endPoint y: 463, distance: 442.2
click at [784, 440] on div "To activate drag with keyboard, press Alt + Enter. Once in keyboard drag state,…" at bounding box center [784, 363] width 1263 height 495
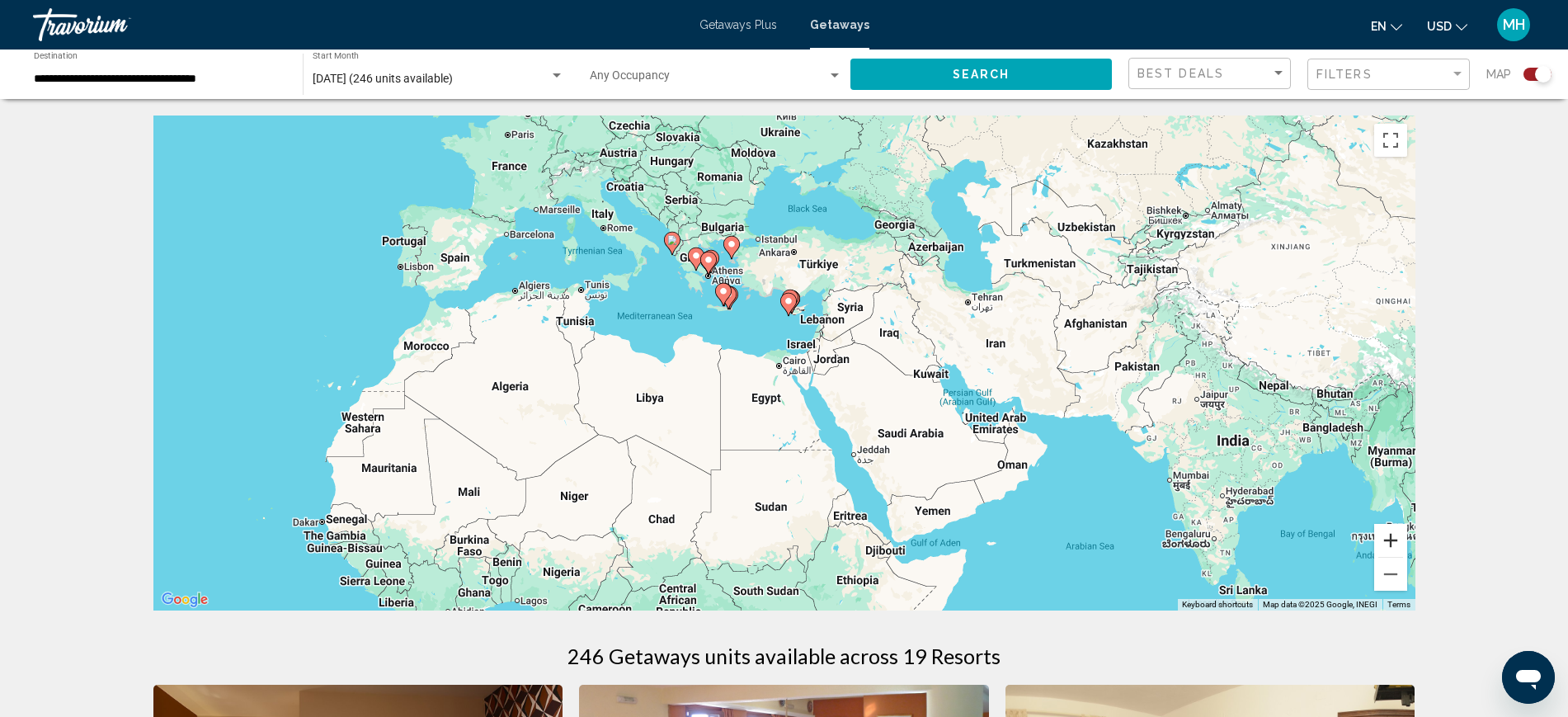
click at [1393, 538] on button "Zoom in" at bounding box center [1391, 540] width 33 height 33
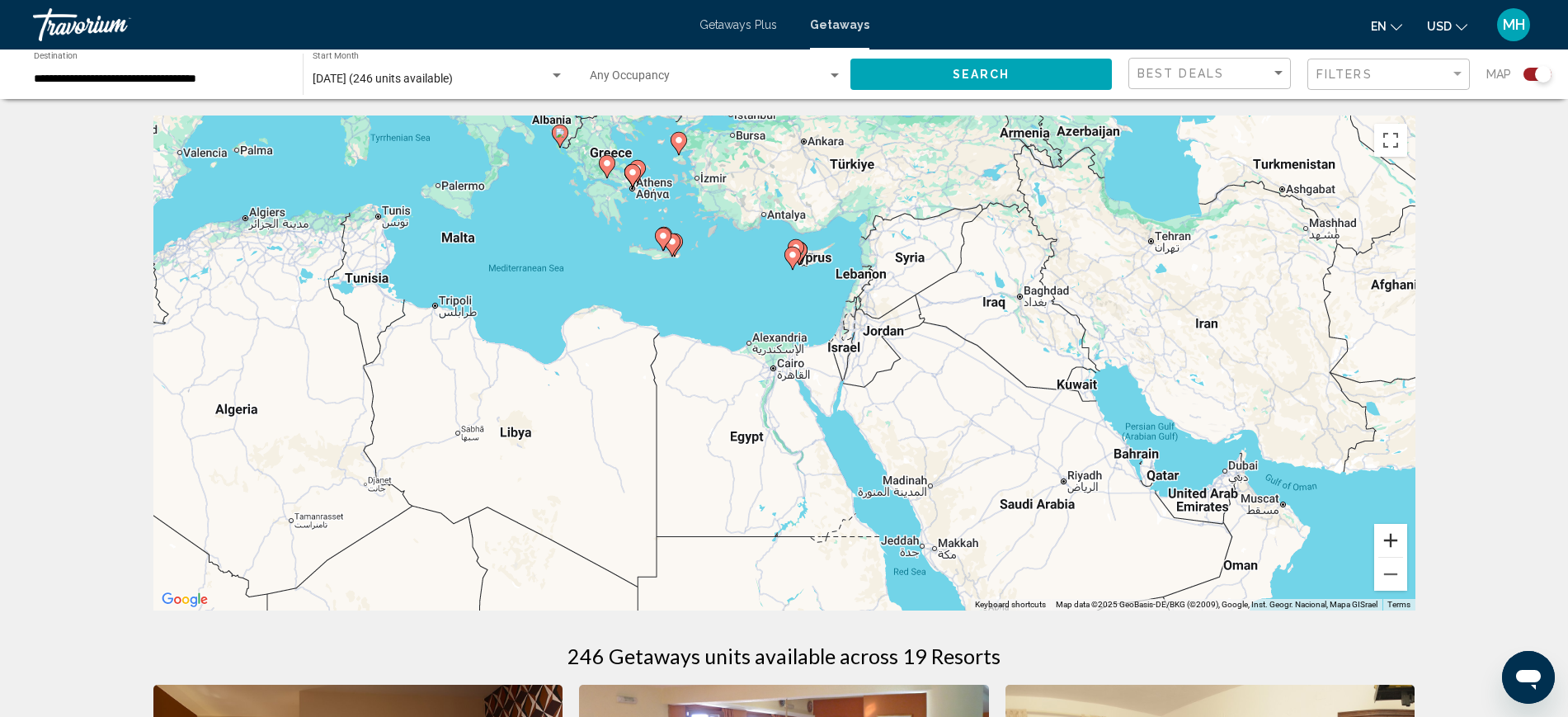
click at [1393, 538] on button "Zoom in" at bounding box center [1391, 540] width 33 height 33
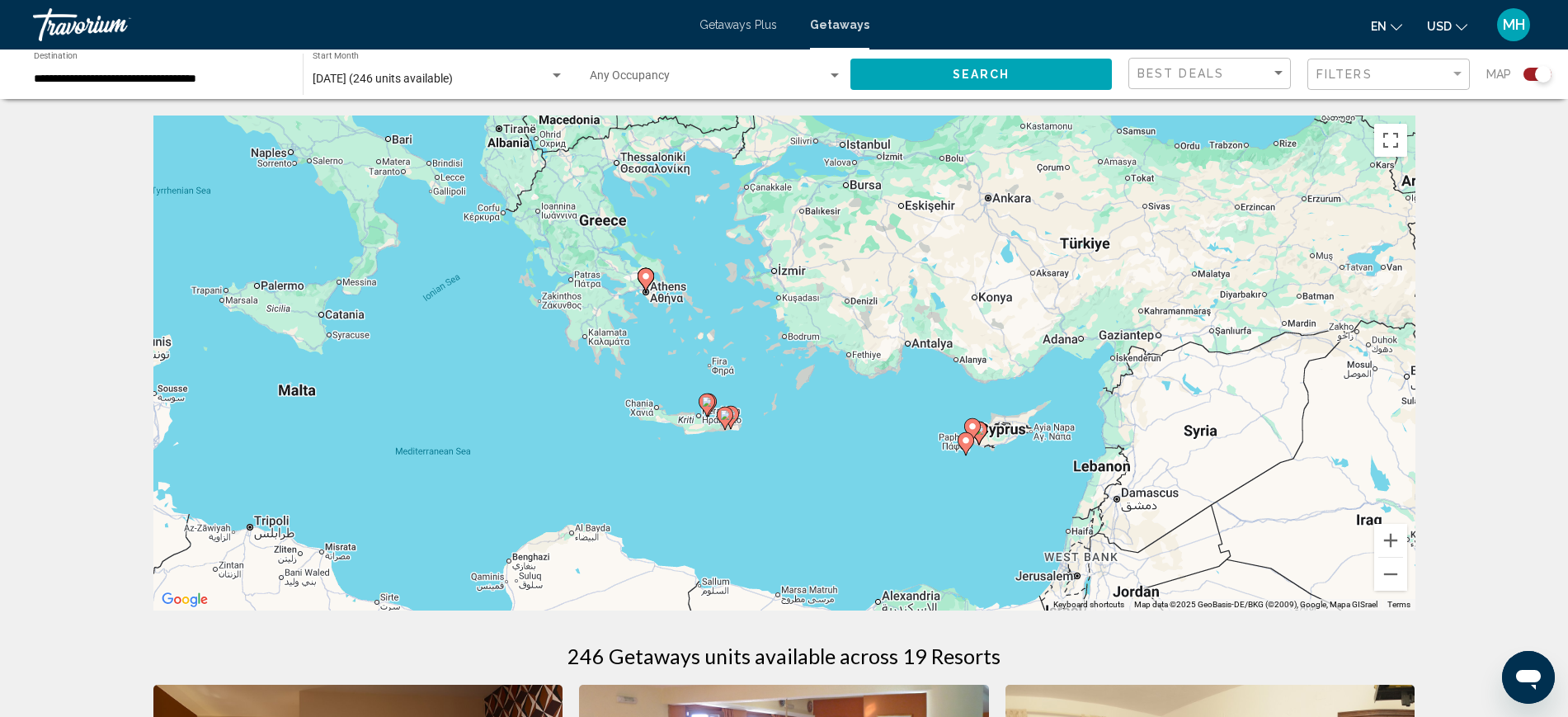
drag, startPoint x: 1035, startPoint y: 348, endPoint x: 1206, endPoint y: 633, distance: 332.4
click at [972, 423] on image "Main content" at bounding box center [972, 426] width 10 height 10
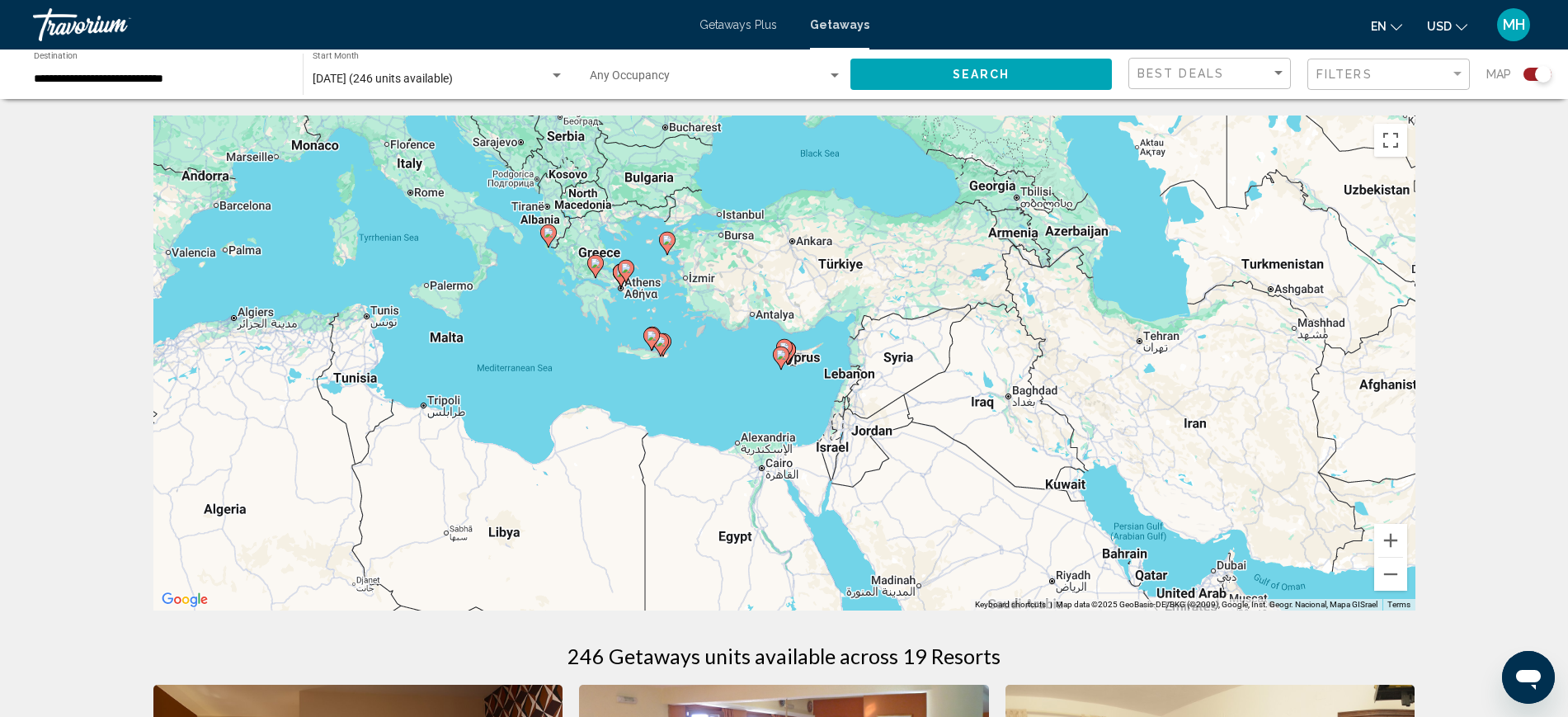
click at [783, 363] on icon "Main content" at bounding box center [780, 358] width 15 height 21
type input "**********"
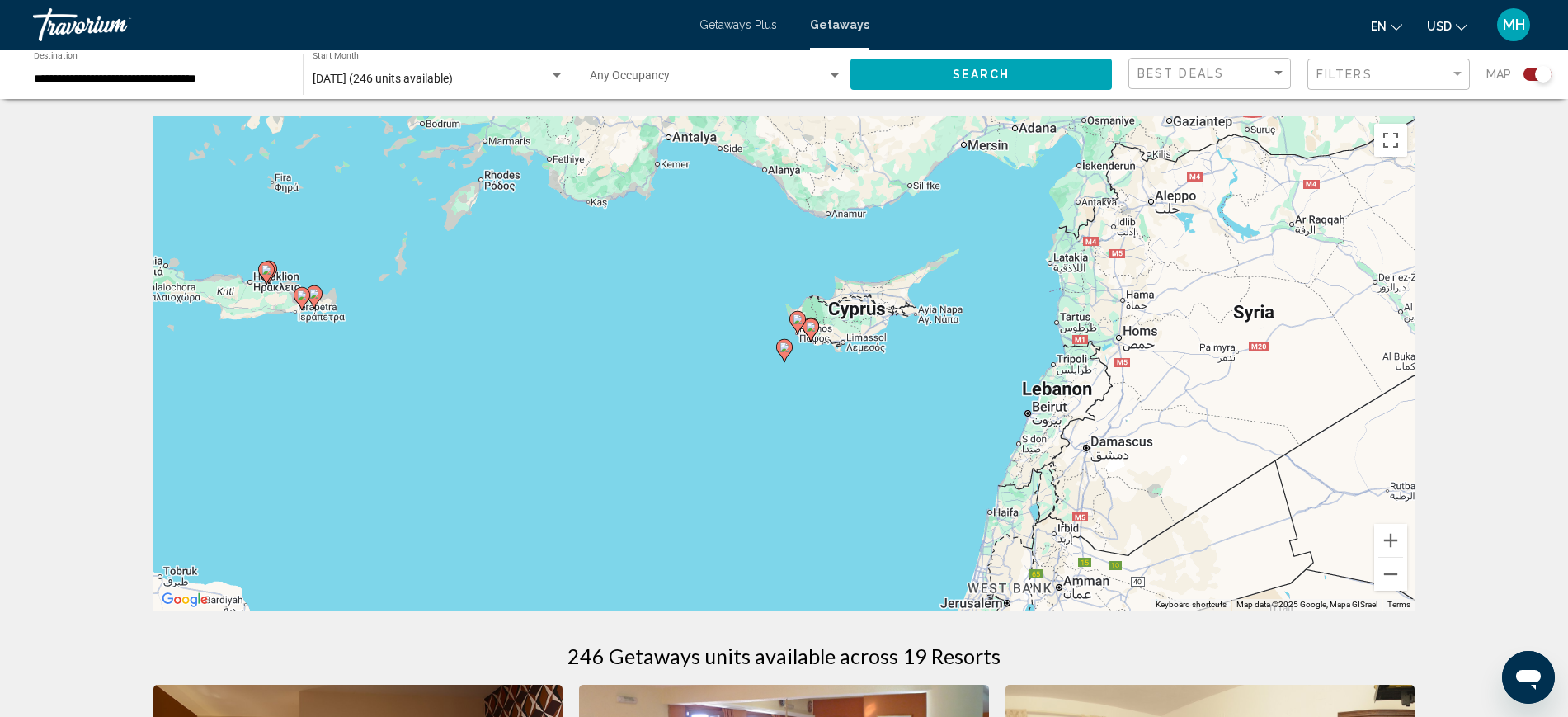
click at [783, 356] on icon "Main content" at bounding box center [784, 351] width 15 height 21
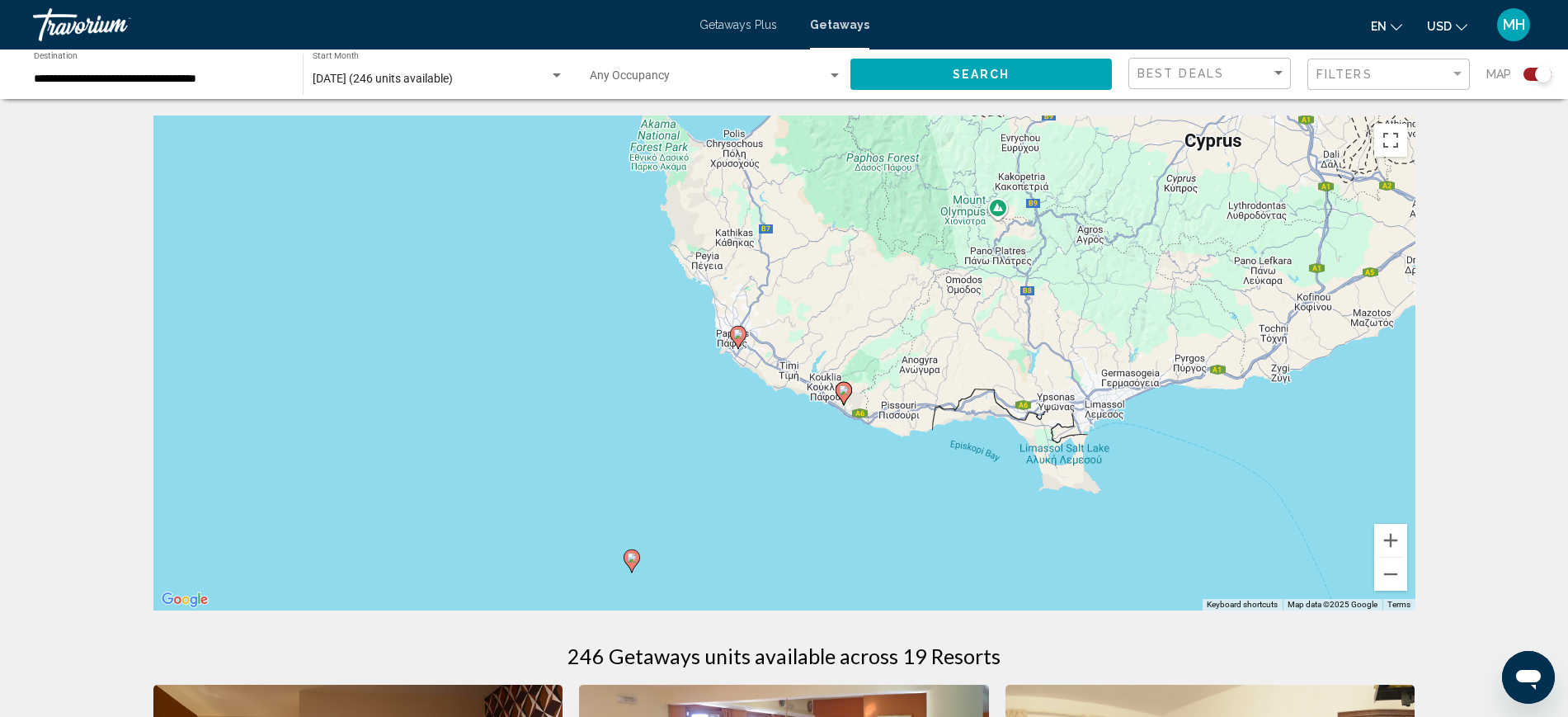
drag, startPoint x: 1061, startPoint y: 323, endPoint x: 904, endPoint y: 534, distance: 263.0
click at [904, 534] on div "To activate drag with keyboard, press Alt + Enter. Once in keyboard drag state,…" at bounding box center [784, 363] width 1263 height 495
click at [739, 332] on image "Main content" at bounding box center [738, 334] width 10 height 10
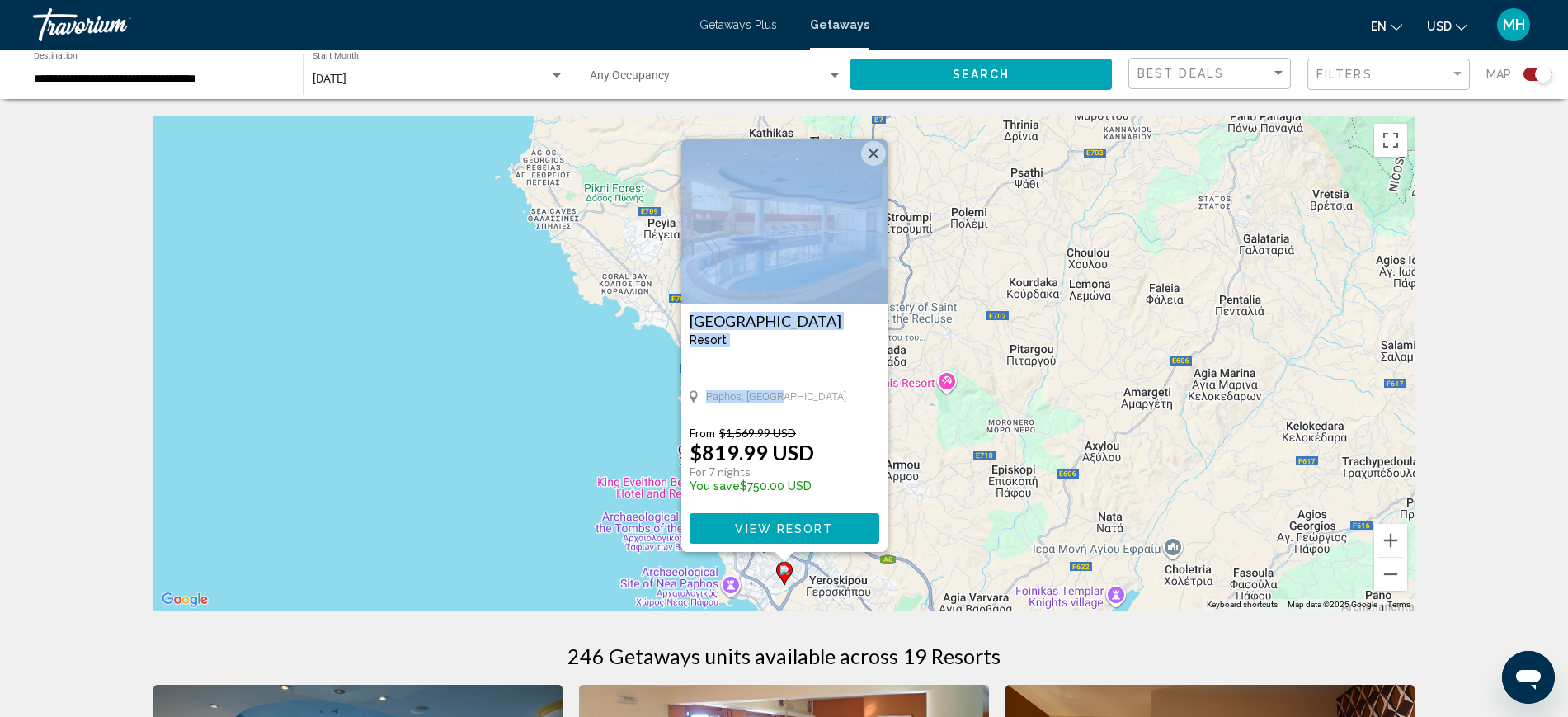
drag, startPoint x: 843, startPoint y: 399, endPoint x: 783, endPoint y: 234, distance: 175.6
click at [783, 234] on div "Paphos Gardens Resort - This is an adults only resort Paphos, Cyprus" at bounding box center [784, 278] width 207 height 277
click at [875, 169] on img "Main content" at bounding box center [784, 222] width 207 height 165
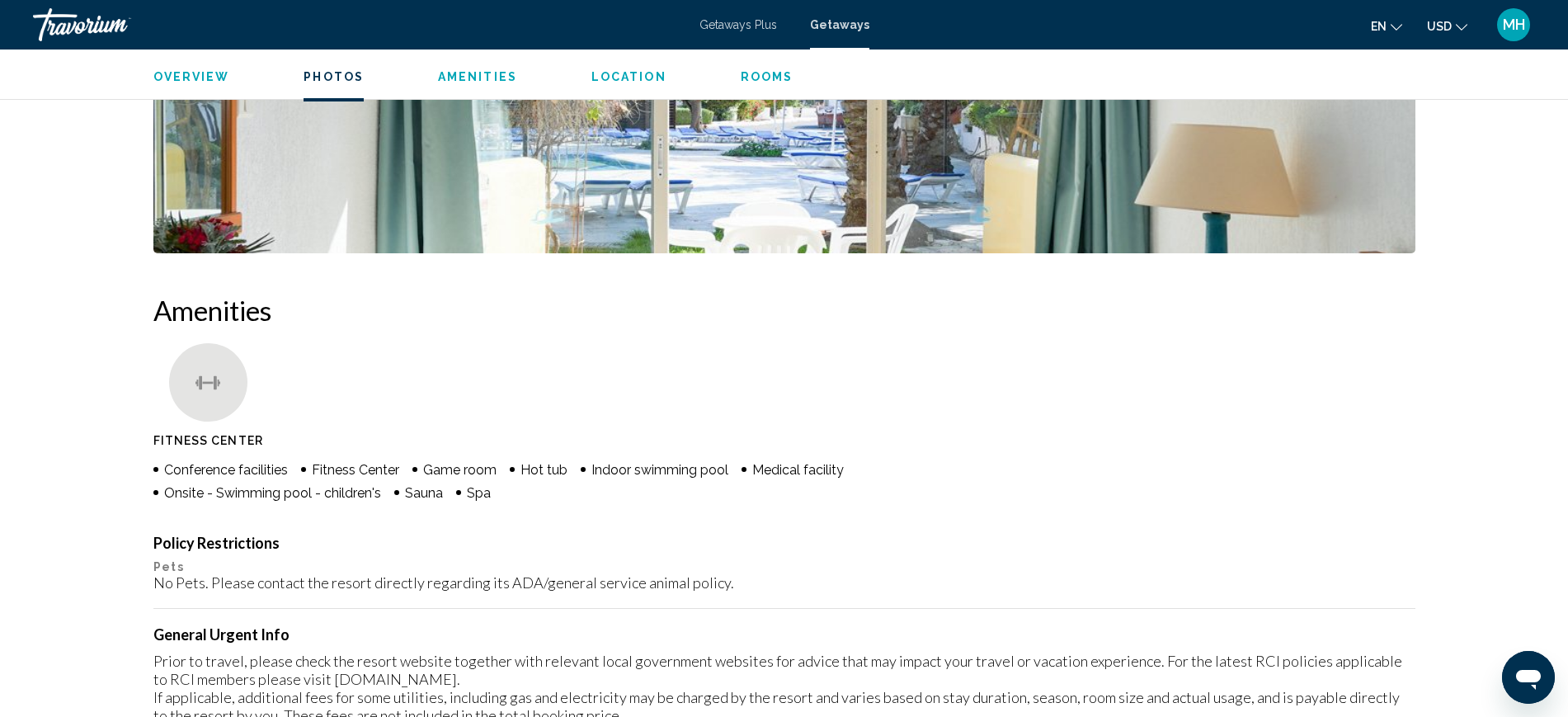
scroll to position [702, 0]
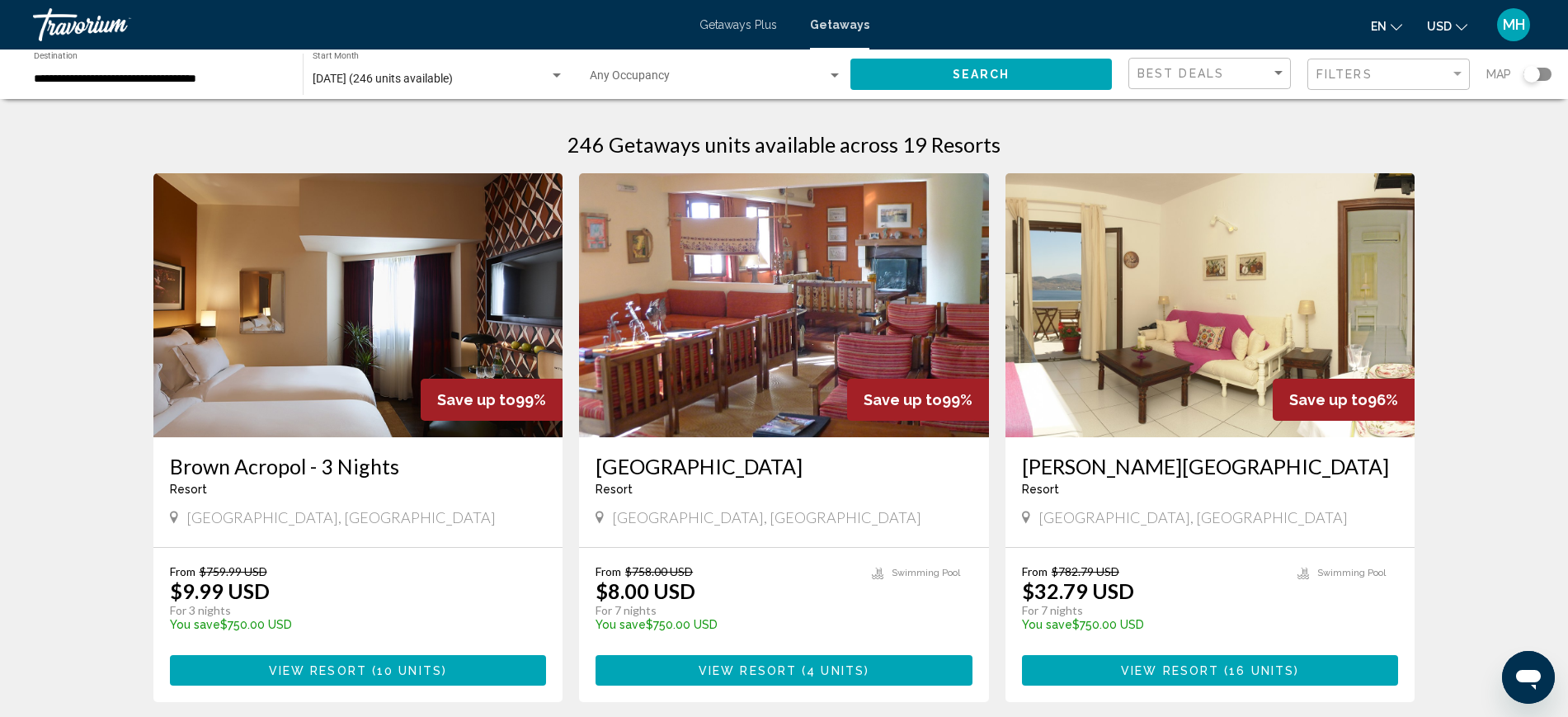
click at [1531, 74] on div "Search widget" at bounding box center [1531, 74] width 17 height 17
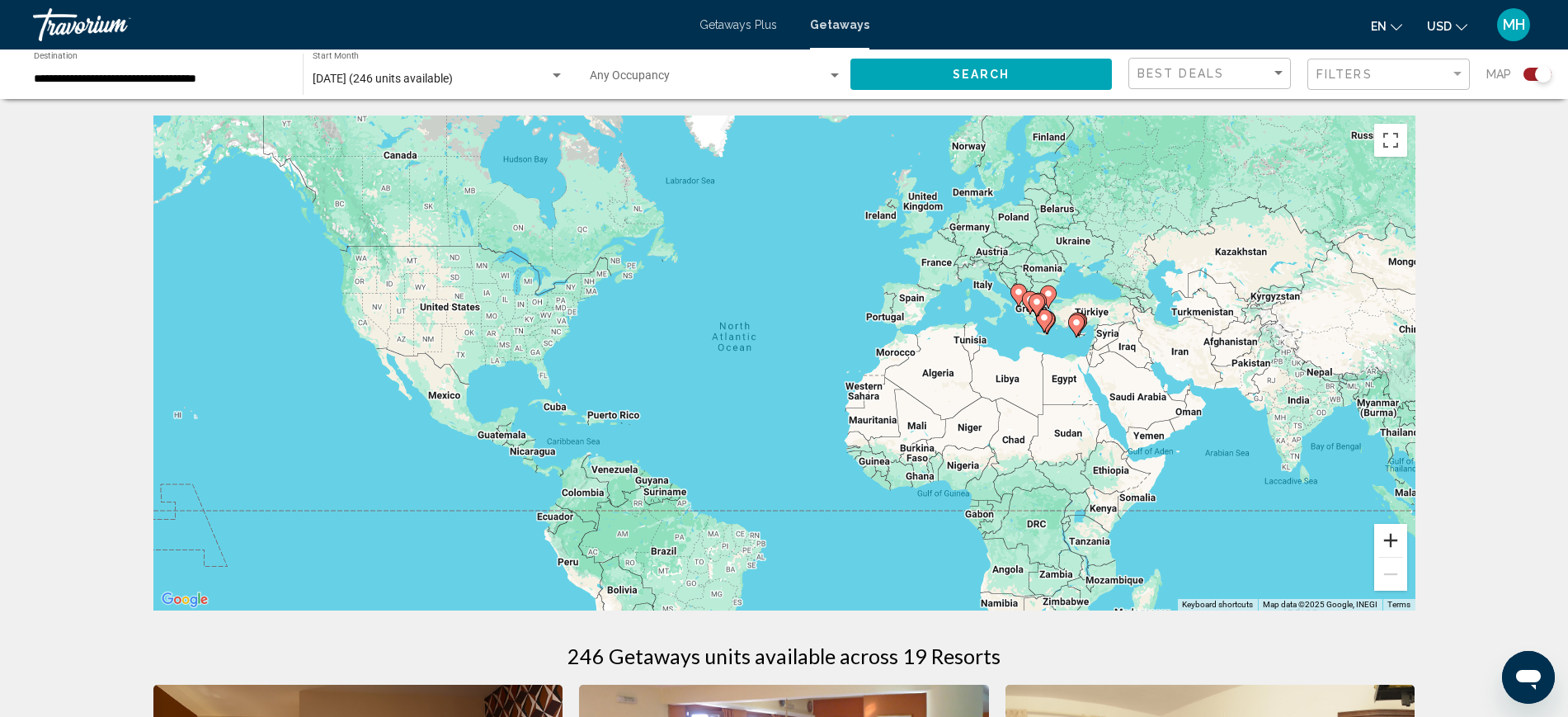
click at [1399, 539] on button "Zoom in" at bounding box center [1391, 540] width 33 height 33
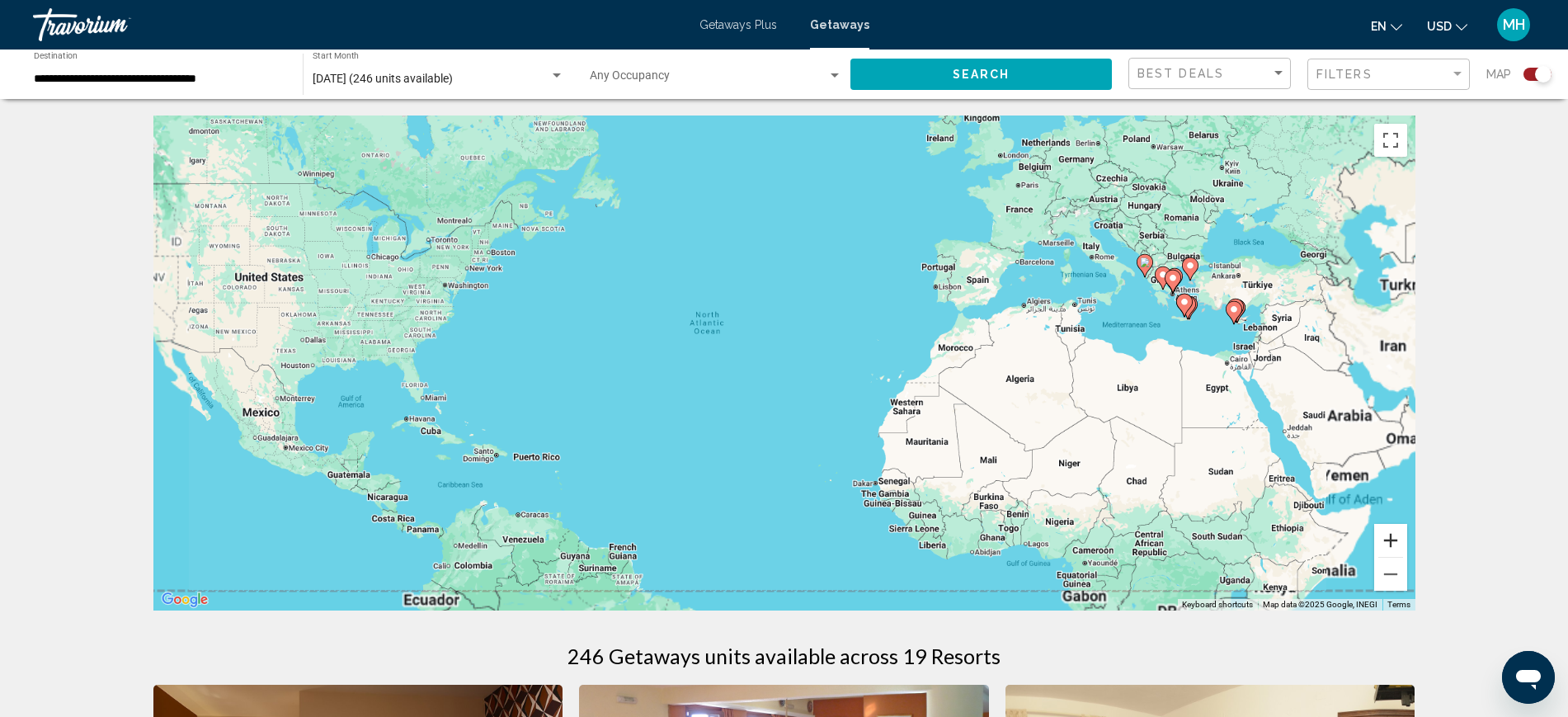
click at [1399, 539] on button "Zoom in" at bounding box center [1391, 540] width 33 height 33
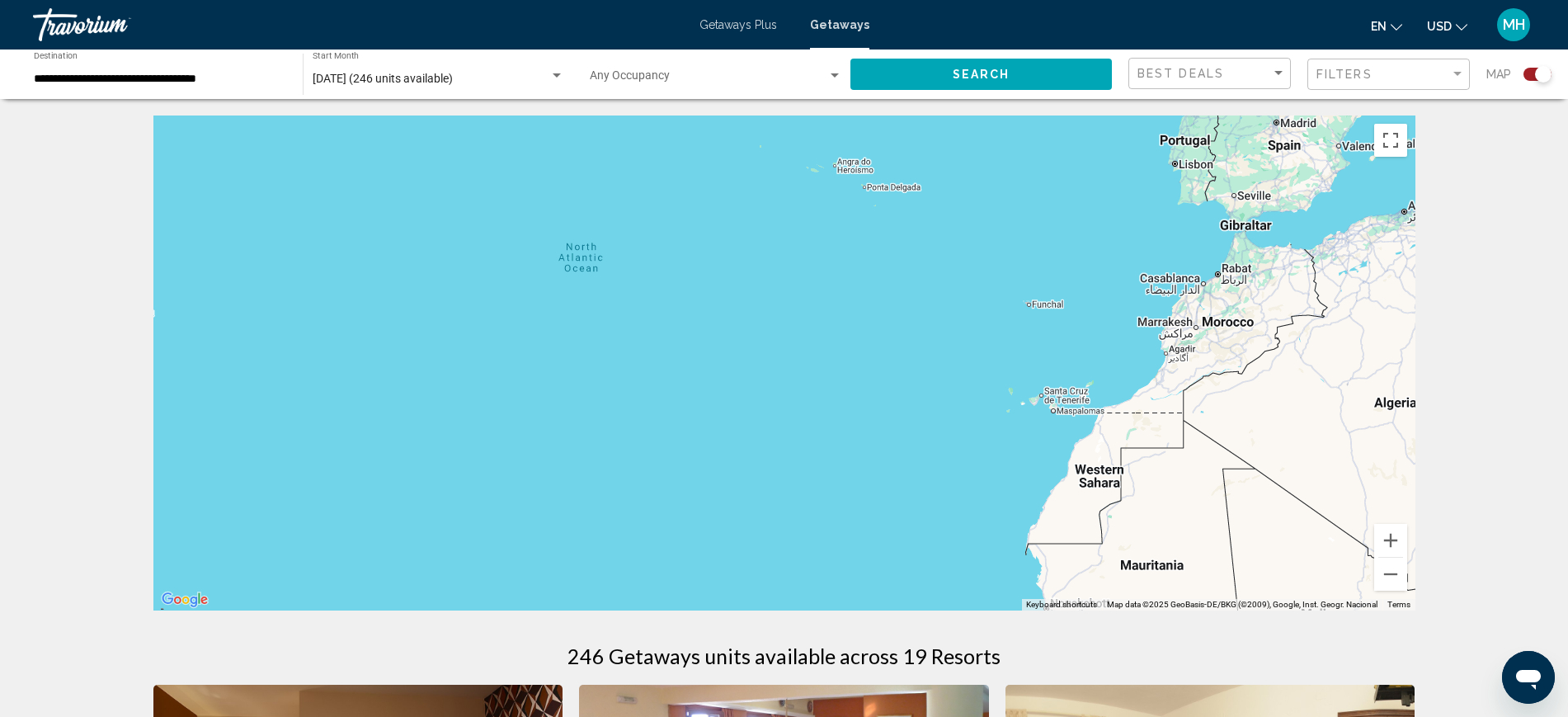
drag, startPoint x: 1252, startPoint y: 436, endPoint x: 881, endPoint y: 483, distance: 374.0
click at [526, 564] on div "Main content" at bounding box center [784, 363] width 1263 height 495
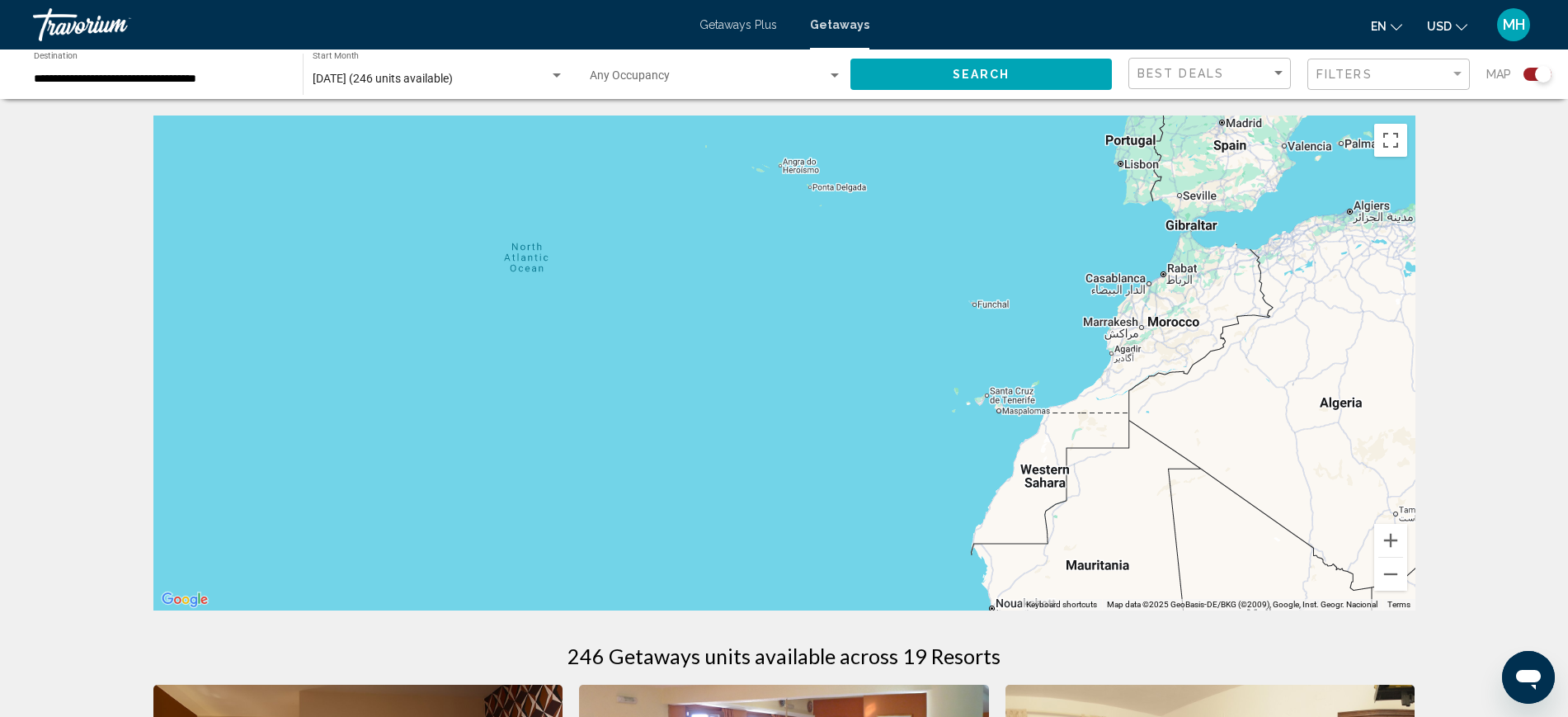
drag, startPoint x: 1169, startPoint y: 375, endPoint x: 823, endPoint y: 420, distance: 348.9
click at [668, 438] on div "Main content" at bounding box center [784, 363] width 1263 height 495
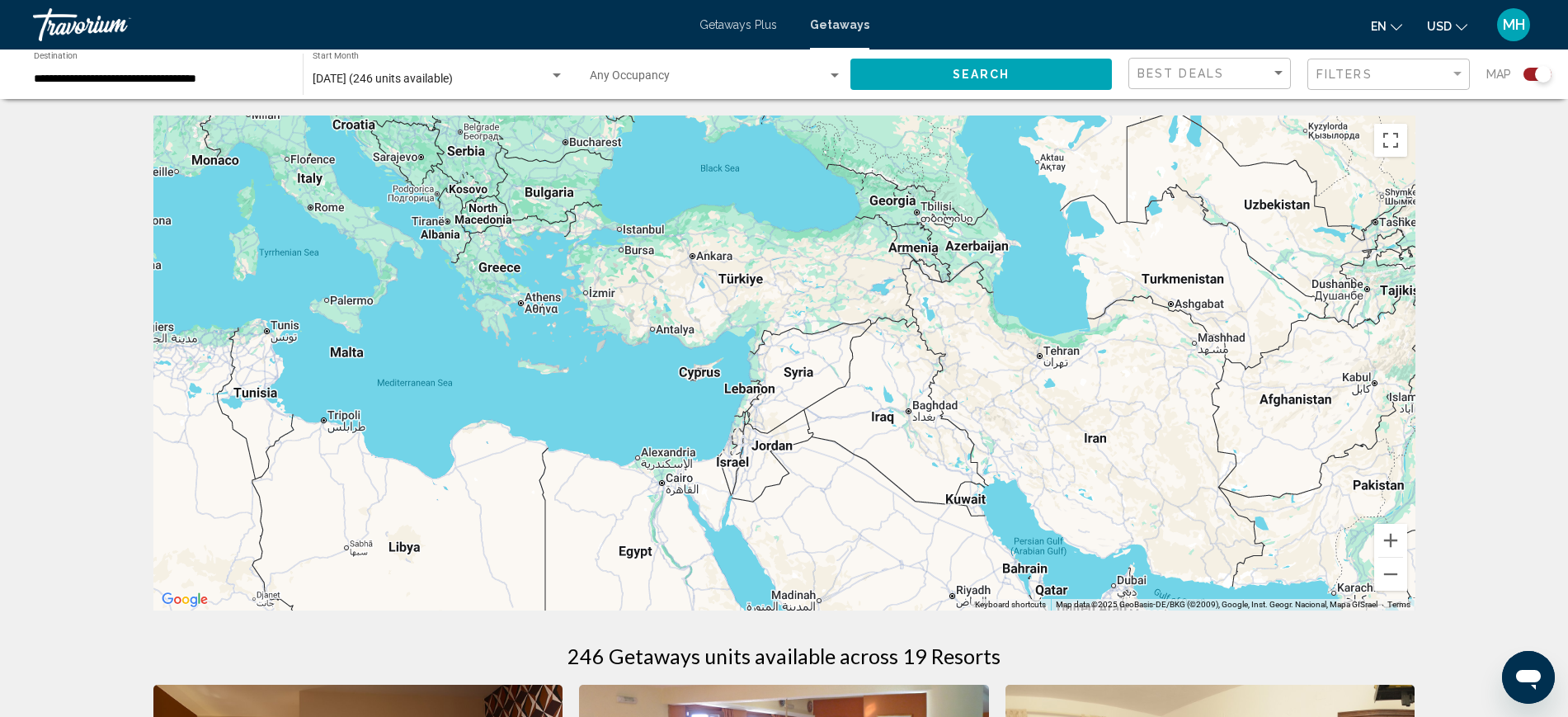
drag, startPoint x: 809, startPoint y: 427, endPoint x: 849, endPoint y: 340, distance: 95.8
click at [849, 340] on div "Main content" at bounding box center [784, 363] width 1263 height 495
click at [1397, 535] on button "Zoom in" at bounding box center [1391, 540] width 33 height 33
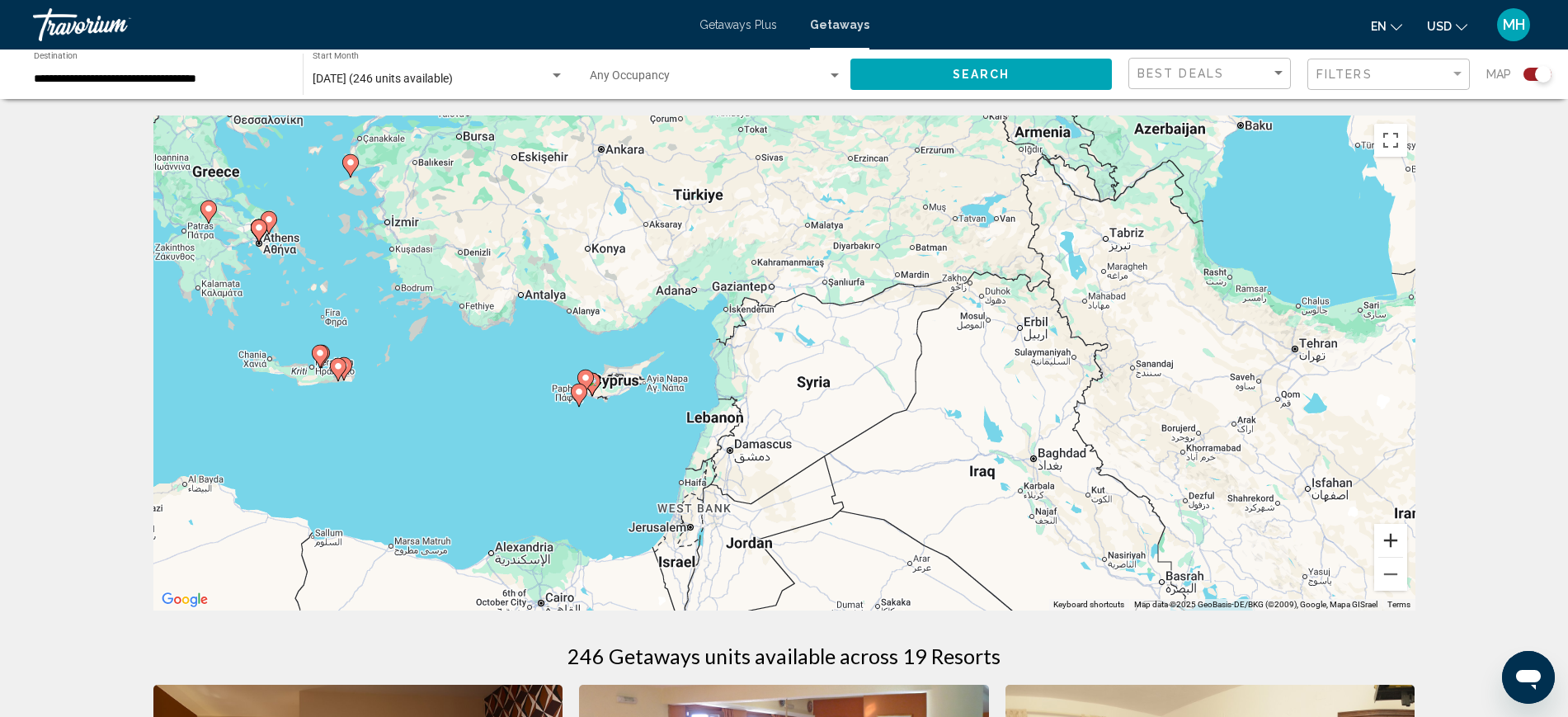
click at [1397, 535] on button "Zoom in" at bounding box center [1391, 540] width 33 height 33
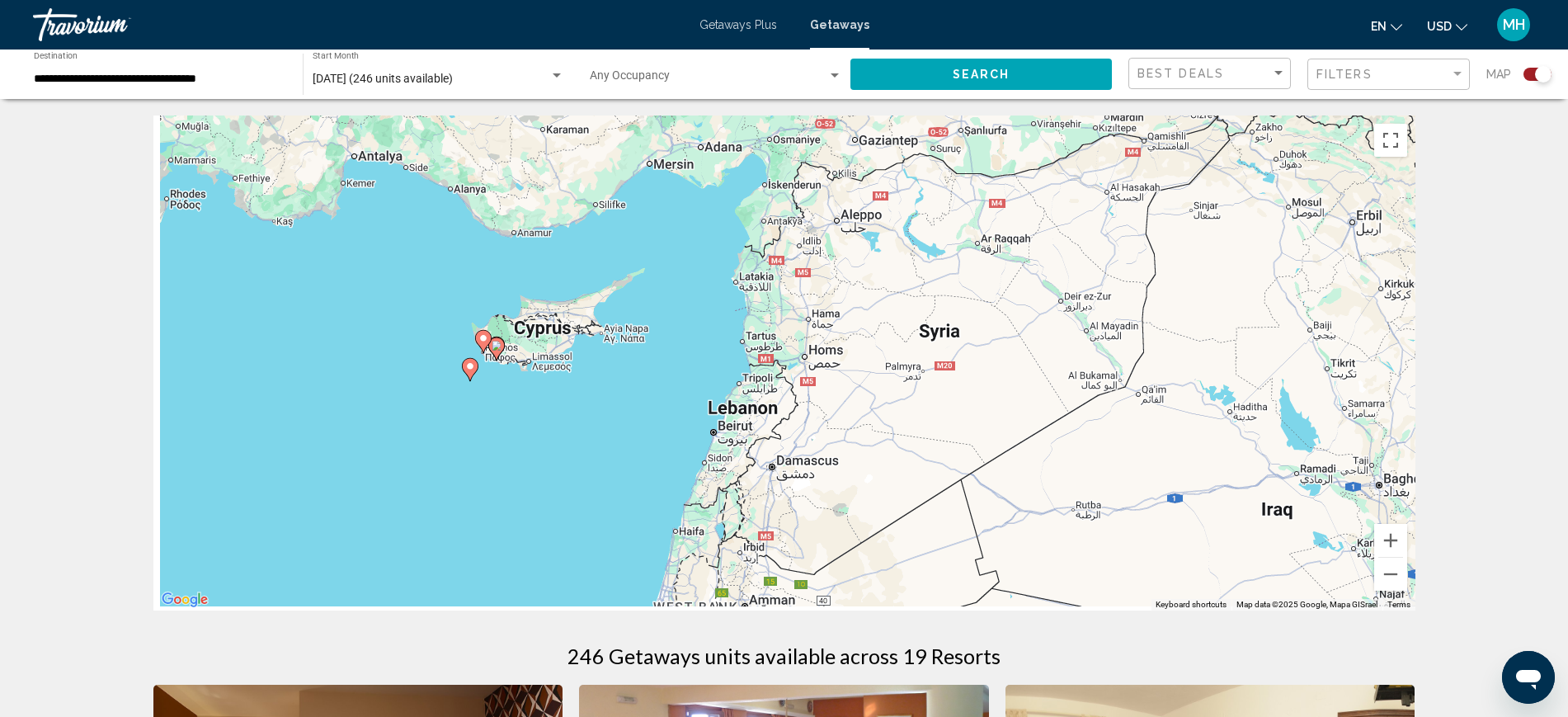
drag, startPoint x: 717, startPoint y: 478, endPoint x: 1018, endPoint y: 302, distance: 348.7
click at [1019, 298] on div "To activate drag with keyboard, press Alt + Enter. Once in keyboard drag state,…" at bounding box center [784, 363] width 1263 height 495
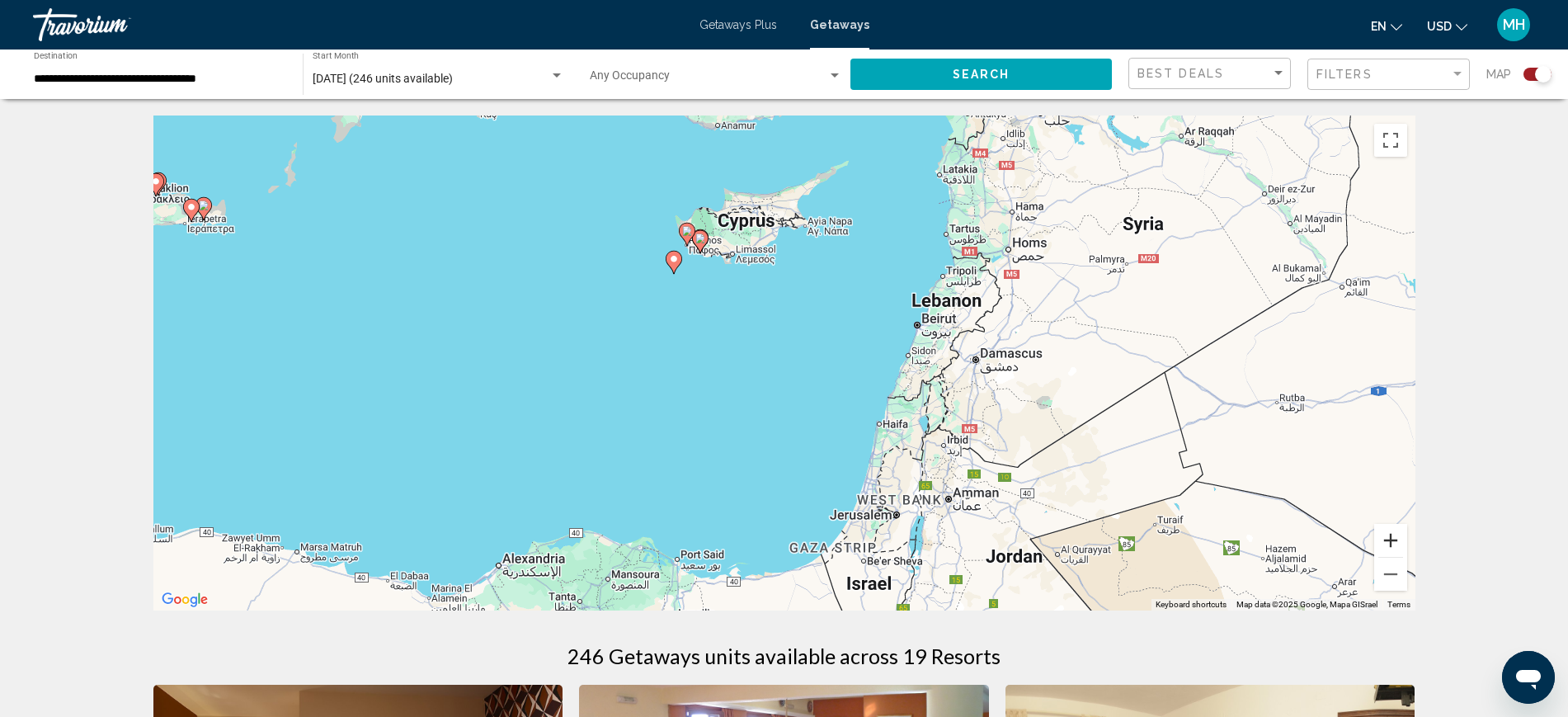
click at [1390, 536] on button "Zoom in" at bounding box center [1391, 540] width 33 height 33
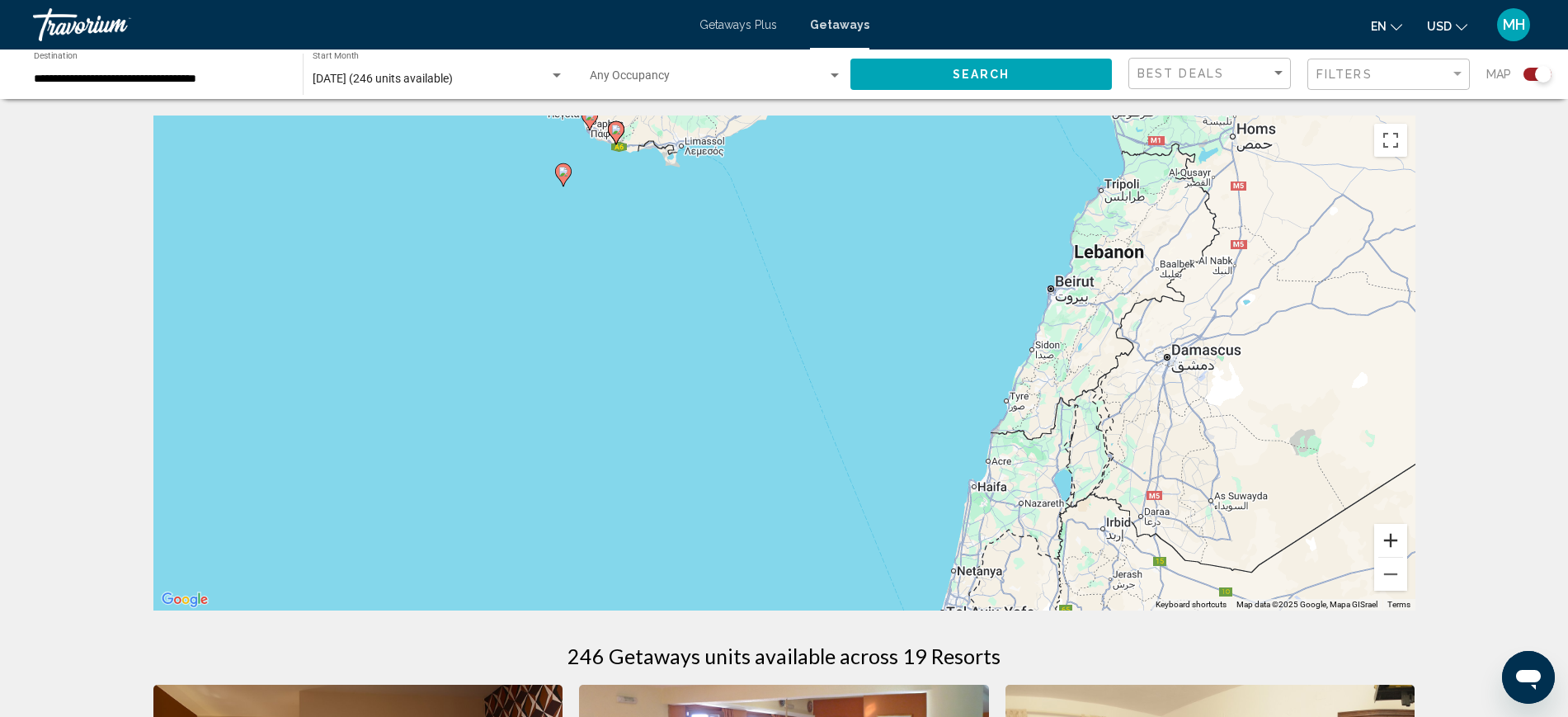
click at [1391, 543] on button "Zoom in" at bounding box center [1391, 540] width 33 height 33
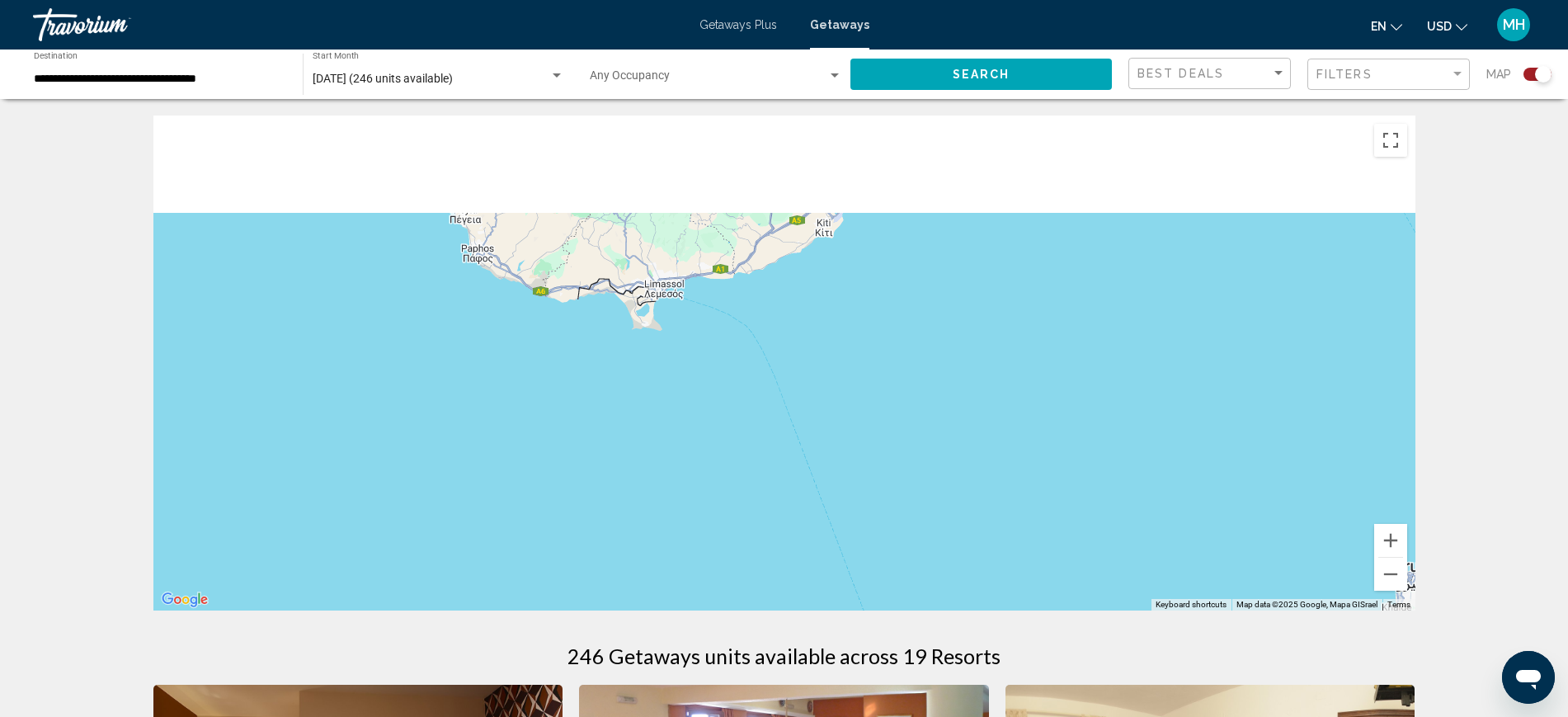
drag, startPoint x: 938, startPoint y: 322, endPoint x: 966, endPoint y: 588, distance: 267.5
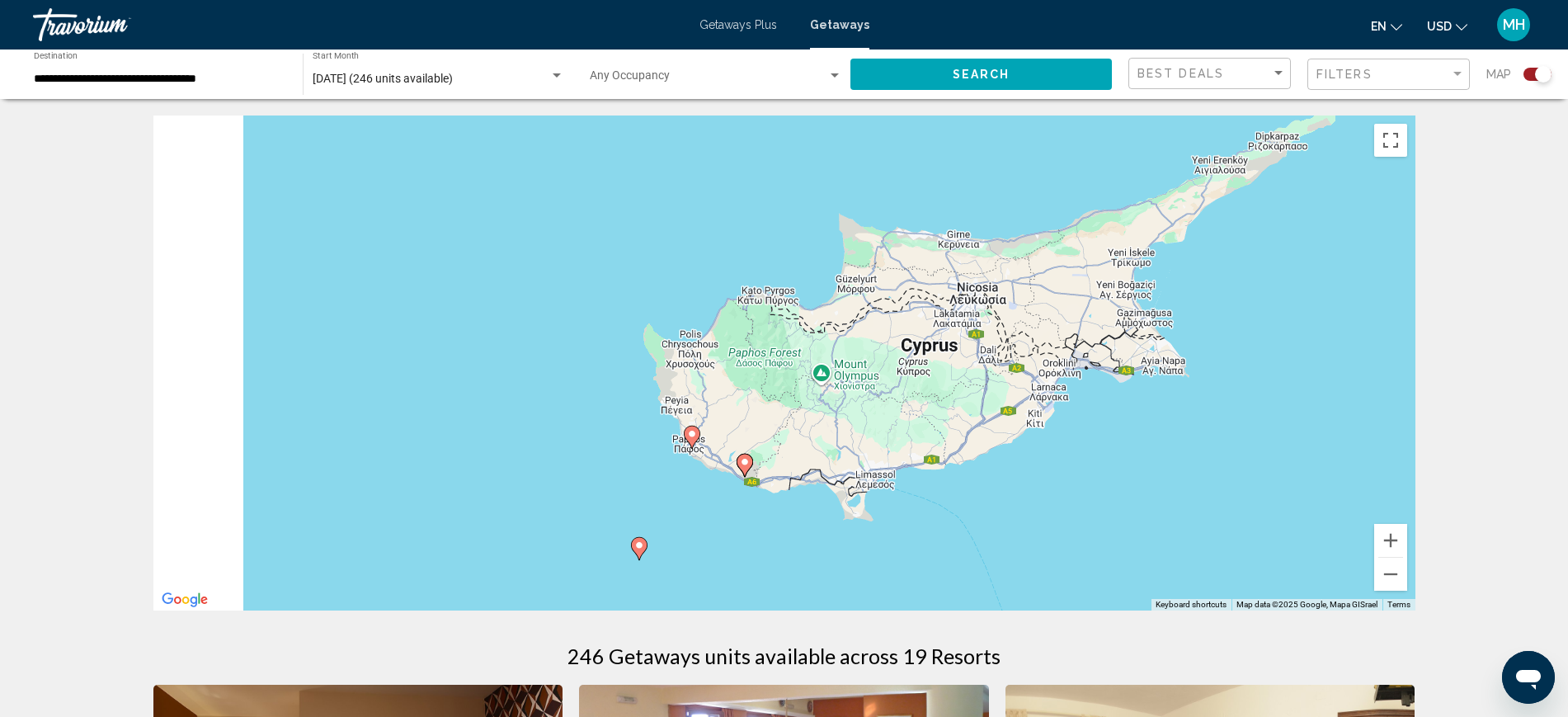
drag, startPoint x: 916, startPoint y: 372, endPoint x: 1119, endPoint y: 515, distance: 248.3
click at [1119, 515] on div "To activate drag with keyboard, press Alt + Enter. Once in keyboard drag state,…" at bounding box center [784, 363] width 1263 height 495
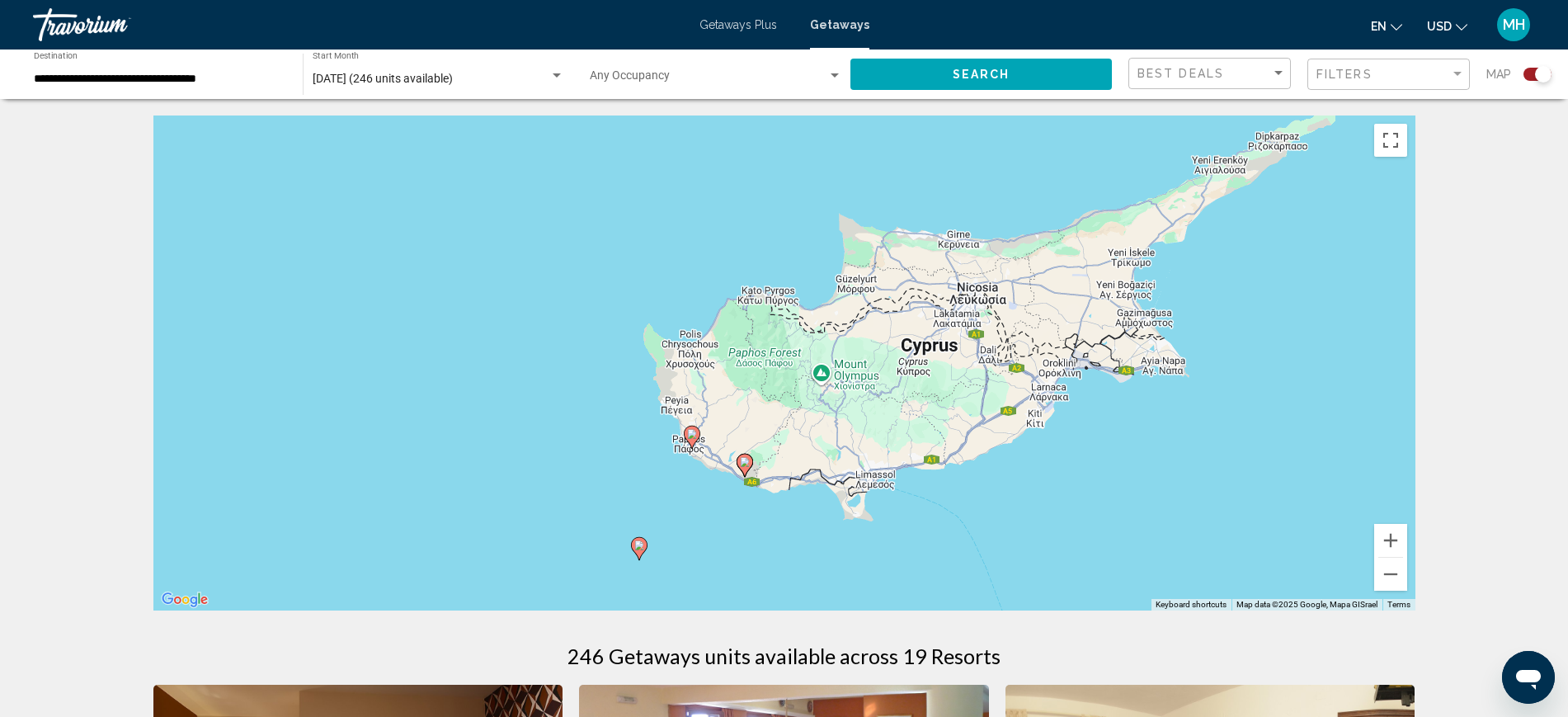
click at [639, 543] on image "Main content" at bounding box center [638, 545] width 10 height 10
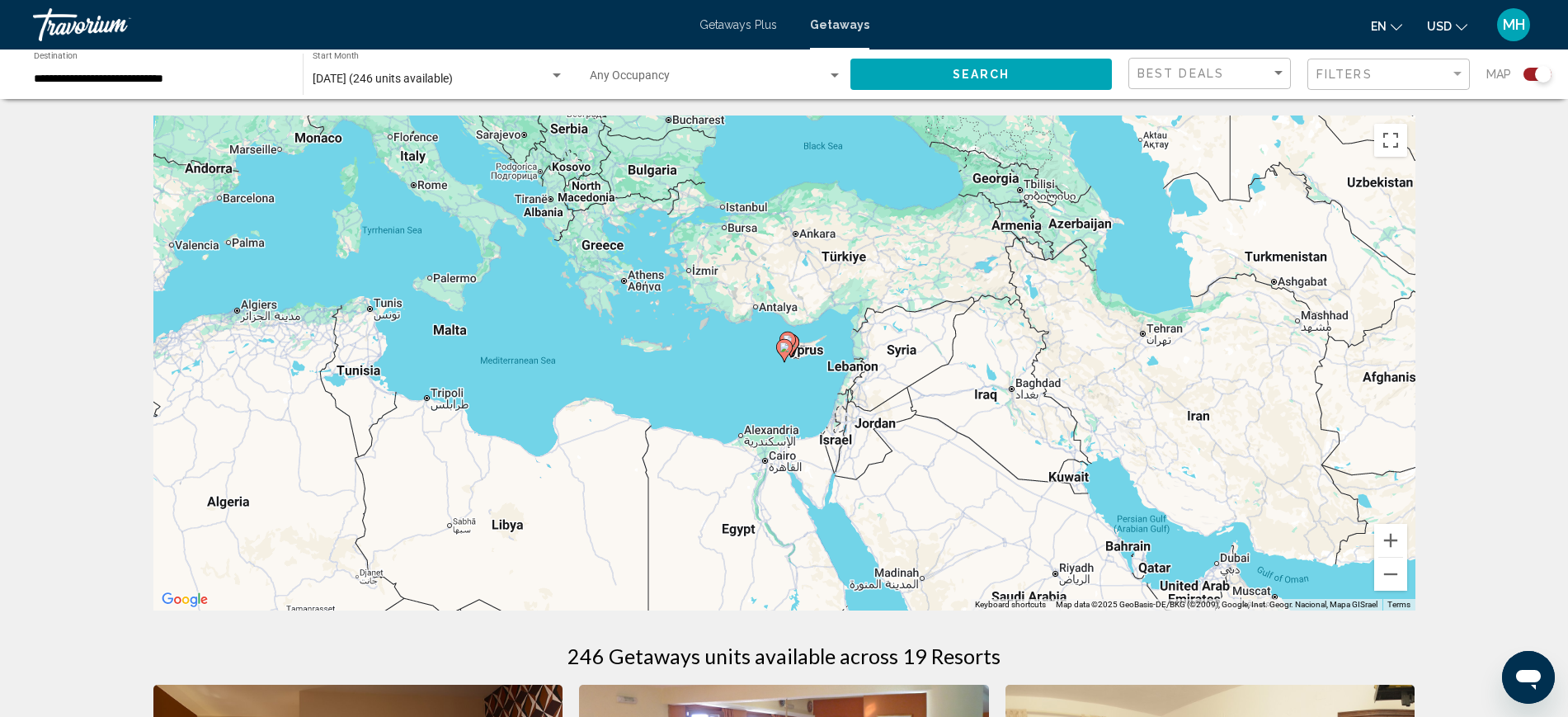
click at [784, 344] on image "Main content" at bounding box center [784, 347] width 10 height 10
type input "**********"
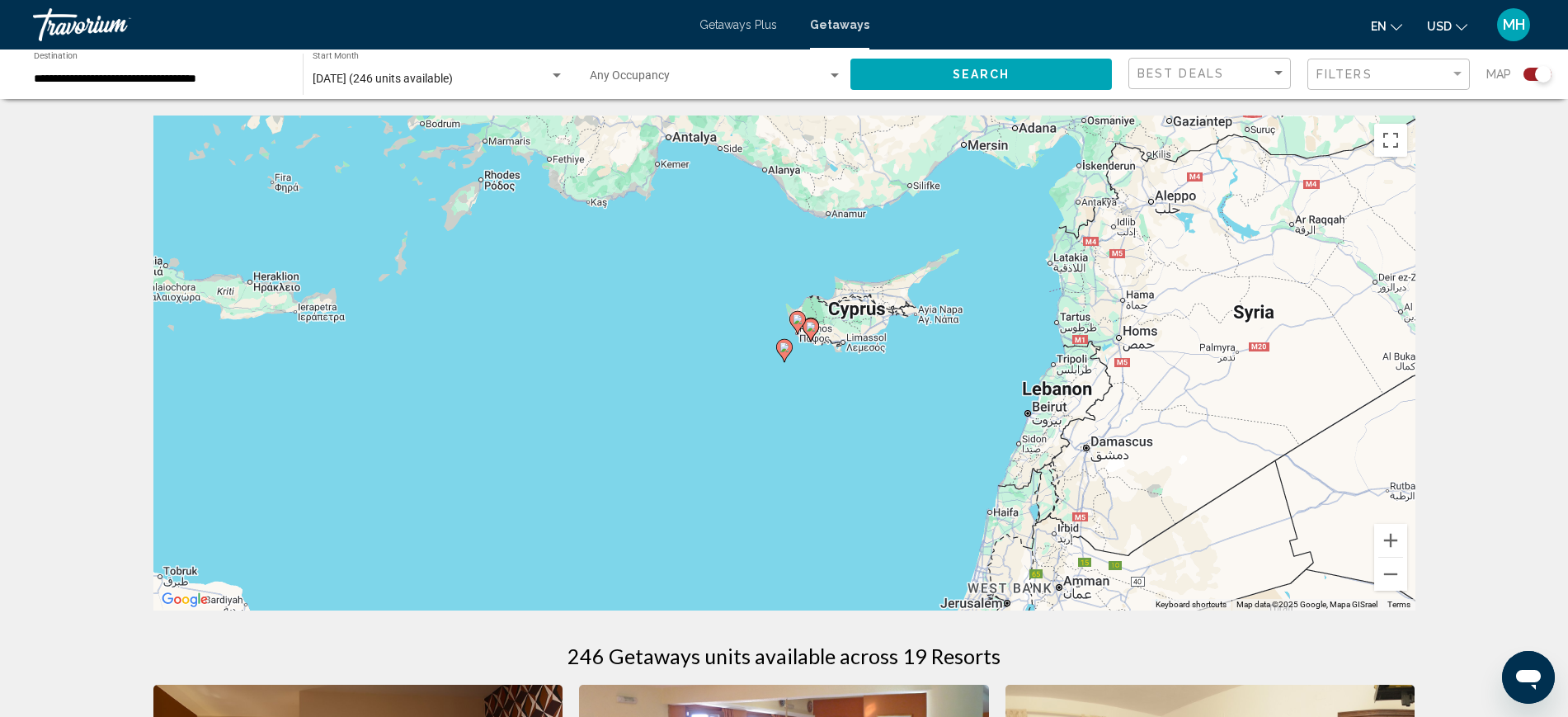
click at [784, 345] on image "Main content" at bounding box center [784, 347] width 10 height 10
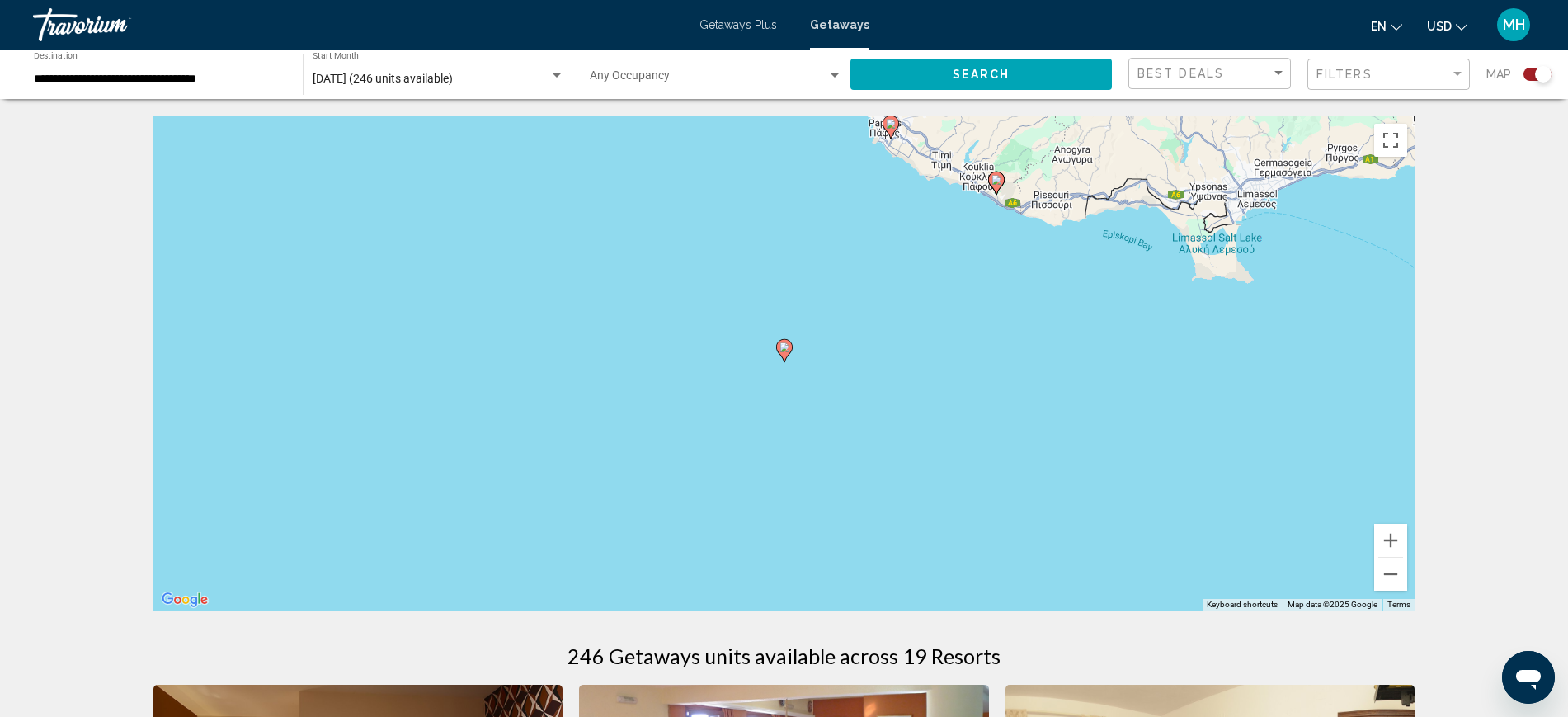
click at [784, 344] on image "Main content" at bounding box center [784, 347] width 10 height 10
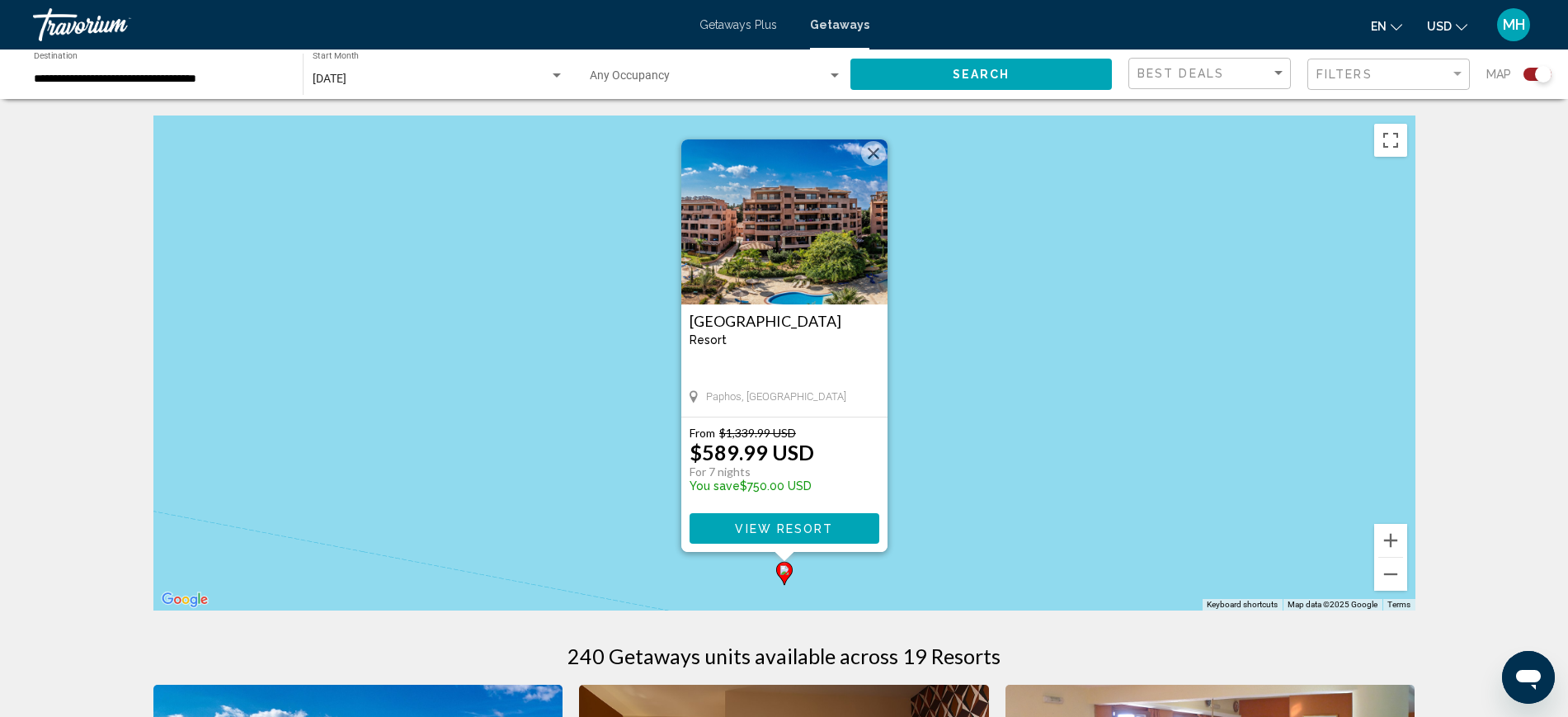
click at [872, 151] on button "Close" at bounding box center [873, 153] width 25 height 25
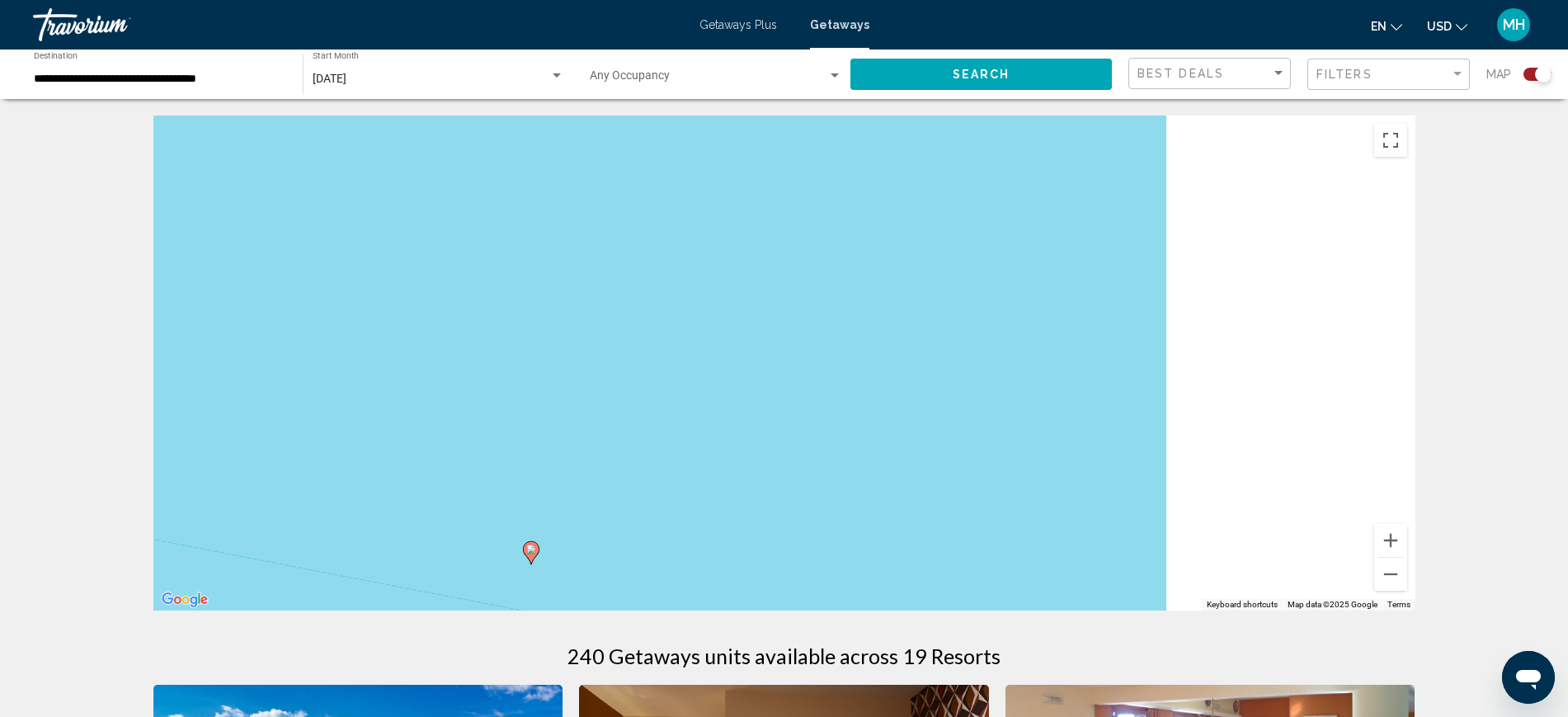
drag, startPoint x: 964, startPoint y: 353, endPoint x: 899, endPoint y: 340, distance: 66.3
click at [899, 340] on div "To activate drag with keyboard, press Alt + Enter. Once in keyboard drag state,…" at bounding box center [784, 363] width 1263 height 495
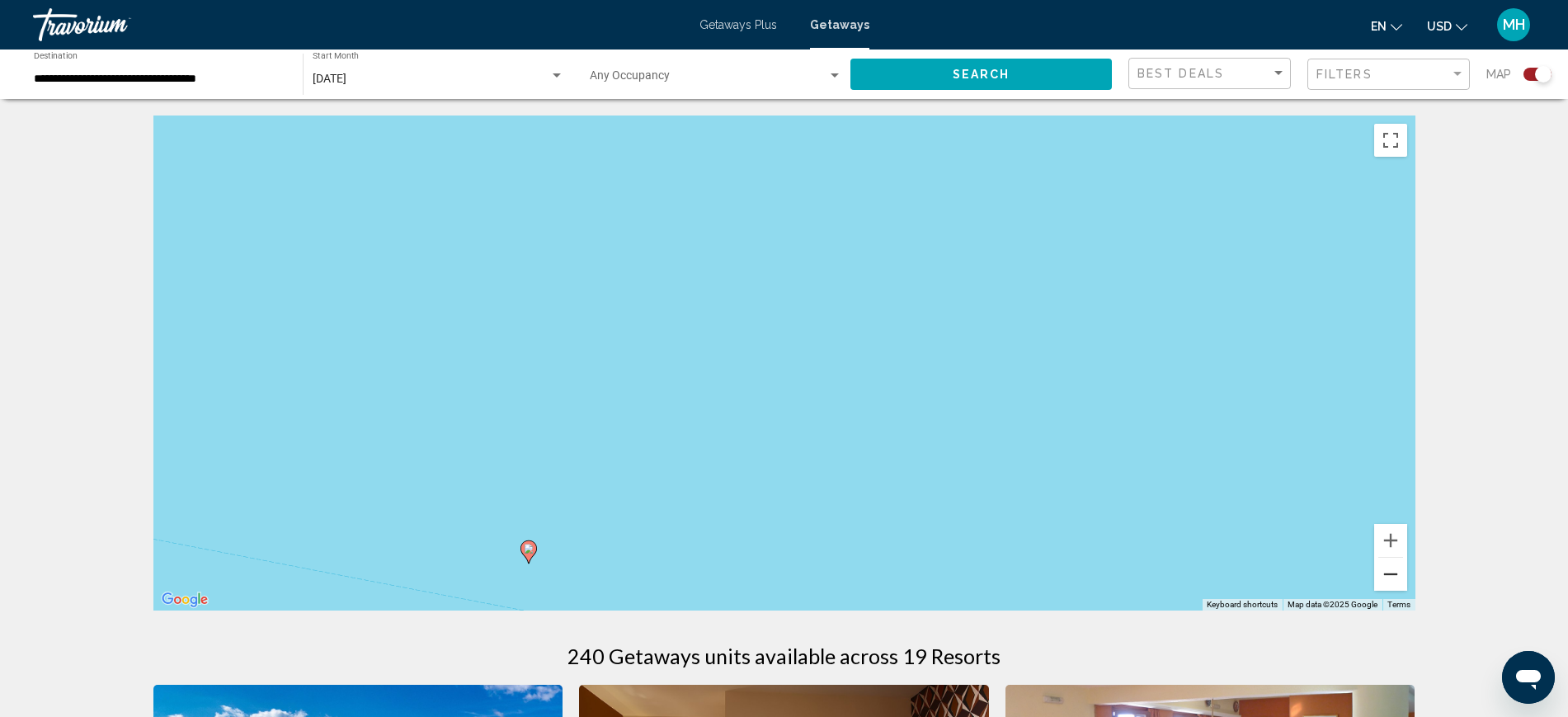
click at [1391, 576] on button "Zoom out" at bounding box center [1391, 574] width 33 height 33
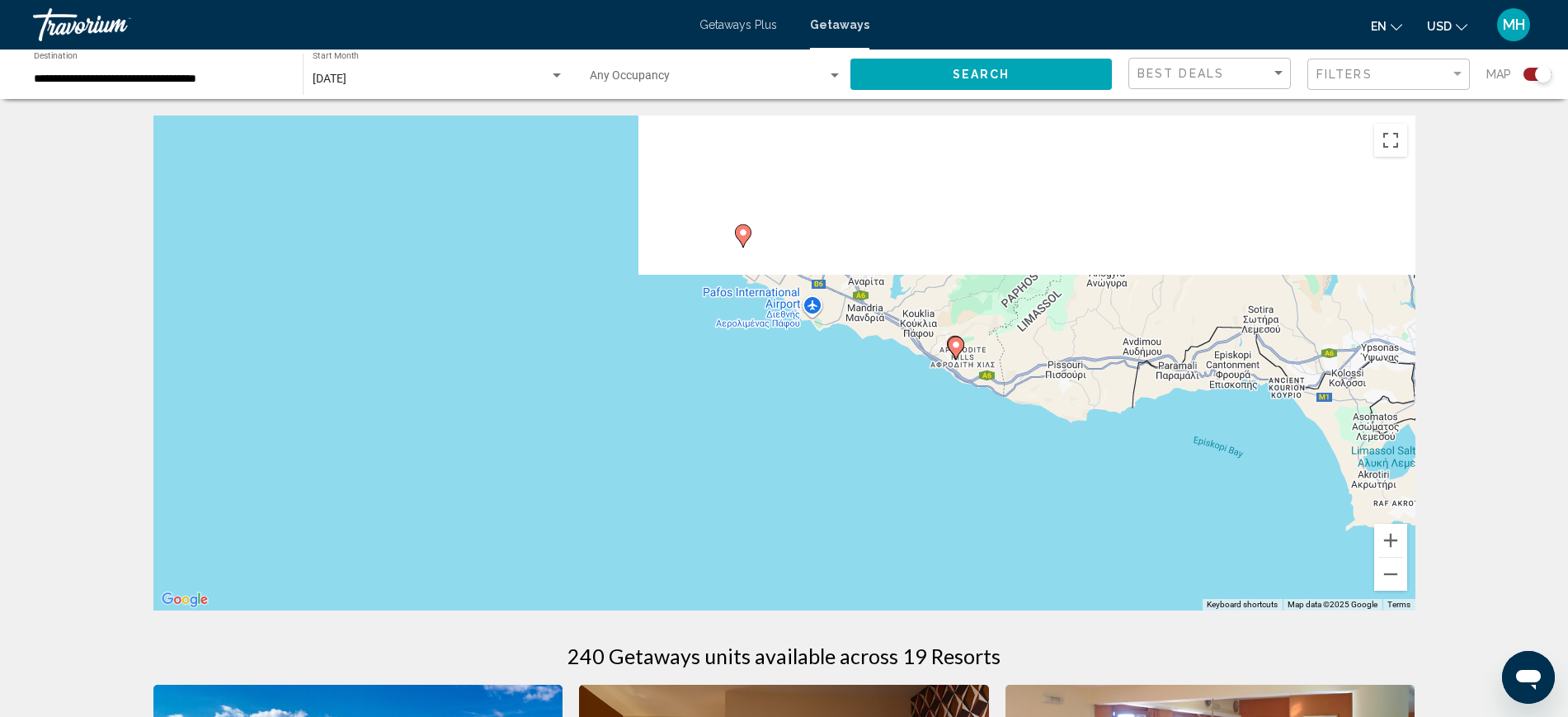
drag, startPoint x: 1052, startPoint y: 400, endPoint x: 931, endPoint y: 622, distance: 252.8
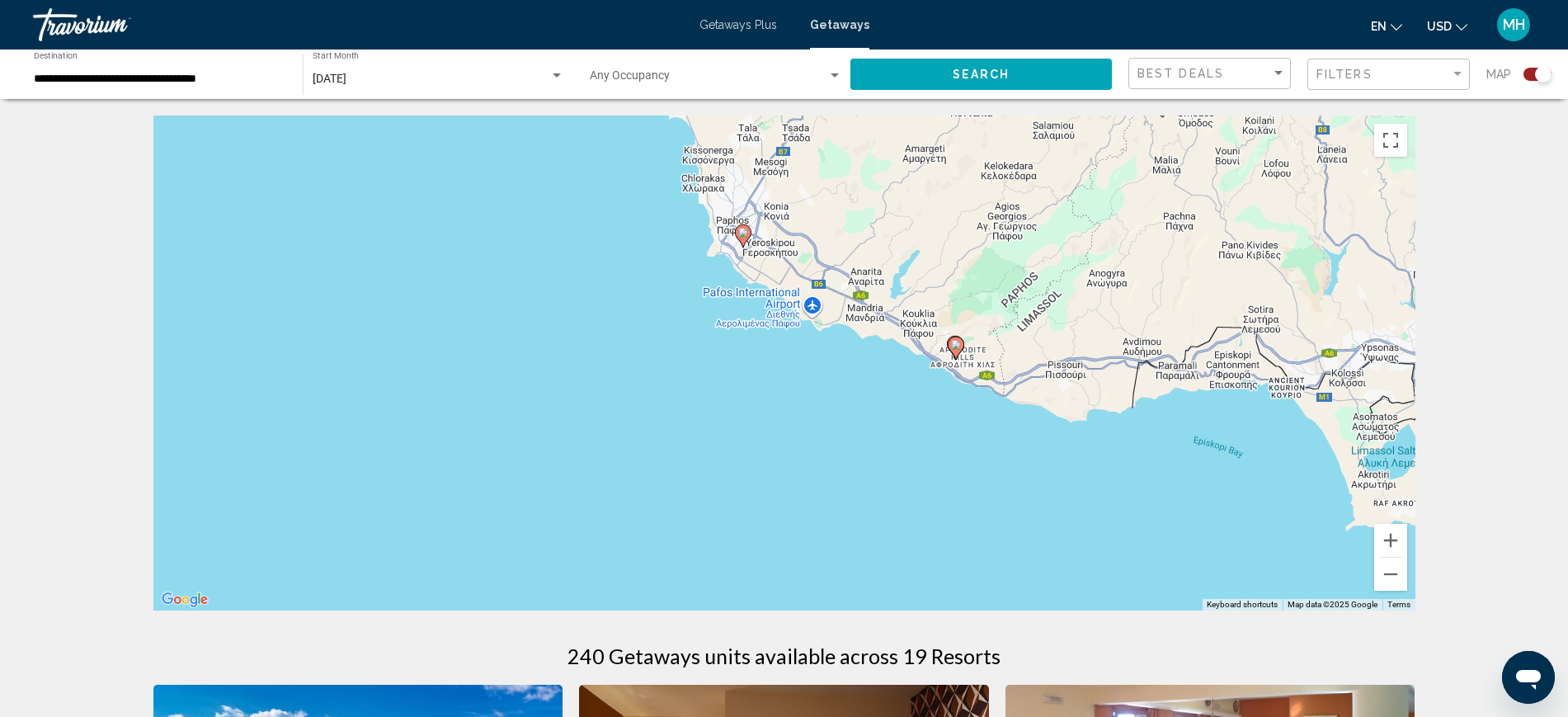
click at [952, 340] on image "Main content" at bounding box center [955, 345] width 10 height 10
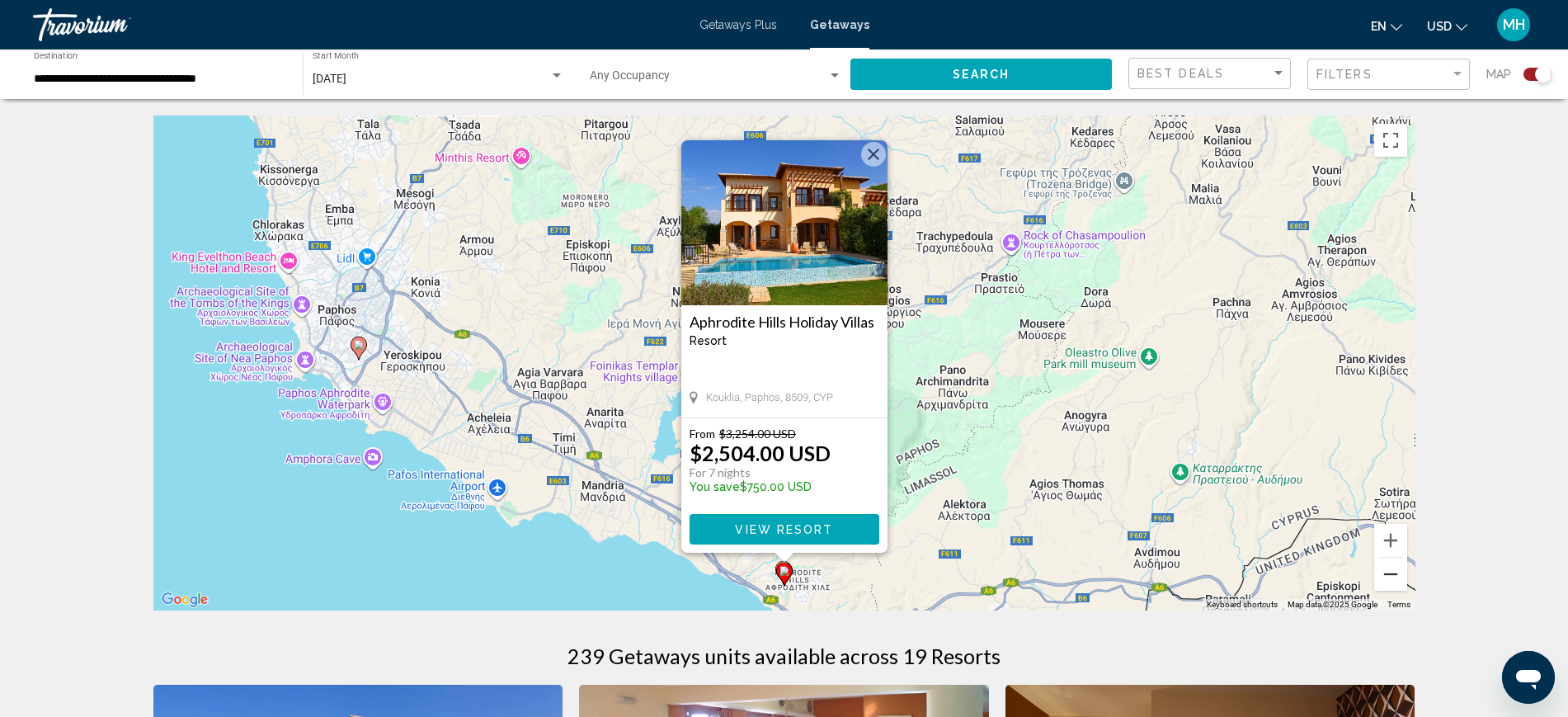
click at [1385, 576] on button "Zoom out" at bounding box center [1391, 574] width 33 height 33
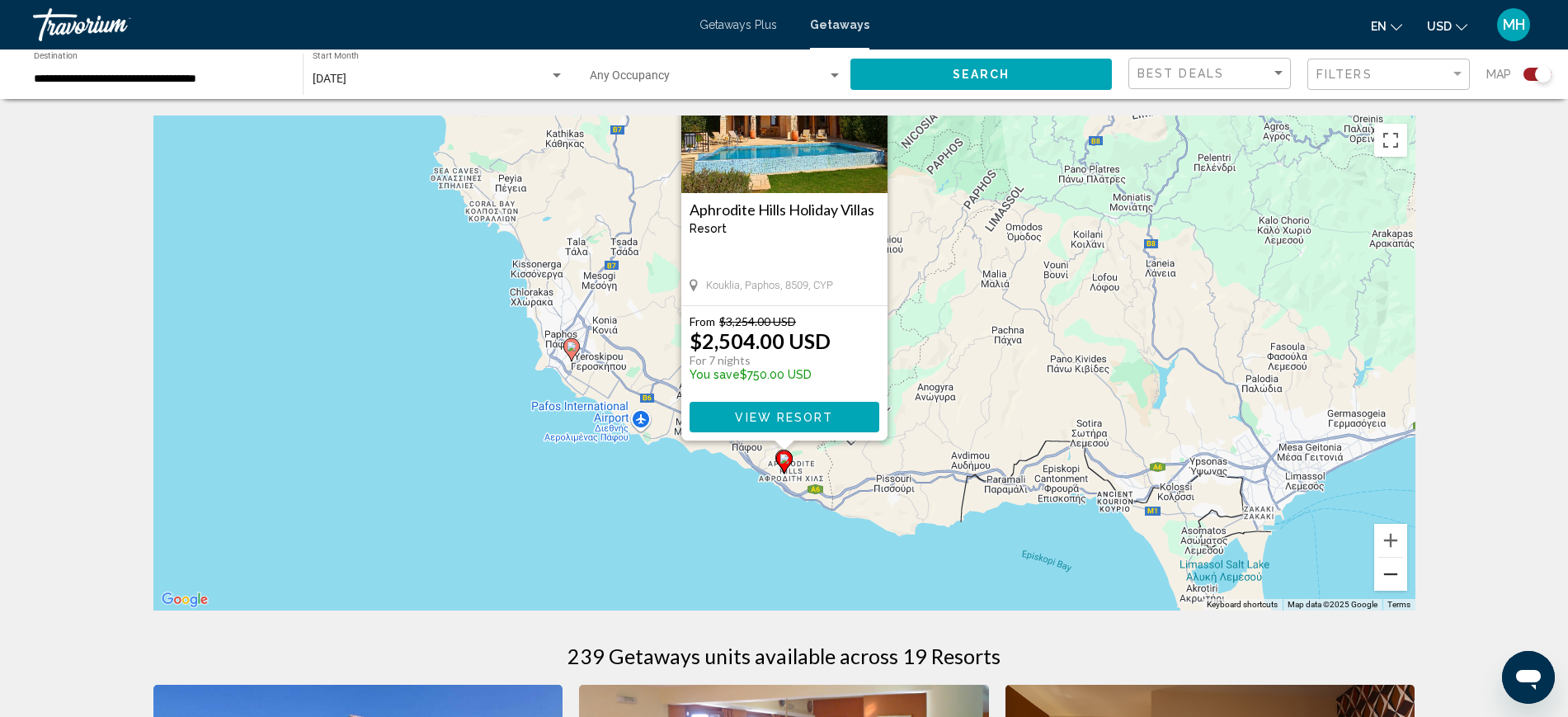
click at [1391, 579] on button "Zoom out" at bounding box center [1391, 574] width 33 height 33
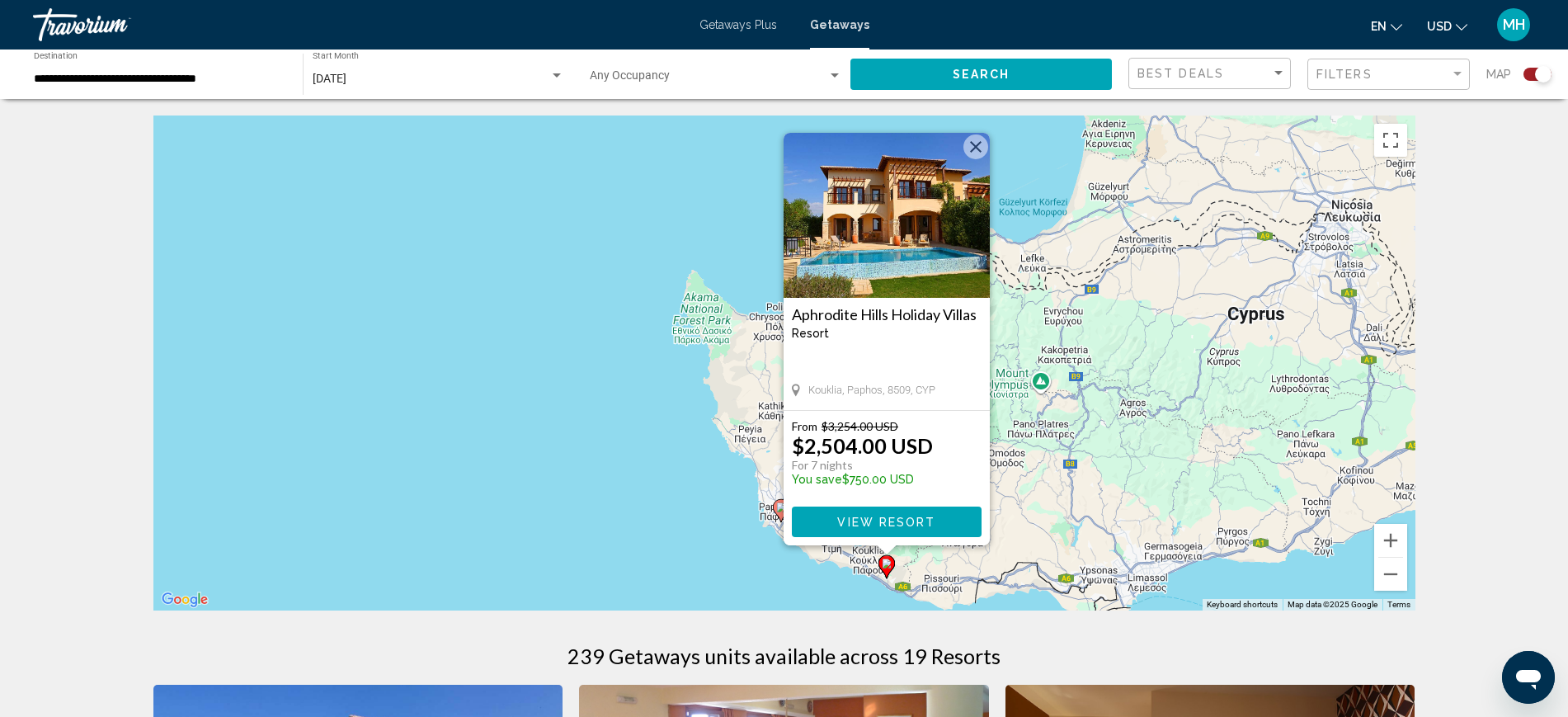
drag, startPoint x: 984, startPoint y: 290, endPoint x: 1079, endPoint y: 452, distance: 187.8
click at [1079, 452] on div "To activate drag with keyboard, press Alt + Enter. Once in keyboard drag state,…" at bounding box center [784, 363] width 1263 height 495
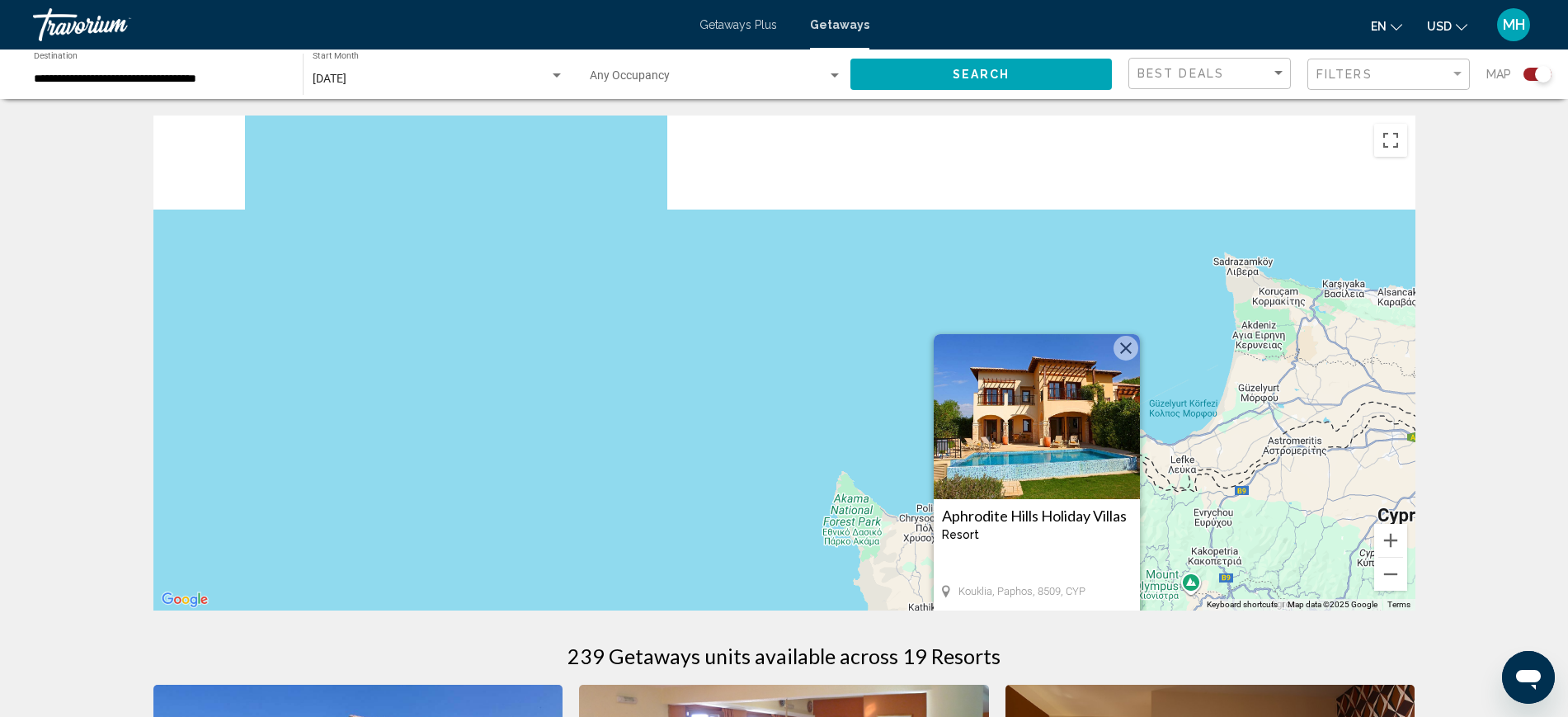
drag, startPoint x: 1032, startPoint y: 297, endPoint x: 1139, endPoint y: 359, distance: 123.7
click at [1197, 509] on div "To activate drag with keyboard, press Alt + Enter. Once in keyboard drag state,…" at bounding box center [784, 363] width 1263 height 495
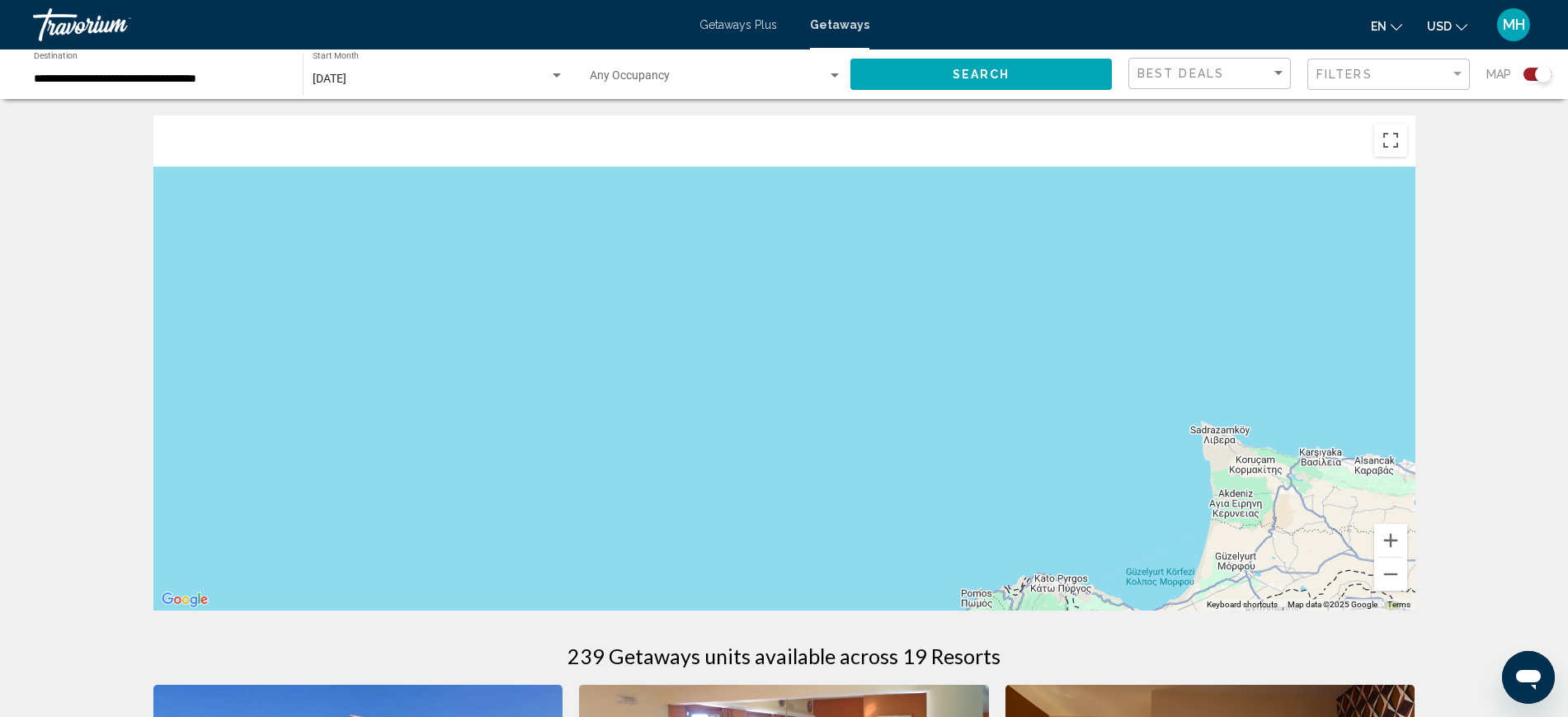
drag, startPoint x: 1196, startPoint y: 468, endPoint x: 1192, endPoint y: 589, distance: 121.1
click at [1209, 579] on div "To activate drag with keyboard, press Alt + Enter. Once in keyboard drag state,…" at bounding box center [784, 363] width 1263 height 495
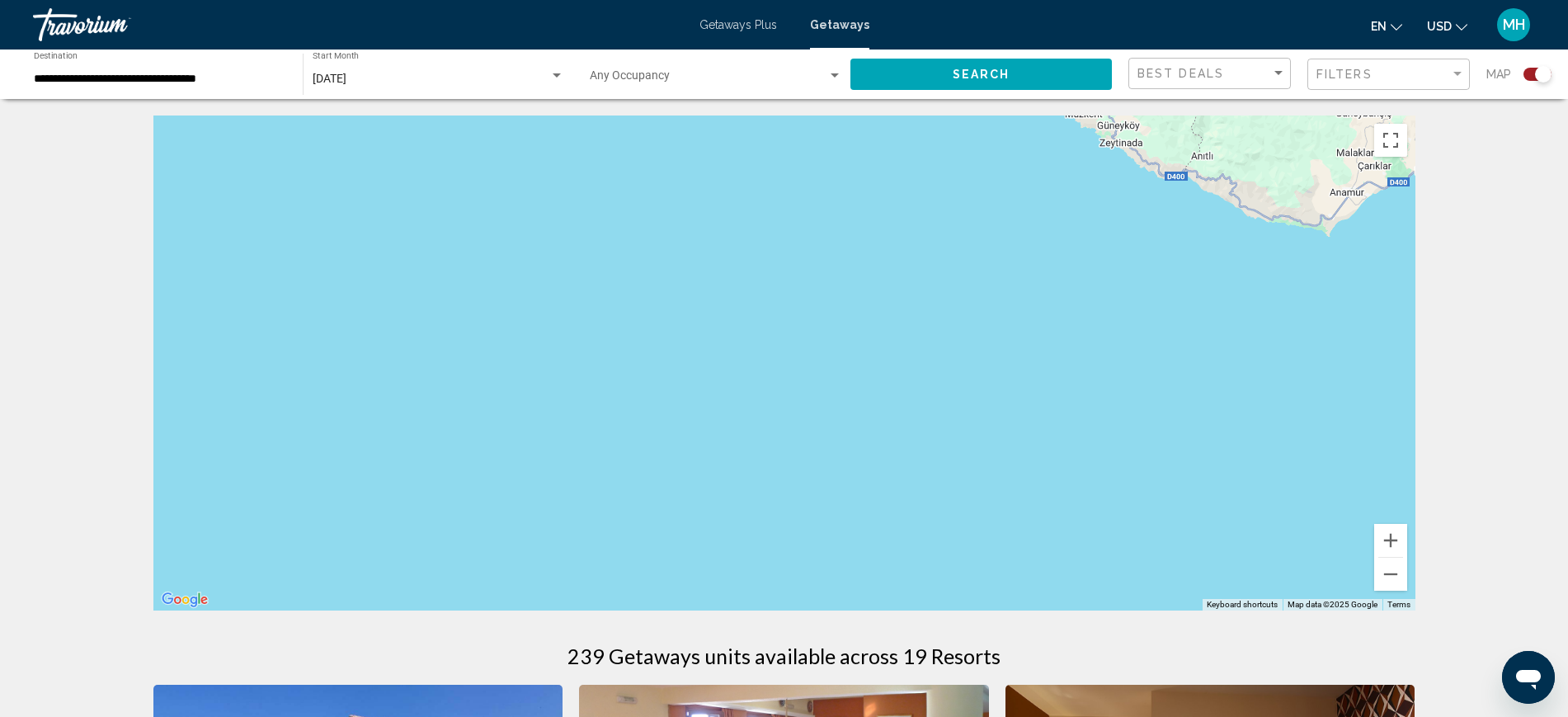
drag, startPoint x: 1116, startPoint y: 498, endPoint x: 906, endPoint y: 239, distance: 333.4
click at [1115, 498] on div "Main content" at bounding box center [784, 363] width 1263 height 495
click at [1388, 582] on button "Zoom out" at bounding box center [1391, 574] width 33 height 33
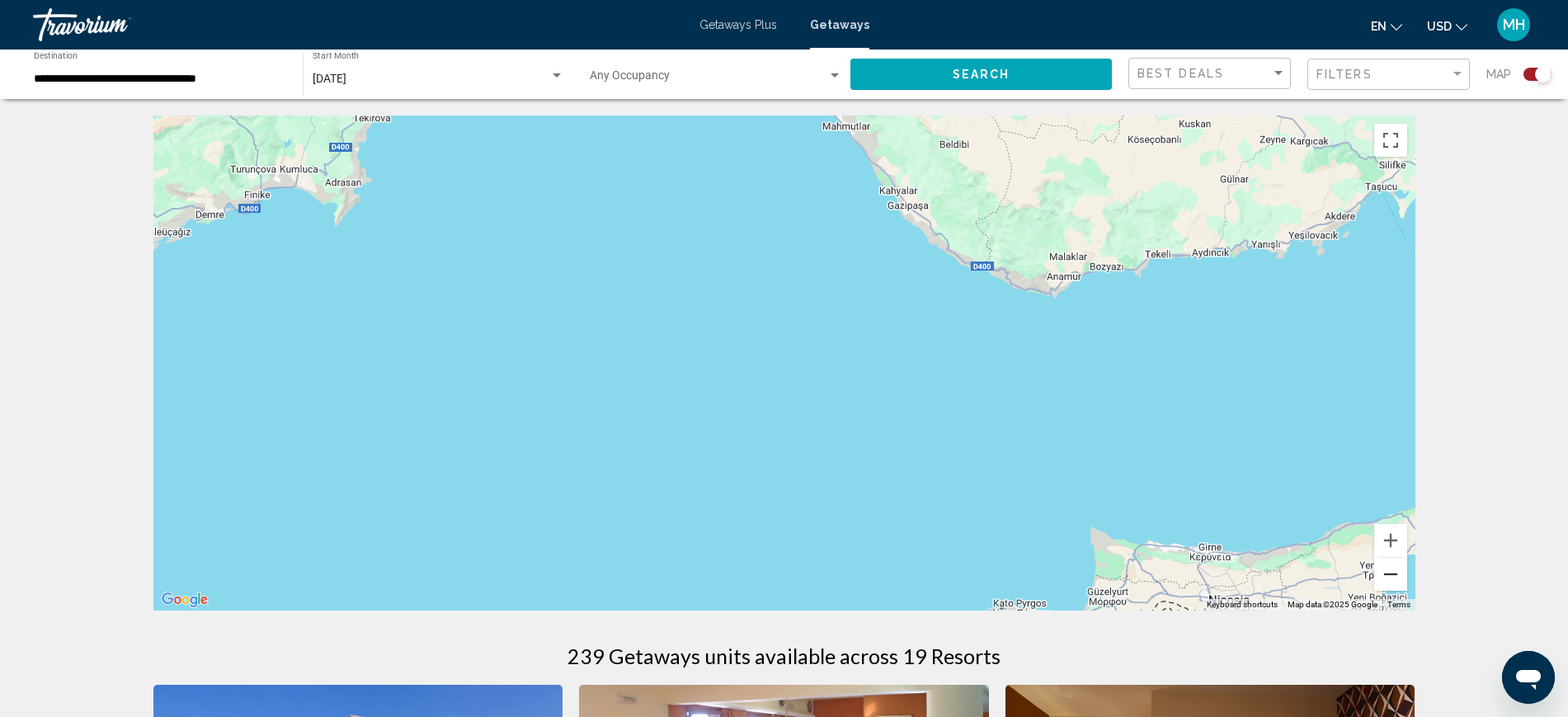
click at [1388, 581] on button "Zoom out" at bounding box center [1391, 574] width 33 height 33
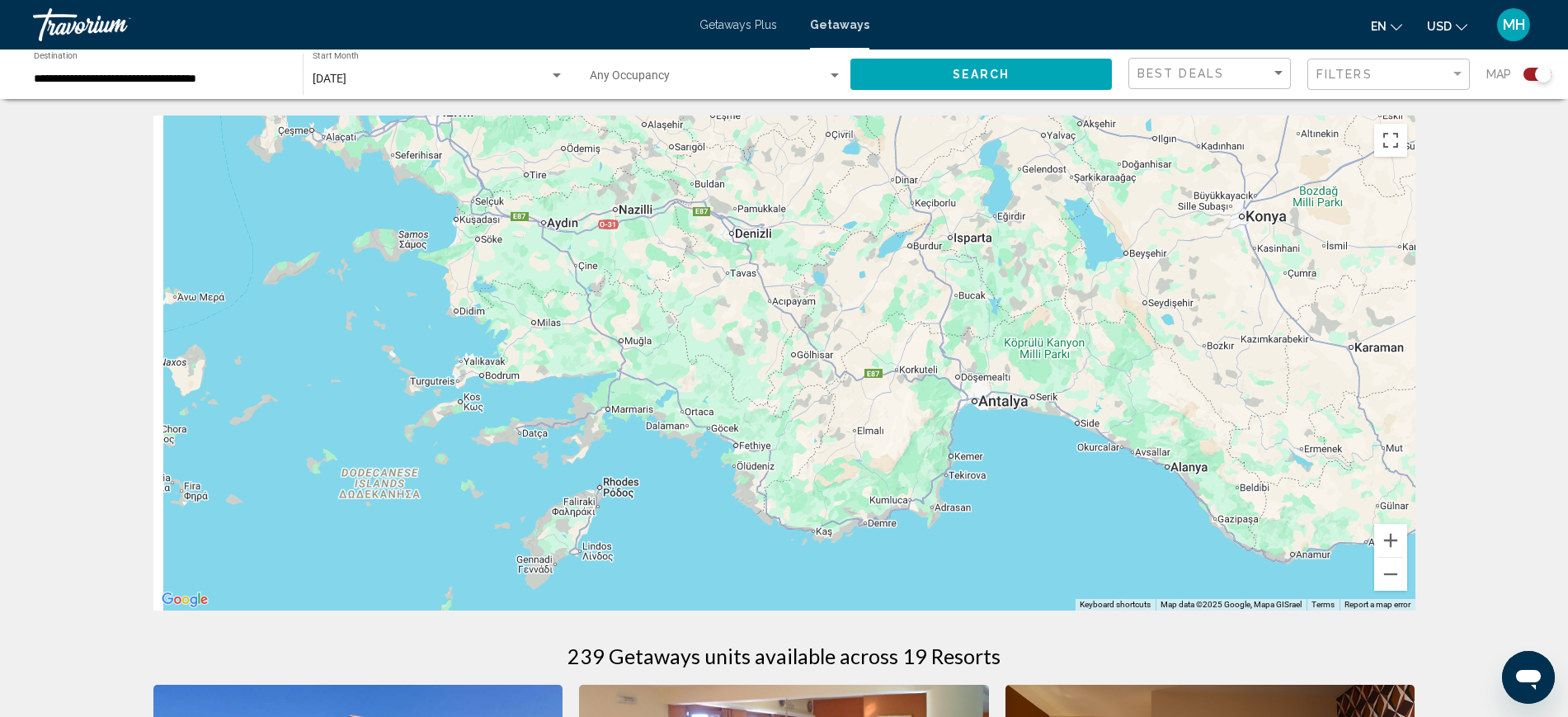
drag, startPoint x: 678, startPoint y: 386, endPoint x: 1047, endPoint y: 620, distance: 436.9
click at [1391, 571] on button "Zoom out" at bounding box center [1391, 574] width 33 height 33
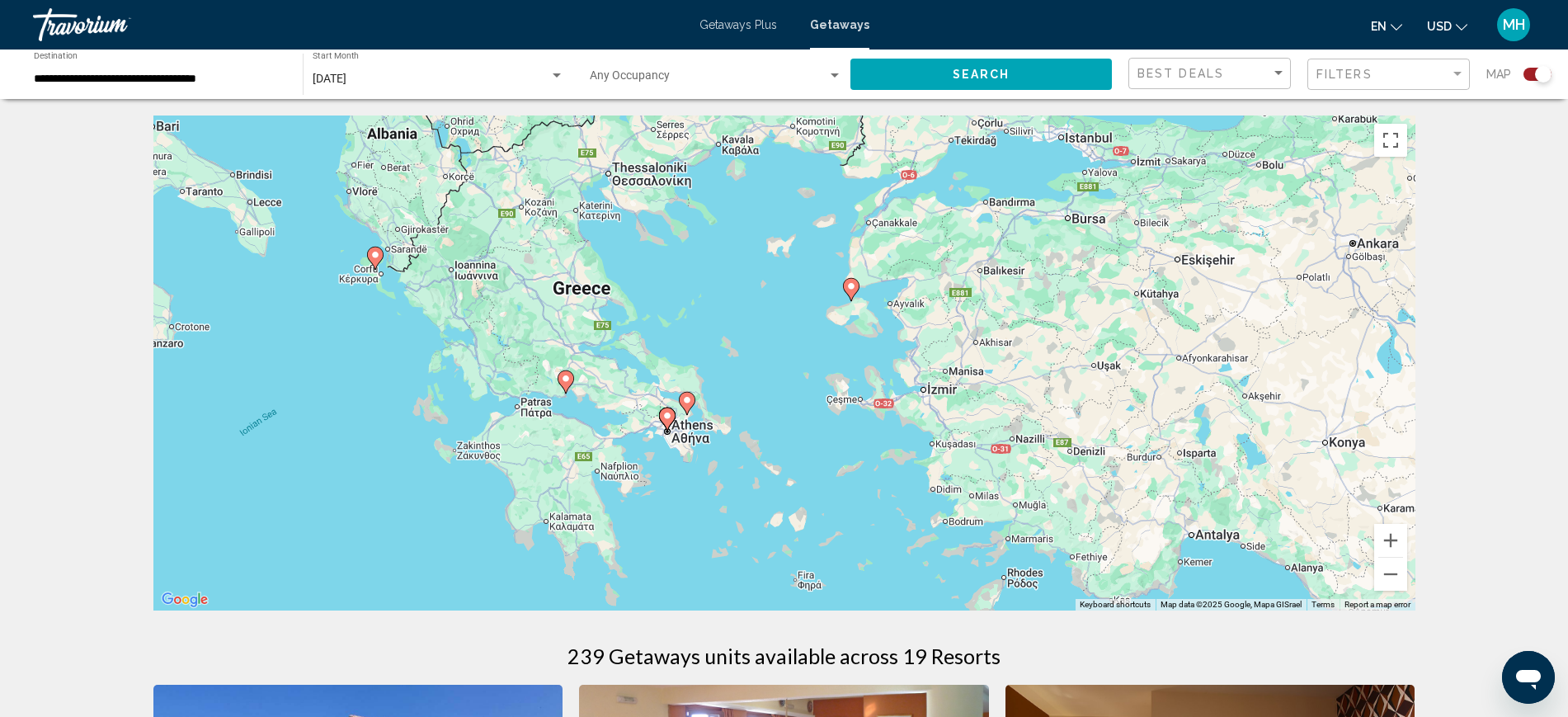
drag, startPoint x: 784, startPoint y: 522, endPoint x: 1095, endPoint y: 672, distance: 345.3
click at [378, 252] on image "Main content" at bounding box center [375, 255] width 10 height 10
click at [376, 253] on image "Main content" at bounding box center [375, 255] width 10 height 10
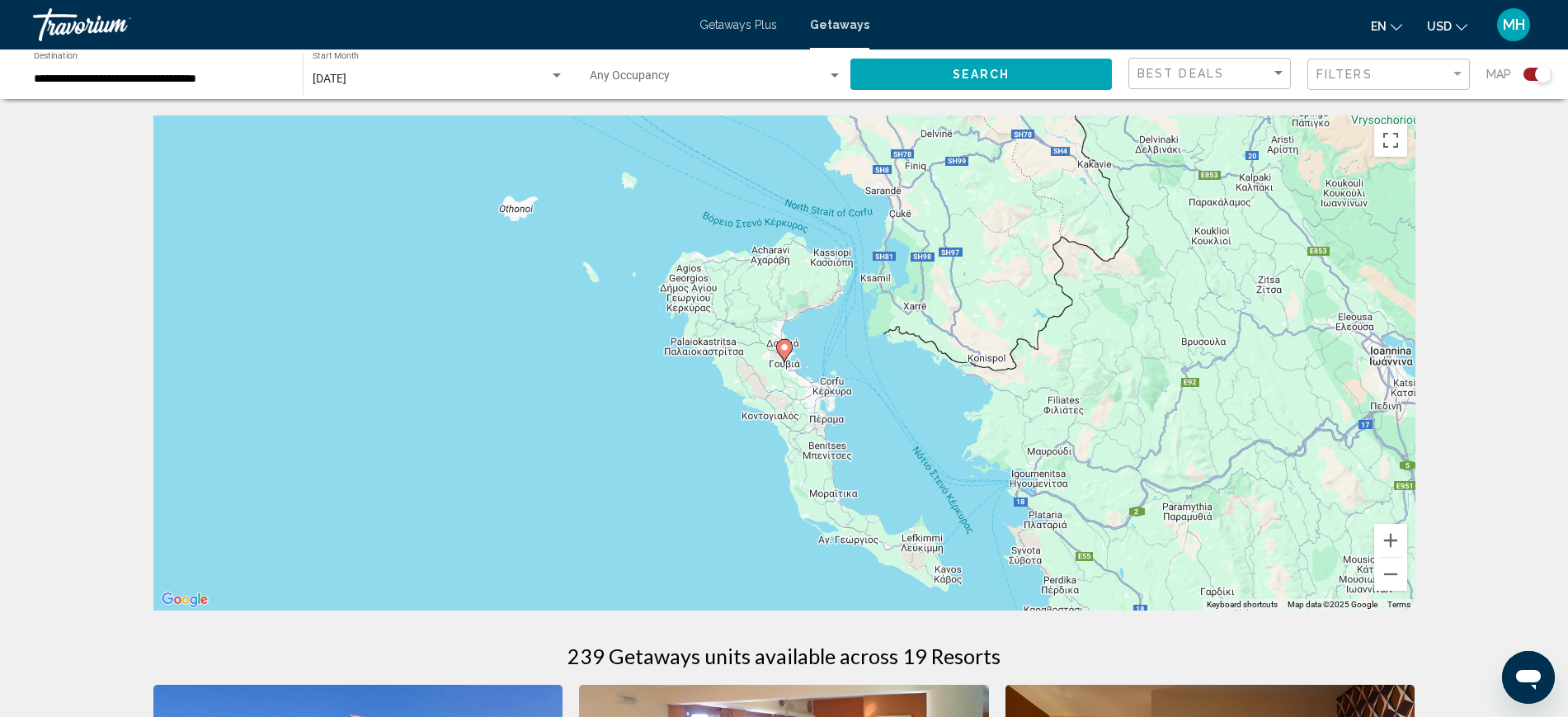
click at [783, 350] on image "Main content" at bounding box center [784, 347] width 10 height 10
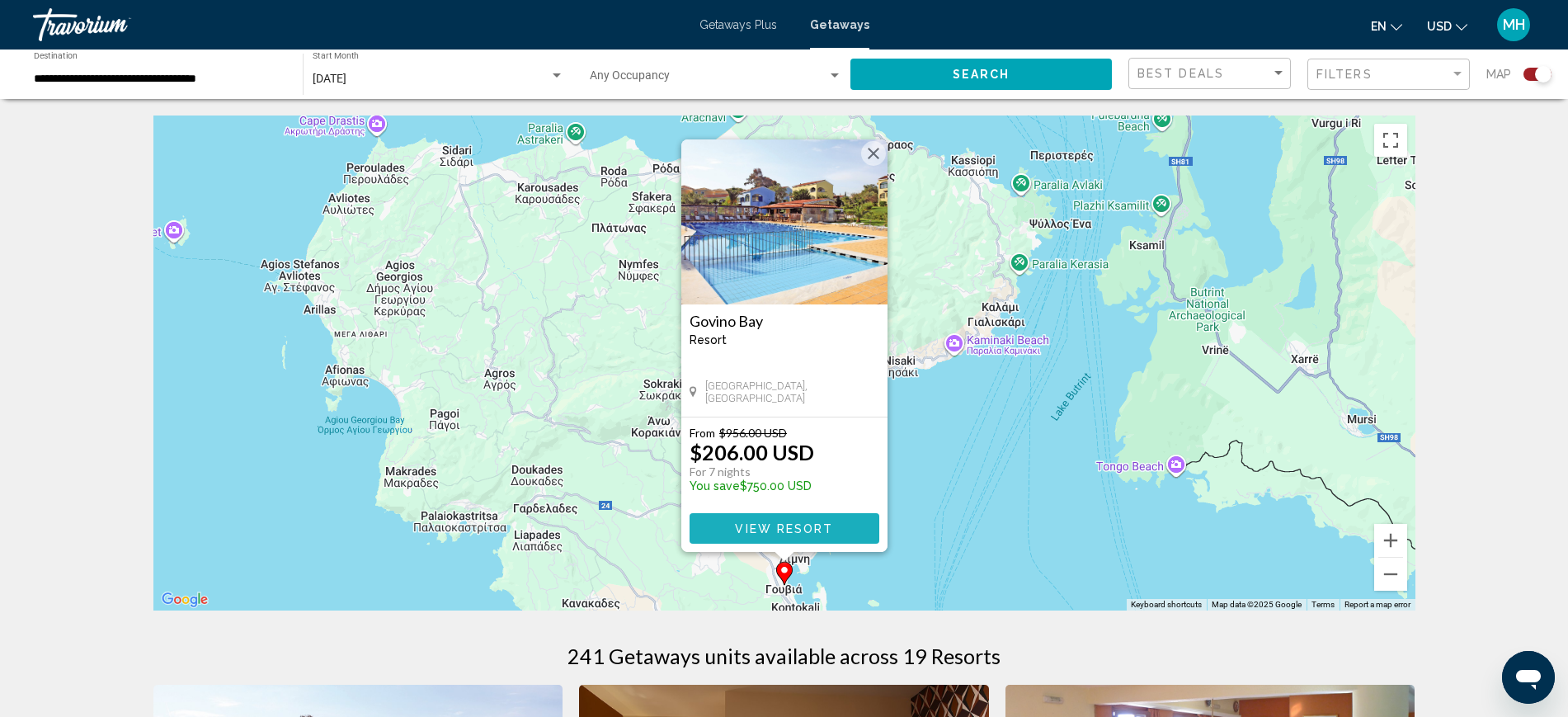
click at [799, 528] on span "View Resort" at bounding box center [784, 528] width 98 height 13
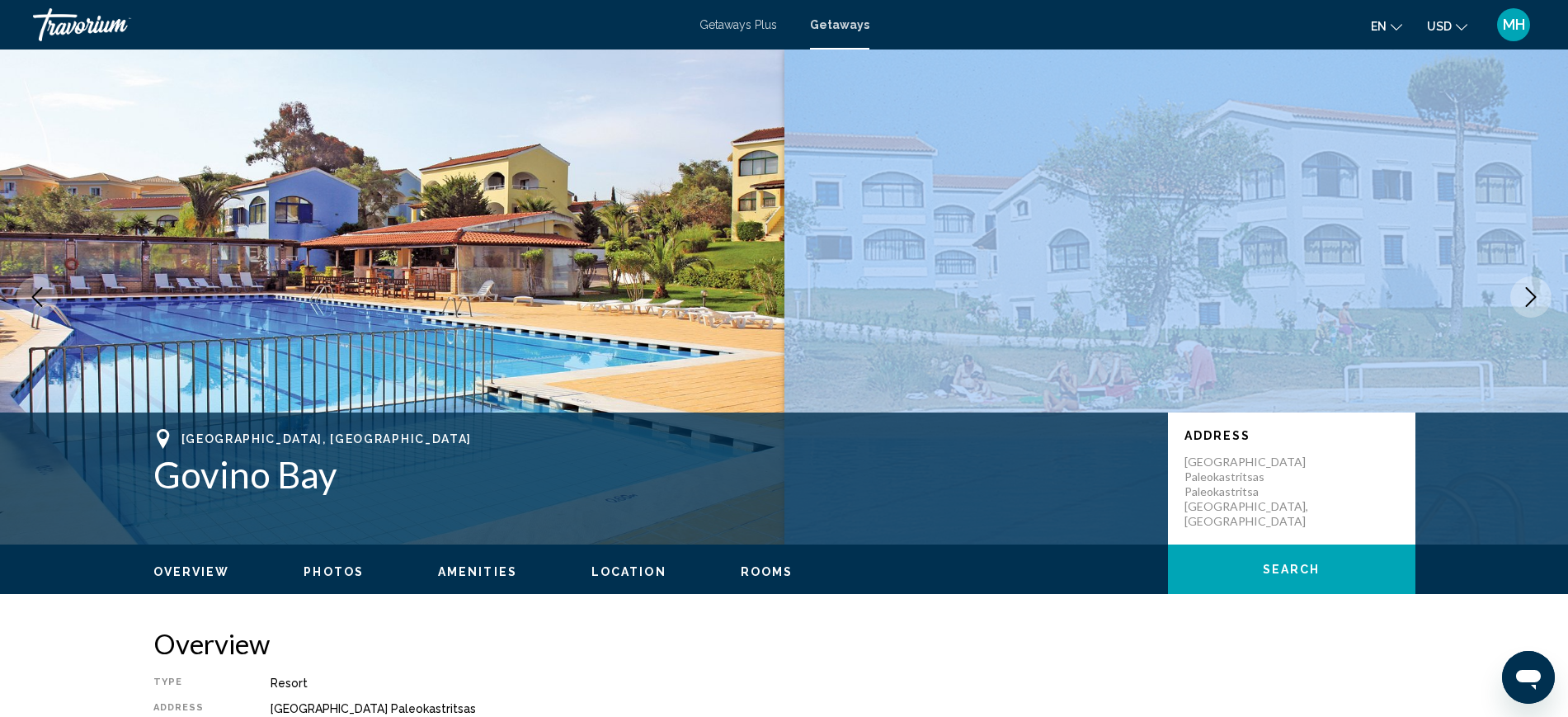
drag, startPoint x: 1036, startPoint y: 414, endPoint x: 1095, endPoint y: 266, distance: 159.3
click at [1052, 178] on div "Corfu, Greece Govino Bay Address 8th Klm National Road Paleokastritsas Paleokas…" at bounding box center [784, 297] width 1568 height 495
click at [1486, 460] on div "Corfu, Greece Govino Bay Address 8th Klm National Road Paleokastritsas Paleokas…" at bounding box center [784, 478] width 1568 height 132
click at [1359, 258] on img "Main content" at bounding box center [1176, 297] width 784 height 495
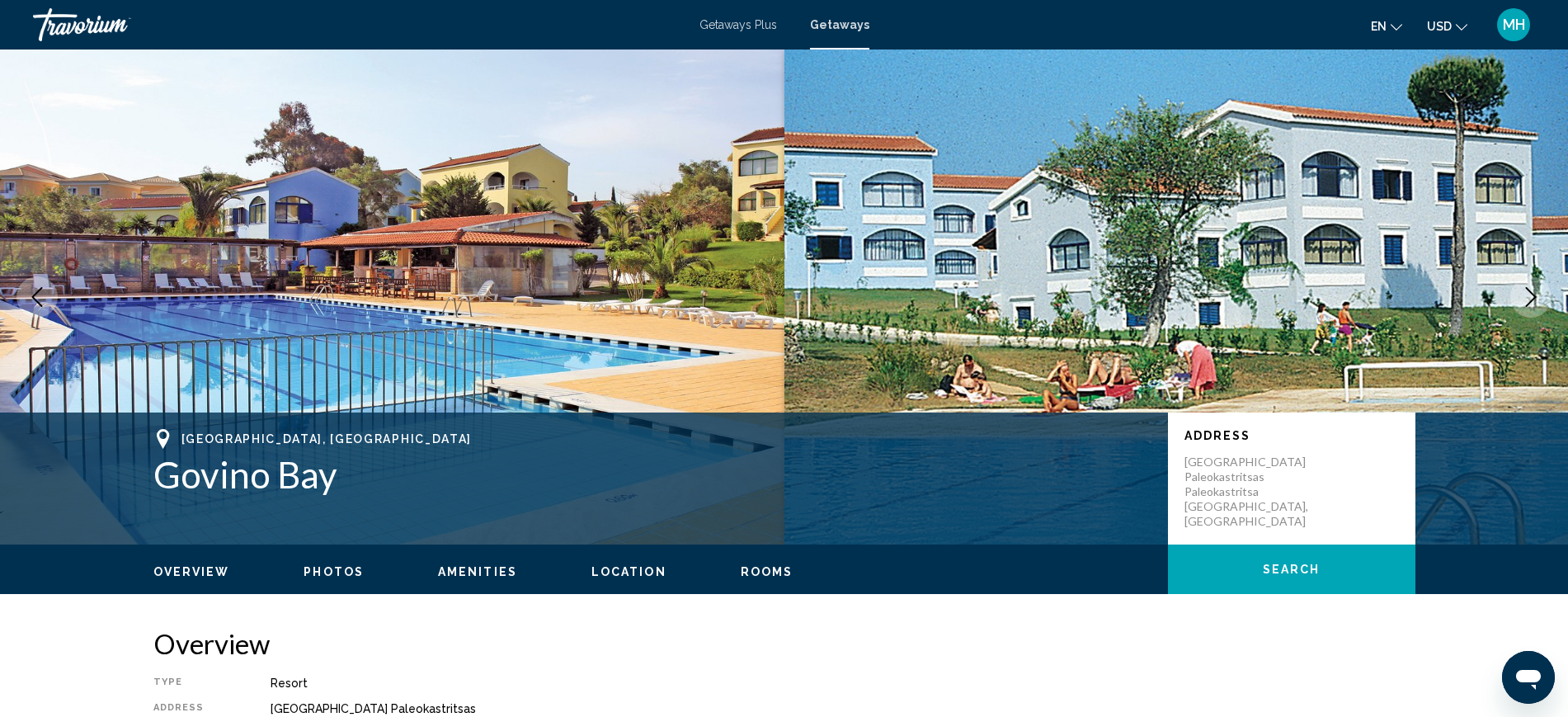
drag, startPoint x: 859, startPoint y: 478, endPoint x: 887, endPoint y: 450, distance: 39.6
click at [859, 479] on h1 "Govino Bay" at bounding box center [652, 475] width 998 height 43
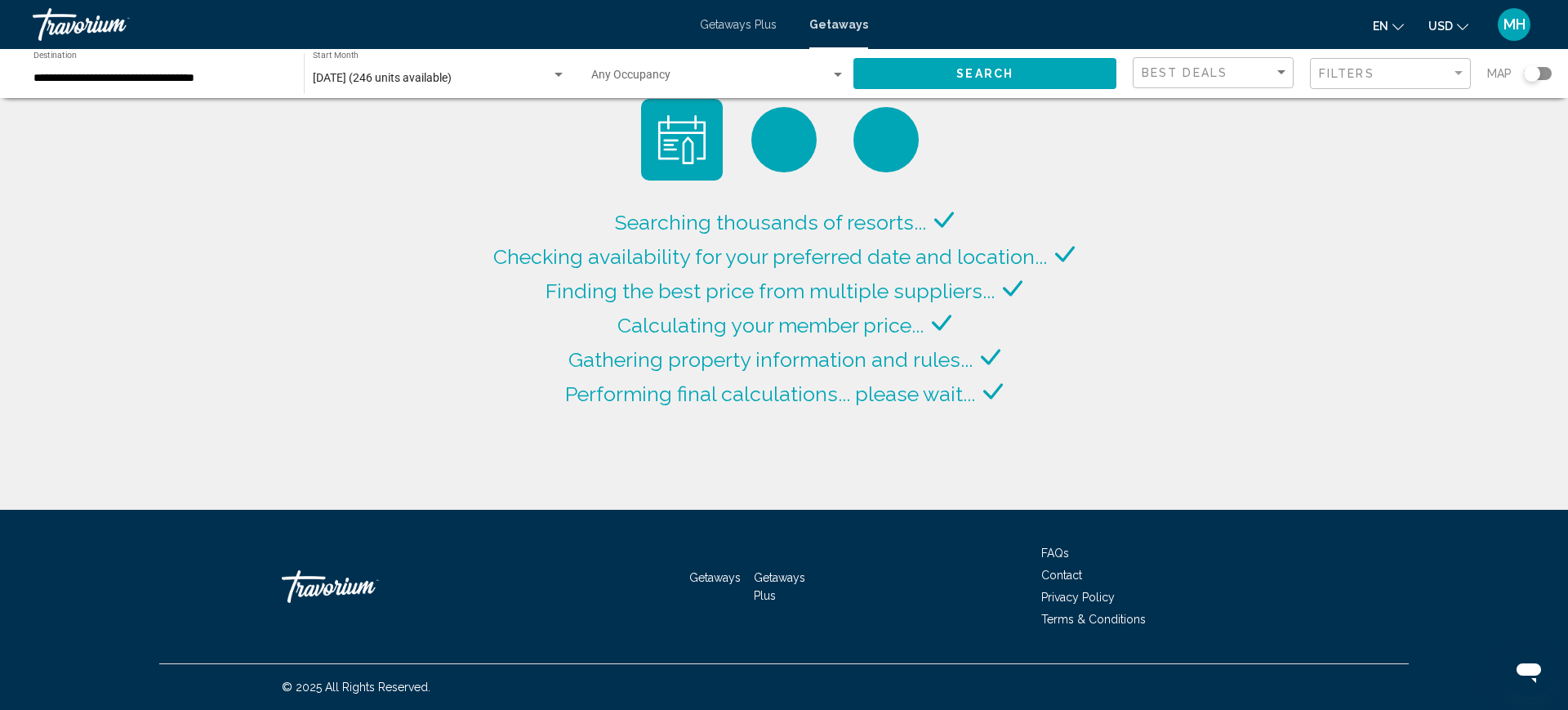
click at [1394, 21] on icon "Change language" at bounding box center [1398, 26] width 11 height 11
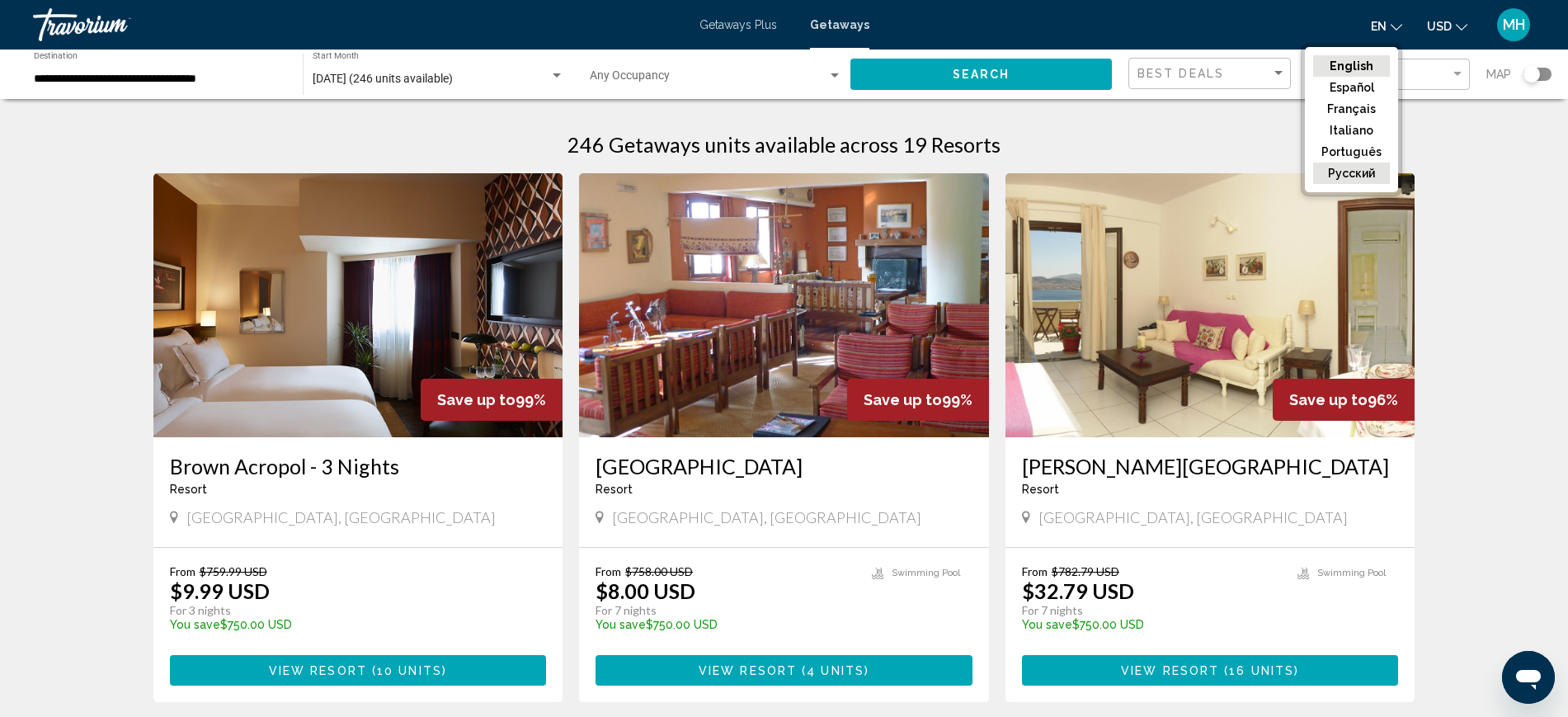
click at [1353, 178] on button "русский" at bounding box center [1352, 174] width 77 height 21
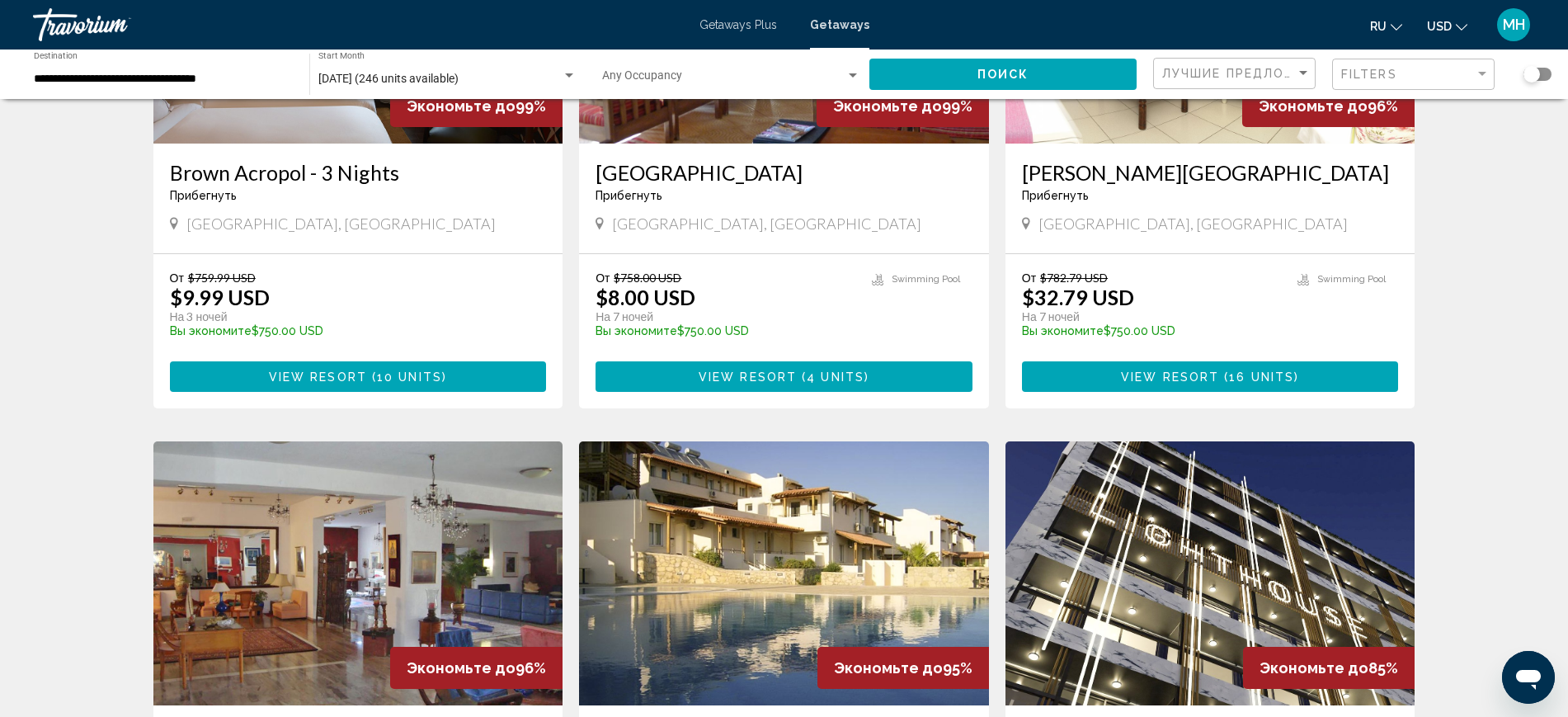
scroll to position [309, 0]
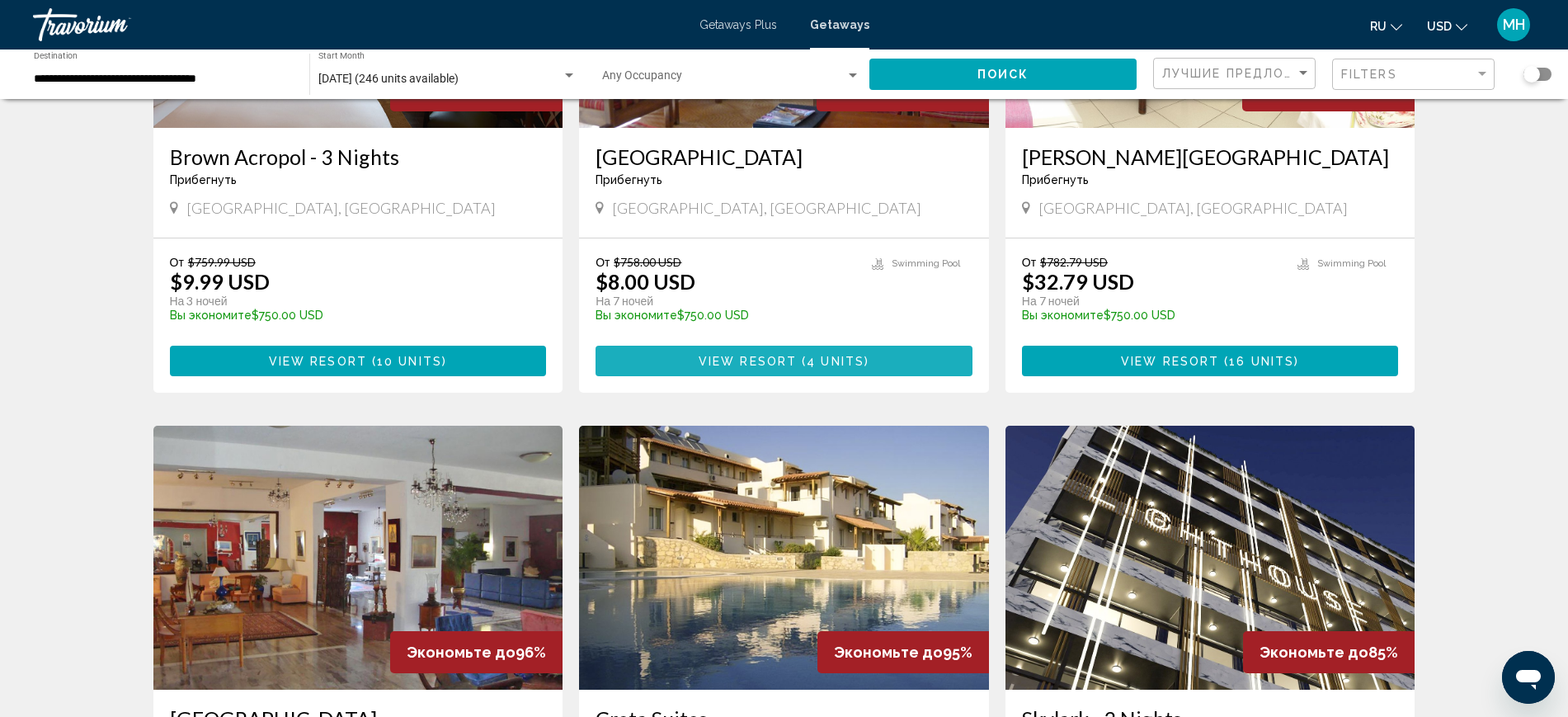
click at [827, 355] on span "4 units" at bounding box center [835, 361] width 58 height 13
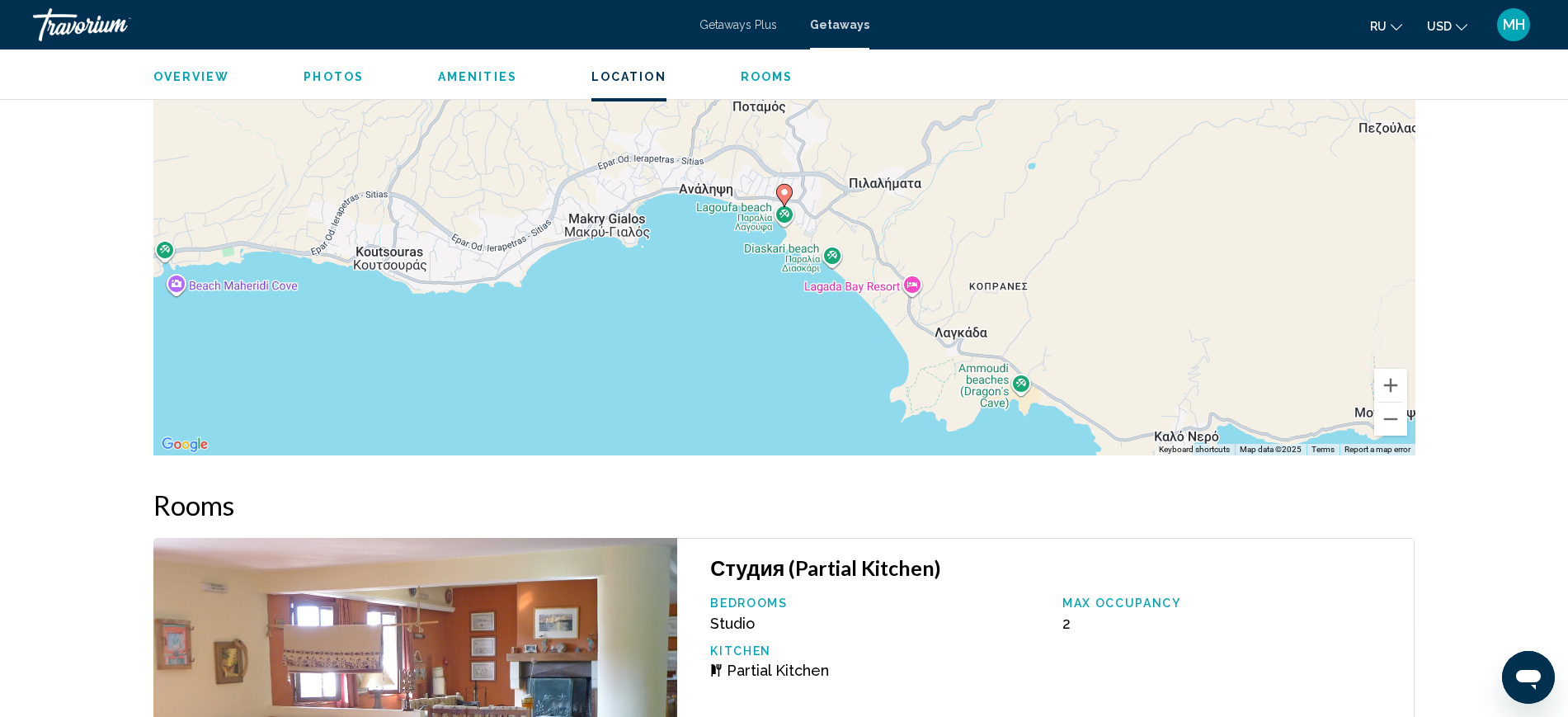
scroll to position [2300, 0]
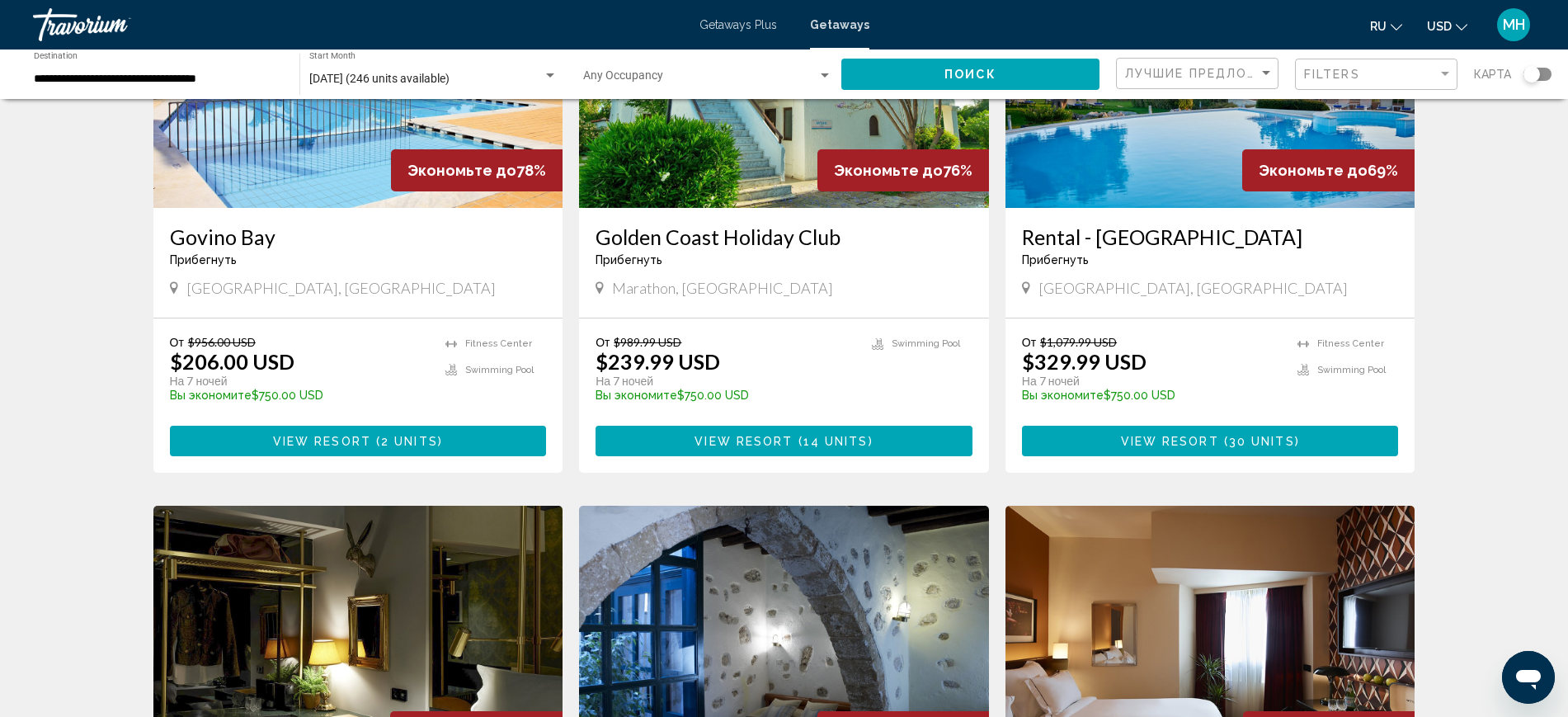
scroll to position [1148, 0]
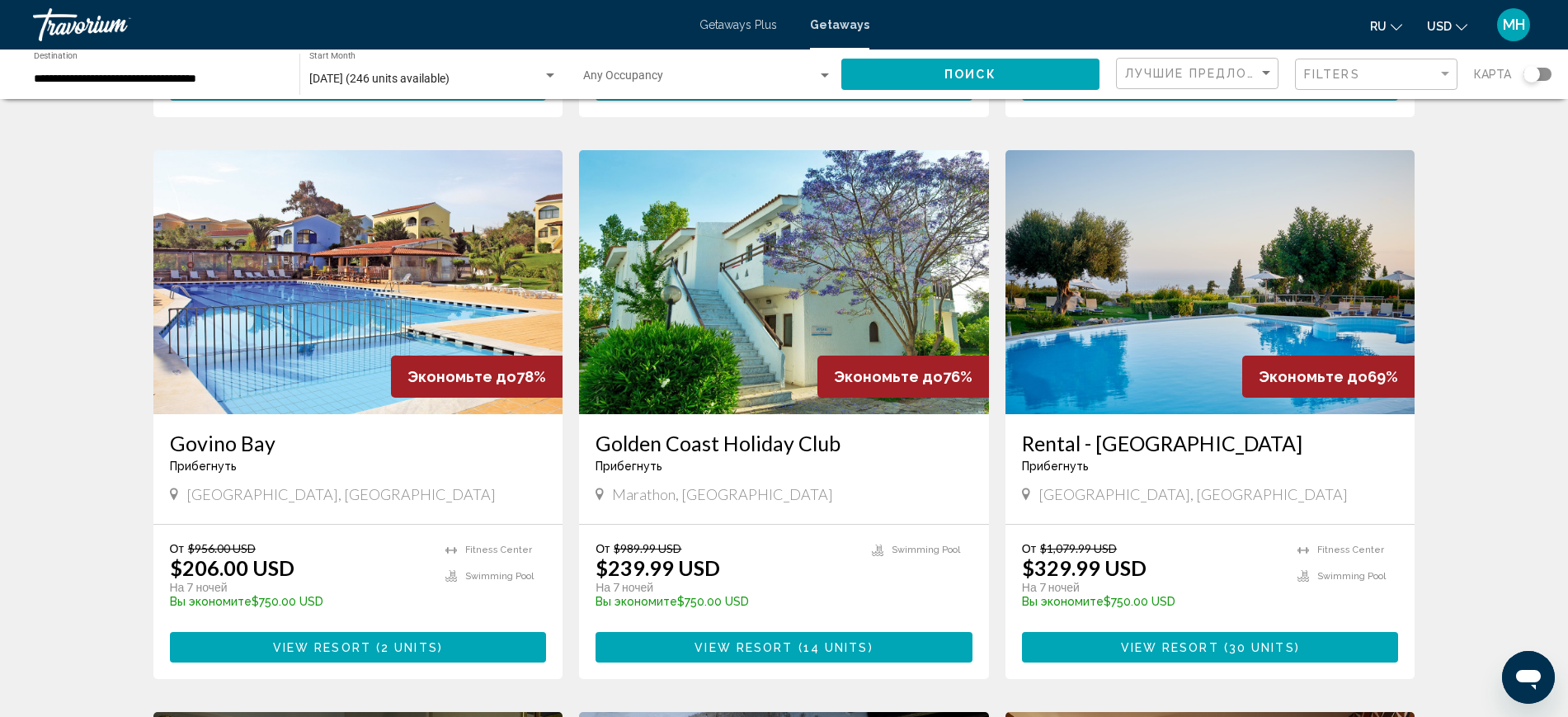
click at [1218, 635] on button "View Resort ( 30 units )" at bounding box center [1210, 648] width 377 height 30
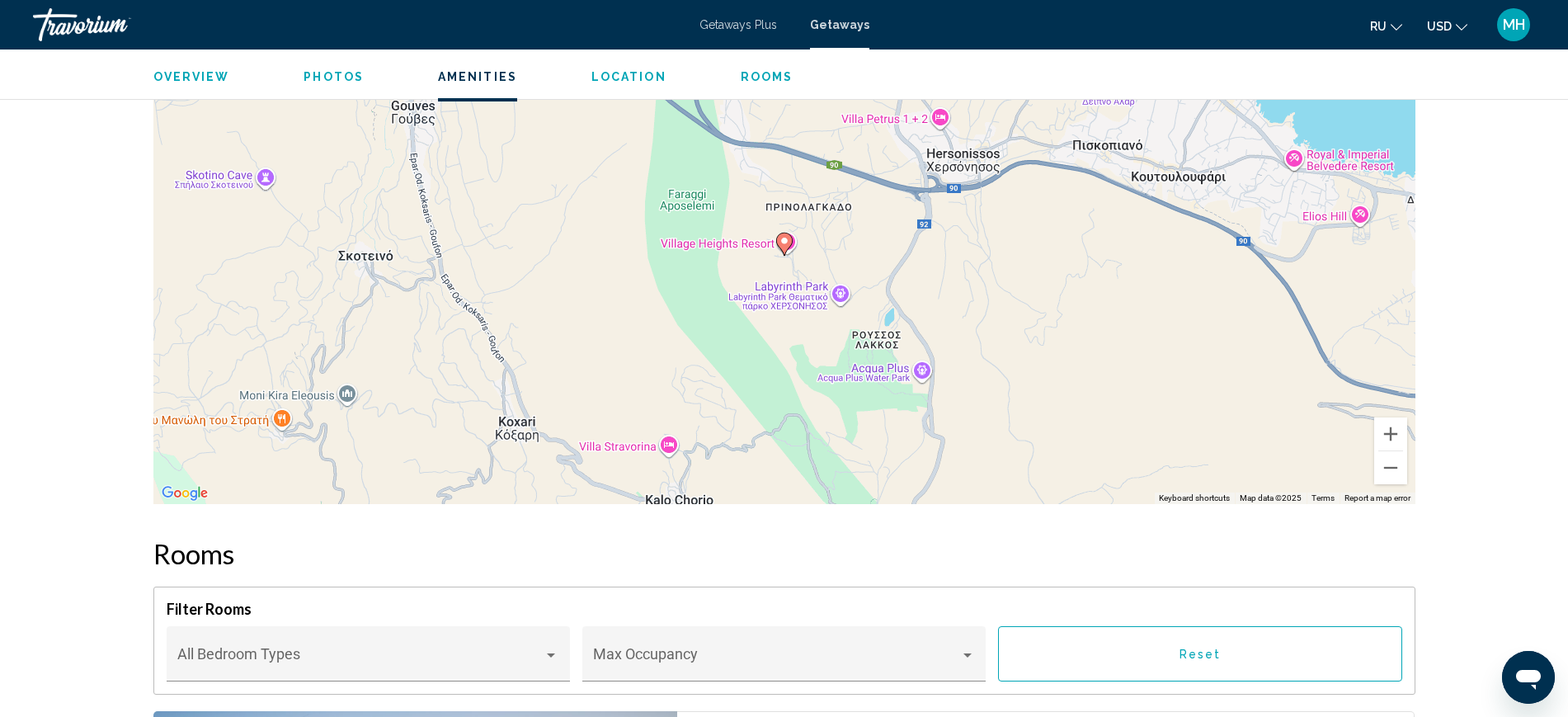
scroll to position [2270, 0]
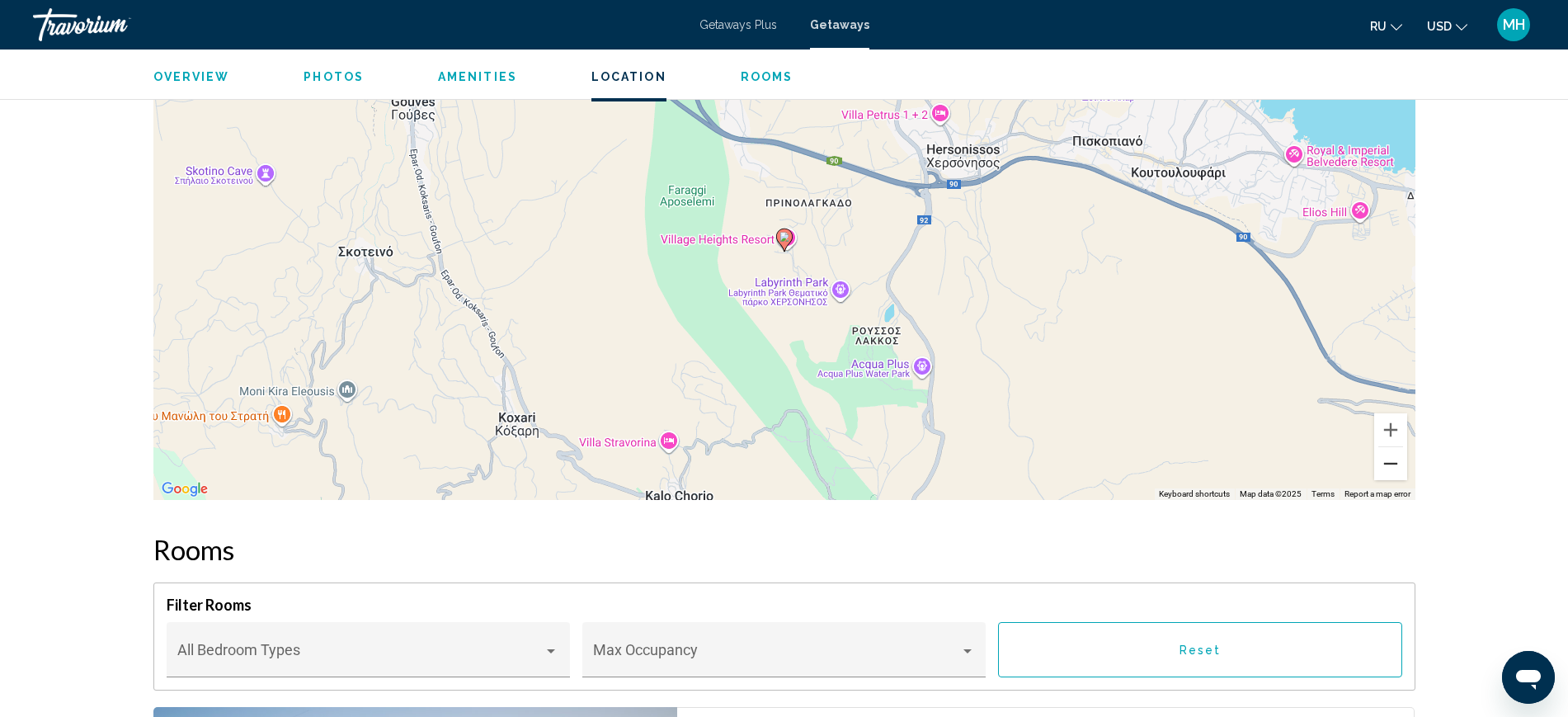
click at [1387, 459] on button "Zoom out" at bounding box center [1391, 463] width 33 height 33
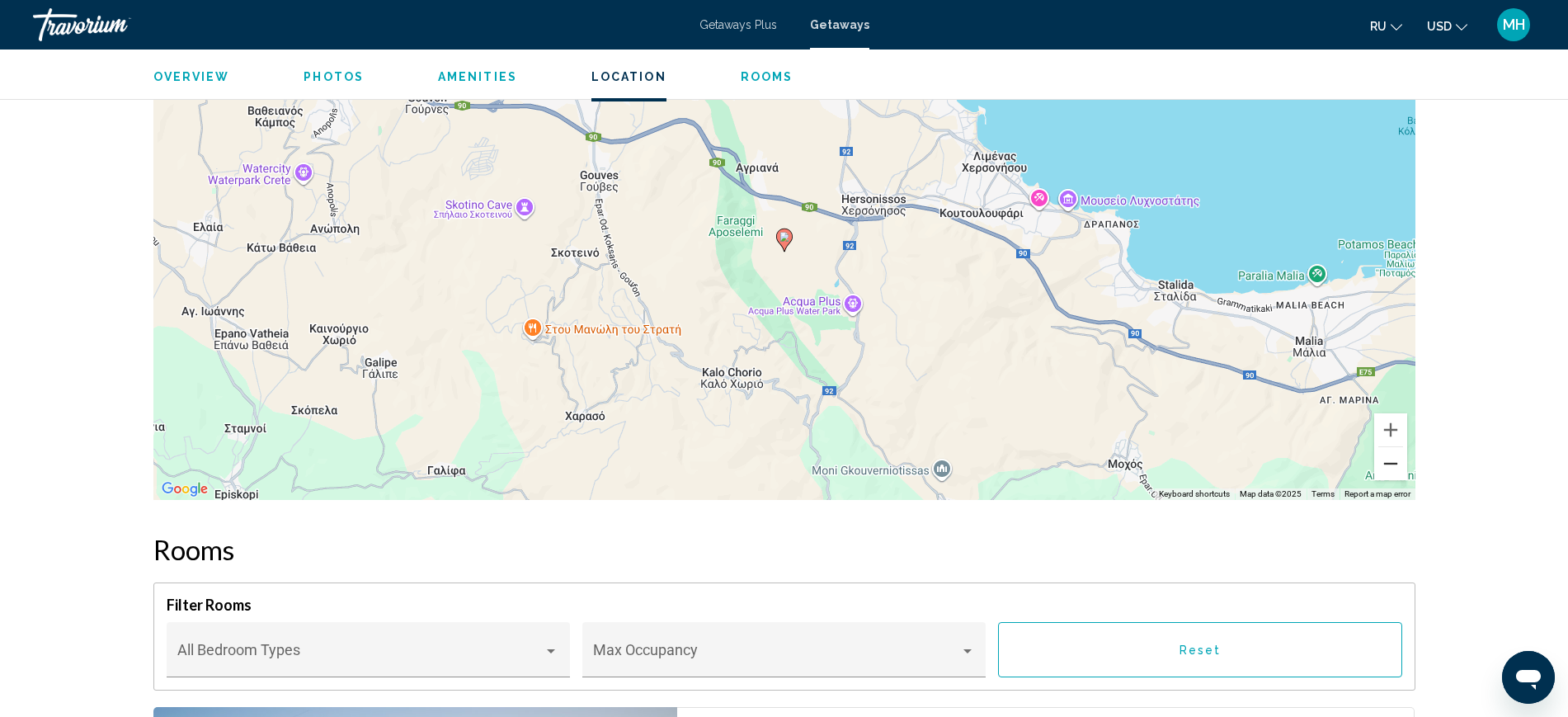
click at [1397, 470] on button "Zoom out" at bounding box center [1391, 463] width 33 height 33
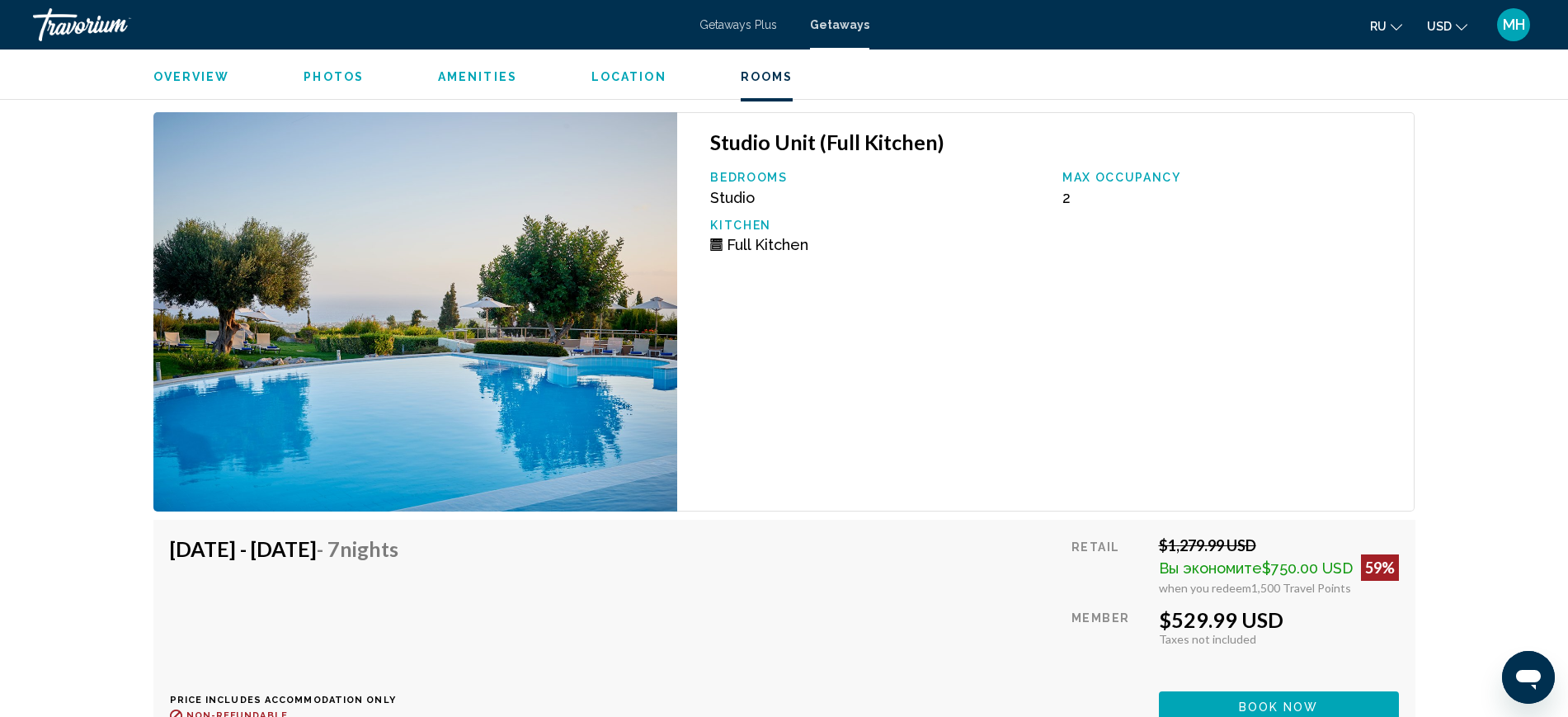
scroll to position [2817, 0]
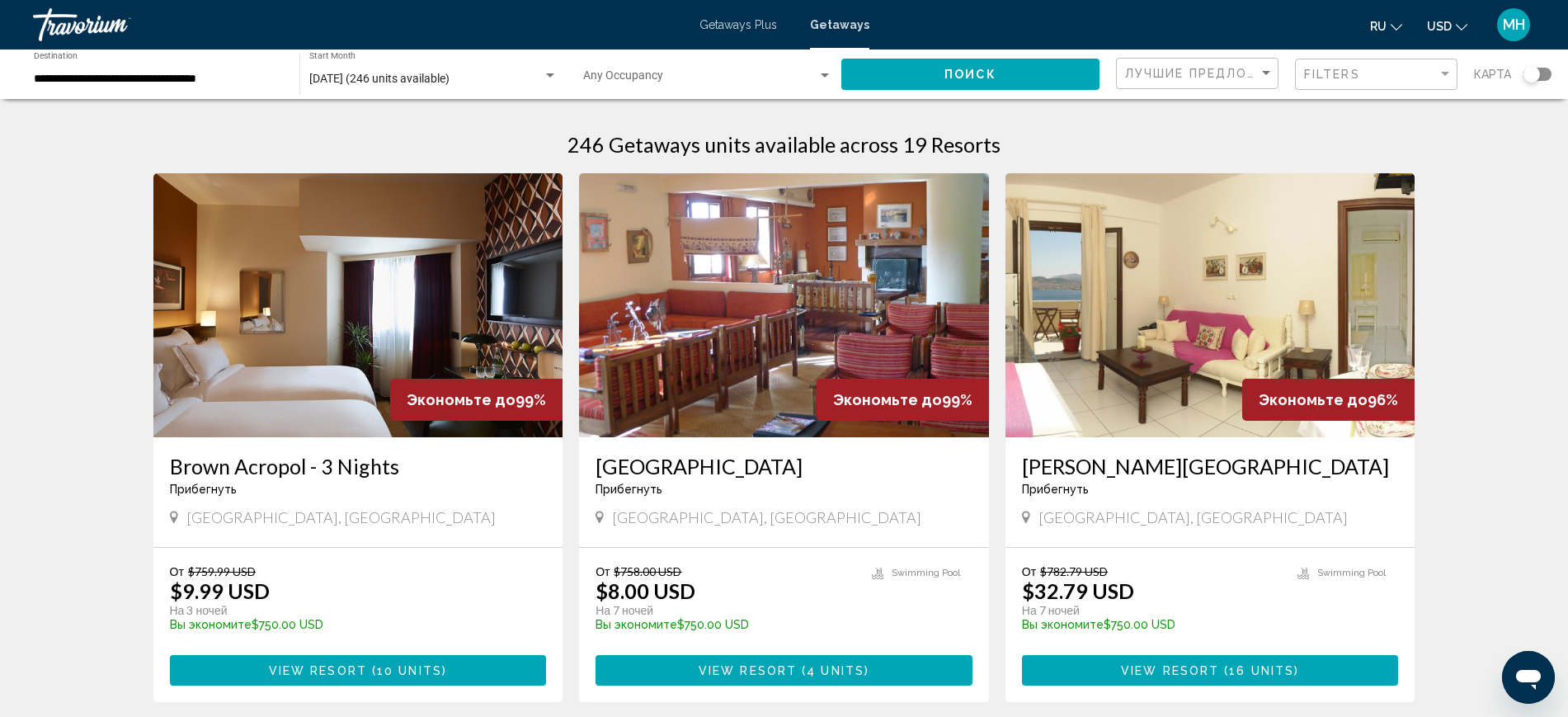
click at [1203, 673] on span "View Resort" at bounding box center [1170, 671] width 98 height 13
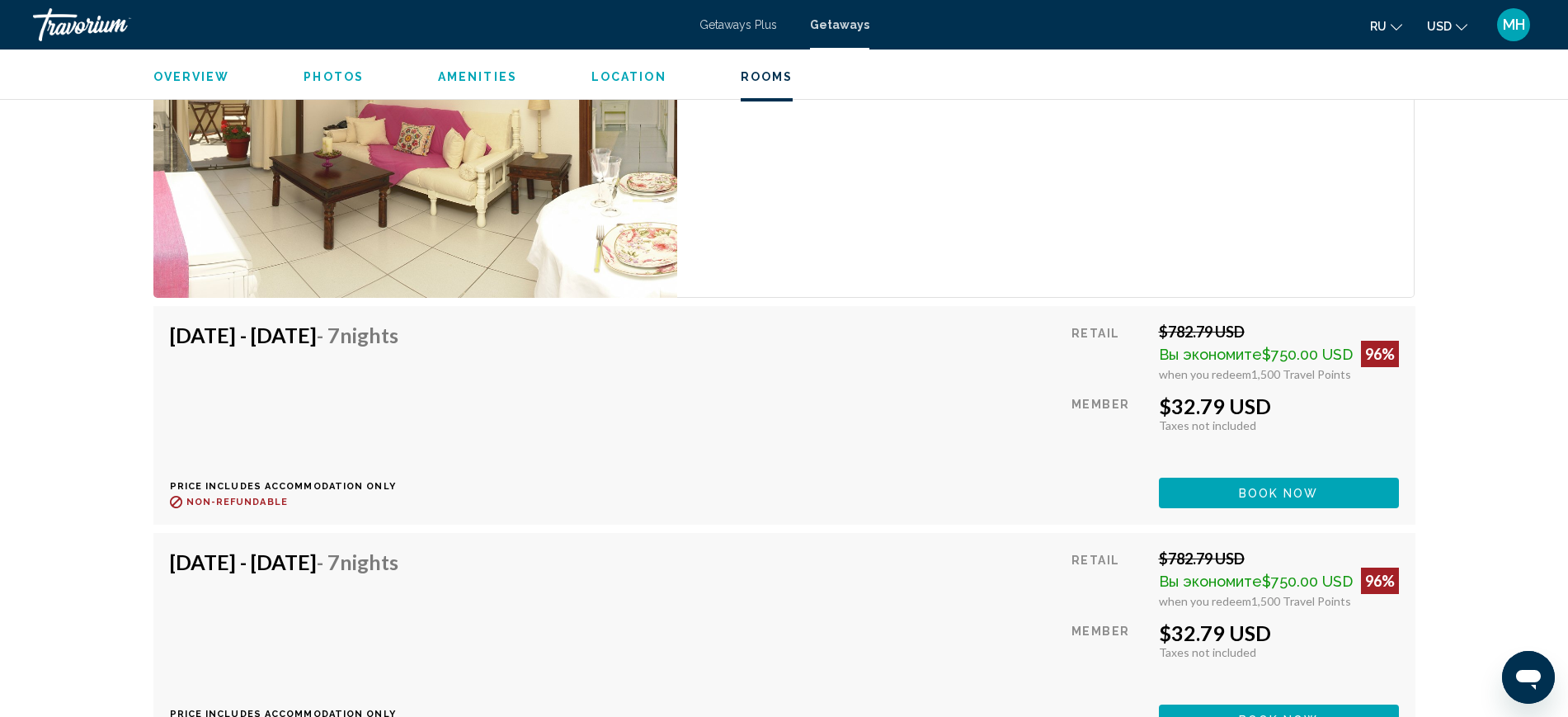
scroll to position [3198, 0]
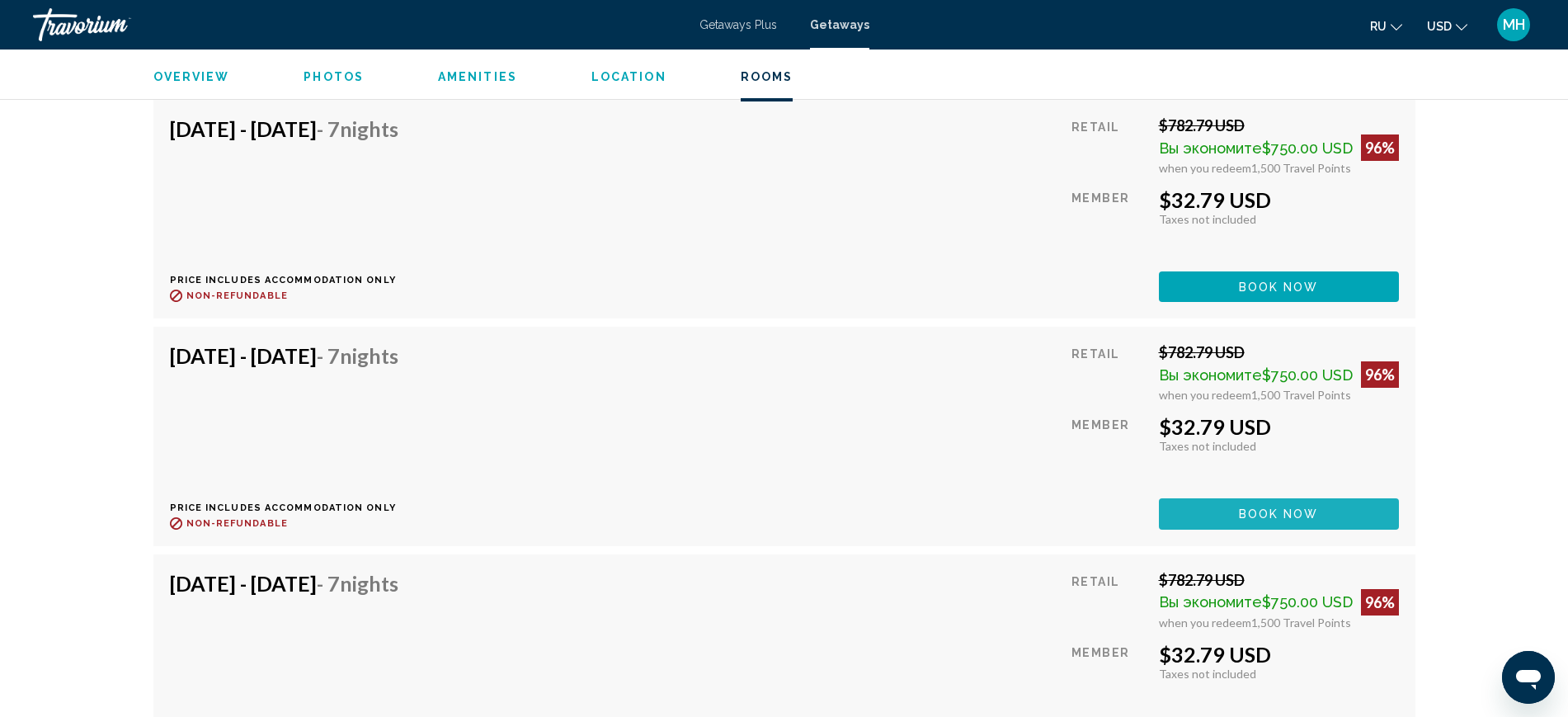
click at [1286, 503] on button "Book now" at bounding box center [1280, 514] width 240 height 30
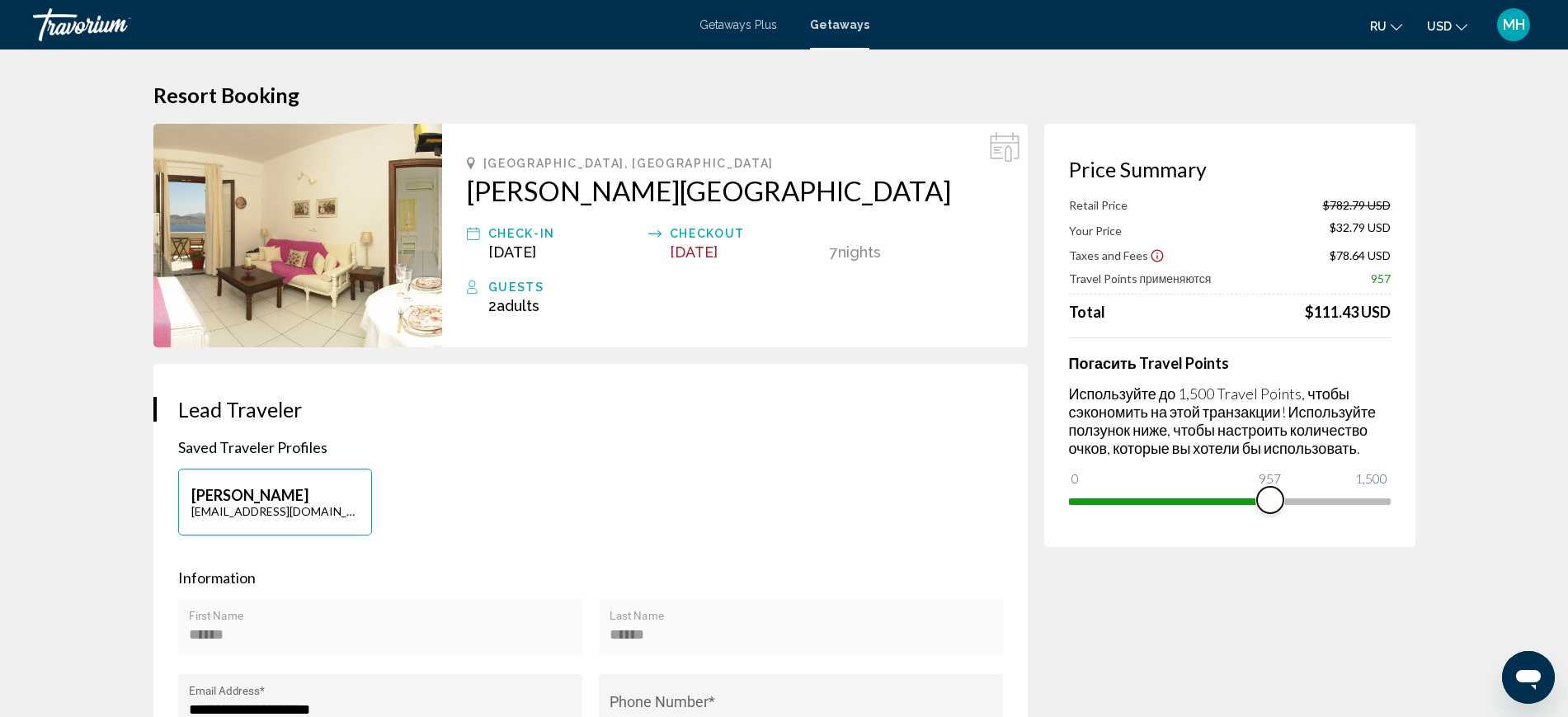
drag, startPoint x: 1380, startPoint y: 500, endPoint x: 1271, endPoint y: 507, distance: 109.2
click at [1271, 507] on span "Main content" at bounding box center [1271, 501] width 27 height 27
drag, startPoint x: 1266, startPoint y: 502, endPoint x: 1410, endPoint y: 506, distance: 144.1
click at [1408, 505] on div "Price Summary Retail Price $782.79 USD Your Price $304.29 USD Taxes and Fees $1…" at bounding box center [1230, 335] width 371 height 423
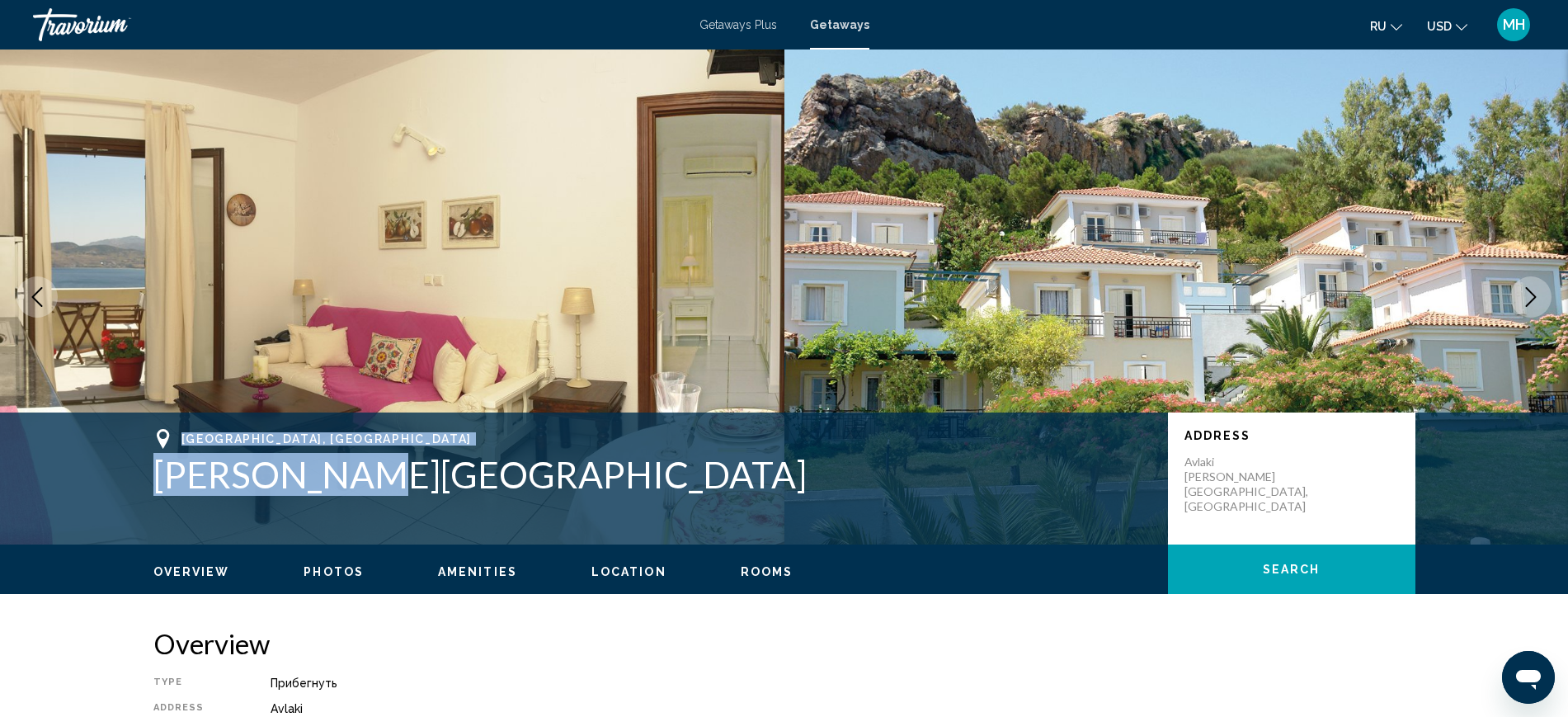
drag, startPoint x: 342, startPoint y: 477, endPoint x: 180, endPoint y: 433, distance: 167.9
click at [180, 433] on div "Lesvos, Greece Clara Hotel" at bounding box center [652, 462] width 998 height 67
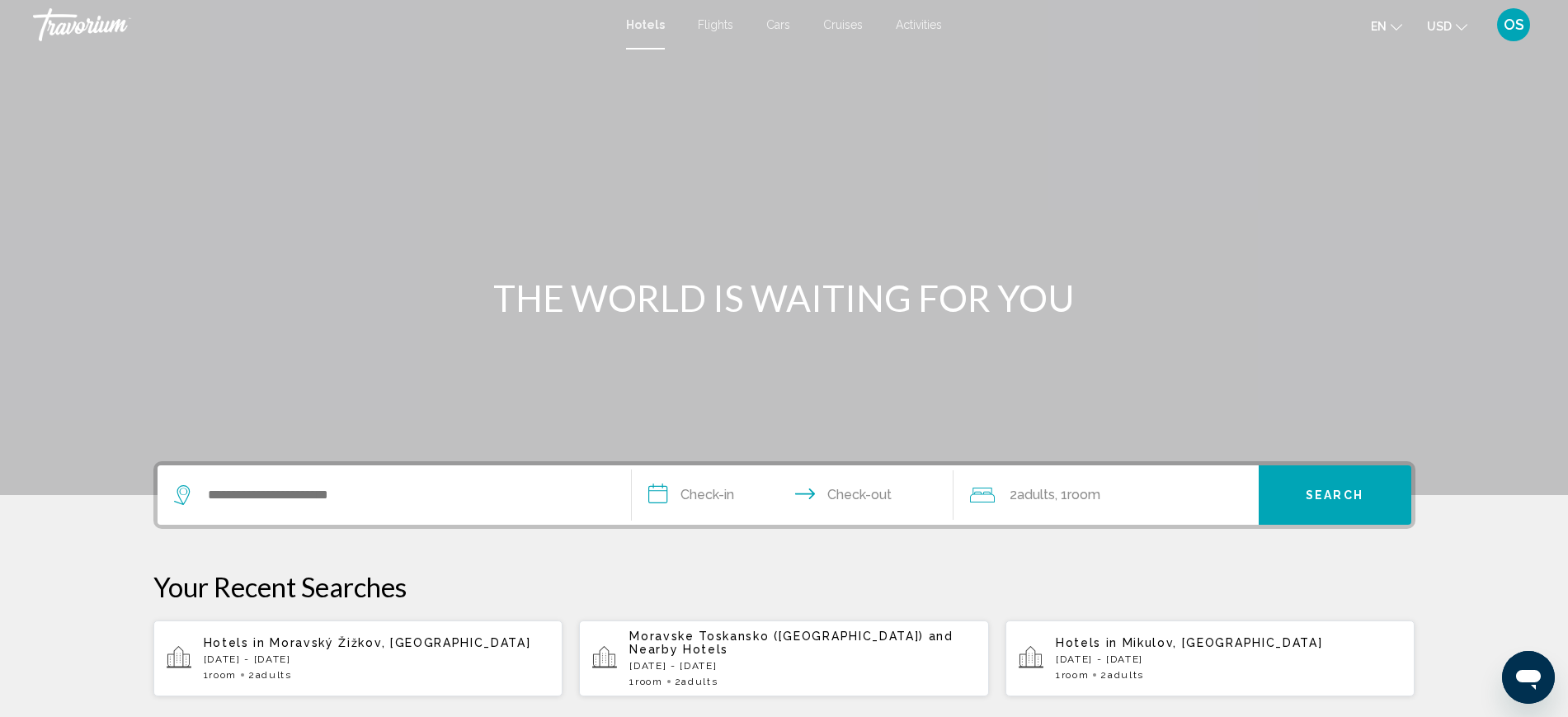
click at [1395, 22] on icon "Change language" at bounding box center [1396, 27] width 12 height 12
click at [1348, 181] on button "русский" at bounding box center [1352, 174] width 77 height 21
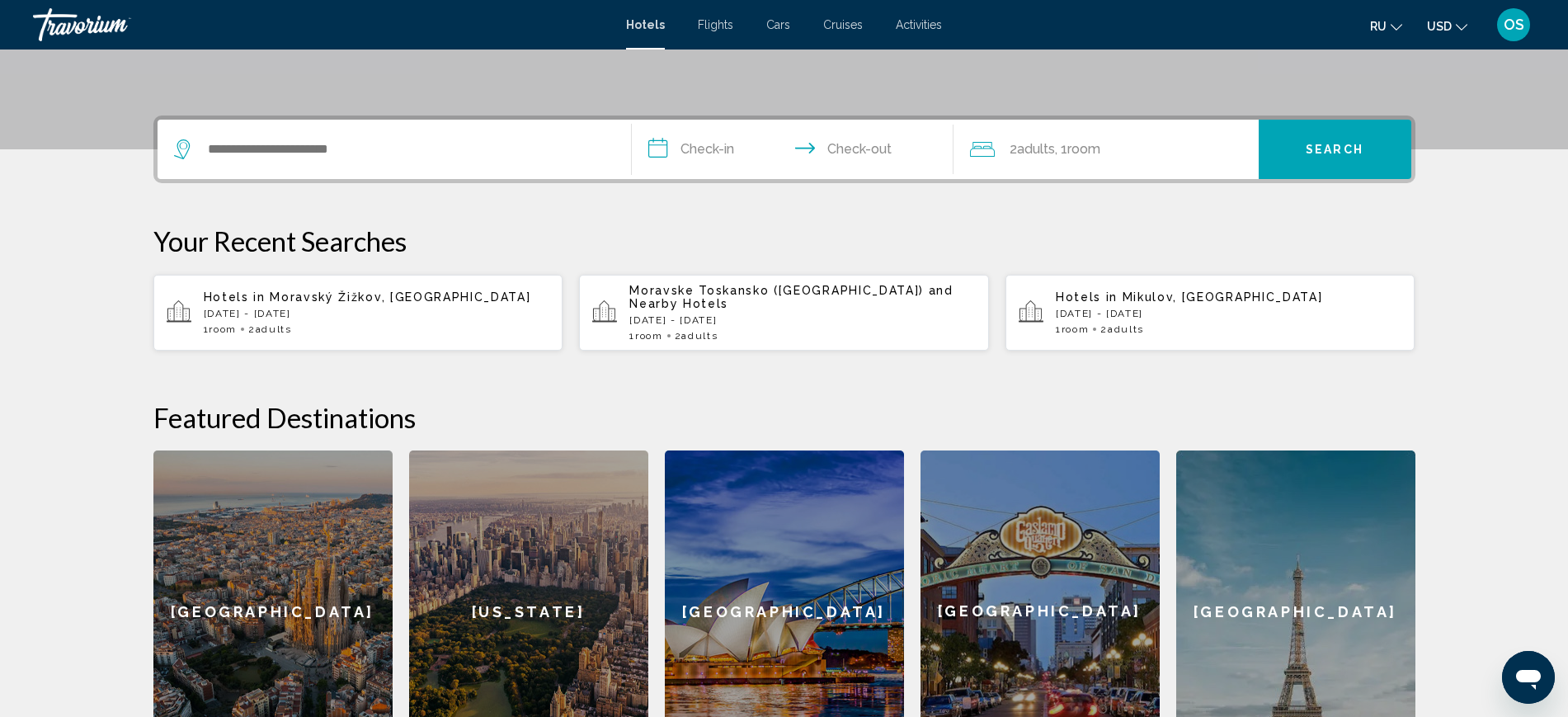
scroll to position [309, 0]
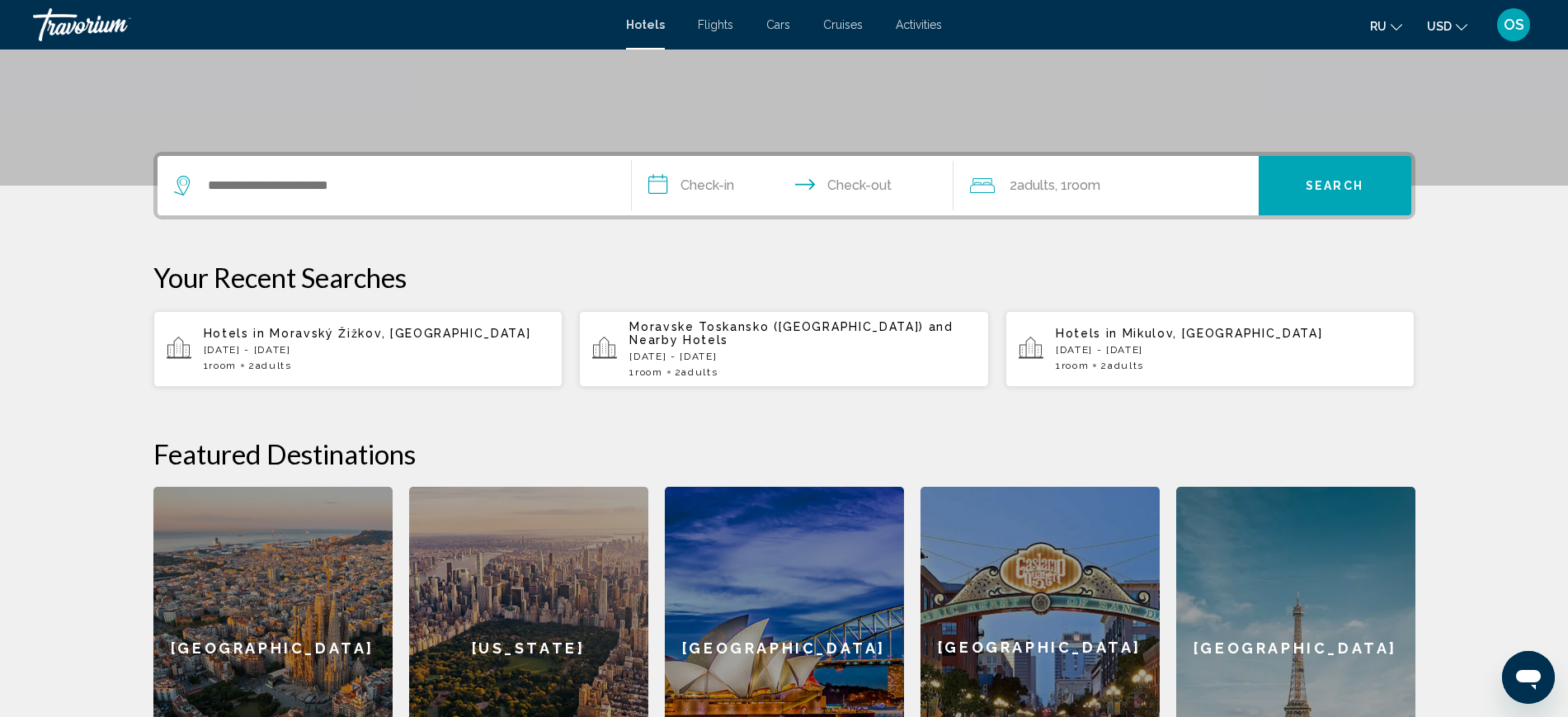
click at [296, 344] on p "[DATE] - [DATE]" at bounding box center [377, 349] width 346 height 12
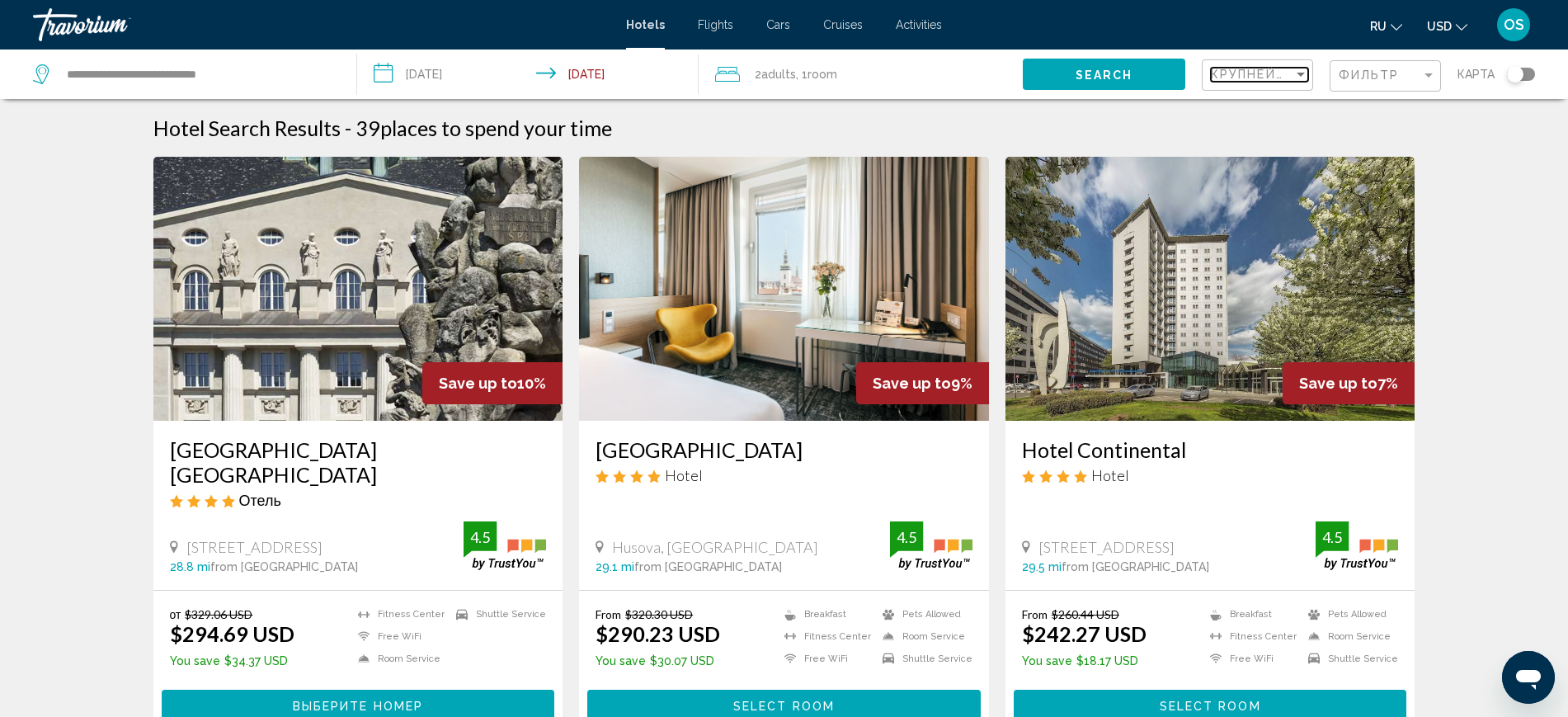
click at [1297, 75] on div "Sort by" at bounding box center [1301, 75] width 8 height 4
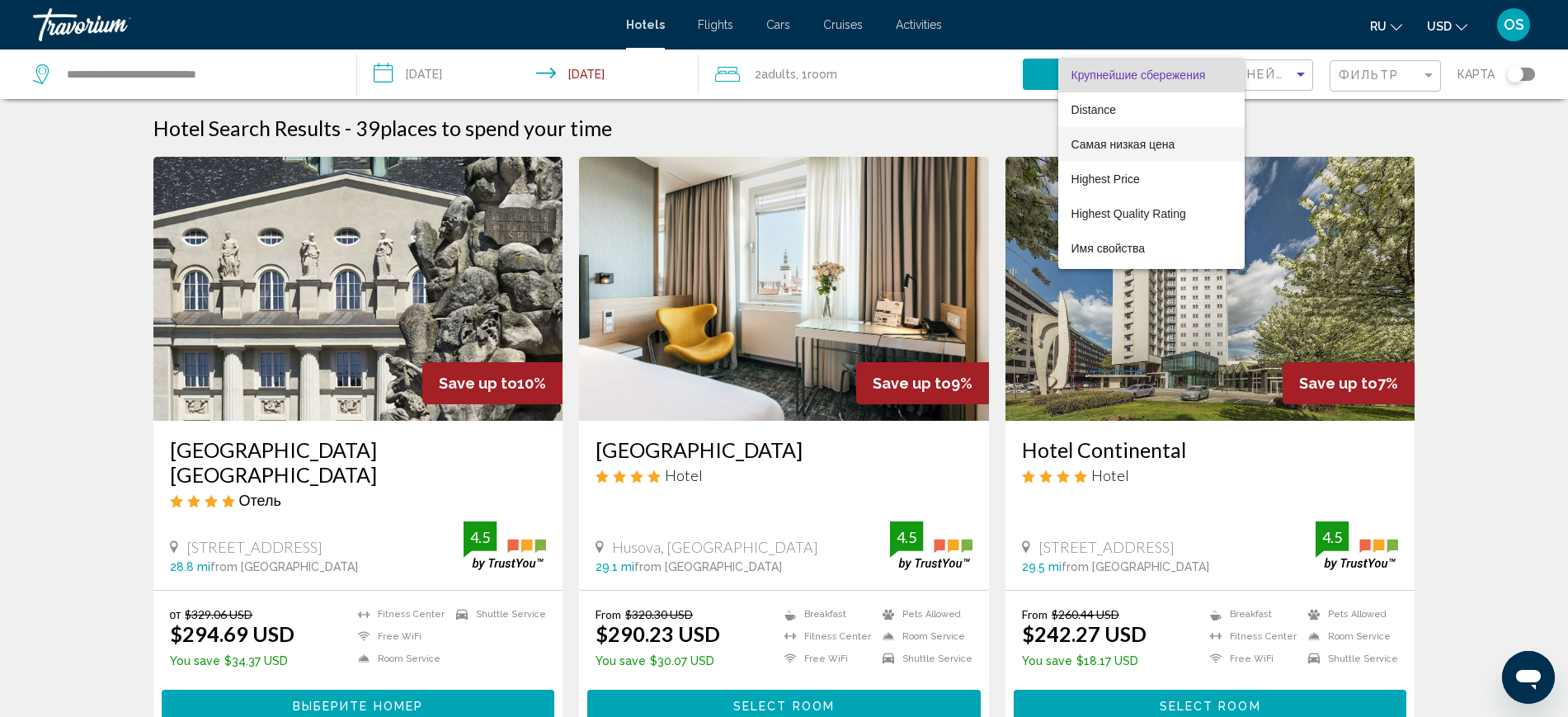
click at [1122, 138] on span "Самая низкая цена" at bounding box center [1124, 144] width 104 height 13
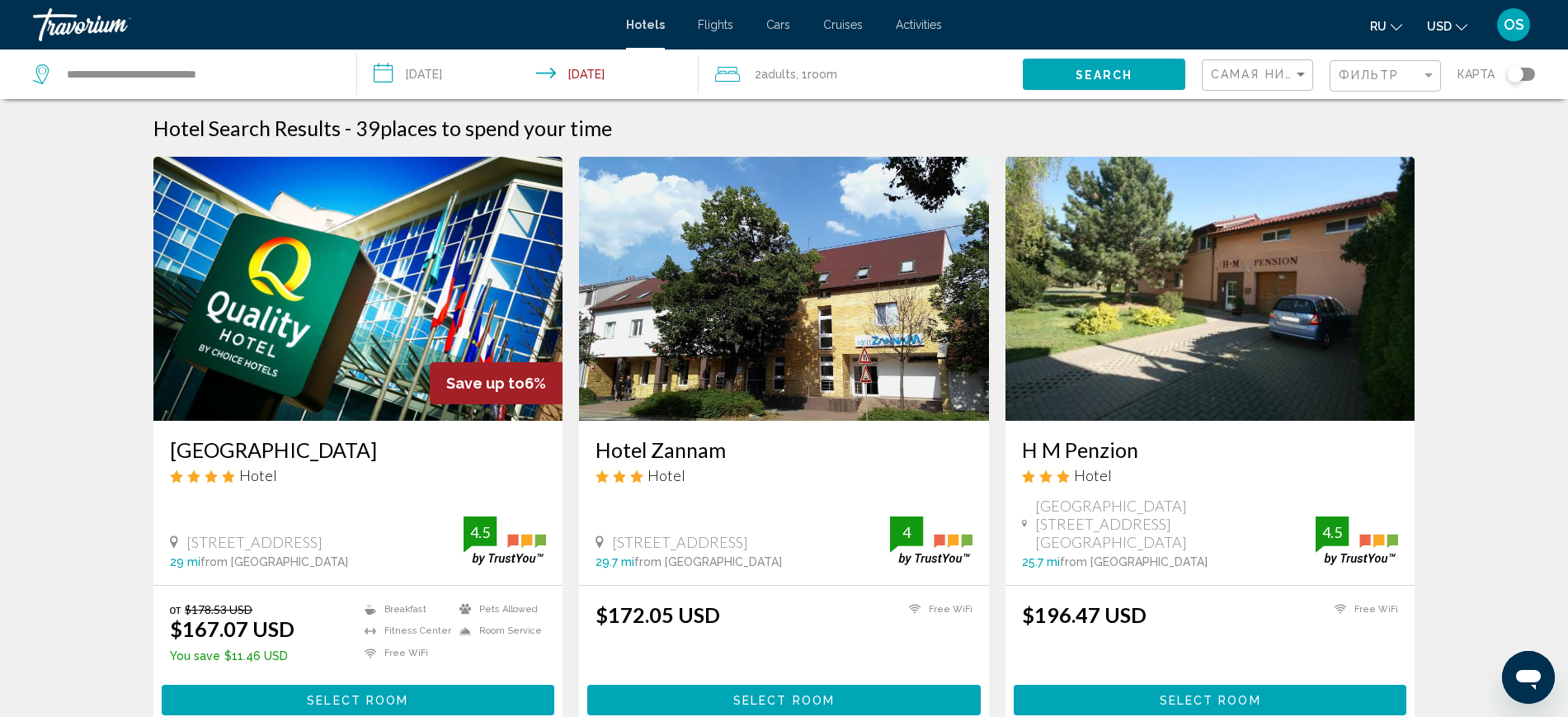
click at [1515, 59] on div "карта" at bounding box center [1496, 75] width 77 height 50
click at [1519, 66] on div "Toggle map" at bounding box center [1515, 74] width 17 height 17
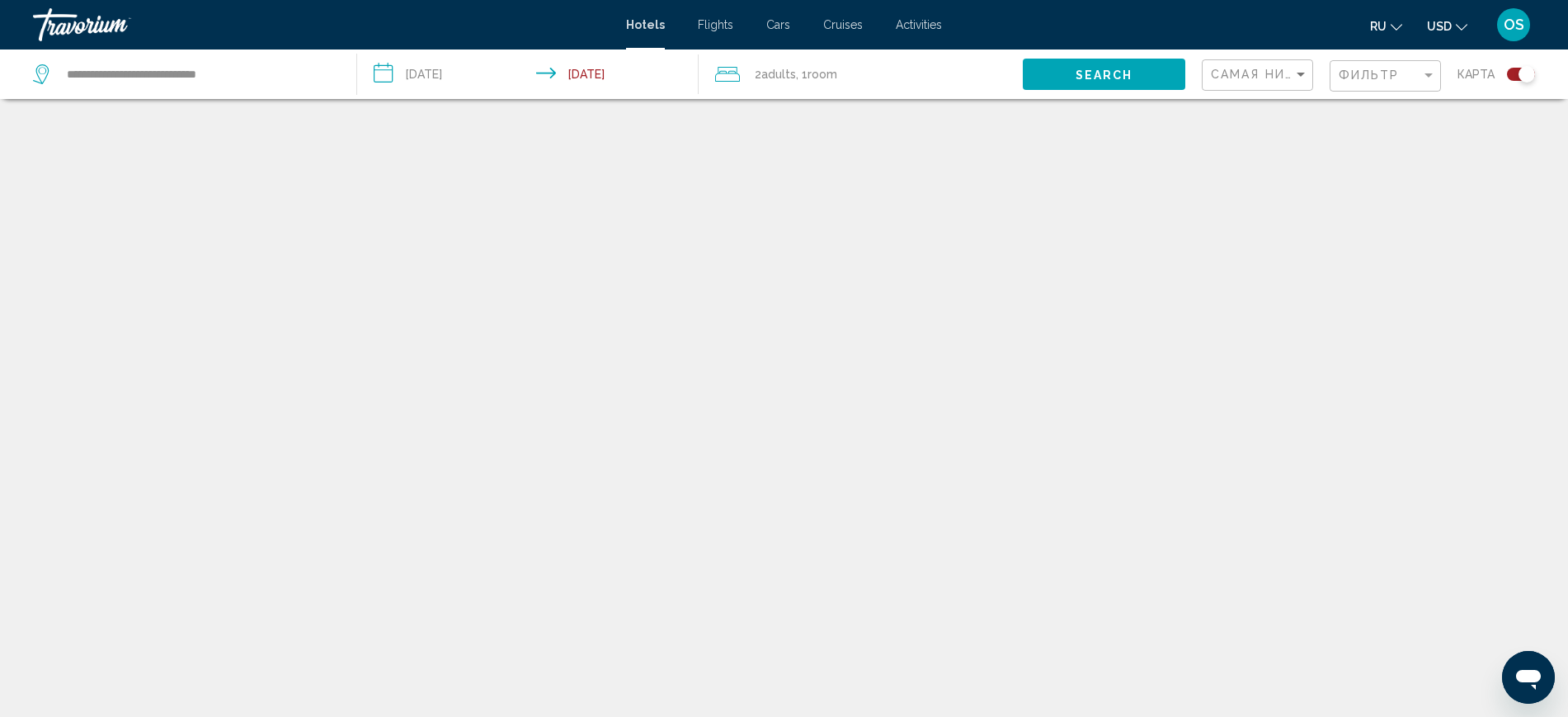
scroll to position [99, 0]
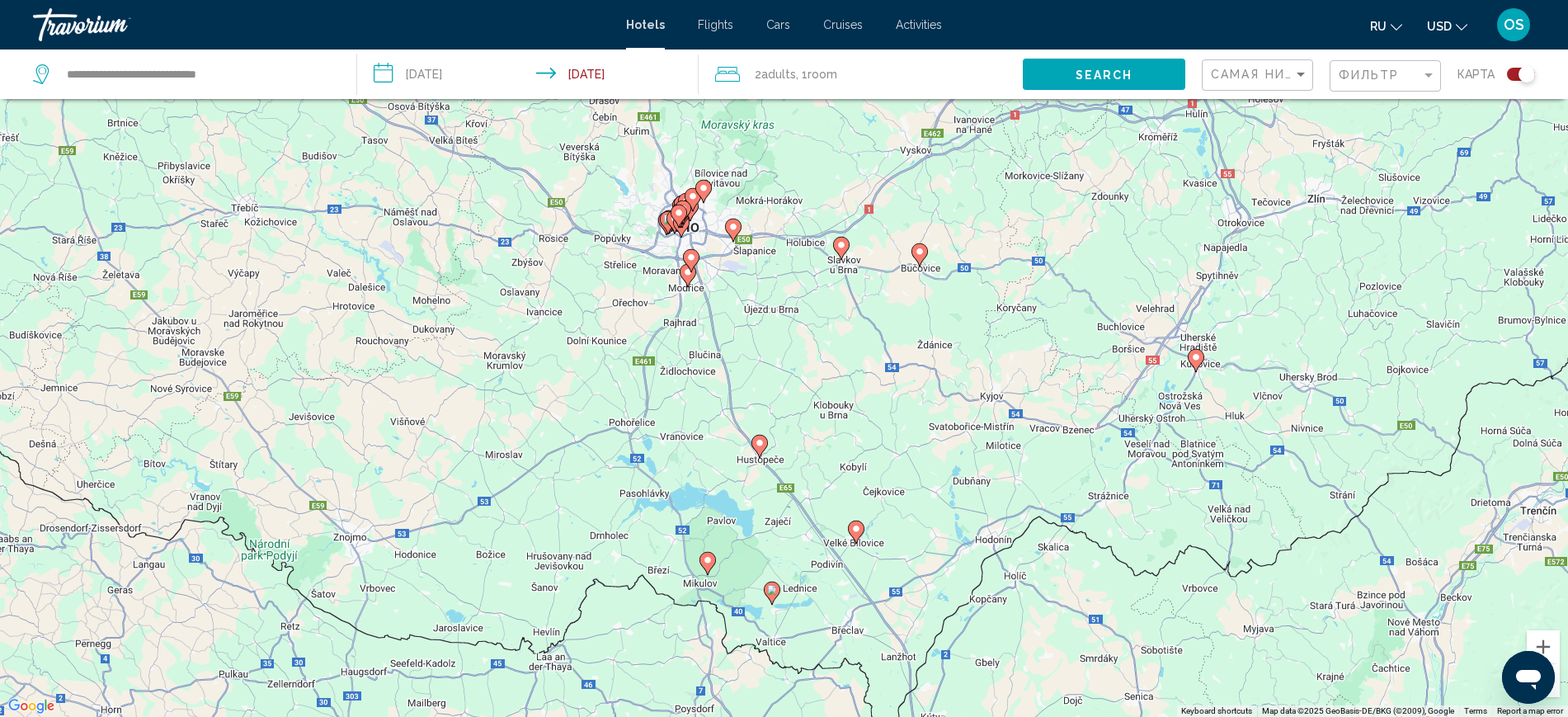
drag, startPoint x: 879, startPoint y: 403, endPoint x: 1019, endPoint y: 444, distance: 145.9
click at [1019, 444] on div "To activate drag with keyboard, press Alt + Enter. Once in keyboard drag state,…" at bounding box center [784, 358] width 1568 height 717
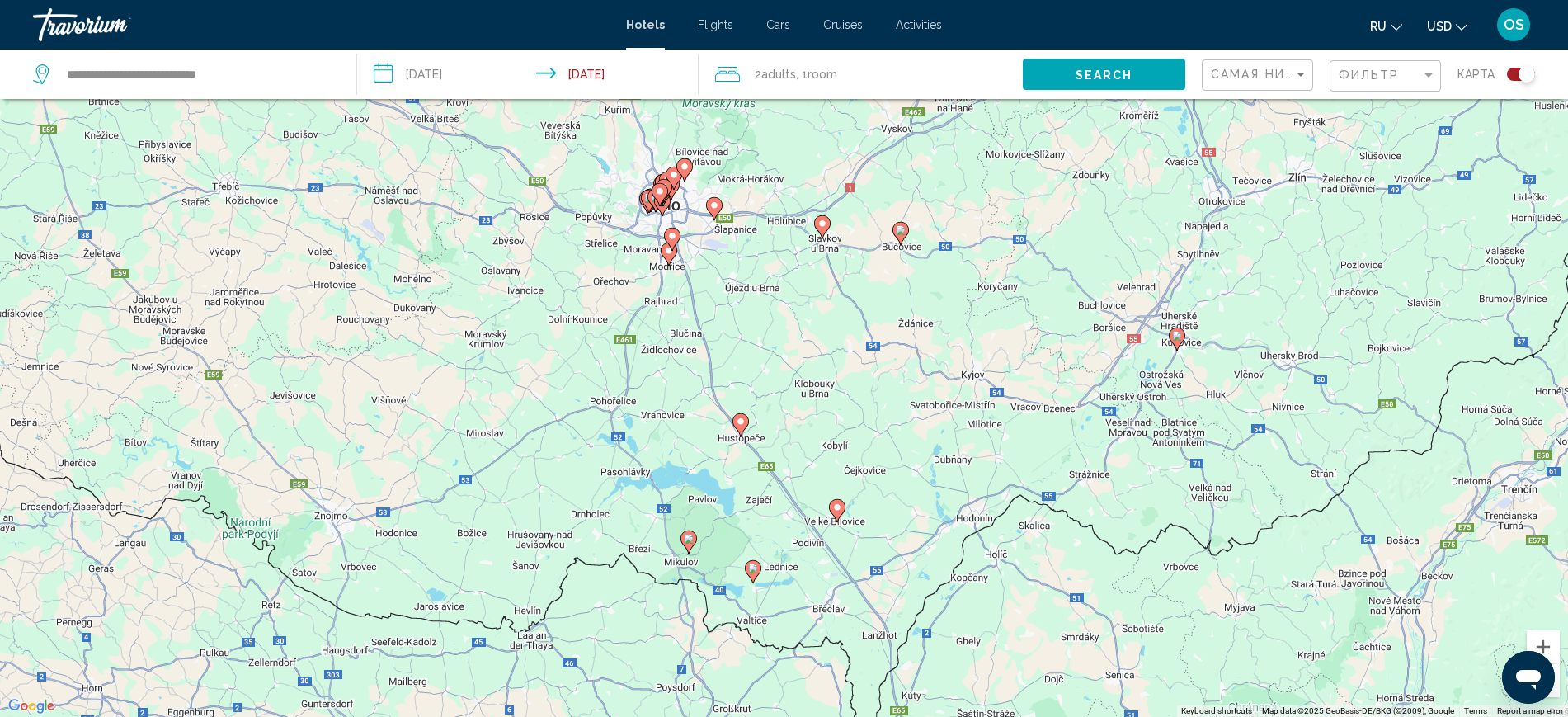
drag, startPoint x: 1321, startPoint y: 493, endPoint x: 1300, endPoint y: 468, distance: 32.6
click at [1300, 468] on div "To activate drag with keyboard, press Alt + Enter. Once in keyboard drag state,…" at bounding box center [784, 358] width 1568 height 717
click at [1547, 647] on button "Zoom in" at bounding box center [1543, 647] width 33 height 33
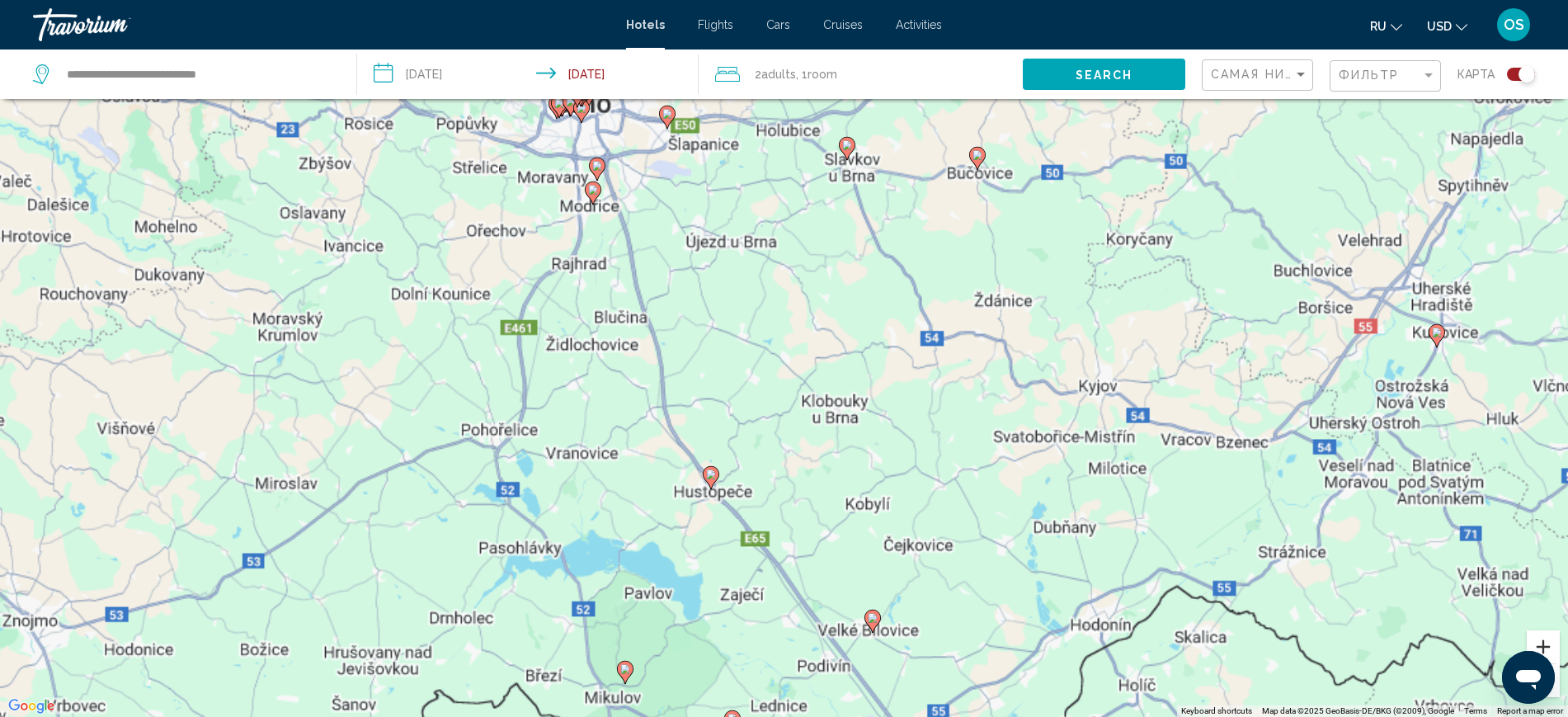
click at [1547, 647] on button "Zoom in" at bounding box center [1543, 647] width 33 height 33
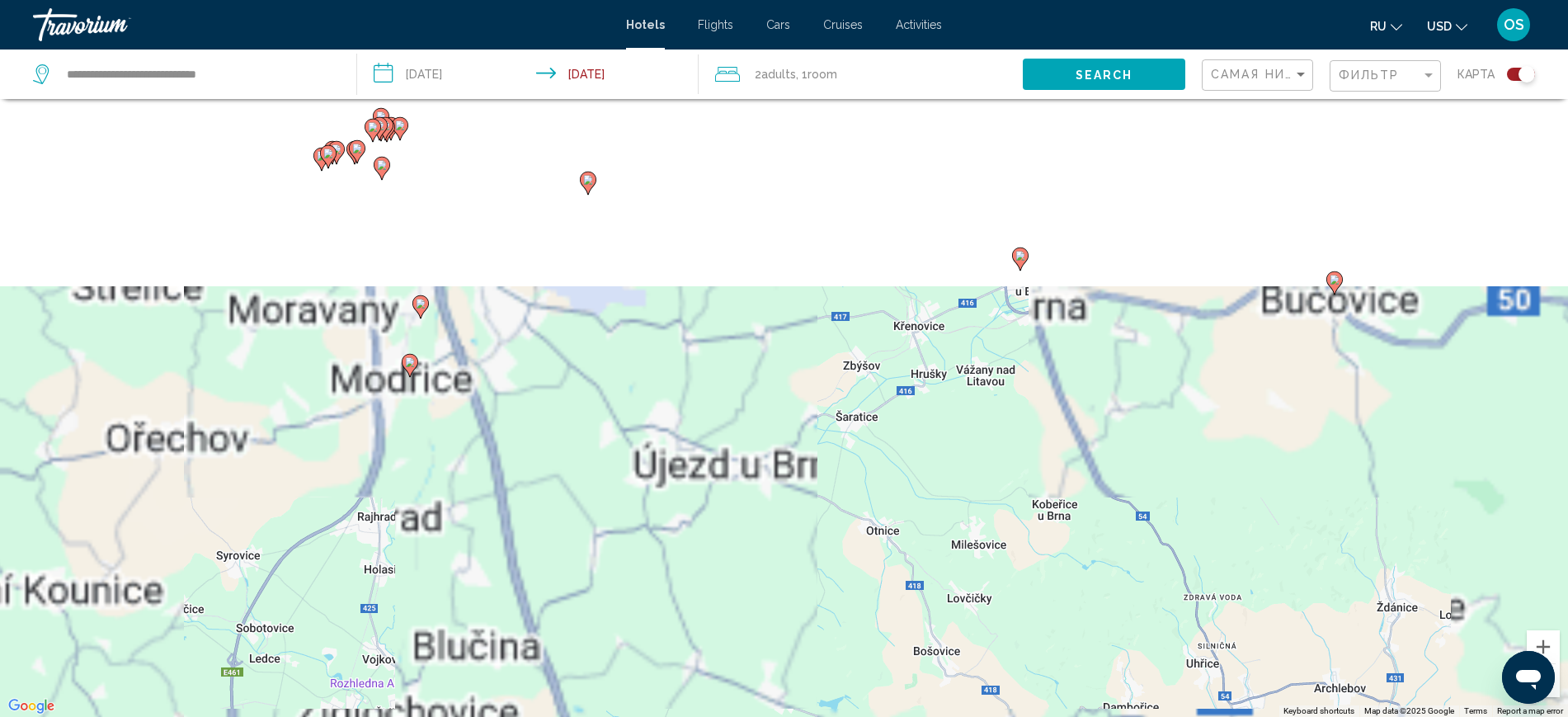
drag, startPoint x: 985, startPoint y: 376, endPoint x: 914, endPoint y: 613, distance: 247.4
click at [1089, 618] on html "**********" at bounding box center [784, 259] width 1568 height 717
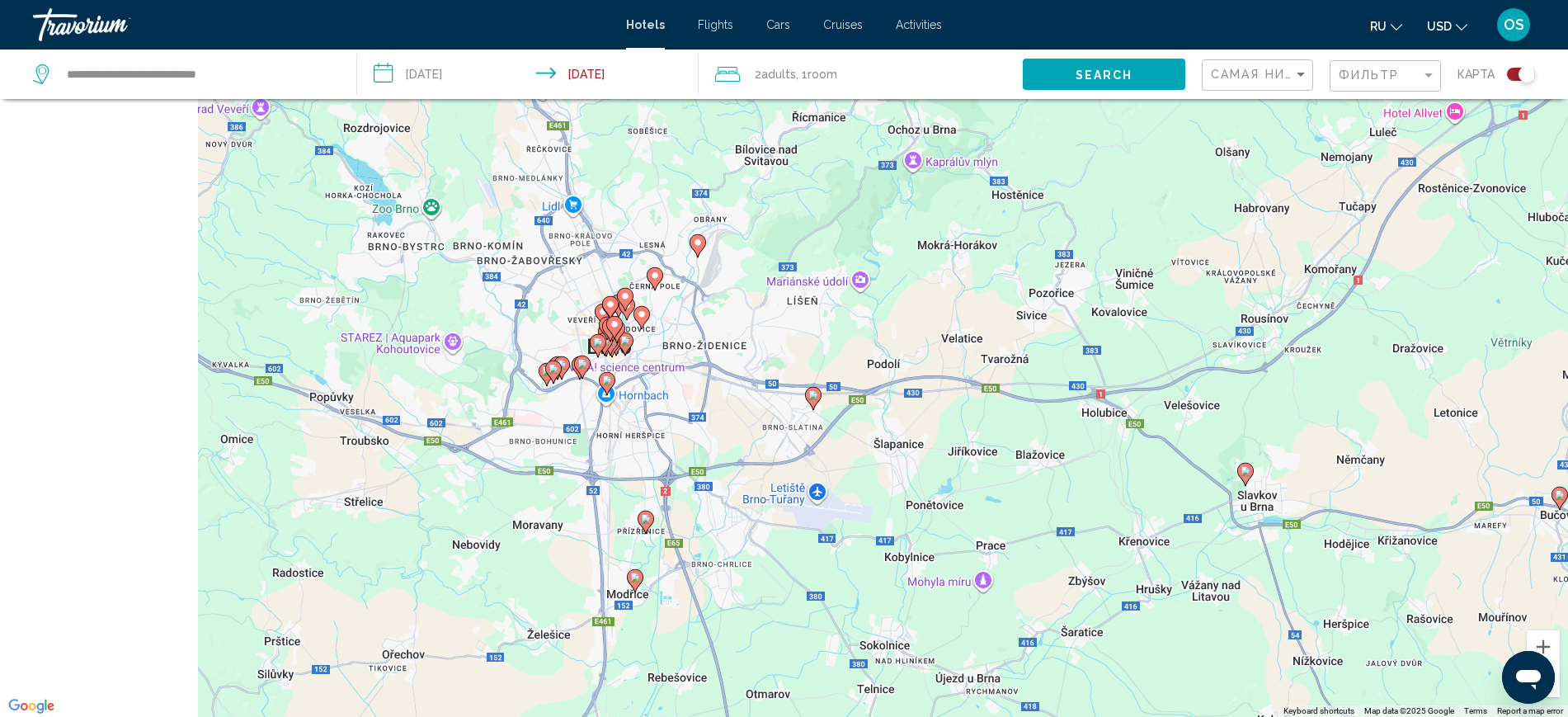
drag, startPoint x: 743, startPoint y: 494, endPoint x: 891, endPoint y: 664, distance: 225.4
click at [922, 690] on div "To activate drag with keyboard, press Alt + Enter. Once in keyboard drag state,…" at bounding box center [784, 358] width 1568 height 717
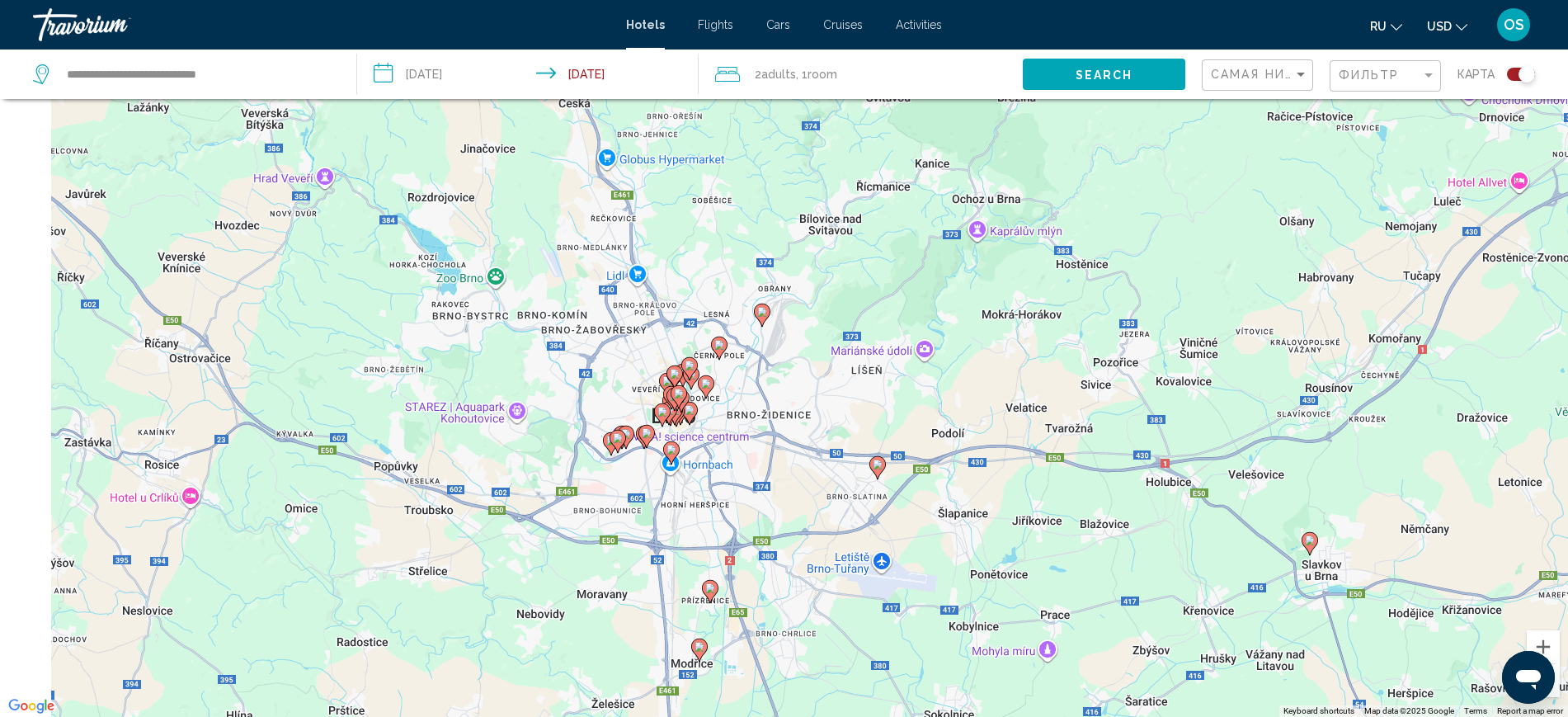
drag, startPoint x: 808, startPoint y: 444, endPoint x: 850, endPoint y: 477, distance: 53.4
click at [850, 477] on div "To activate drag with keyboard, press Alt + Enter. Once in keyboard drag state,…" at bounding box center [784, 358] width 1568 height 717
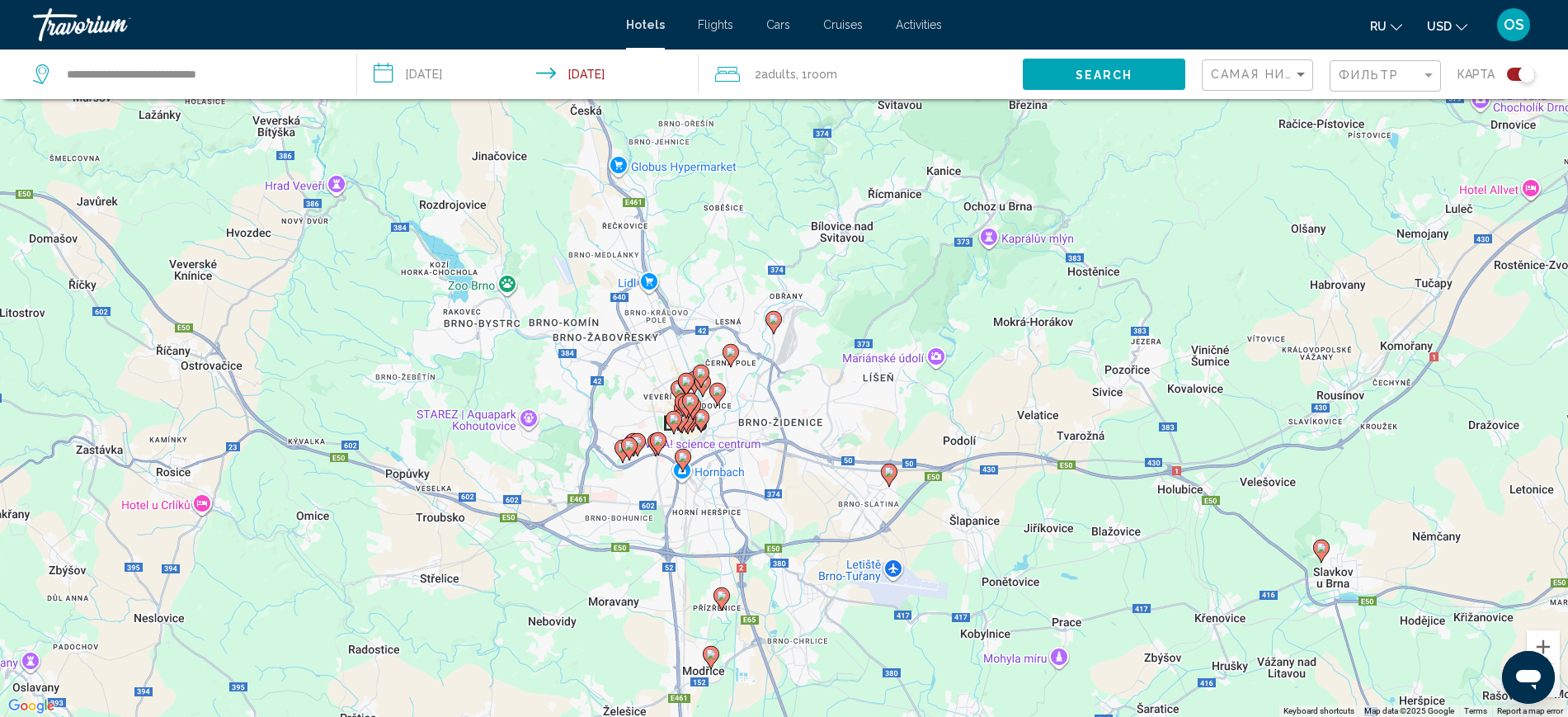
click at [688, 449] on gmp-advanced-marker "Main content" at bounding box center [683, 460] width 17 height 25
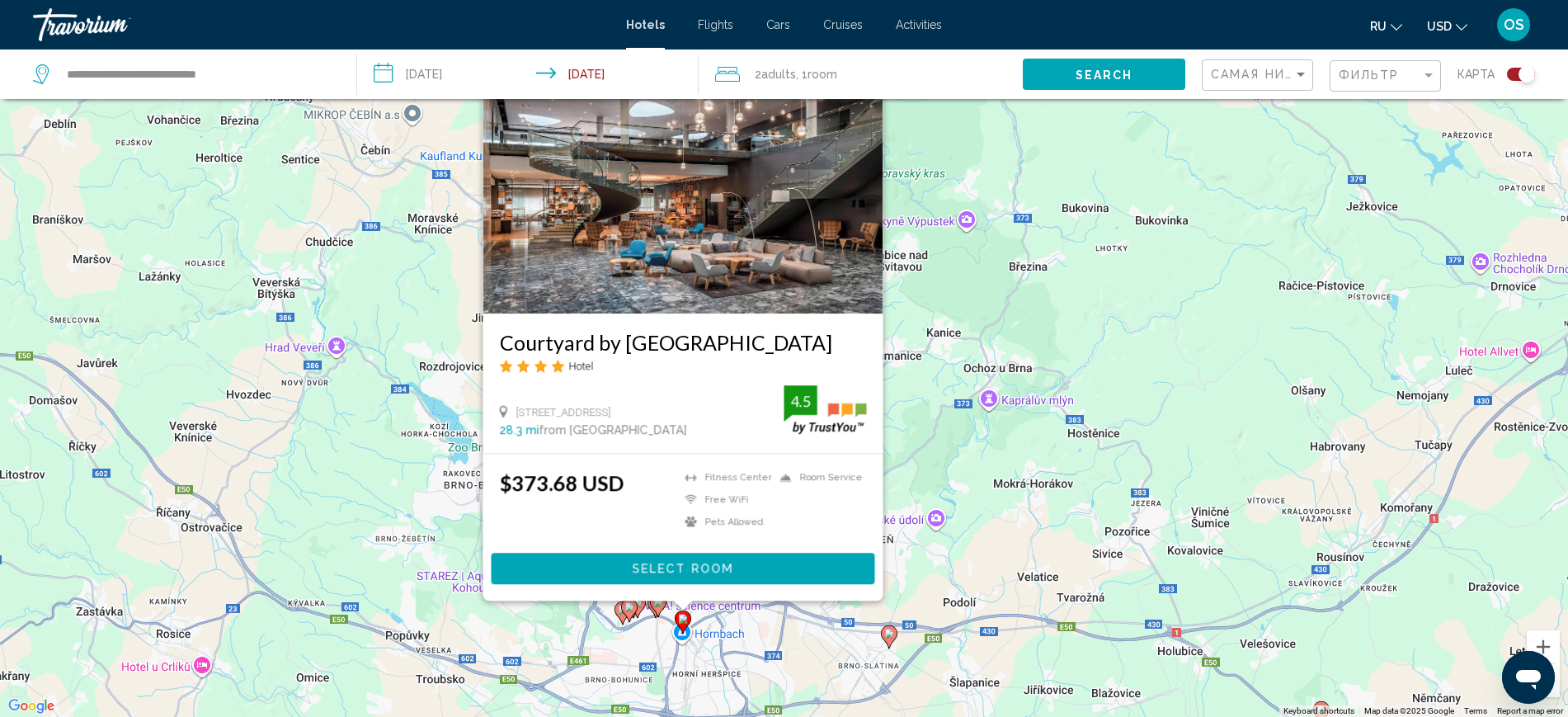
click at [1095, 155] on div "To activate drag with keyboard, press Alt + Enter. Once in keyboard drag state,…" at bounding box center [784, 358] width 1568 height 717
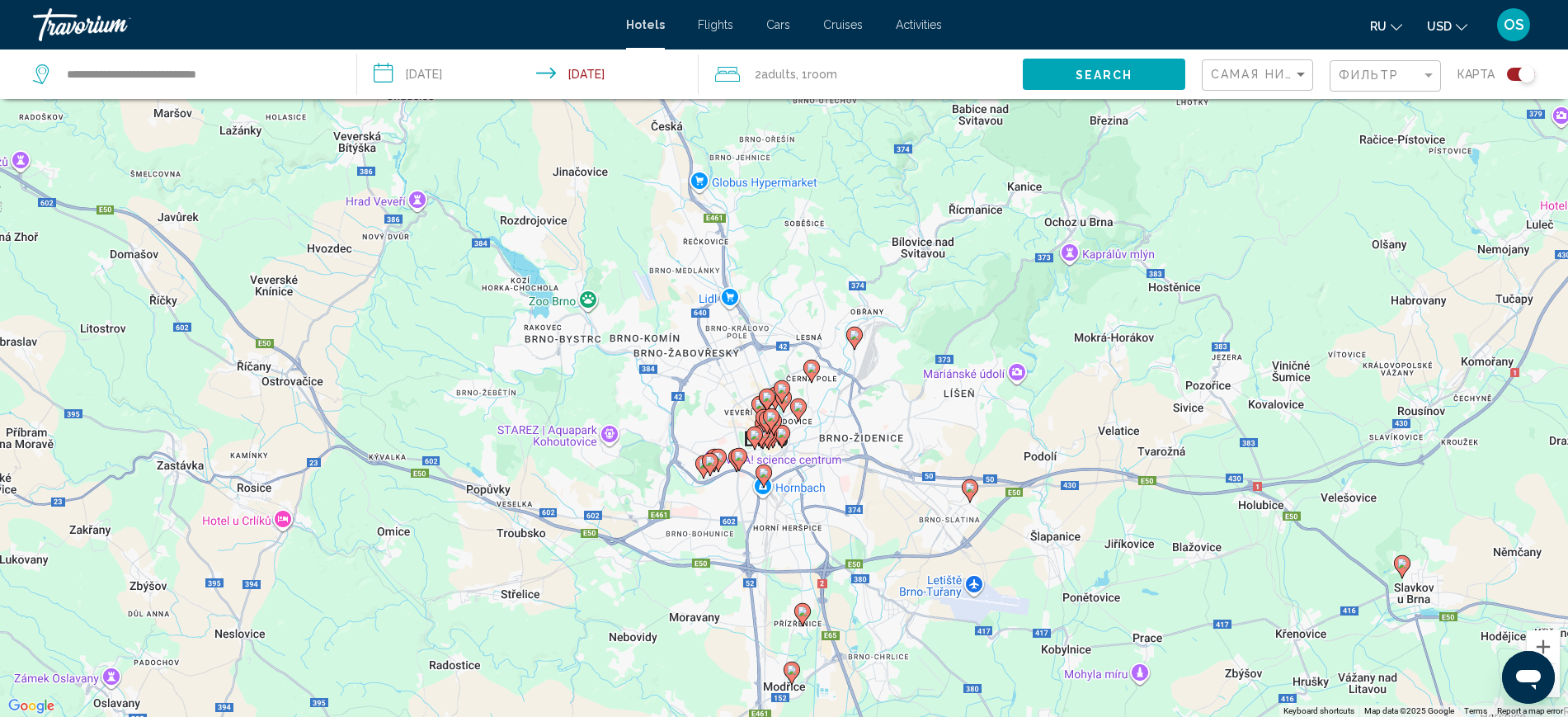
drag, startPoint x: 831, startPoint y: 446, endPoint x: 870, endPoint y: 253, distance: 196.9
click at [886, 247] on div "To activate drag with keyboard, press Alt + Enter. Once in keyboard drag state,…" at bounding box center [784, 358] width 1568 height 717
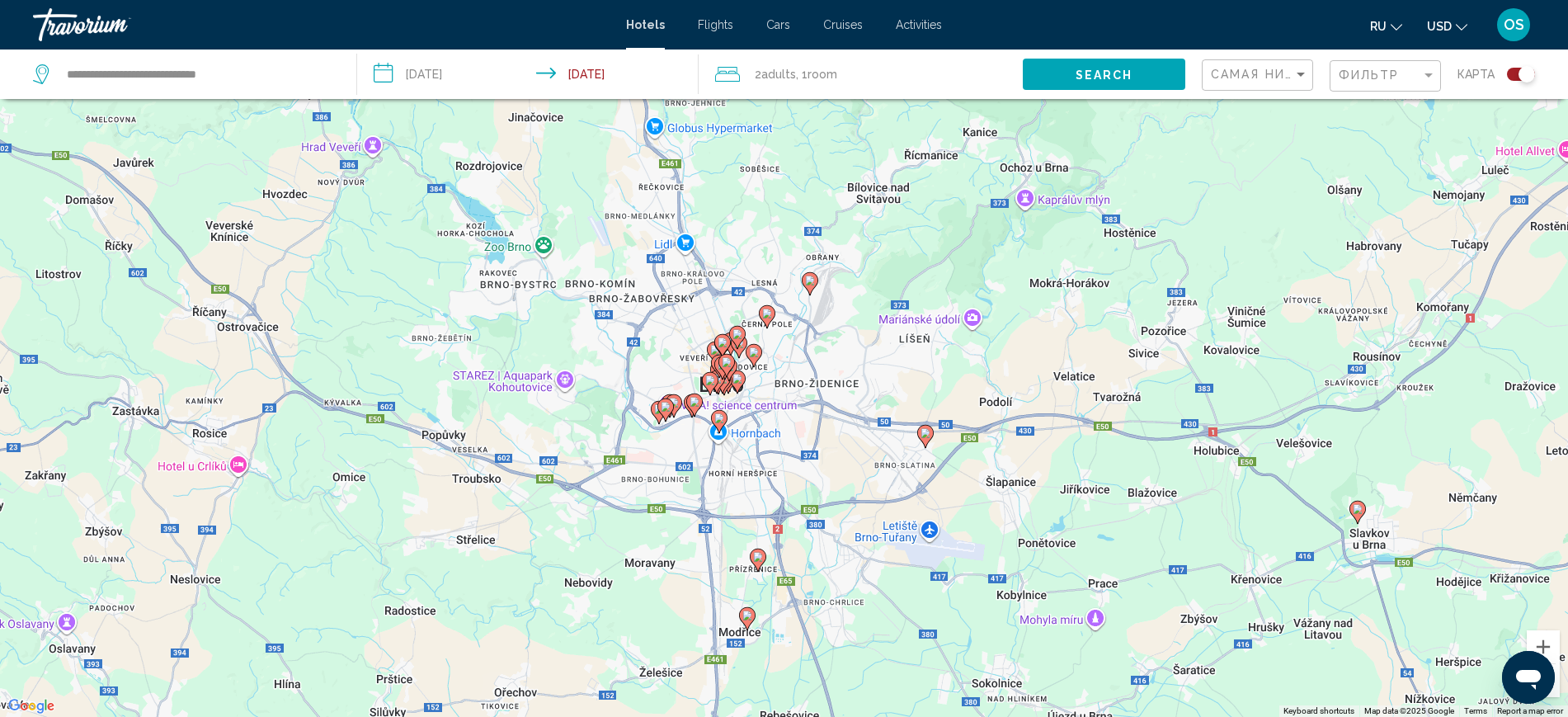
click at [814, 277] on image "Main content" at bounding box center [809, 280] width 10 height 10
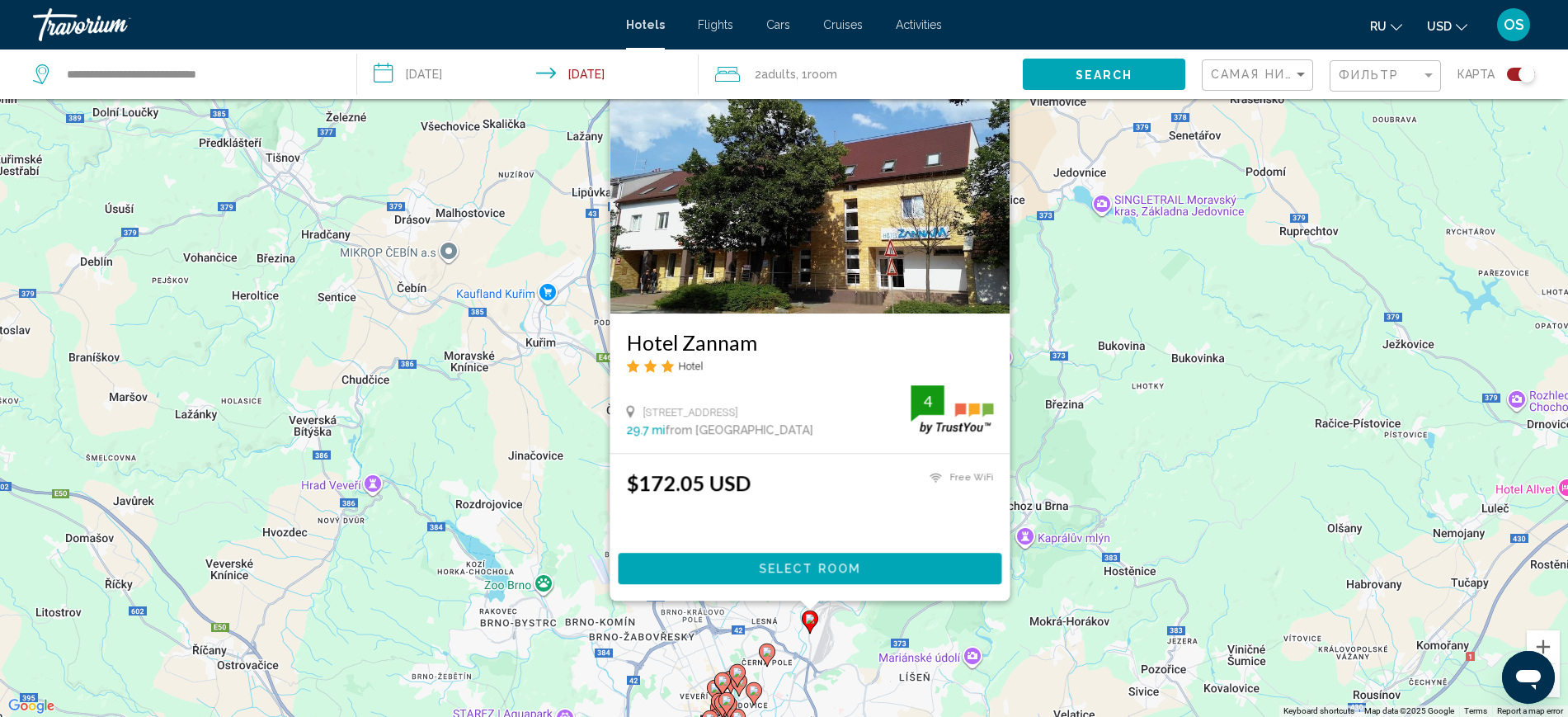
click at [1174, 415] on div "To activate drag with keyboard, press Alt + Enter. Once in keyboard drag state,…" at bounding box center [784, 358] width 1568 height 717
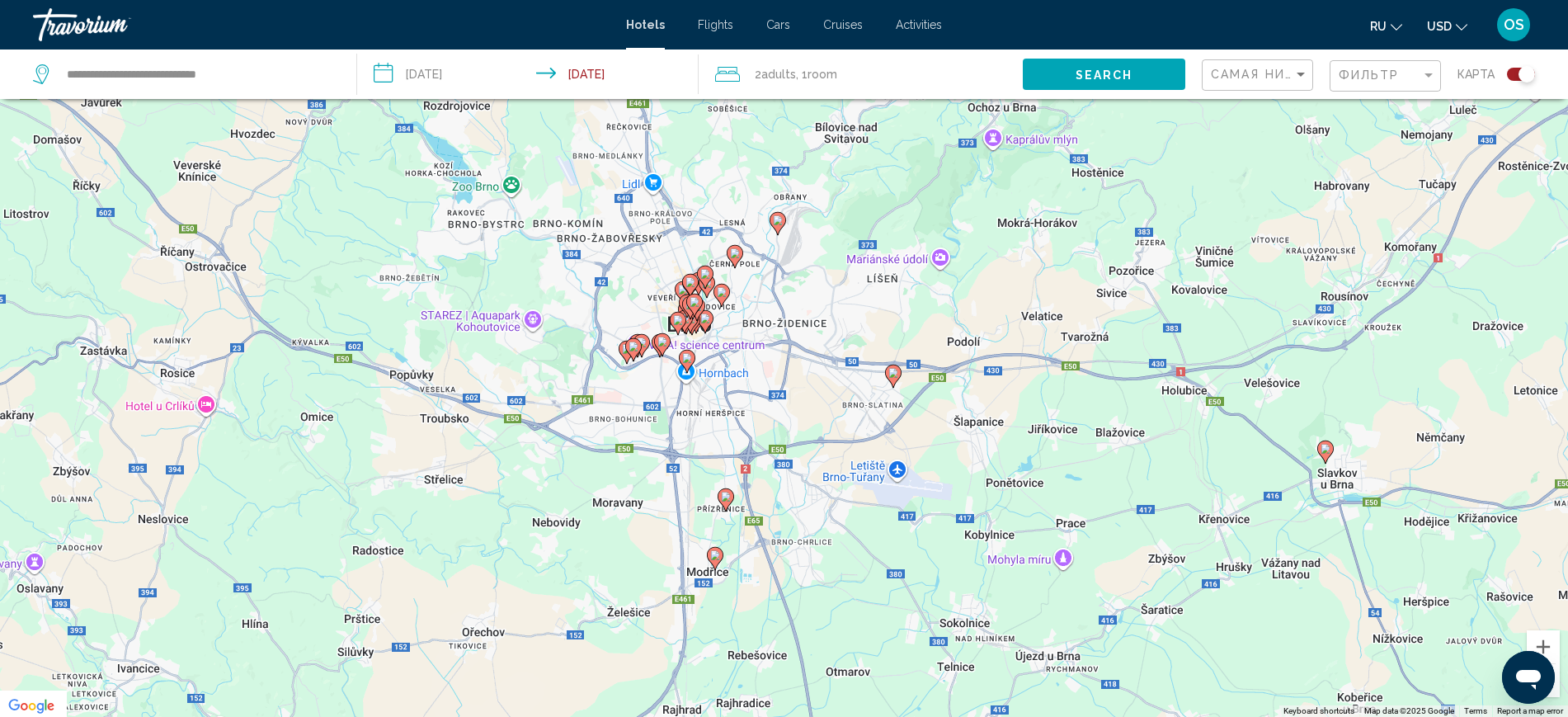
drag, startPoint x: 843, startPoint y: 430, endPoint x: 810, endPoint y: 145, distance: 286.9
click at [818, 100] on div "To activate drag with keyboard, press Alt + Enter. Once in keyboard drag state,…" at bounding box center [784, 358] width 1568 height 717
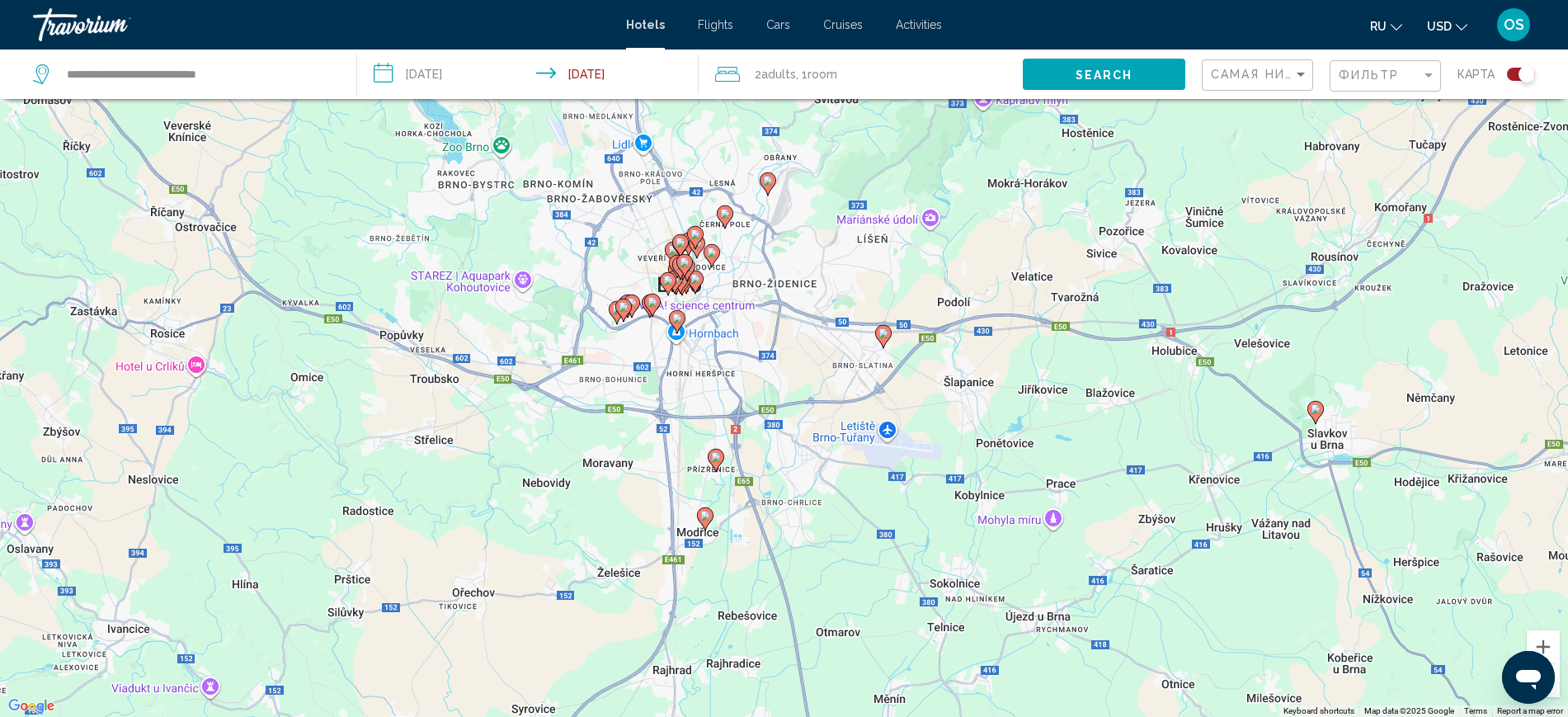
click at [885, 337] on image "Main content" at bounding box center [883, 333] width 10 height 10
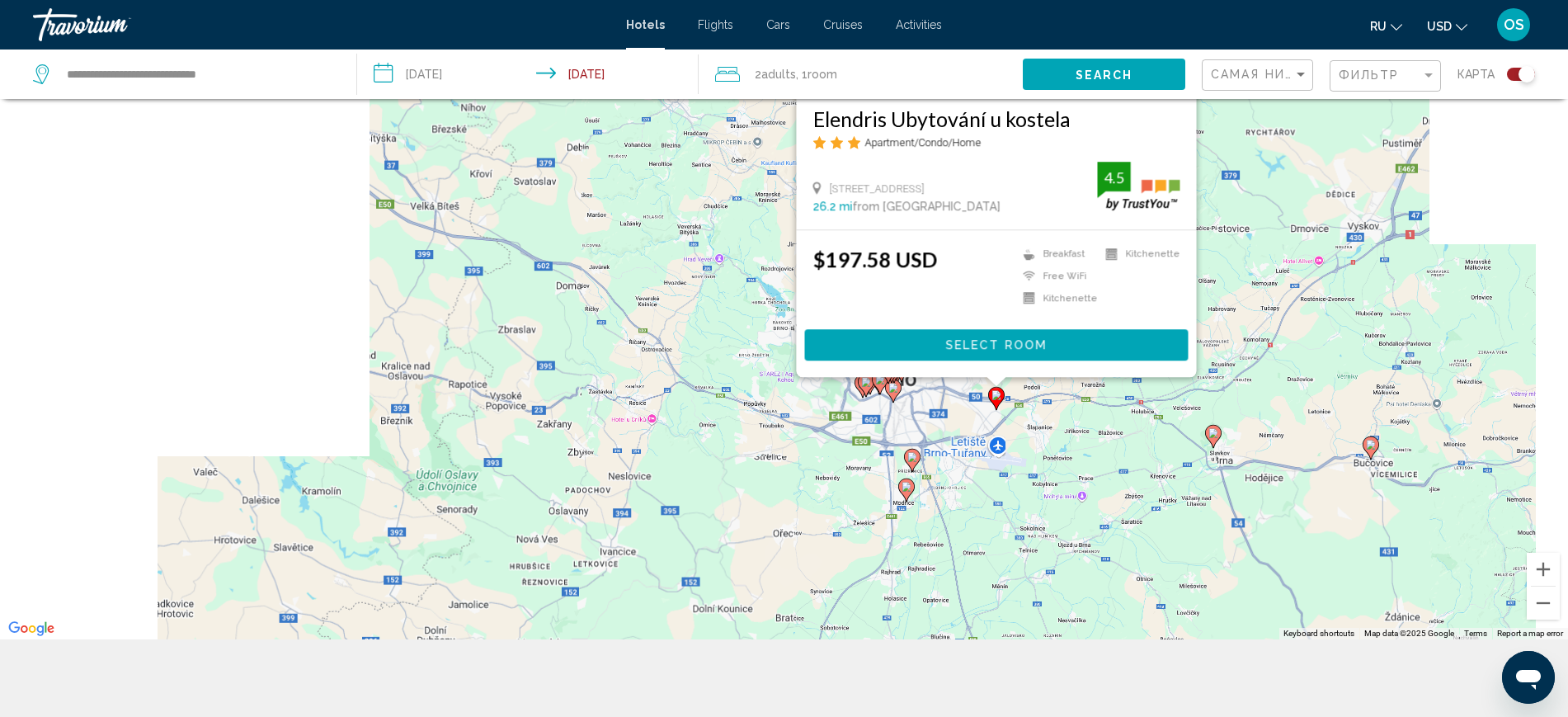
scroll to position [198, 0]
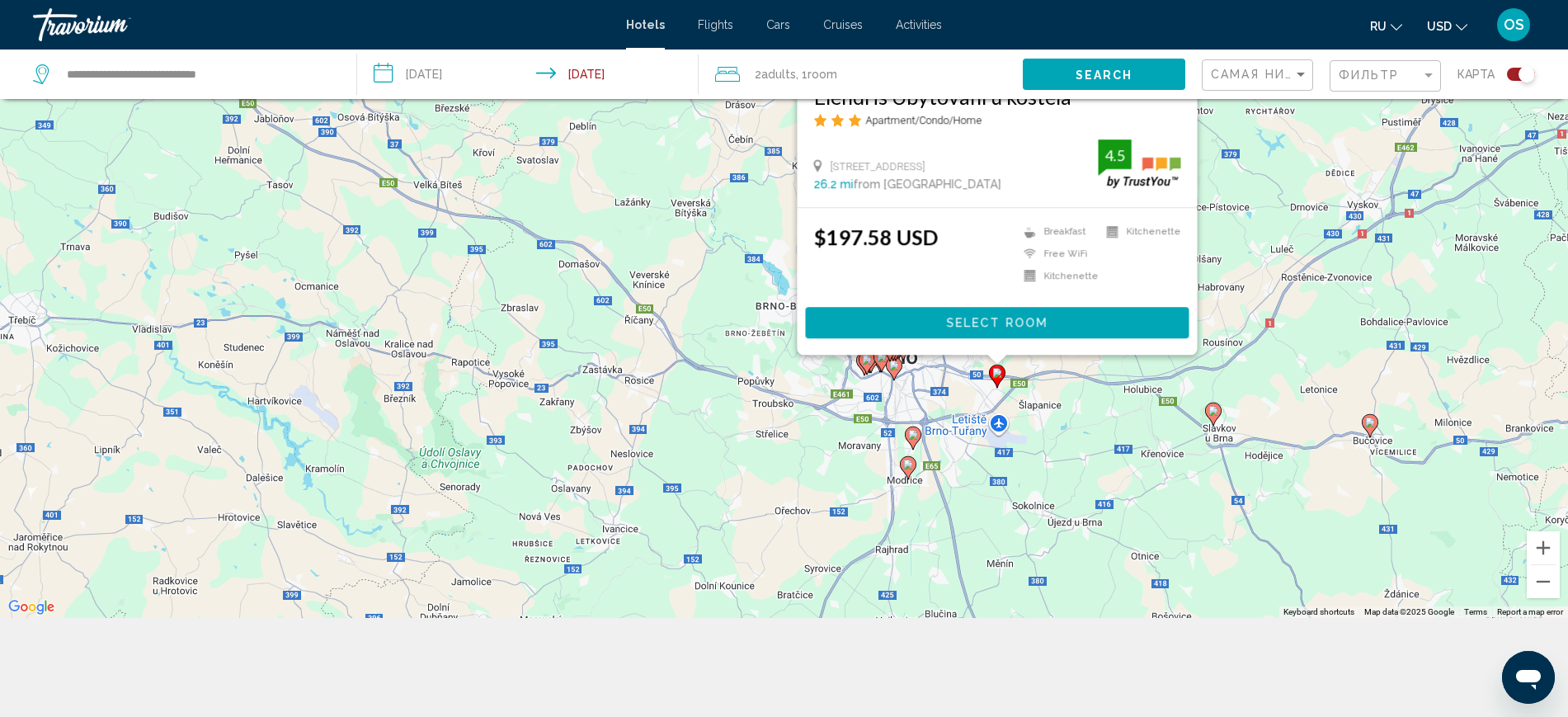
click at [1211, 408] on image "Main content" at bounding box center [1213, 411] width 10 height 10
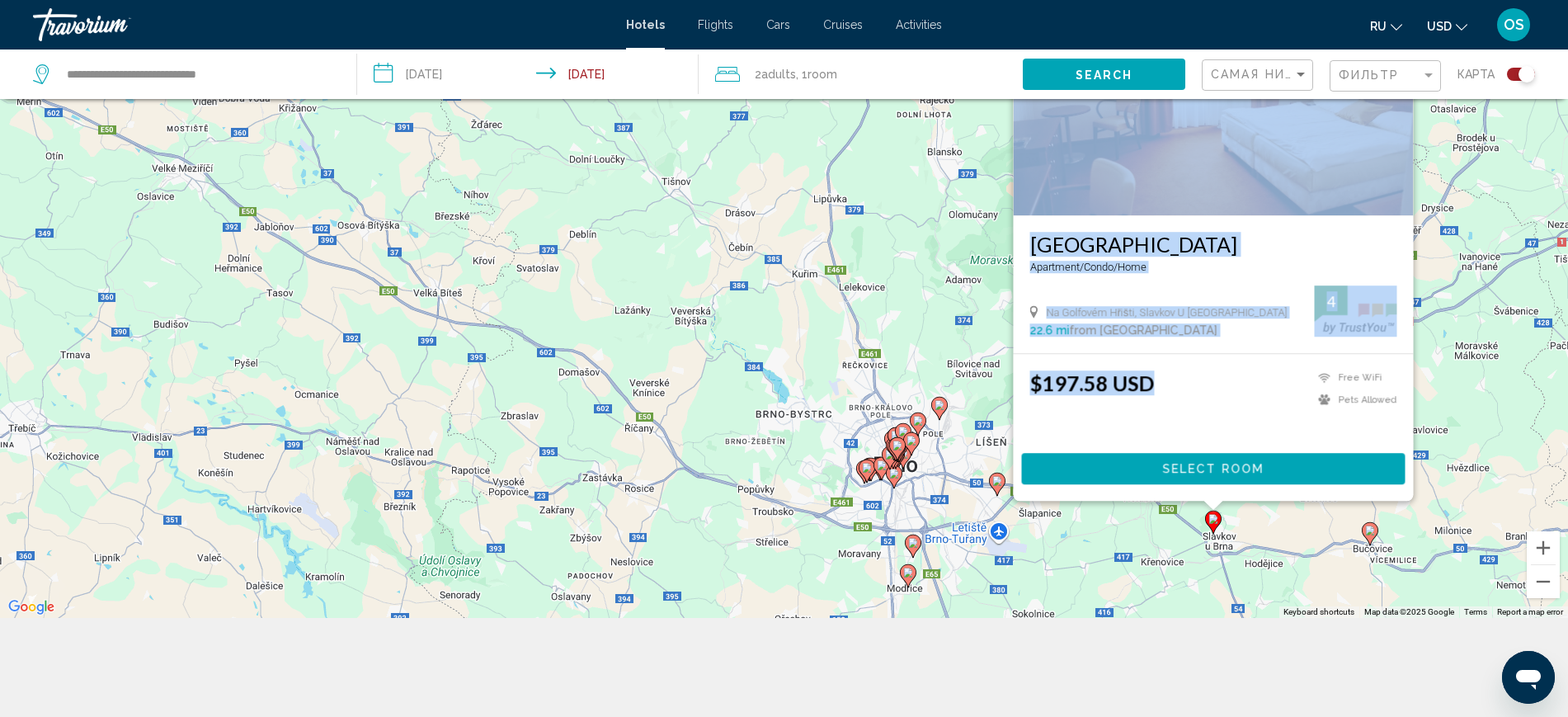
drag, startPoint x: 1263, startPoint y: 368, endPoint x: 927, endPoint y: 542, distance: 378.4
click at [927, 542] on div "To activate drag with keyboard, press Alt + Enter. Once in keyboard drag state,…" at bounding box center [784, 259] width 1568 height 717
click at [1442, 255] on div "To activate drag with keyboard, press Alt + Enter. Once in keyboard drag state,…" at bounding box center [784, 259] width 1568 height 717
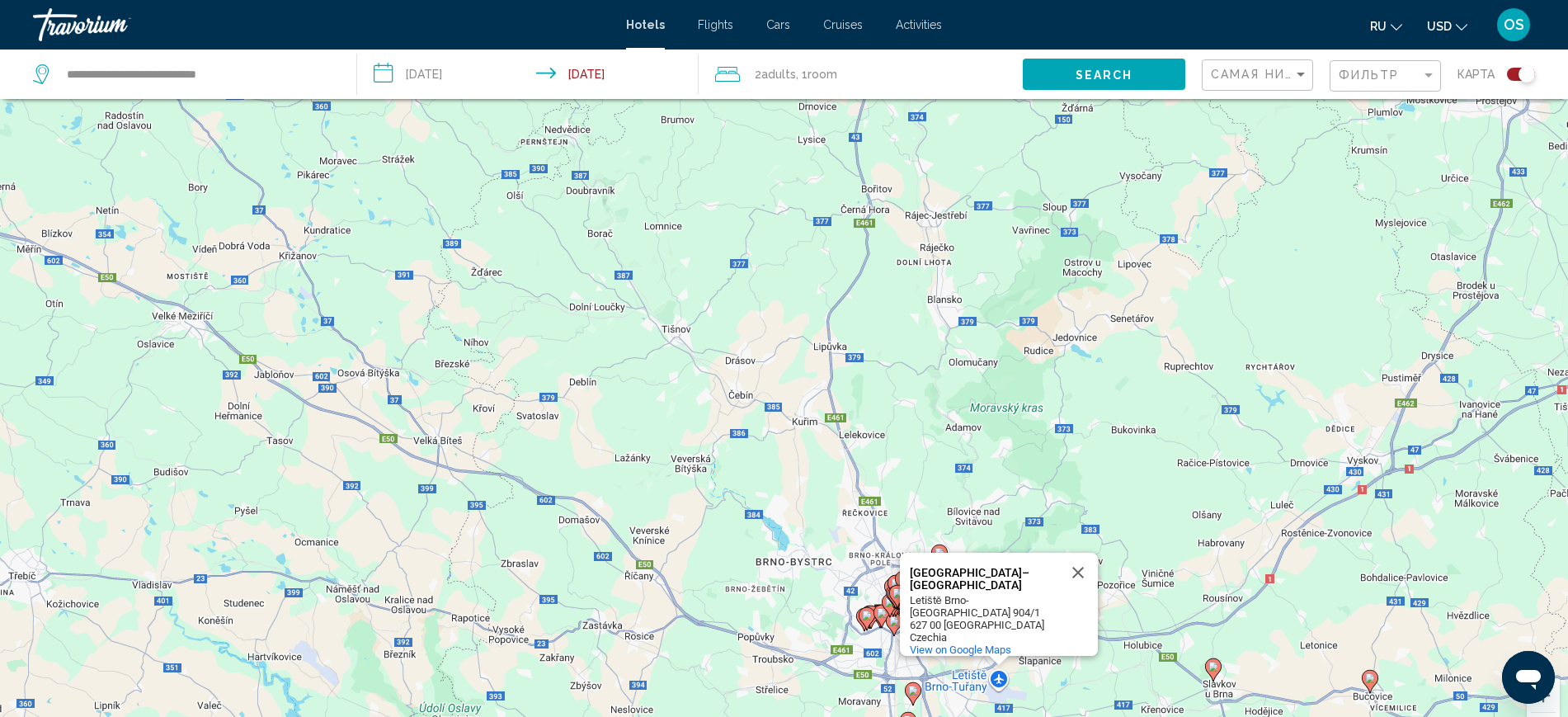
scroll to position [54, 0]
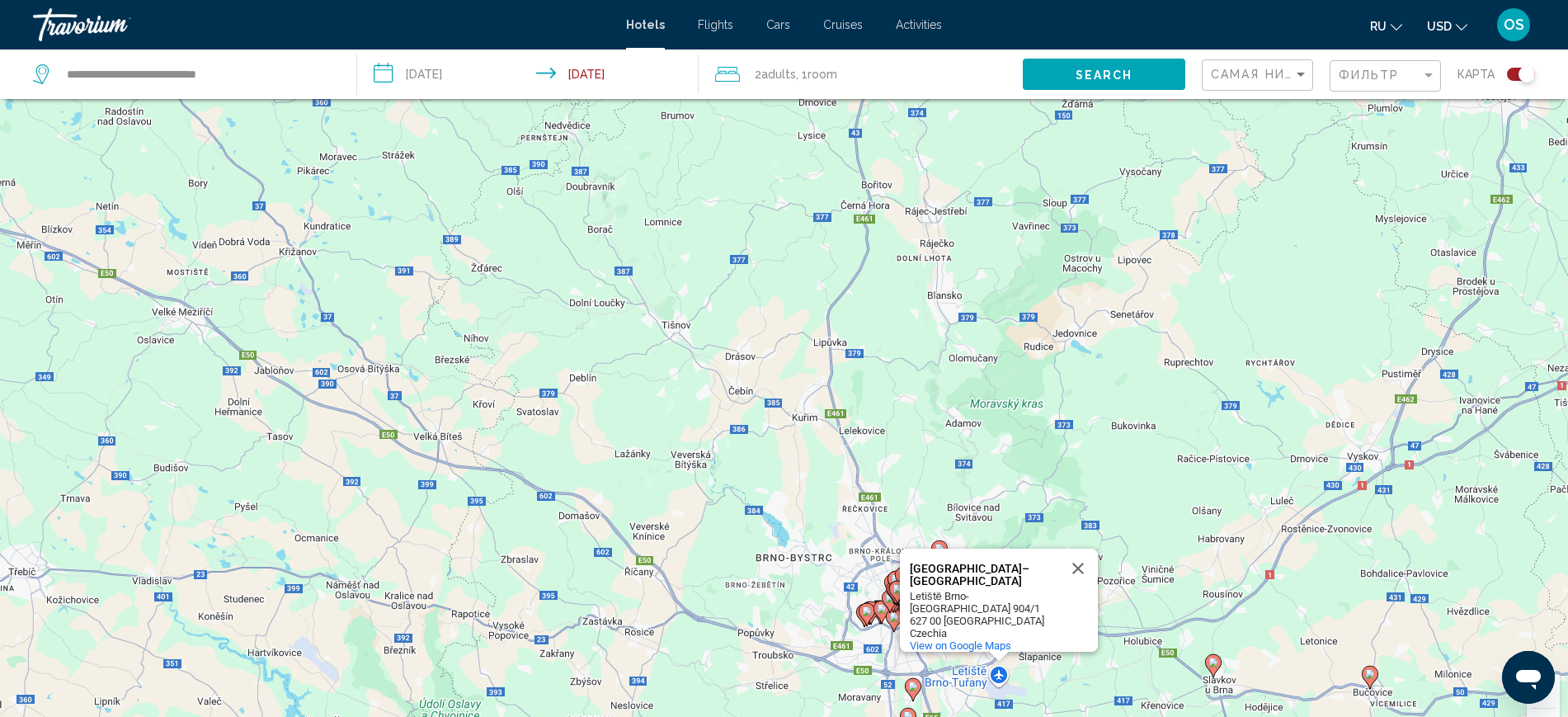
click at [1366, 675] on image "Main content" at bounding box center [1369, 673] width 10 height 10
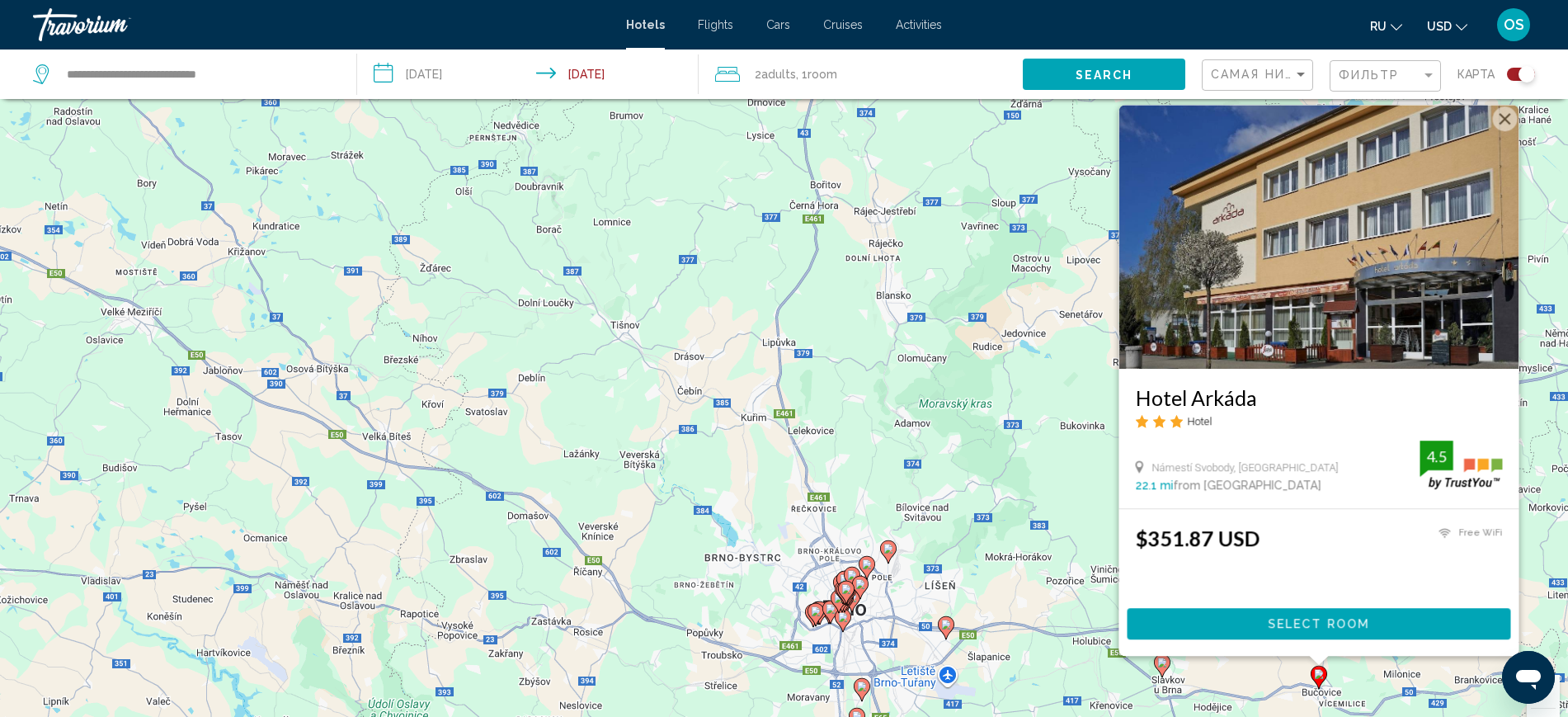
click at [1163, 665] on image "Main content" at bounding box center [1162, 662] width 10 height 10
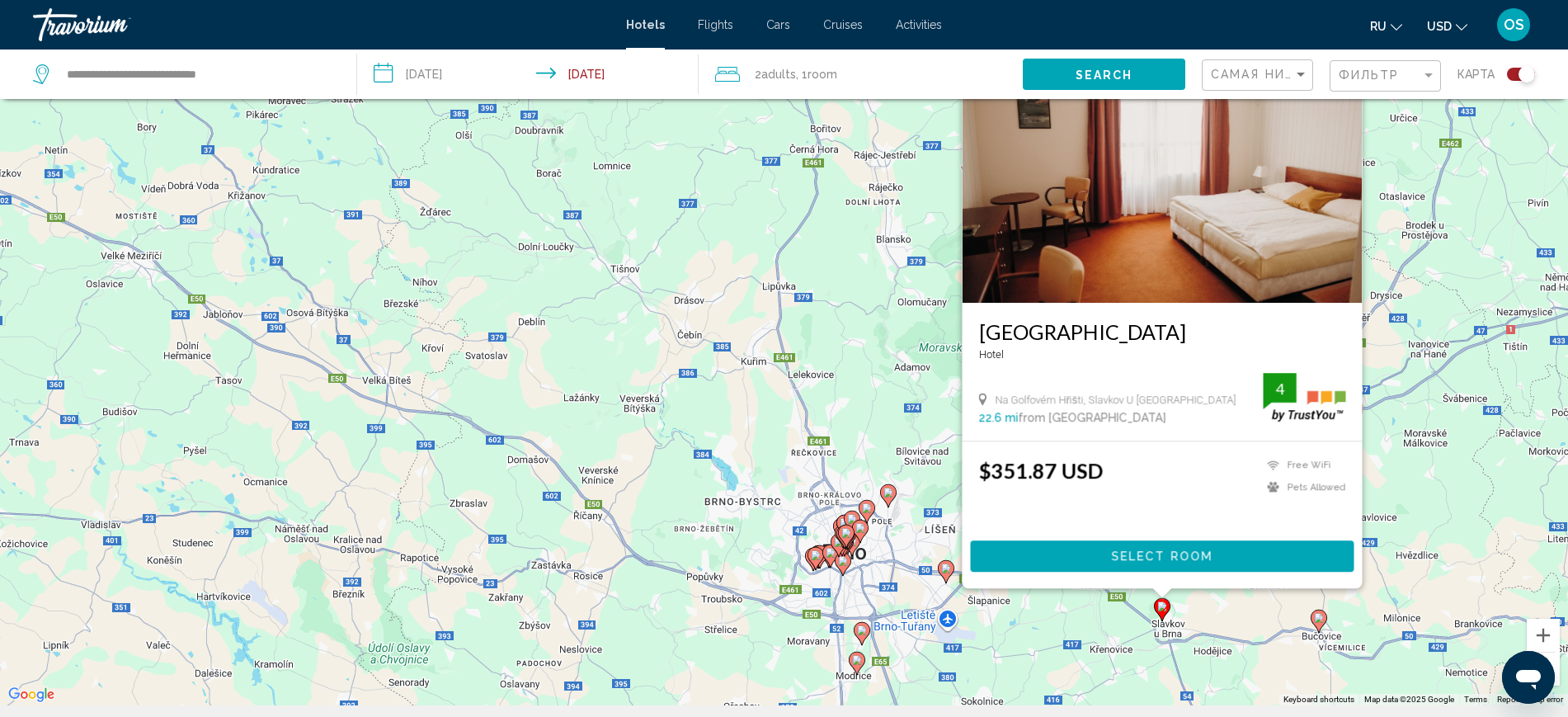
scroll to position [198, 0]
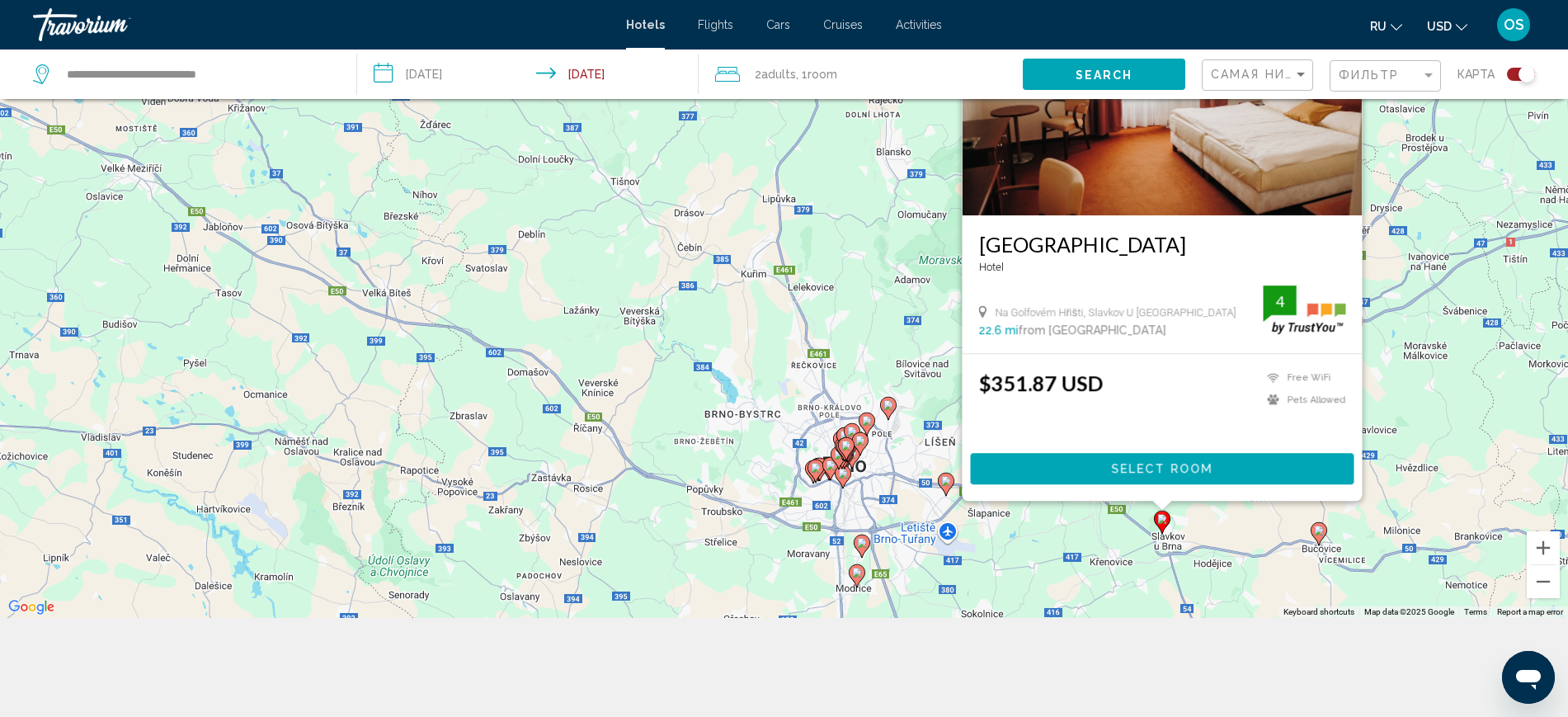
click at [852, 574] on icon "Main content" at bounding box center [856, 575] width 15 height 21
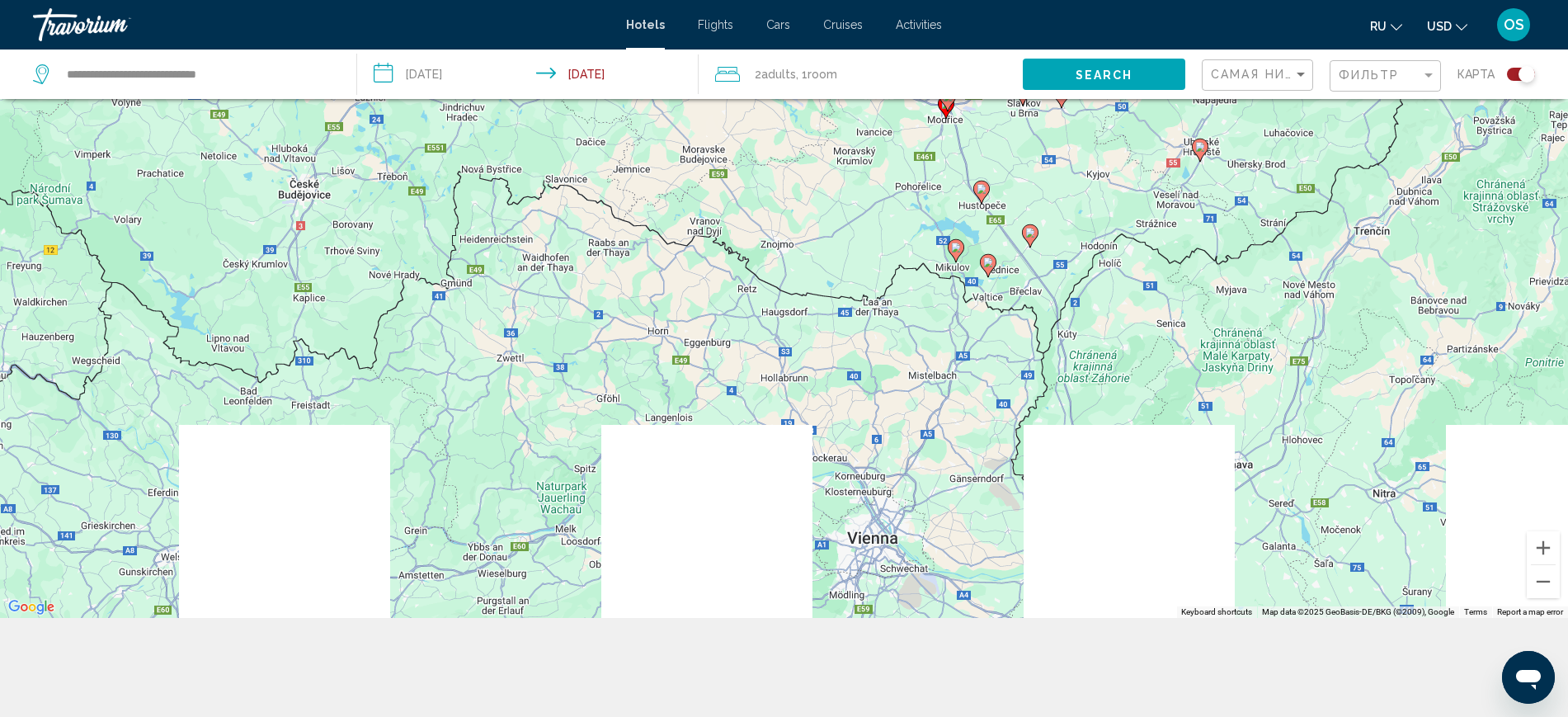
drag, startPoint x: 1274, startPoint y: 544, endPoint x: 1087, endPoint y: 250, distance: 348.4
click at [1118, 233] on div "To activate drag with keyboard, press Alt + Enter. Once in keyboard drag state,…" at bounding box center [784, 259] width 1568 height 717
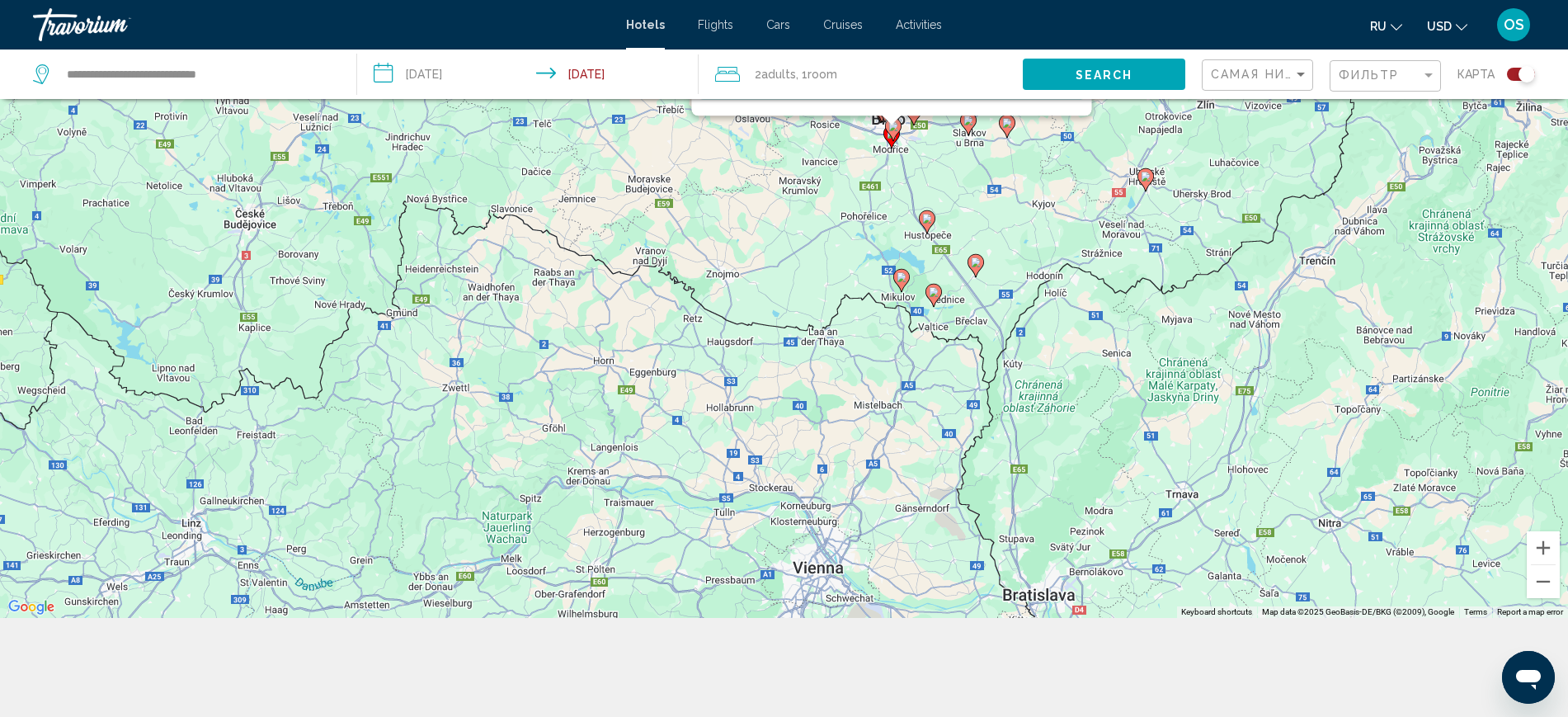
click at [904, 281] on image "Main content" at bounding box center [901, 277] width 10 height 10
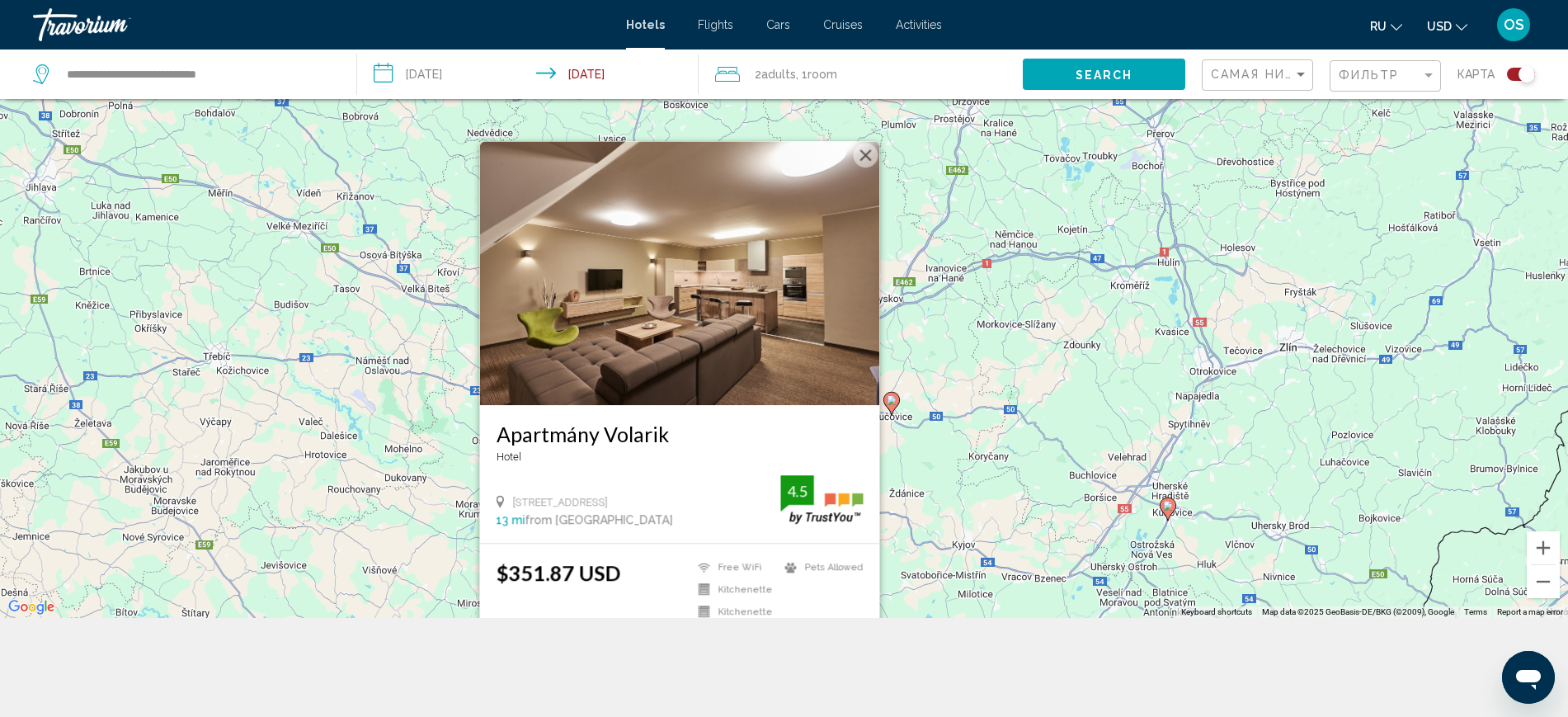
click at [867, 157] on button "Close" at bounding box center [865, 155] width 25 height 25
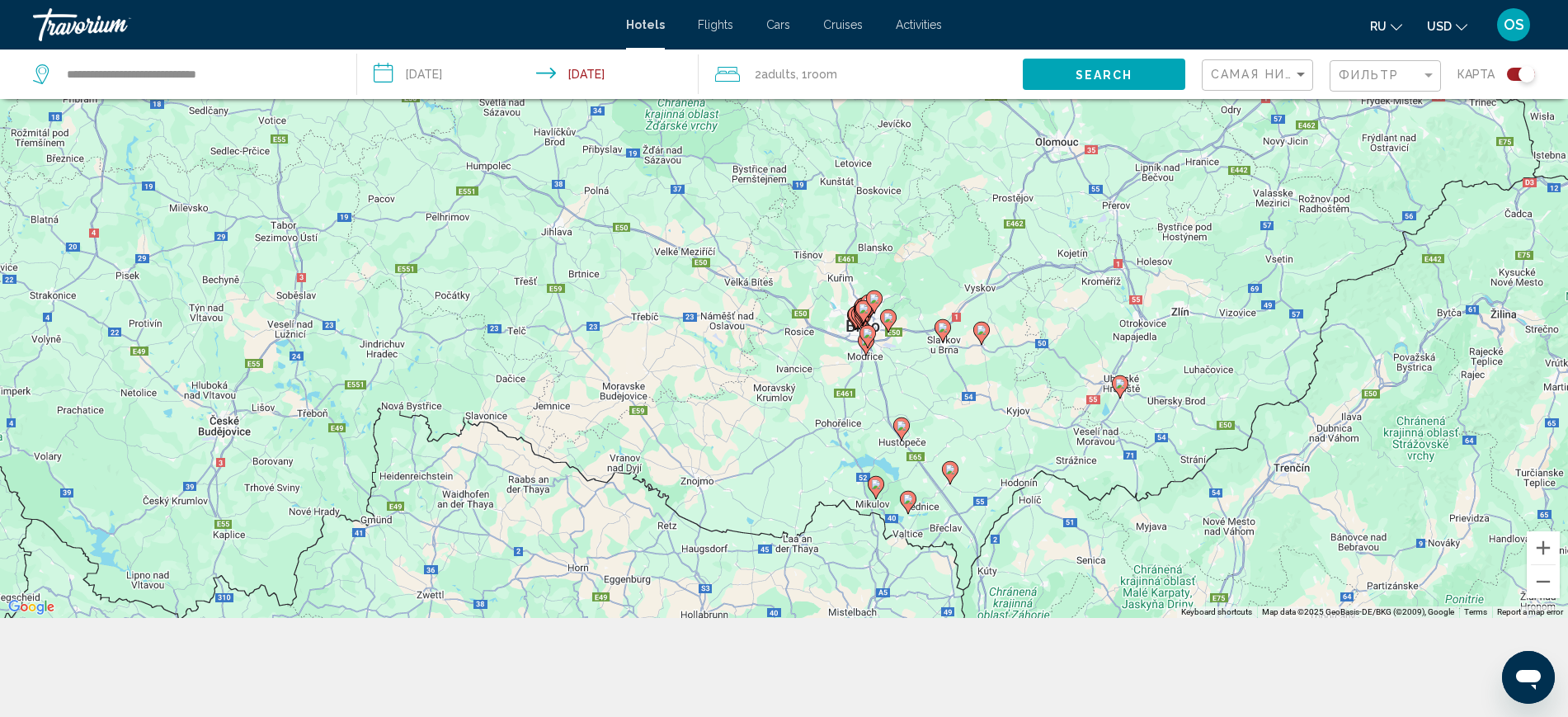
click at [950, 471] on image "Main content" at bounding box center [950, 469] width 10 height 10
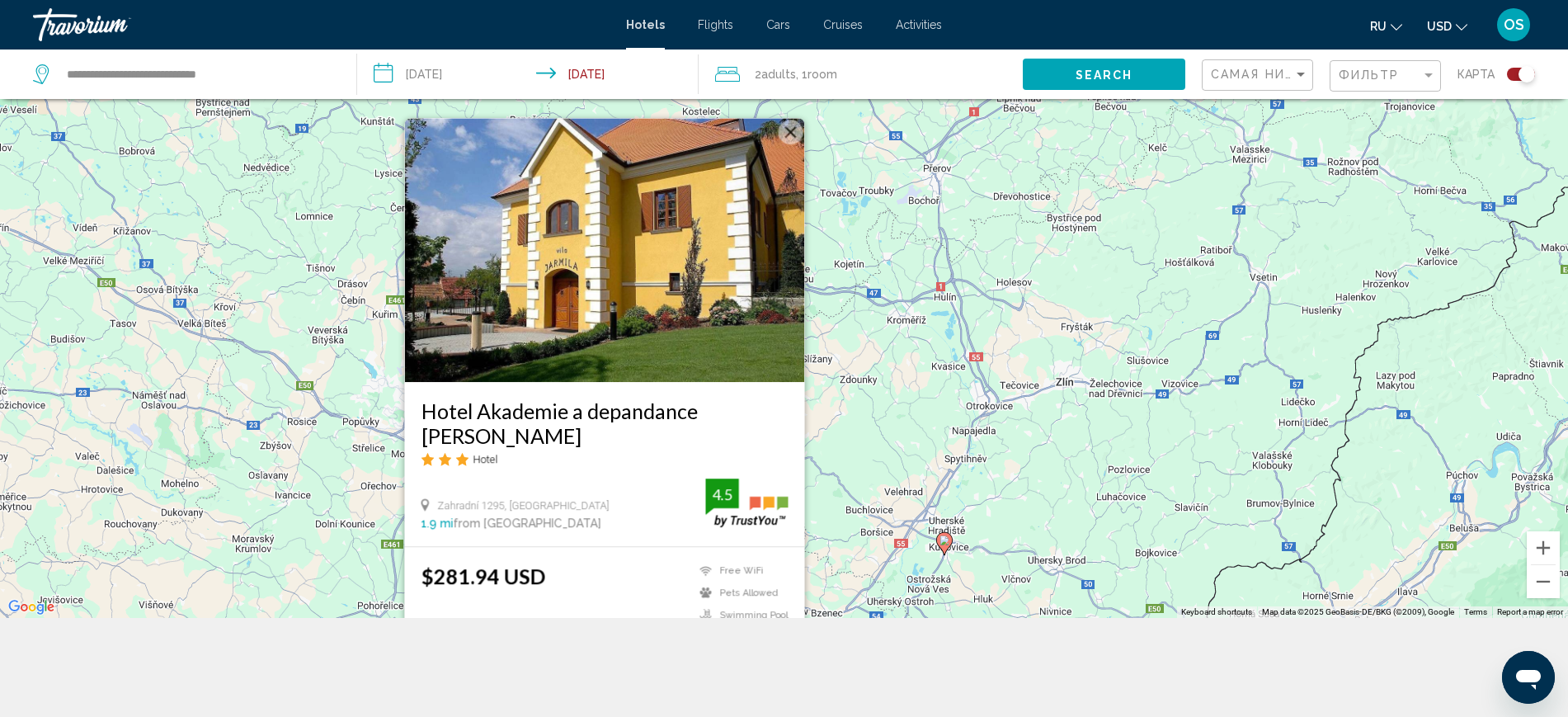
click at [1071, 306] on div "To activate drag with keyboard, press Alt + Enter. Once in keyboard drag state,…" at bounding box center [784, 259] width 1568 height 717
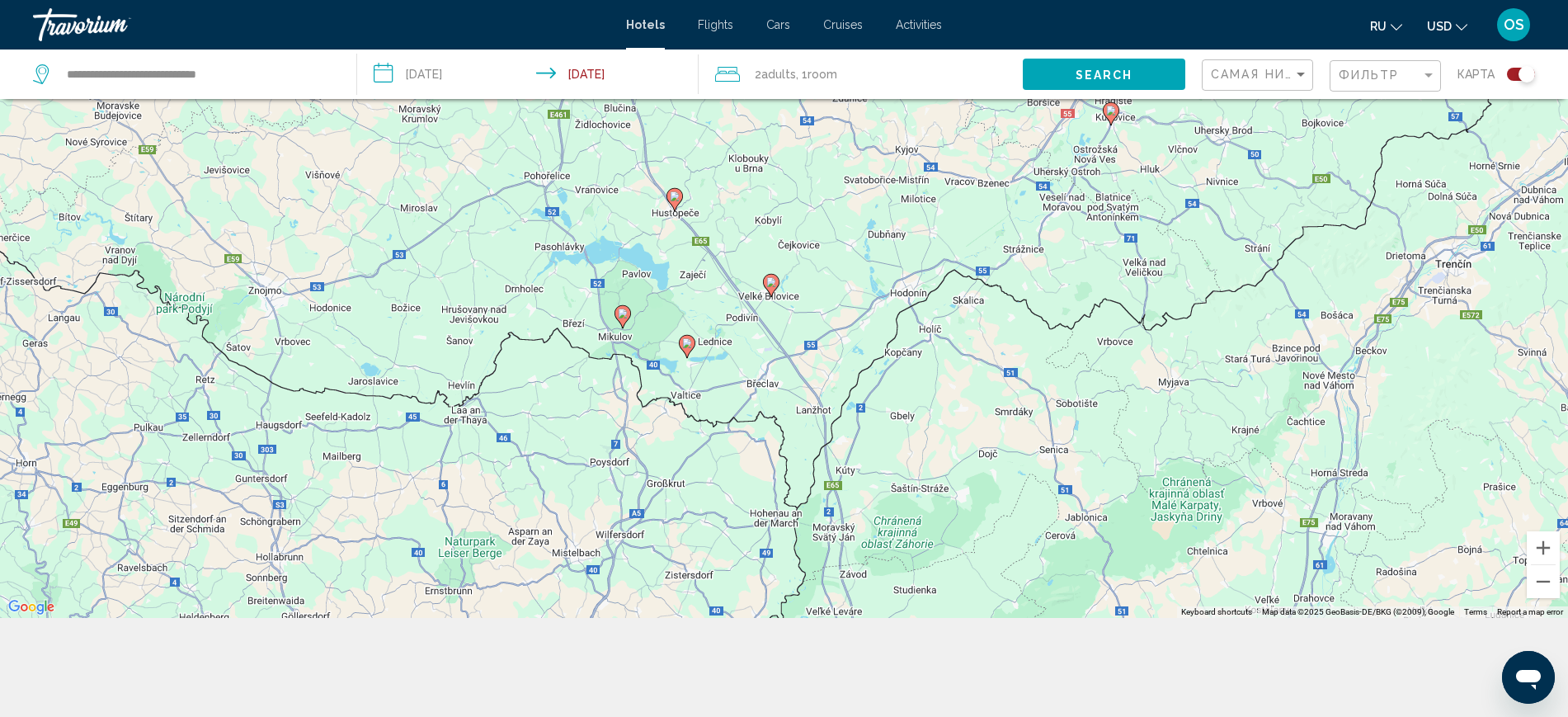
drag, startPoint x: 691, startPoint y: 455, endPoint x: 859, endPoint y: 20, distance: 466.3
click at [859, 20] on div "**********" at bounding box center [784, 160] width 1568 height 717
click at [673, 197] on image "Main content" at bounding box center [674, 196] width 10 height 10
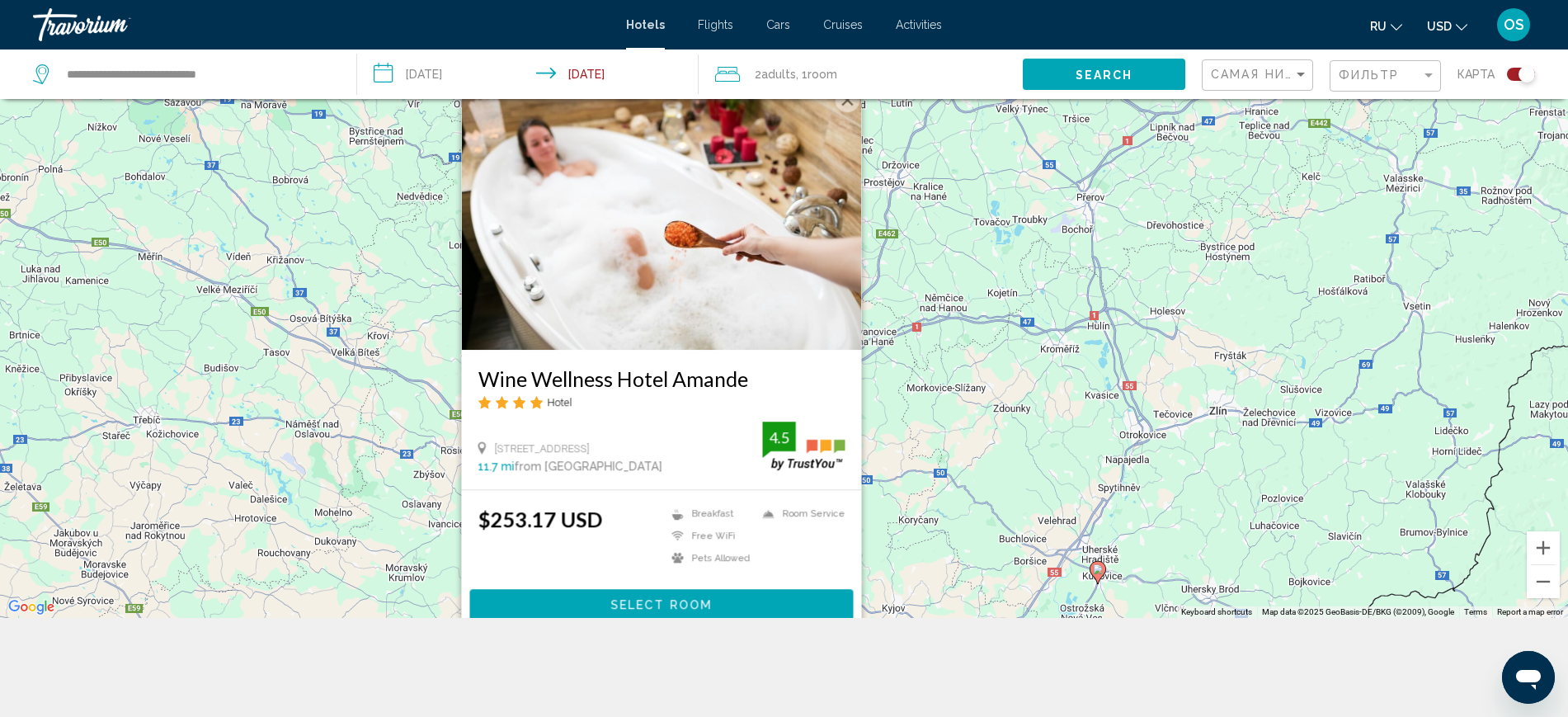
drag, startPoint x: 1042, startPoint y: 387, endPoint x: 1028, endPoint y: 517, distance: 130.8
click at [1028, 517] on div "To activate drag with keyboard, press Alt + Enter. Once in keyboard drag state,…" at bounding box center [784, 259] width 1568 height 717
click at [678, 605] on span "Select Room" at bounding box center [662, 606] width 102 height 13
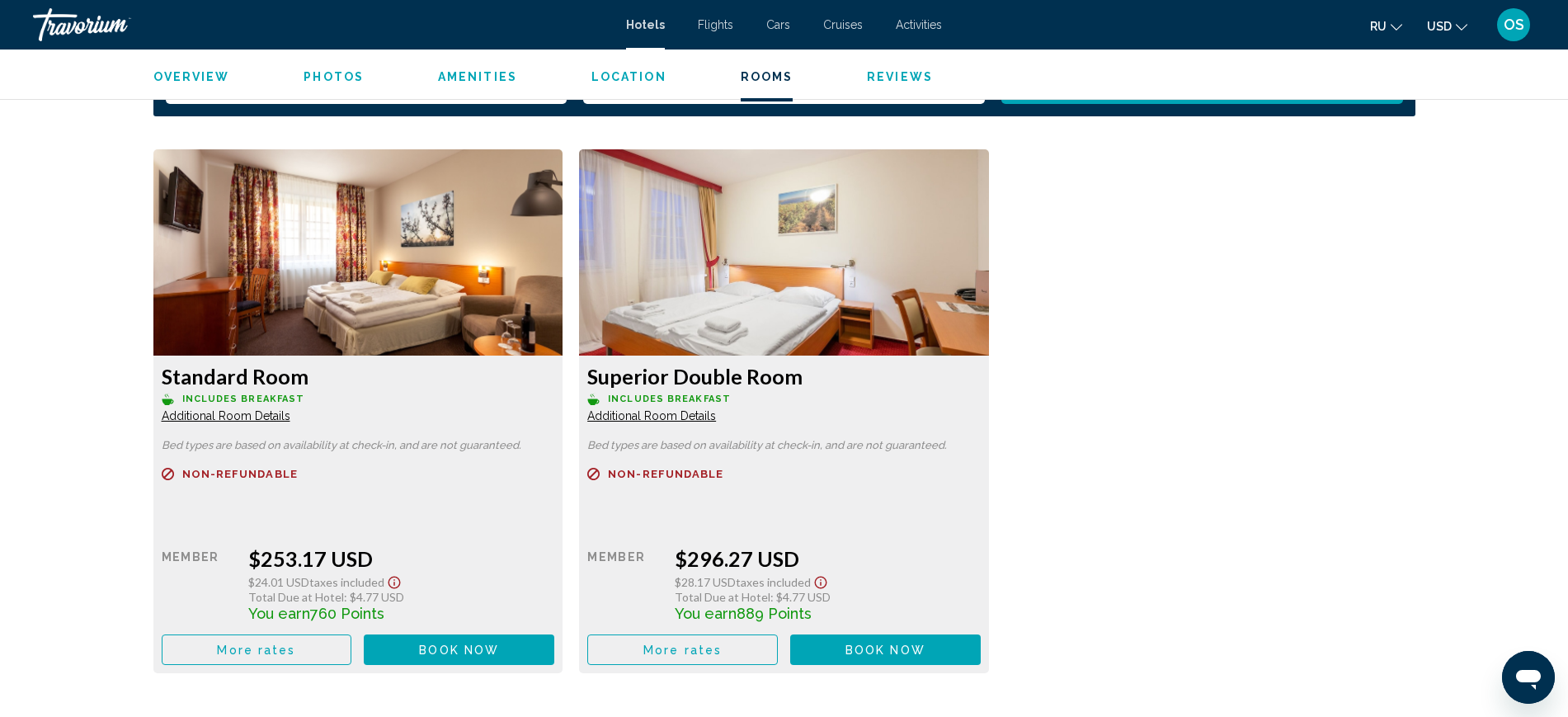
scroll to position [2269, 0]
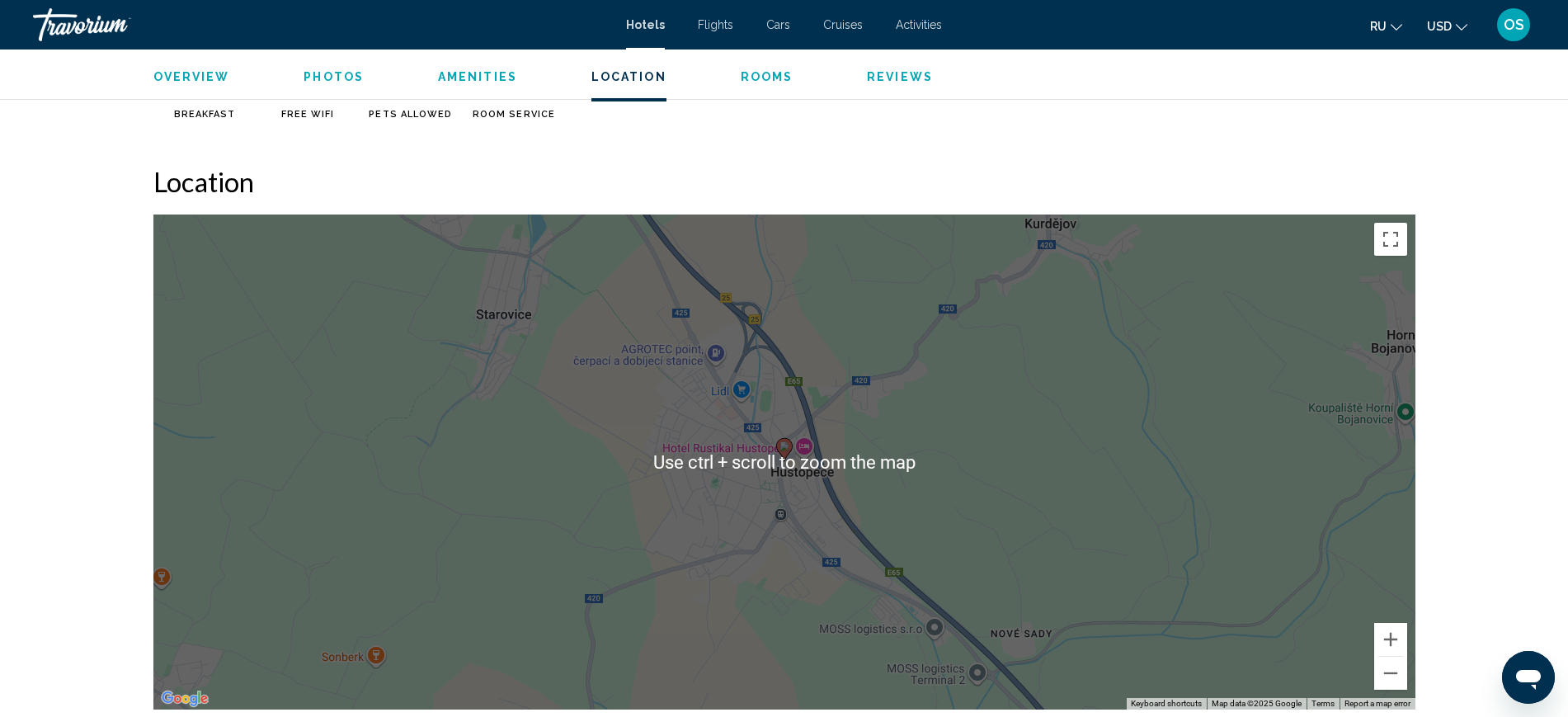
scroll to position [1444, 0]
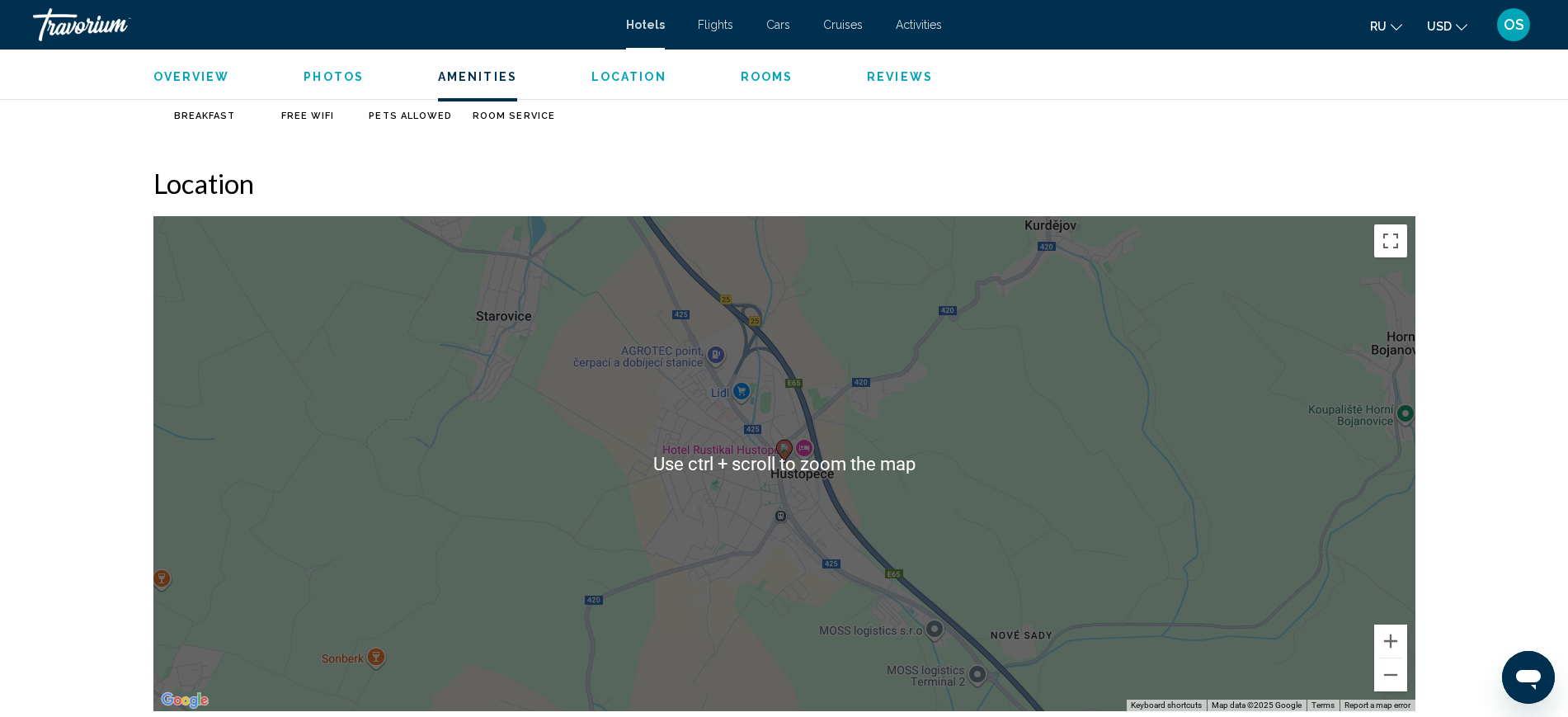
click at [1519, 185] on div "Hustopece, , [GEOGRAPHIC_DATA] 4.5 Address [STREET_ADDRESS] Overview Photos Ame…" at bounding box center [784, 475] width 1568 height 3739
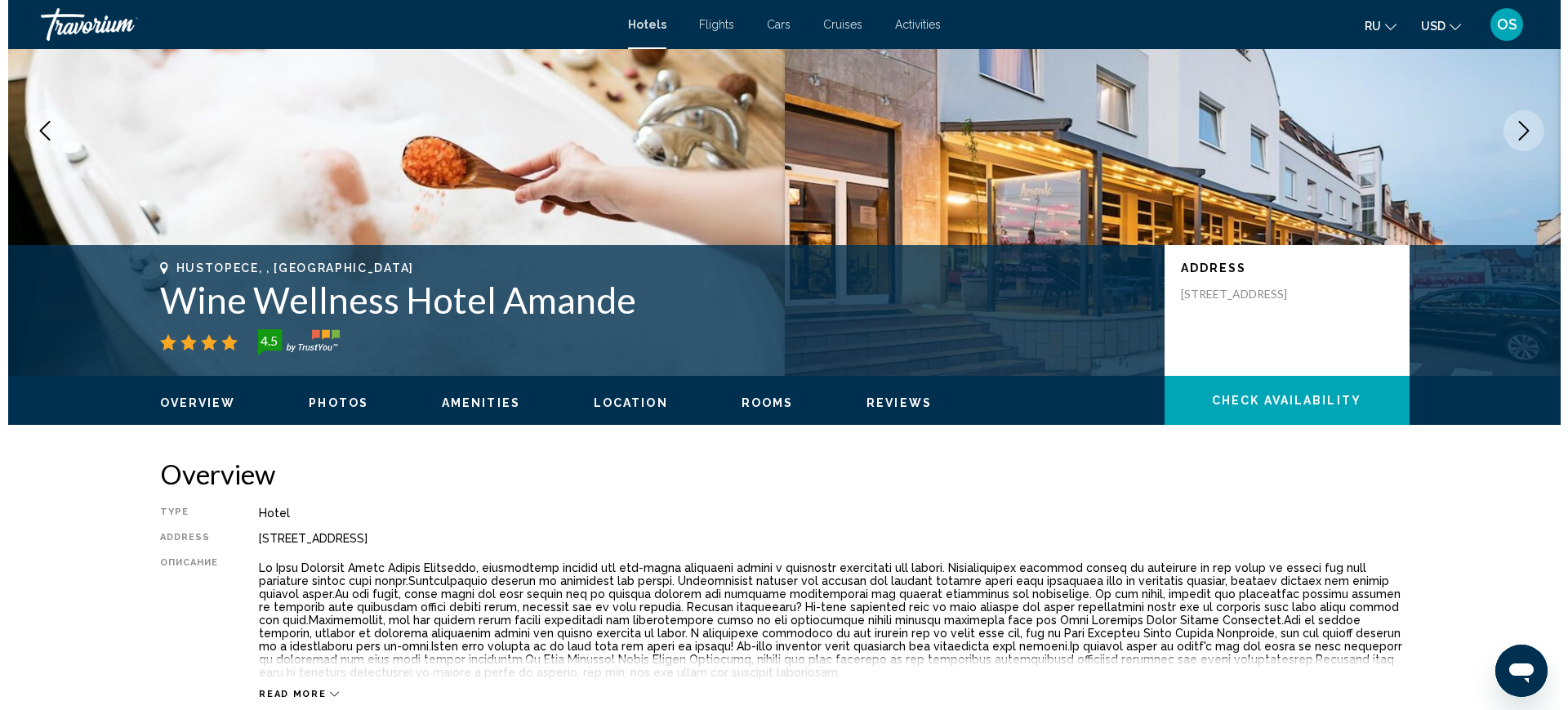
scroll to position [0, 0]
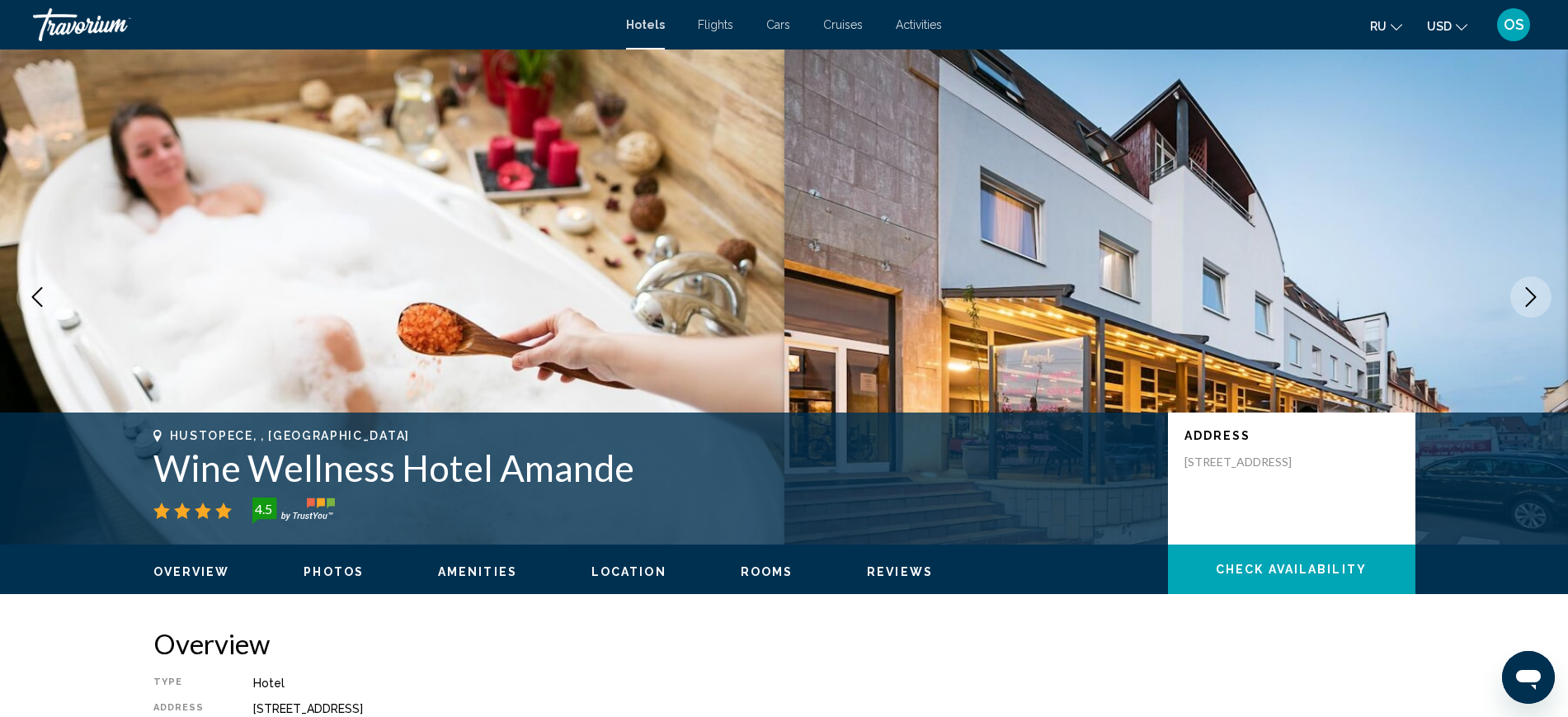
click at [855, 31] on div "Hotels Flights Cars Cruises Activities Hotels Flights Cars Cruises Activities r…" at bounding box center [784, 24] width 1568 height 35
click at [836, 23] on span "Cruises" at bounding box center [843, 24] width 39 height 13
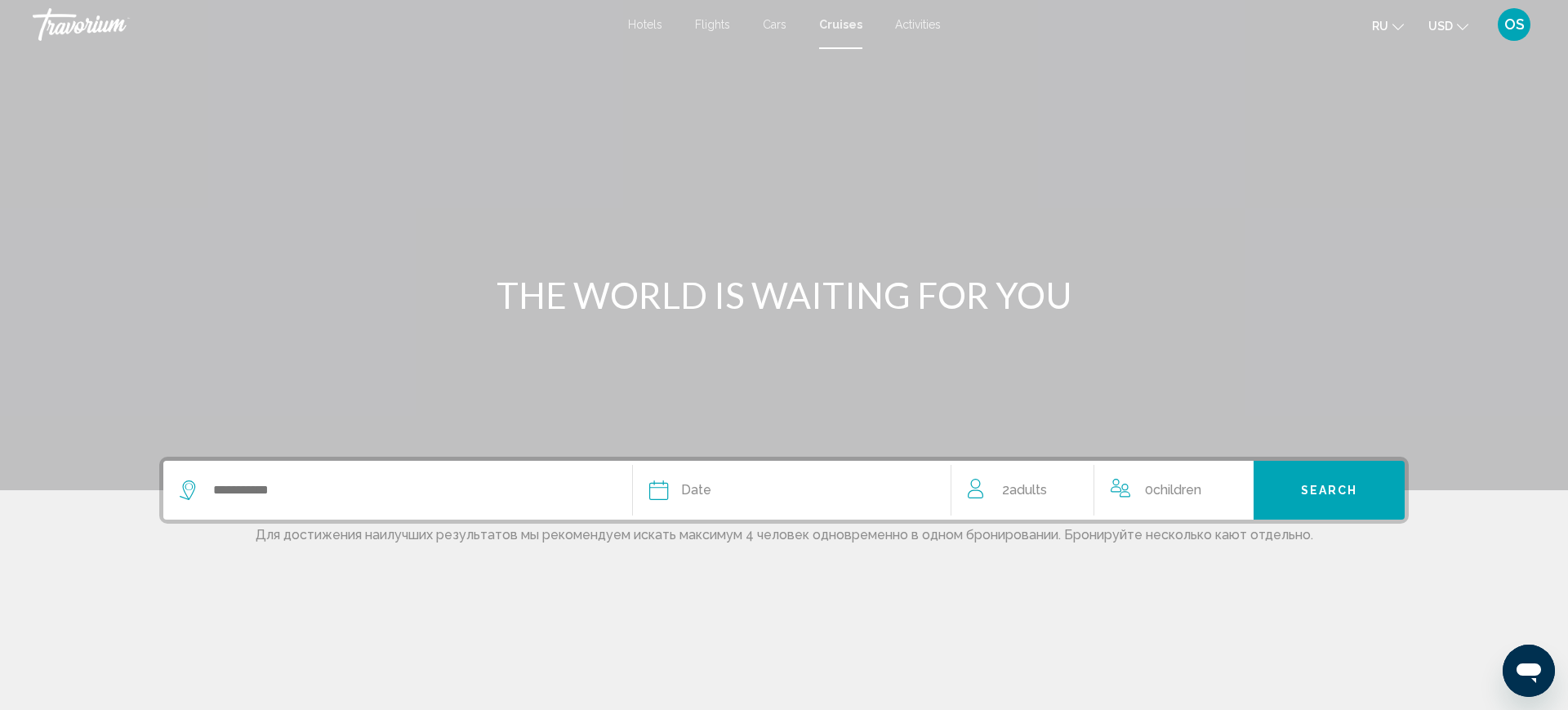
click at [216, 475] on div "Search widget" at bounding box center [398, 490] width 436 height 59
click at [183, 481] on icon "Search widget" at bounding box center [189, 490] width 19 height 19
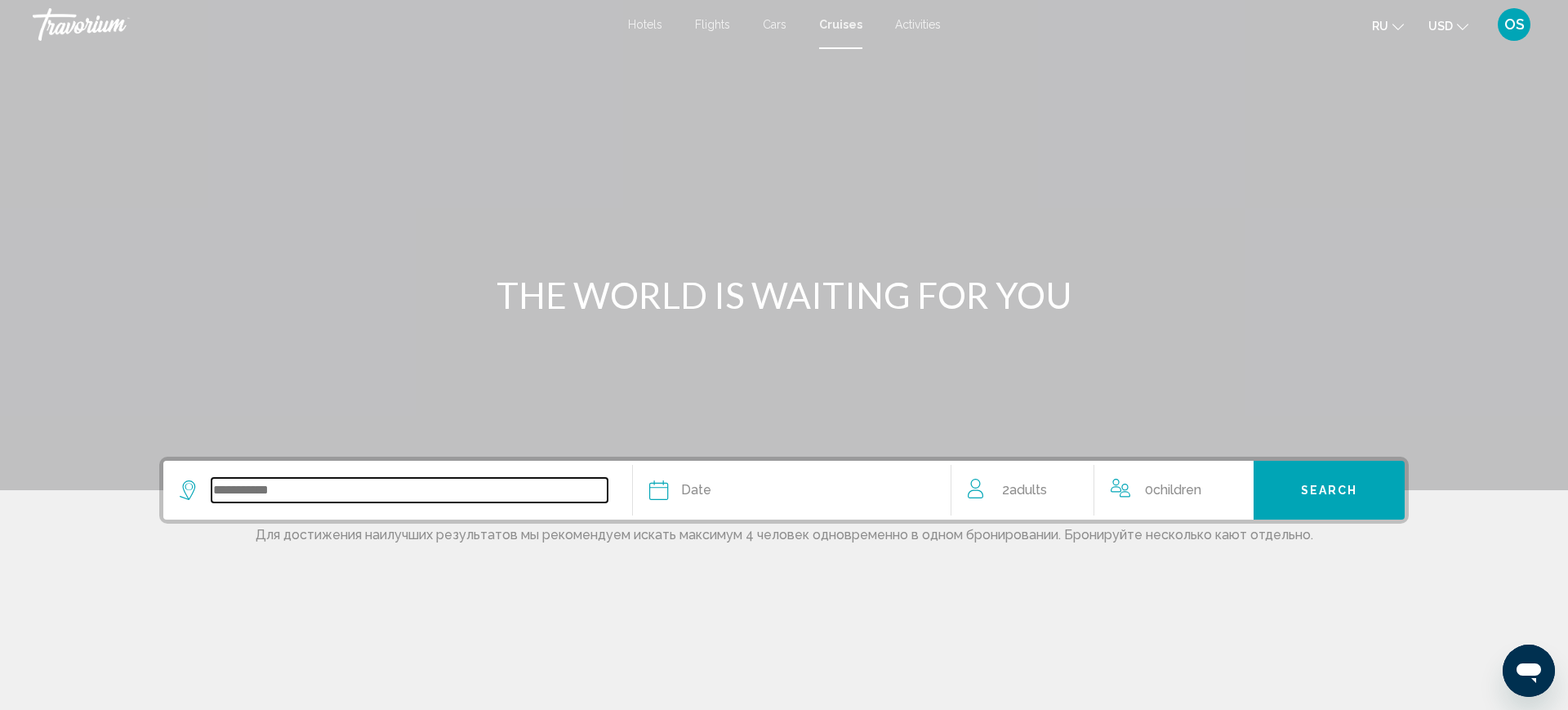
click at [270, 480] on input "Search widget" at bounding box center [409, 490] width 396 height 25
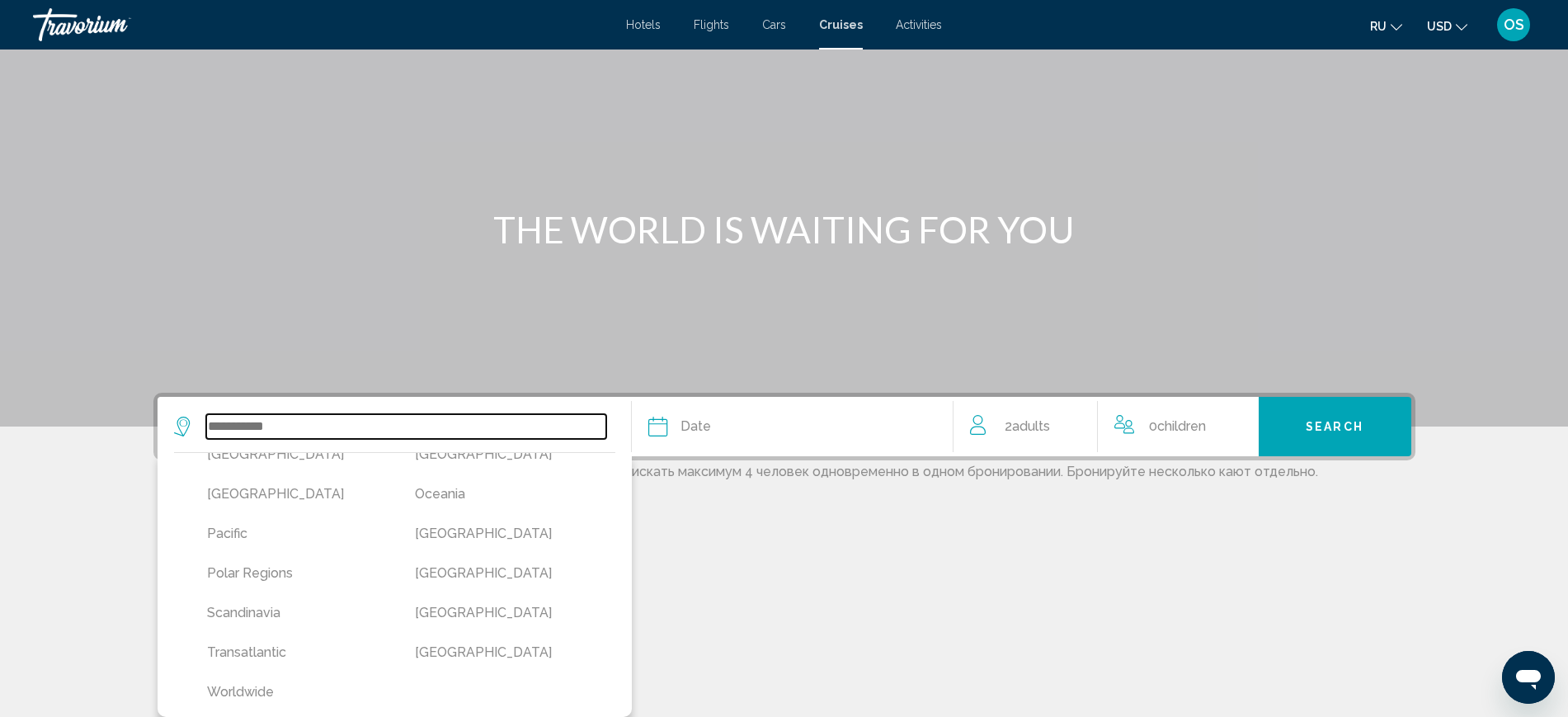
scroll to position [426, 0]
